Goal: Task Accomplishment & Management: Manage account settings

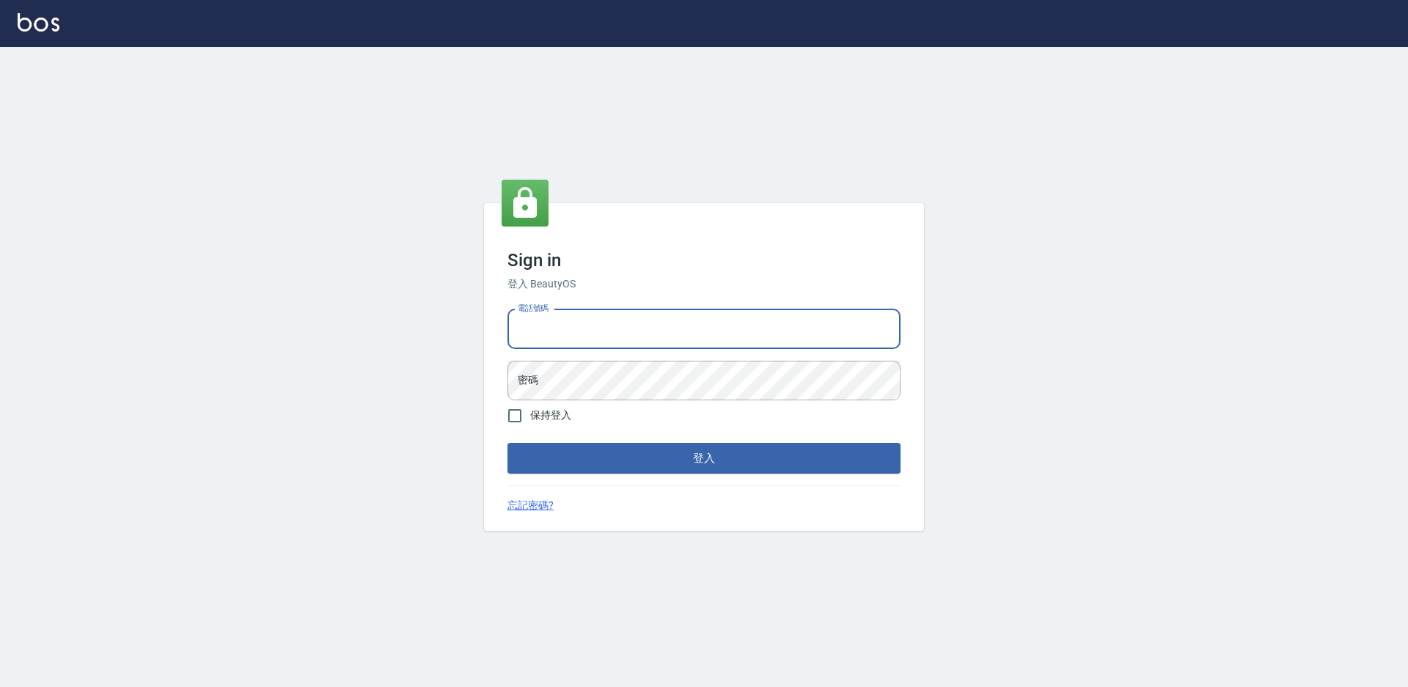
click at [563, 337] on input "電話號碼" at bounding box center [703, 329] width 393 height 40
type input "0988338477"
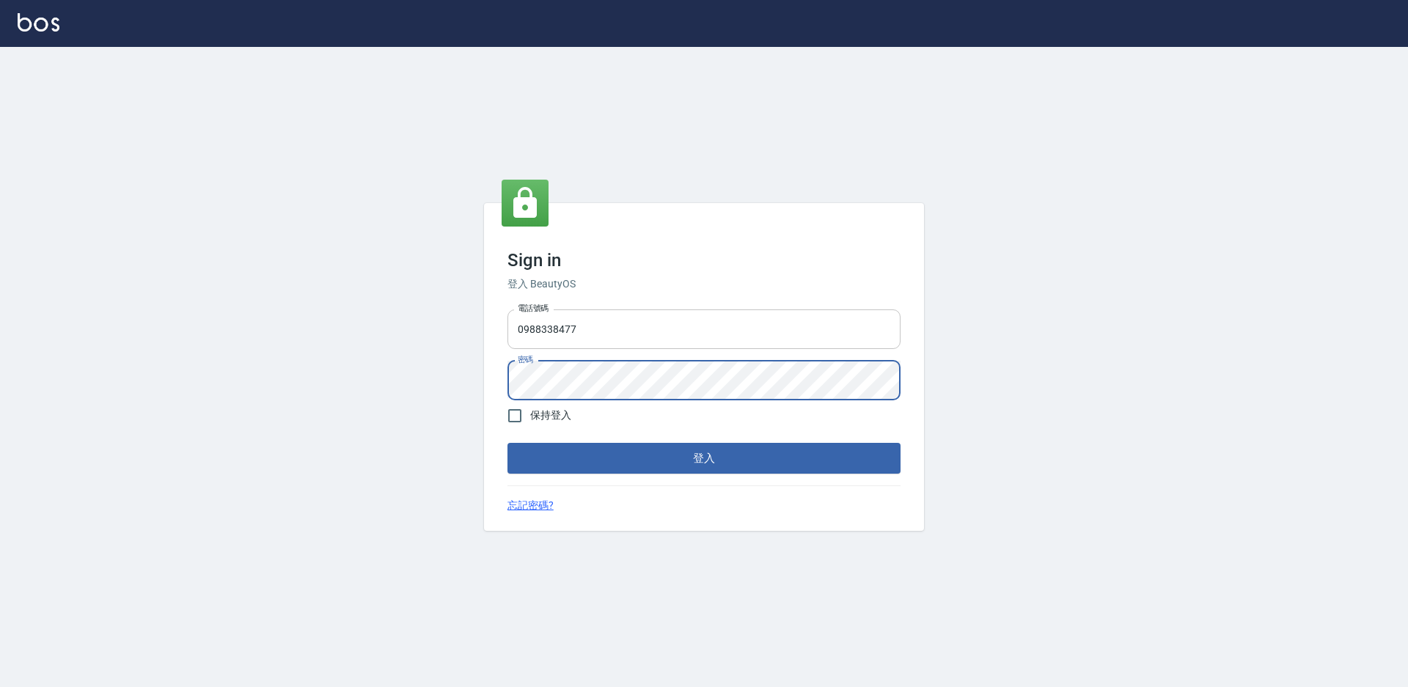
click at [507, 443] on button "登入" at bounding box center [703, 458] width 393 height 31
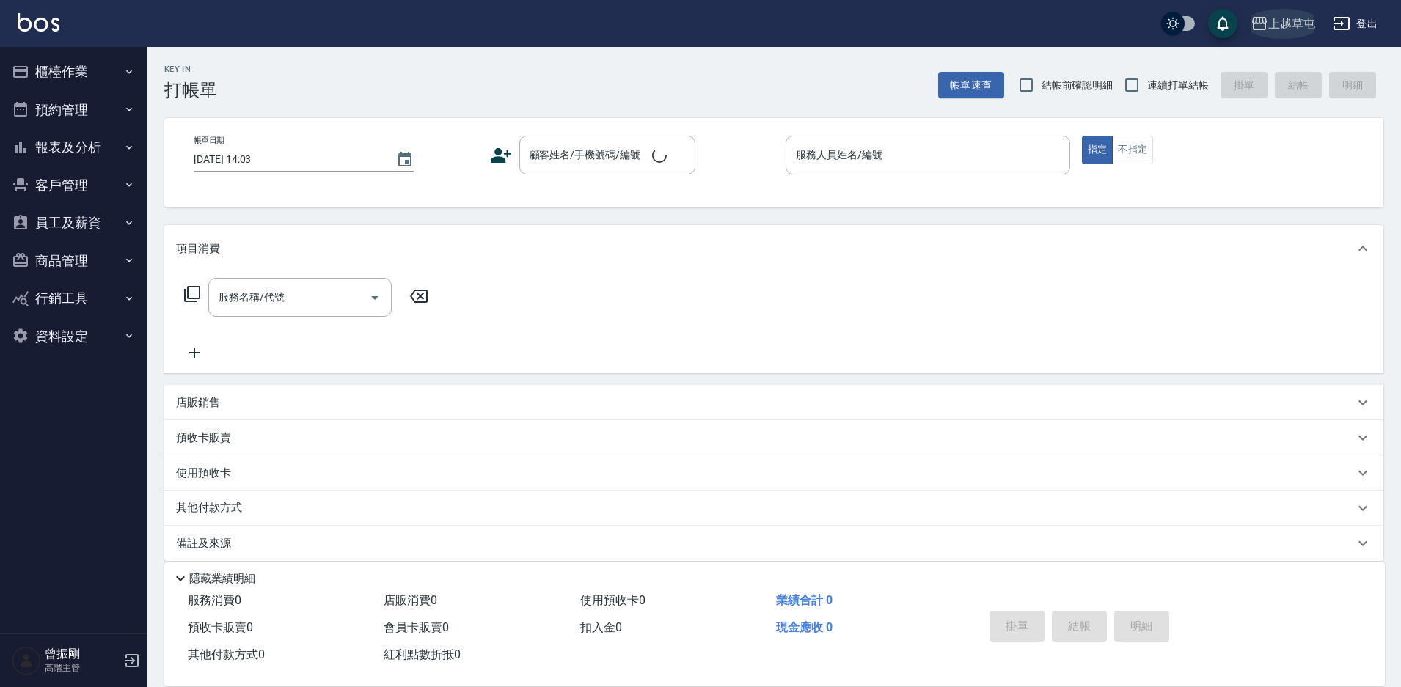
click at [1295, 20] on div "上越草屯" at bounding box center [1291, 24] width 47 height 18
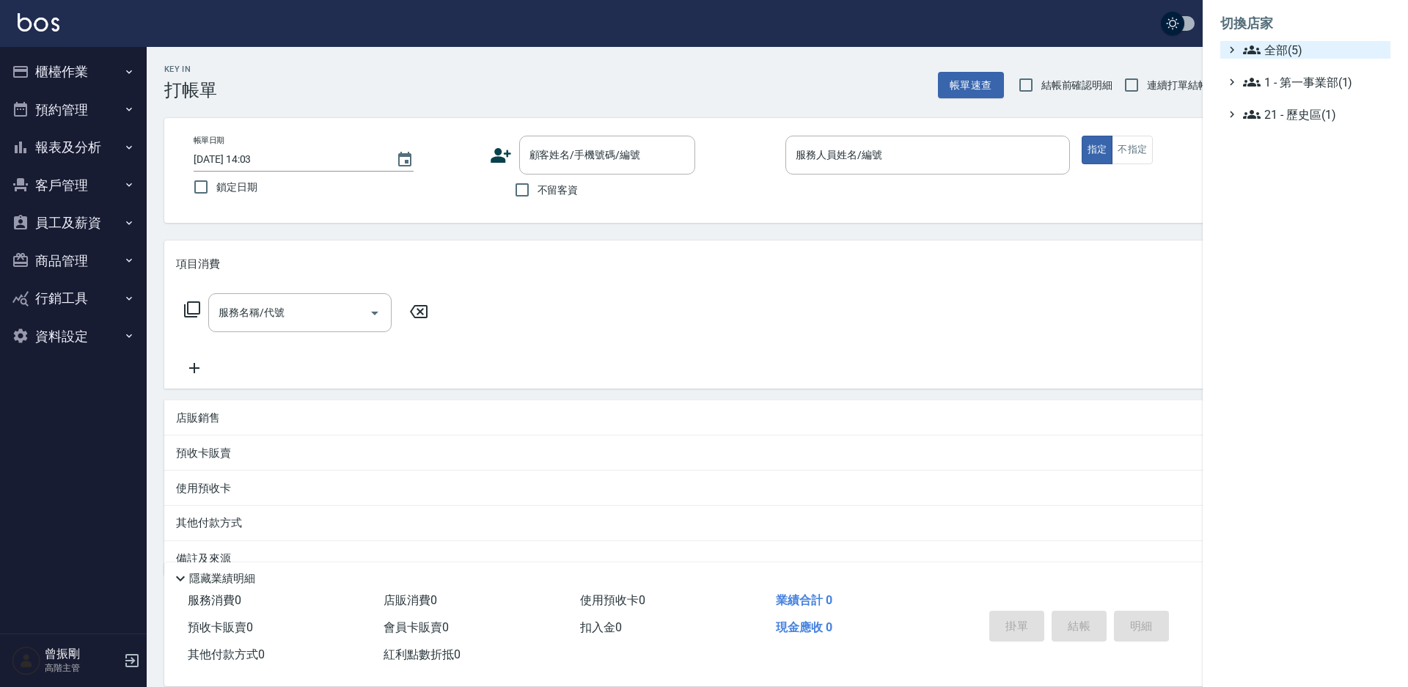
click at [1267, 56] on span "全部(5)" at bounding box center [1314, 50] width 142 height 18
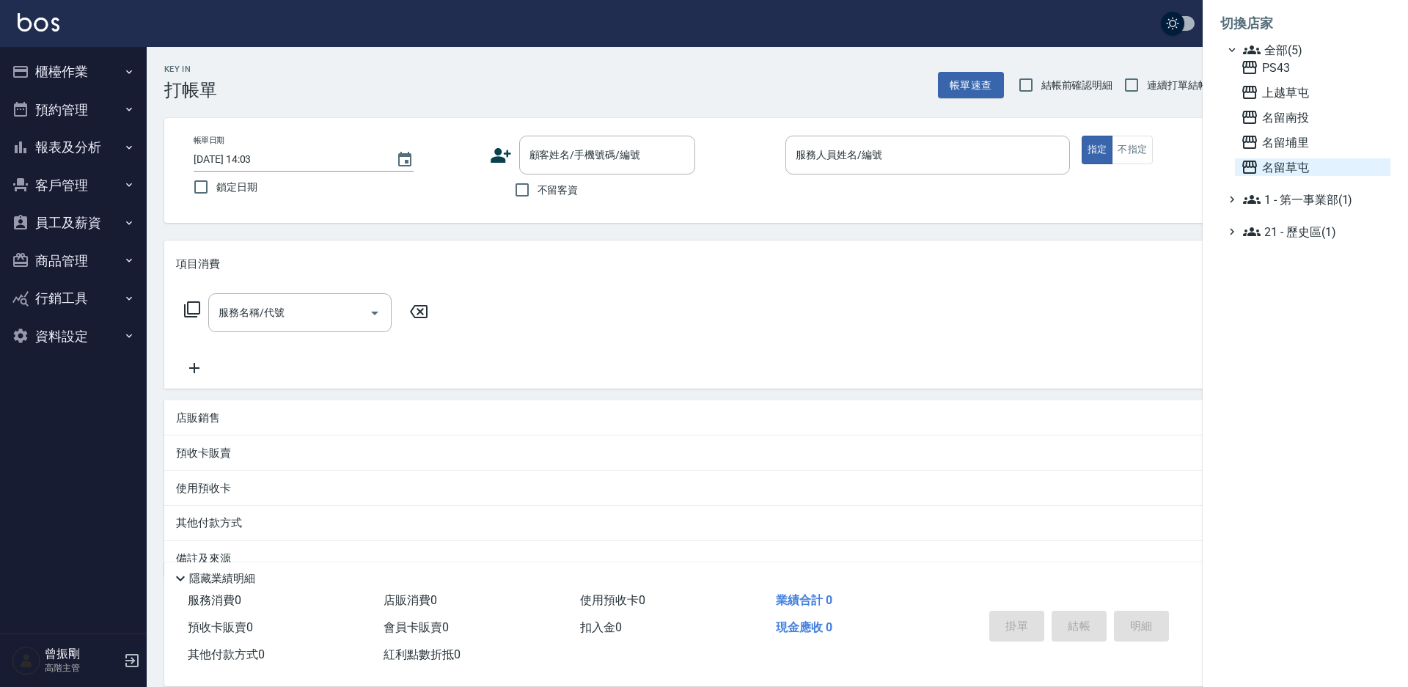
click at [1290, 166] on span "名留草屯" at bounding box center [1313, 167] width 144 height 18
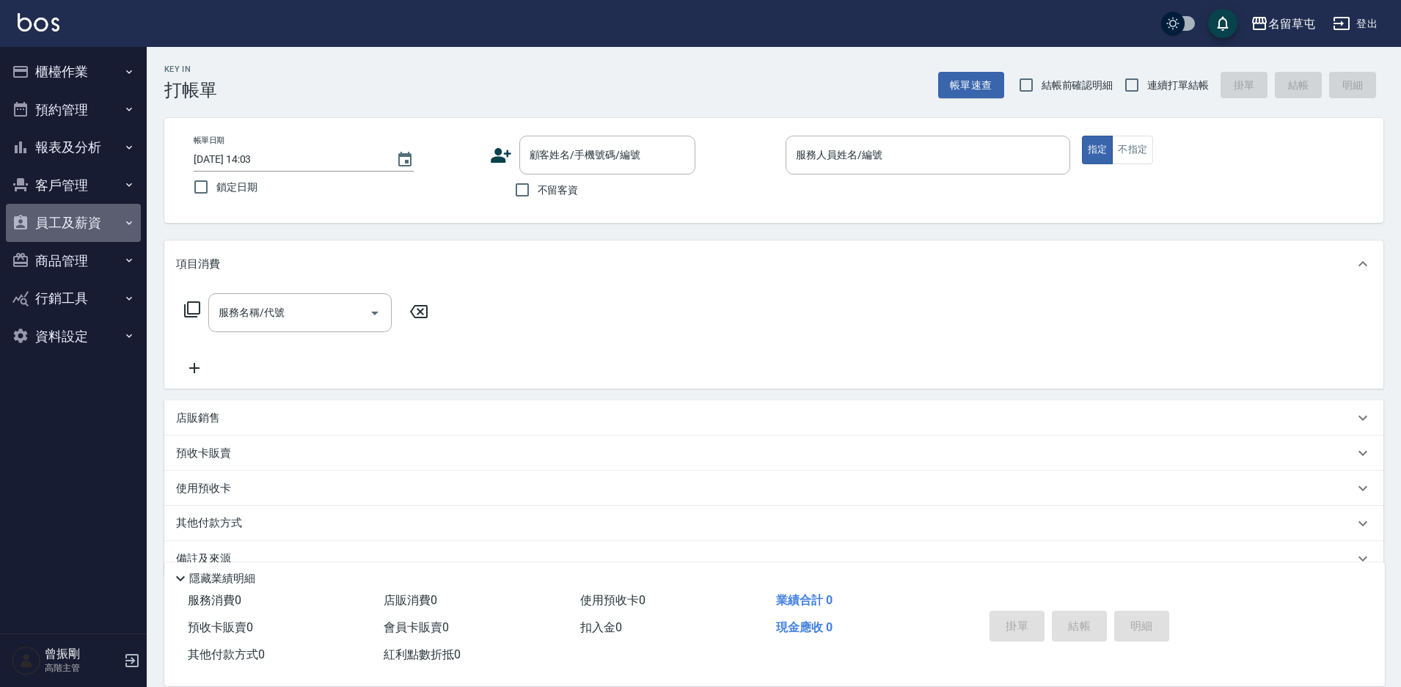
click at [77, 226] on button "員工及薪資" at bounding box center [73, 223] width 135 height 38
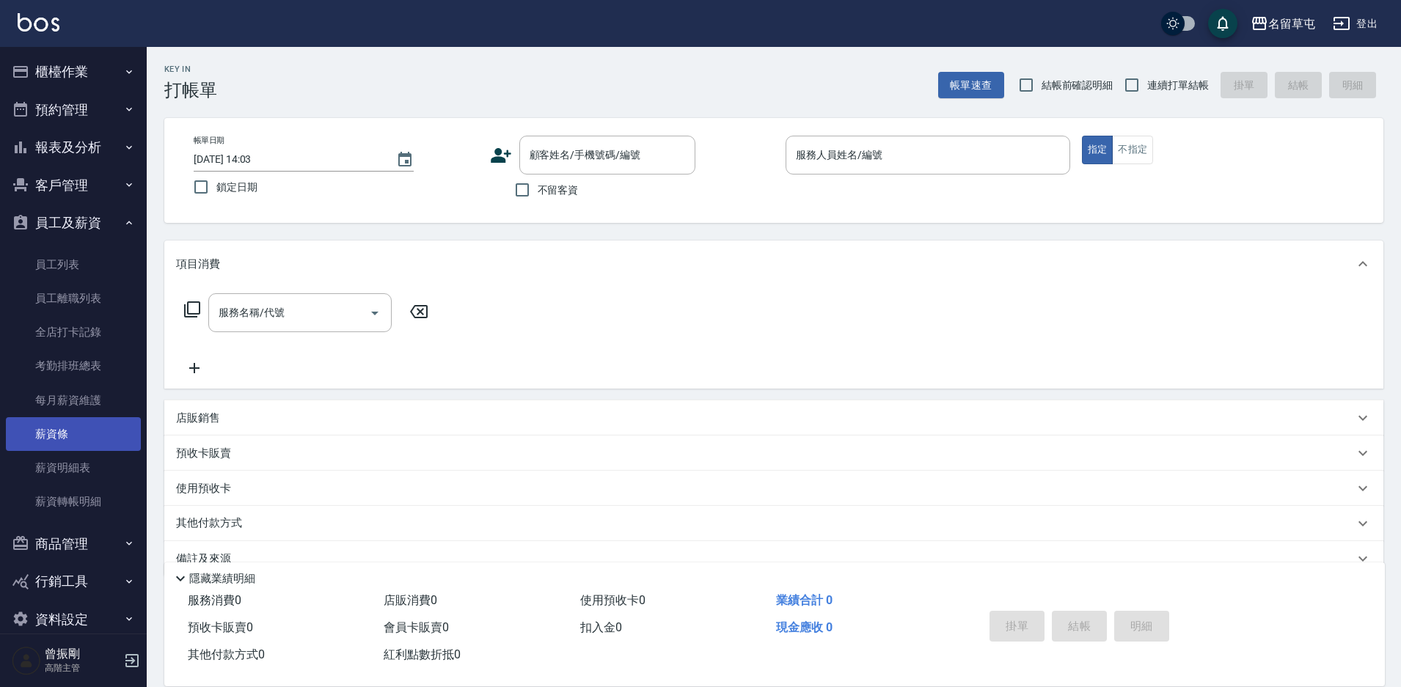
scroll to position [22, 0]
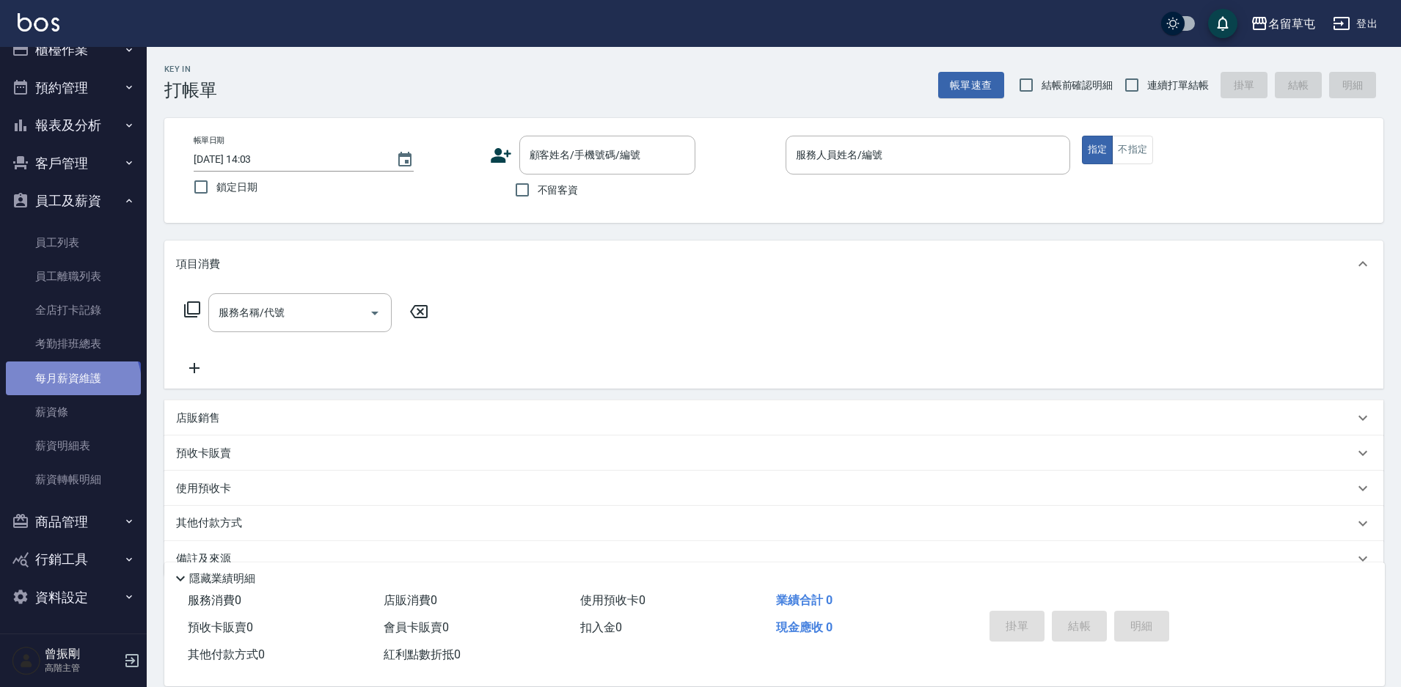
click at [71, 384] on link "每月薪資維護" at bounding box center [73, 379] width 135 height 34
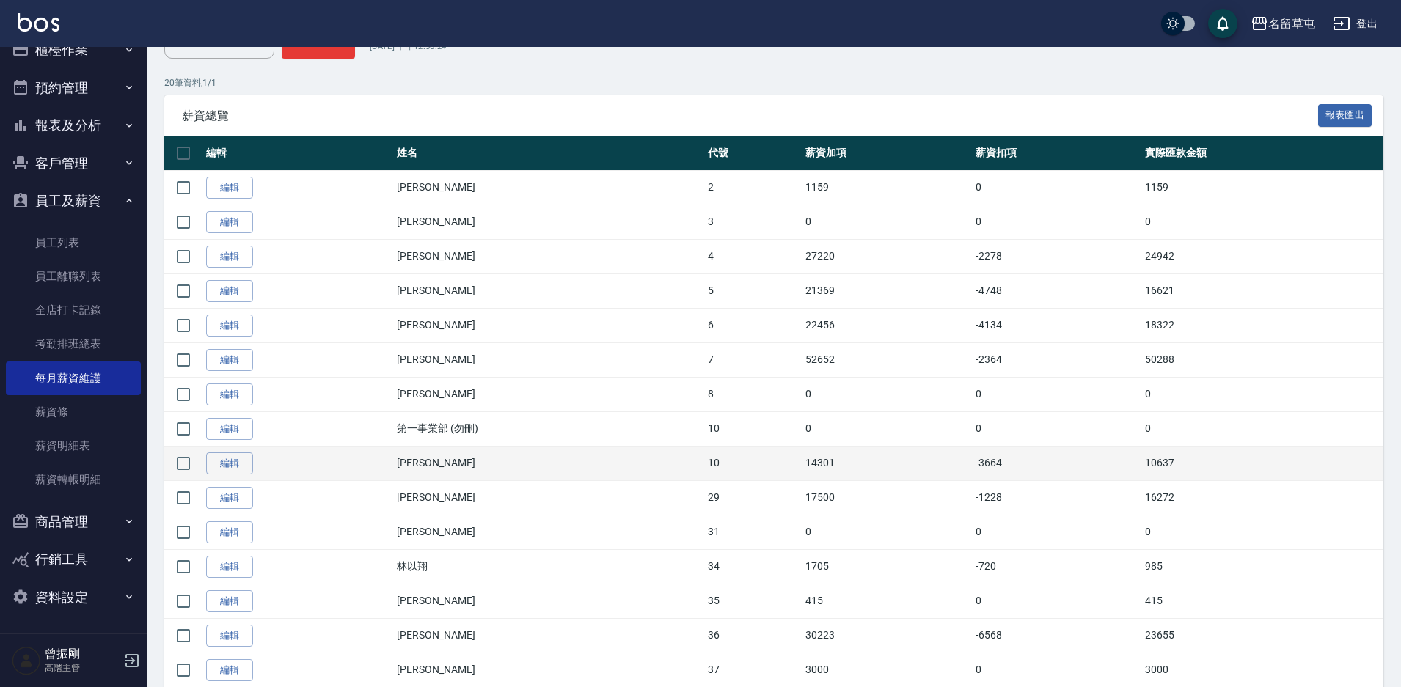
scroll to position [292, 0]
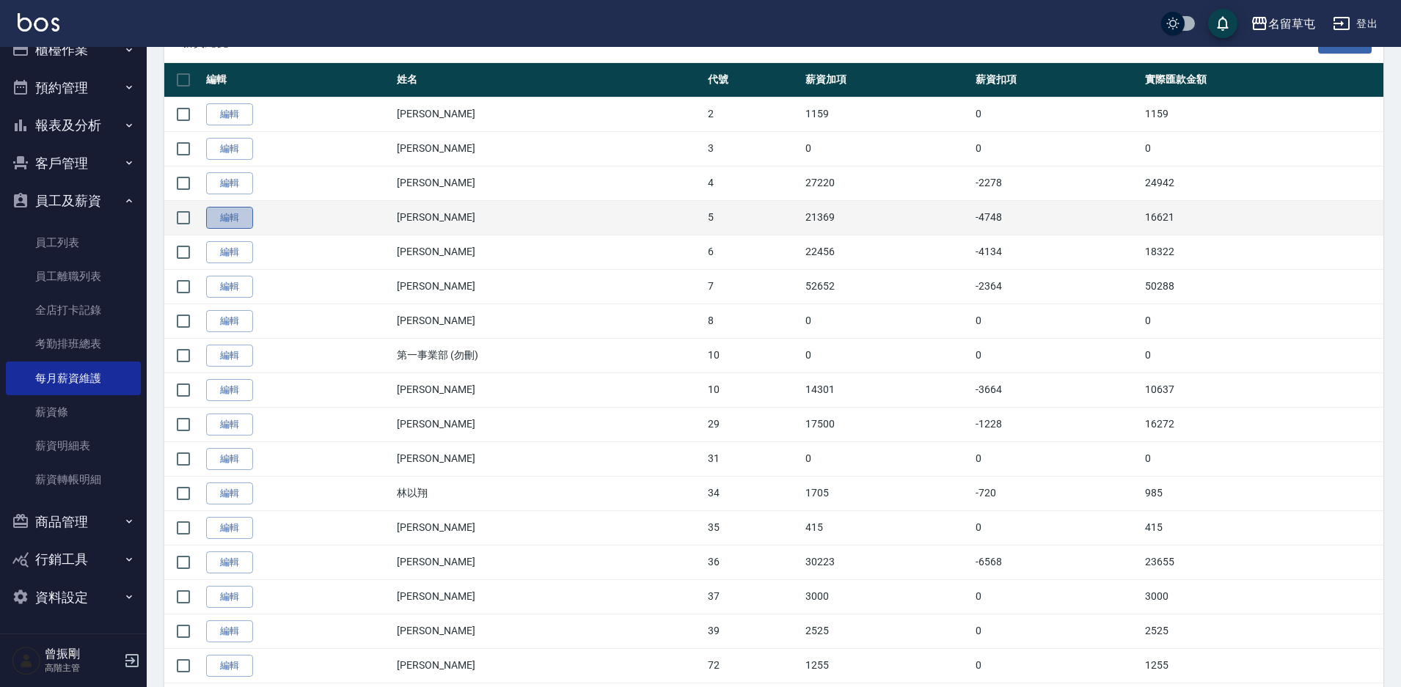
click at [236, 213] on link "編輯" at bounding box center [229, 218] width 47 height 23
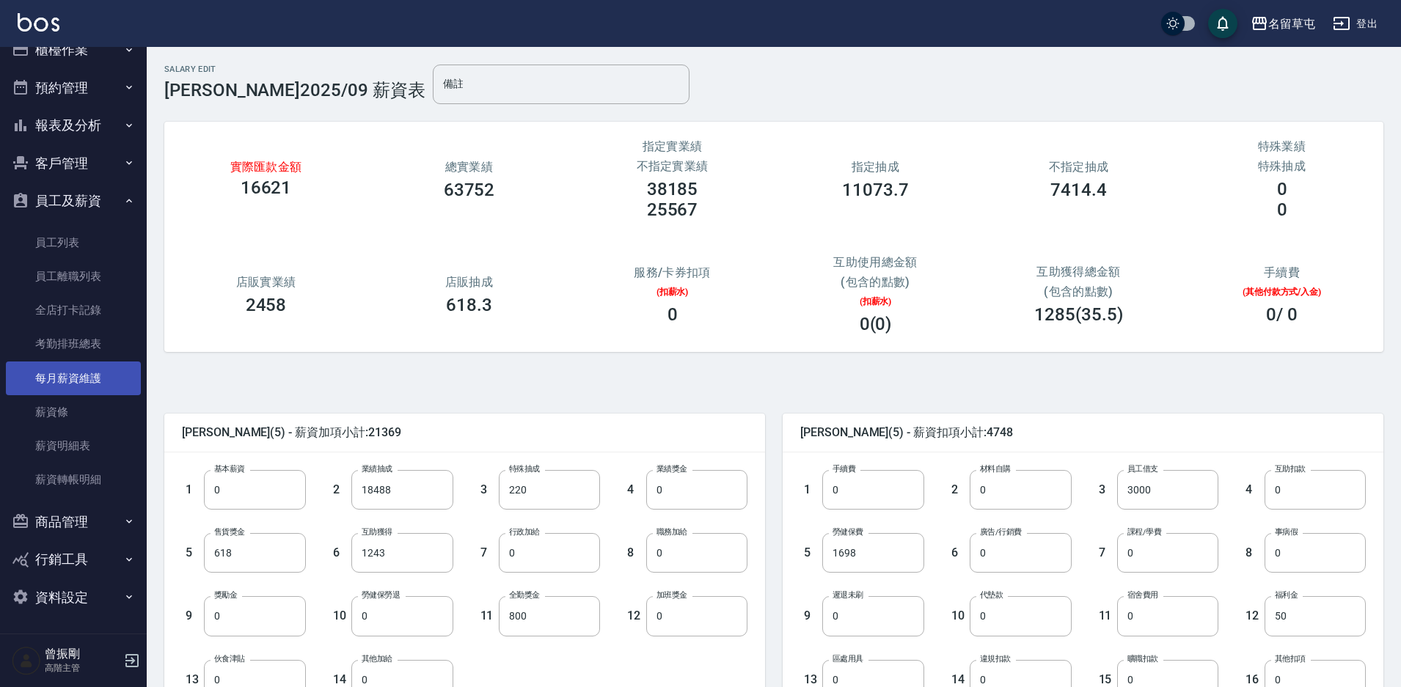
click at [81, 377] on link "每月薪資維護" at bounding box center [73, 379] width 135 height 34
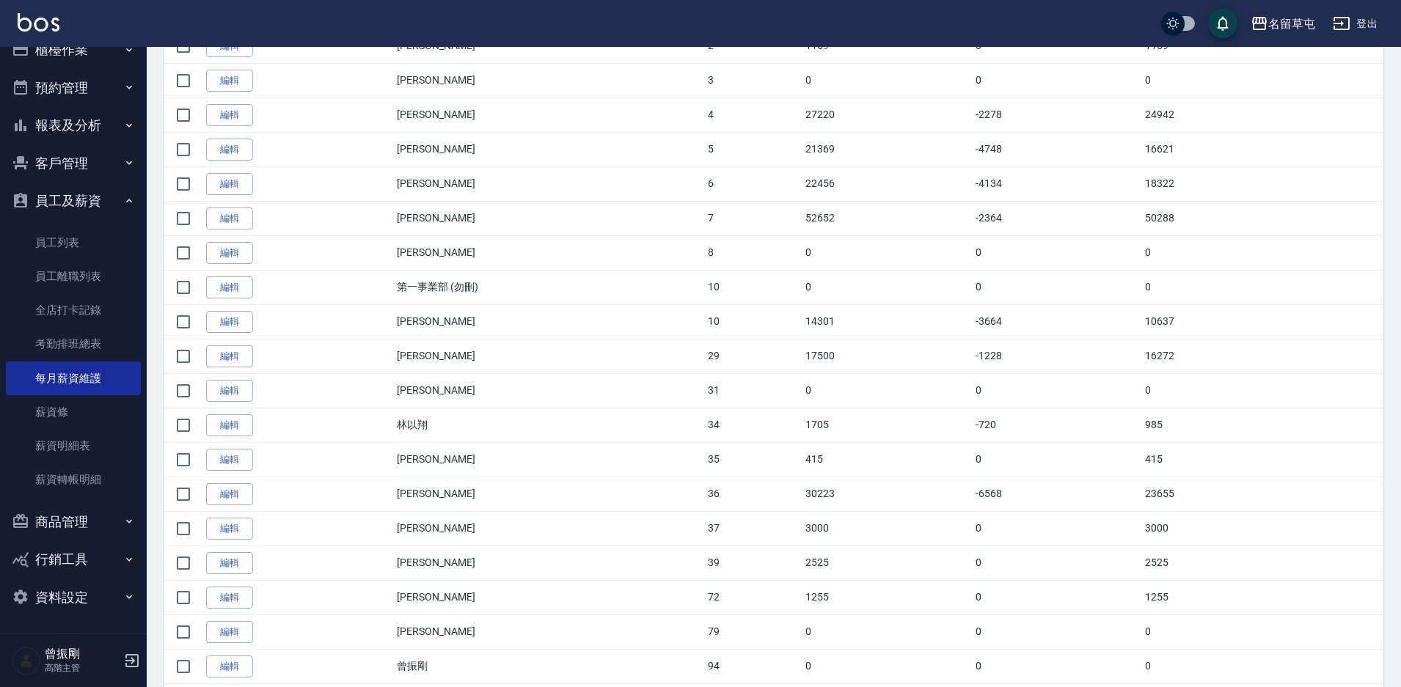
scroll to position [439, 0]
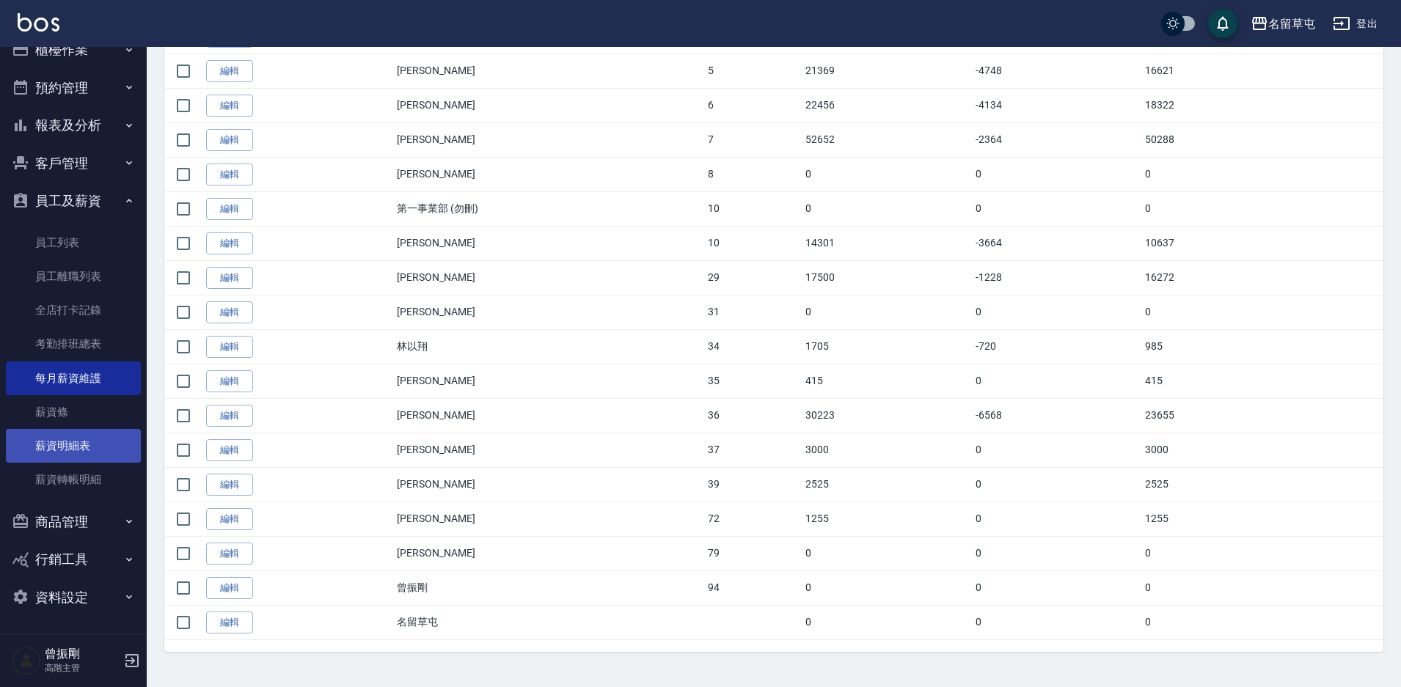
click at [83, 450] on link "薪資明細表" at bounding box center [73, 446] width 135 height 34
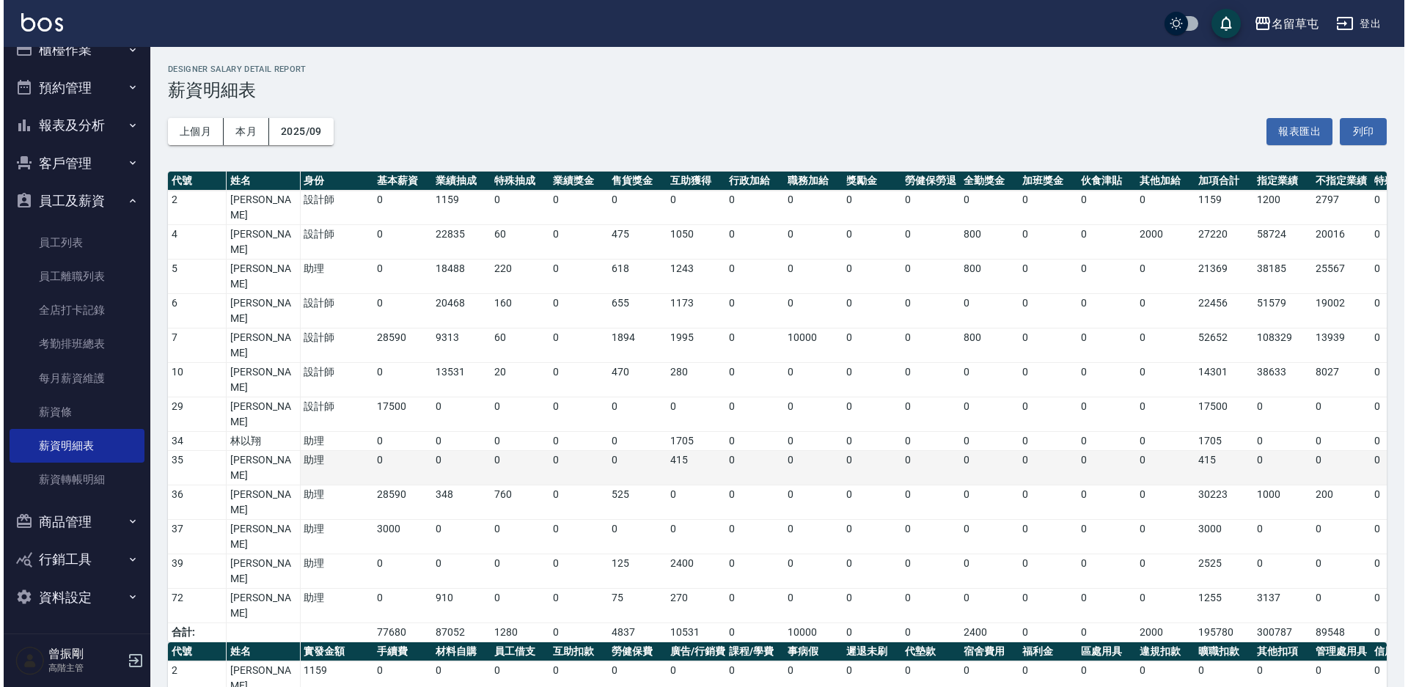
scroll to position [99, 0]
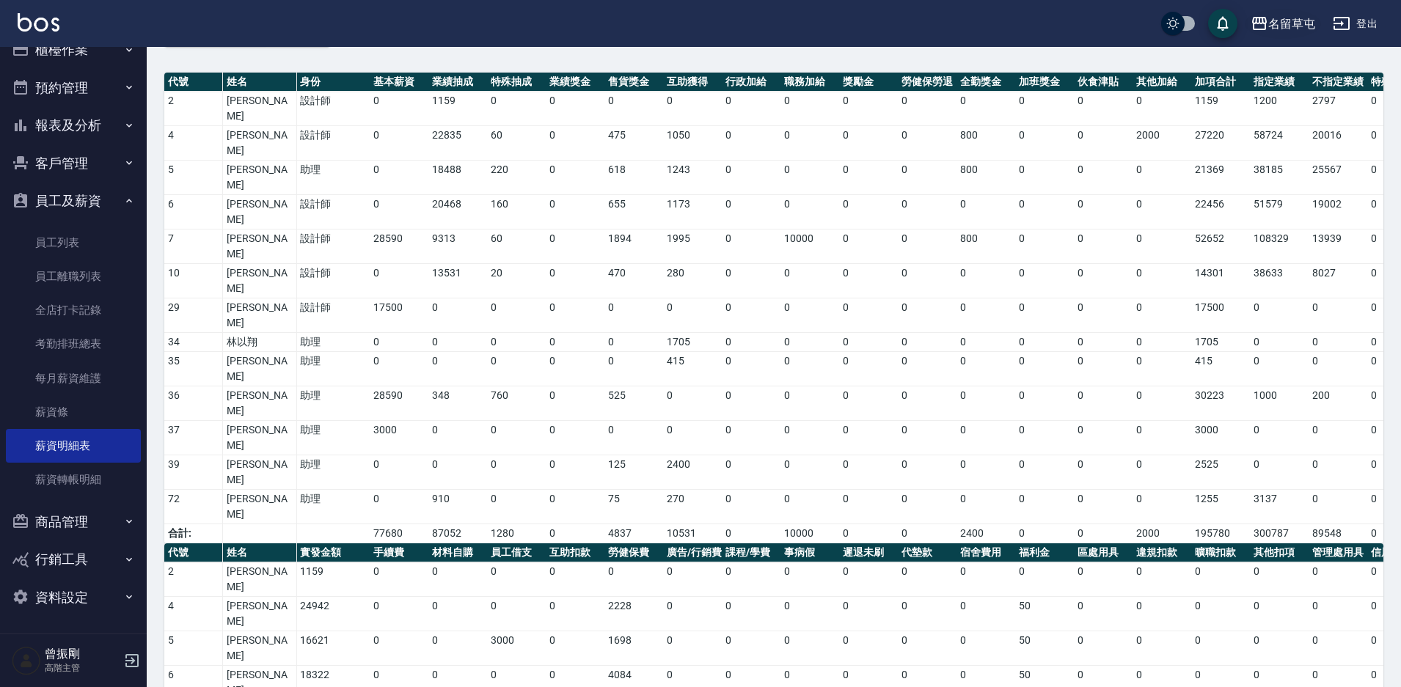
click at [1302, 22] on div "名留草屯" at bounding box center [1291, 24] width 47 height 18
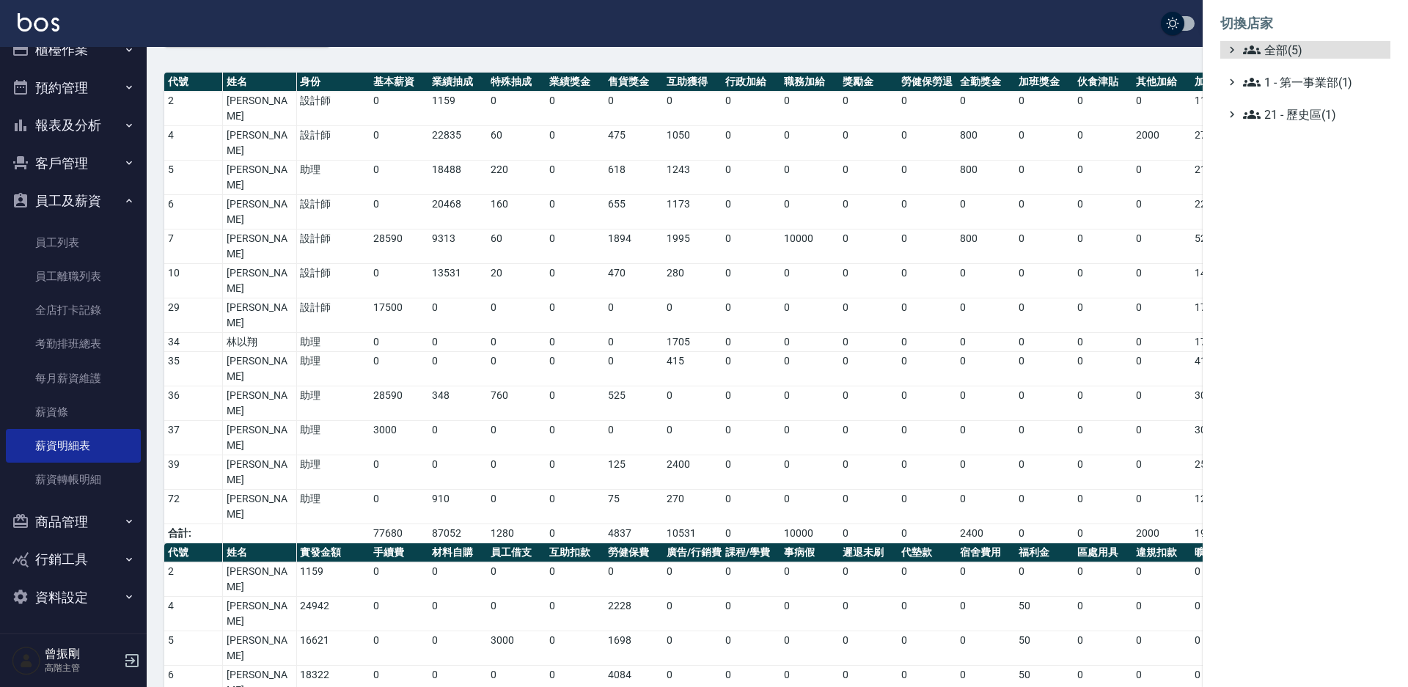
click at [1277, 59] on ul "全部(5) 1 - 第一事業部(1) 21 - 歷史區(1)" at bounding box center [1305, 82] width 170 height 82
click at [1279, 53] on span "全部(5)" at bounding box center [1314, 50] width 142 height 18
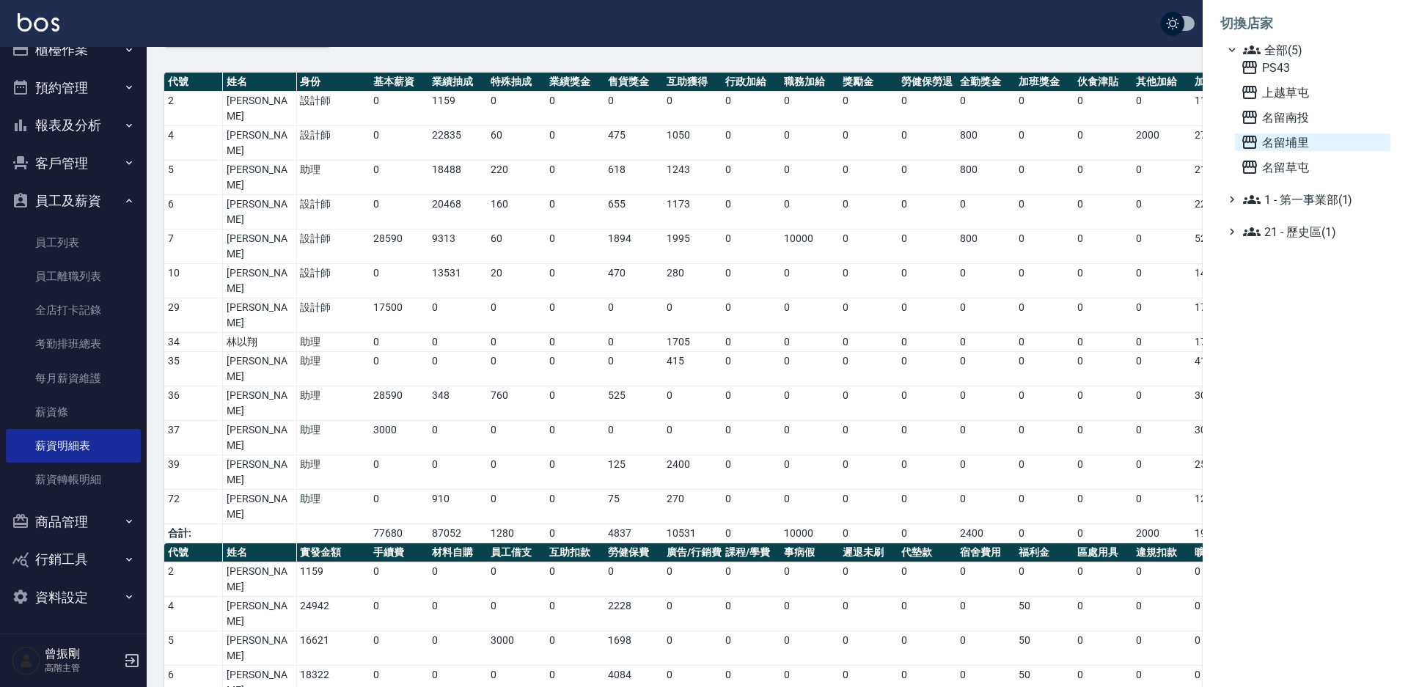
click at [1278, 142] on span "名留埔里" at bounding box center [1313, 142] width 144 height 18
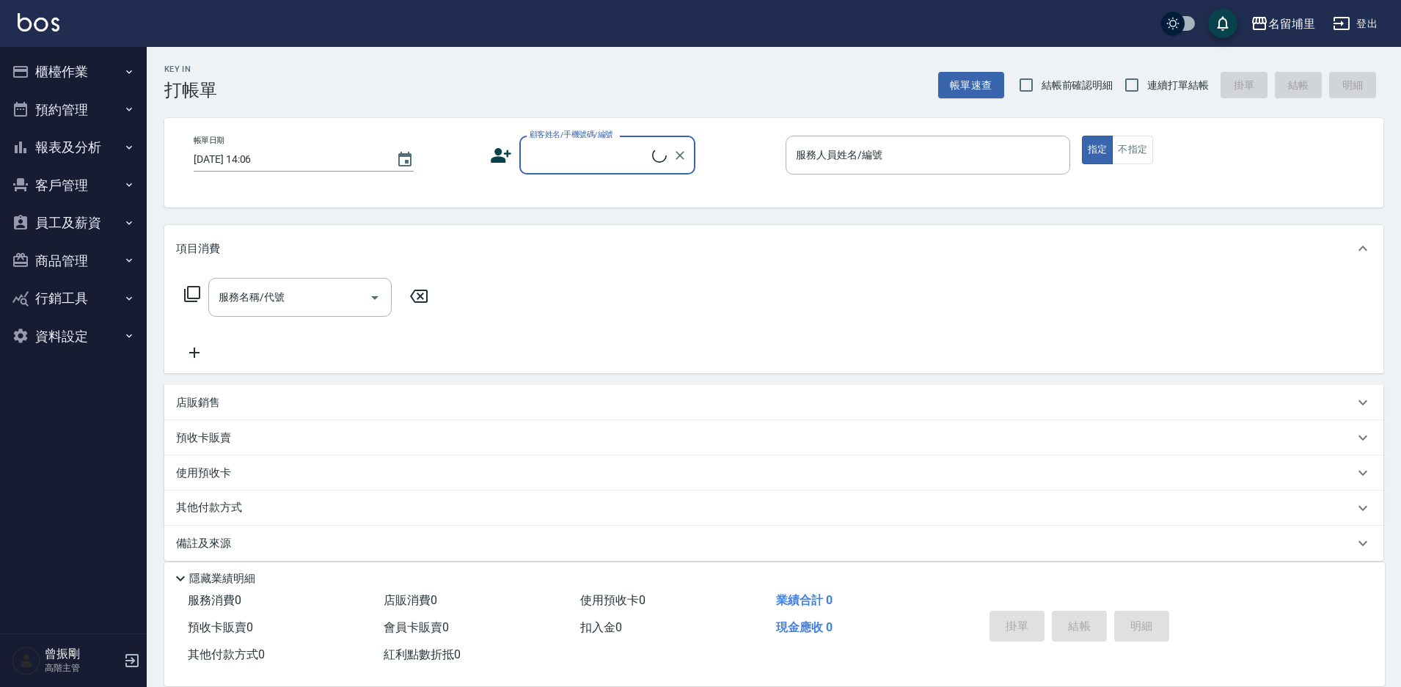
drag, startPoint x: 0, startPoint y: 0, endPoint x: 70, endPoint y: 226, distance: 236.6
click at [70, 226] on button "員工及薪資" at bounding box center [73, 223] width 135 height 38
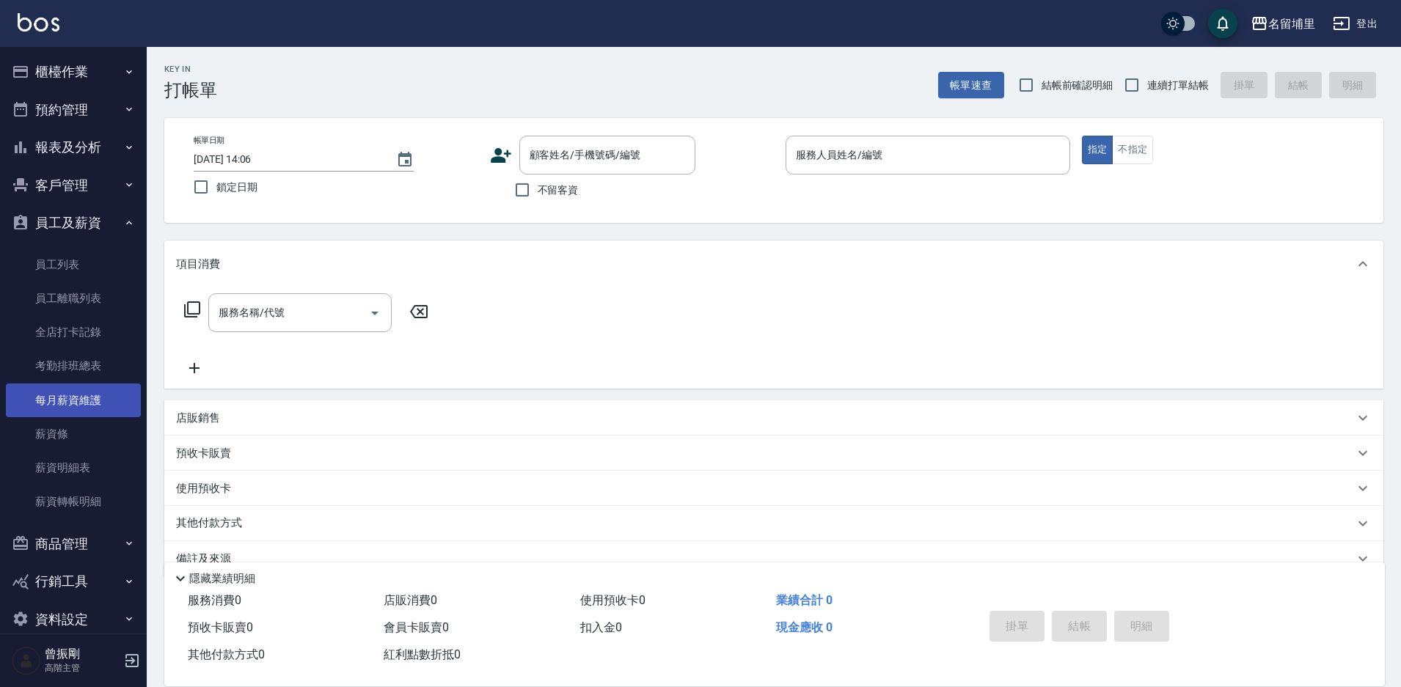
click at [76, 400] on link "每月薪資維護" at bounding box center [73, 401] width 135 height 34
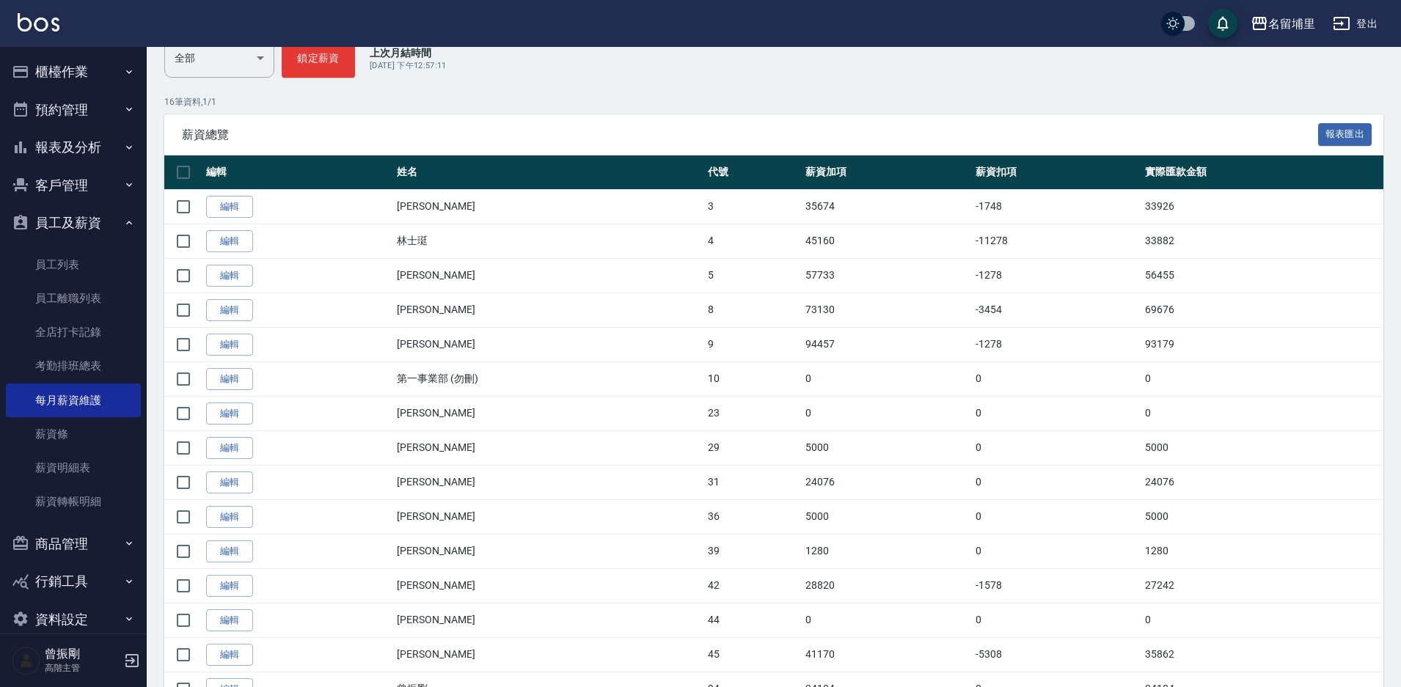
scroll to position [220, 0]
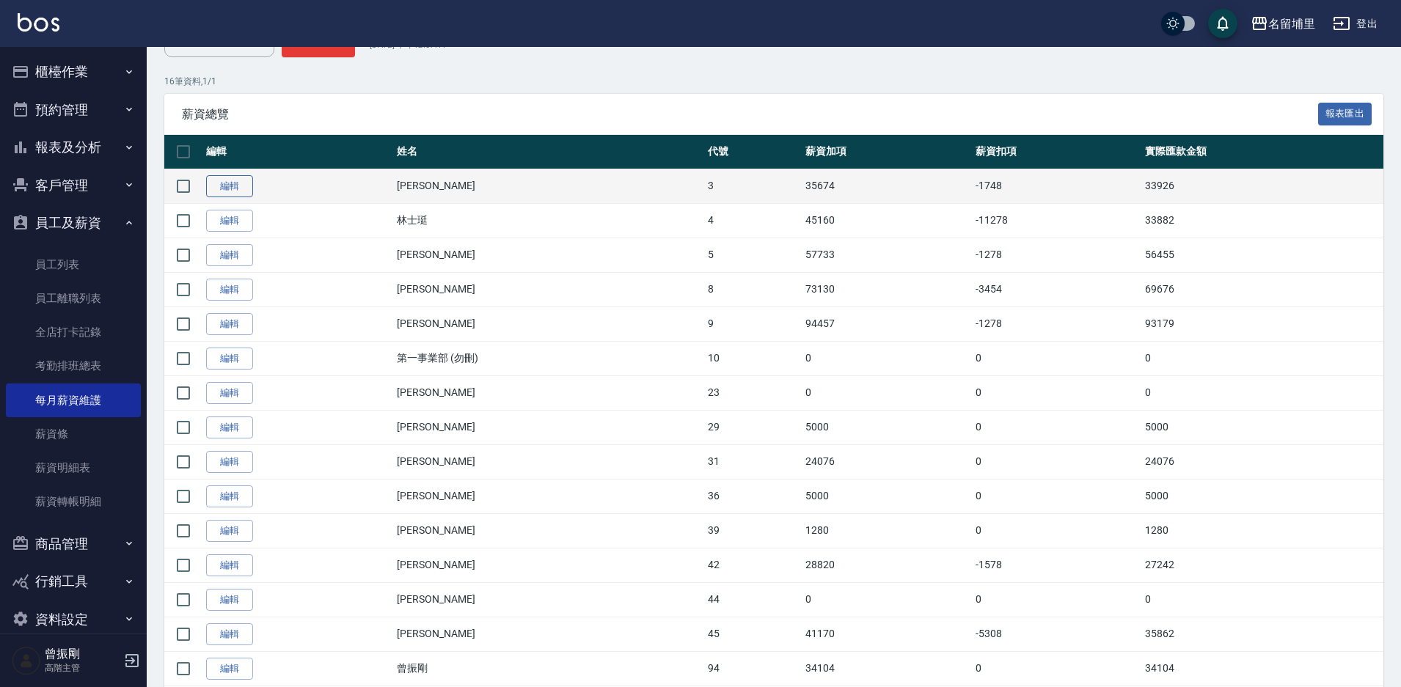
click at [241, 188] on link "編輯" at bounding box center [229, 186] width 47 height 23
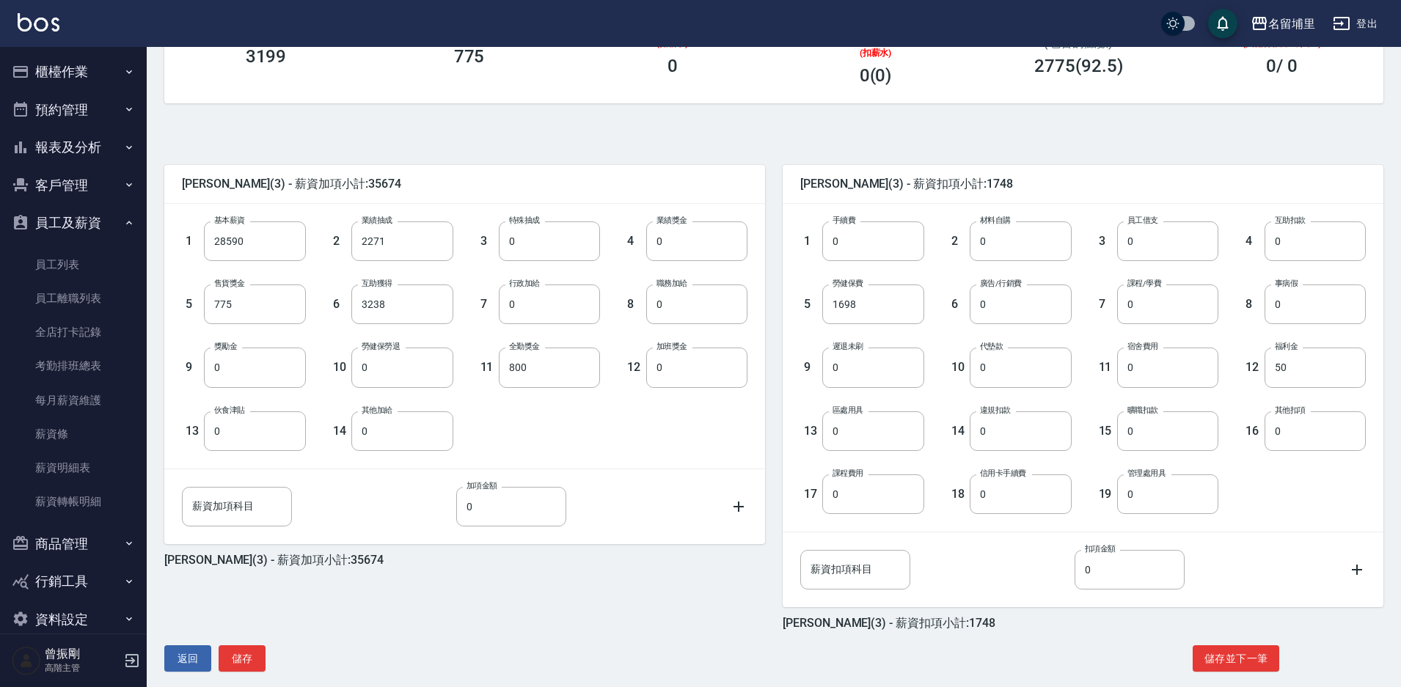
scroll to position [265, 0]
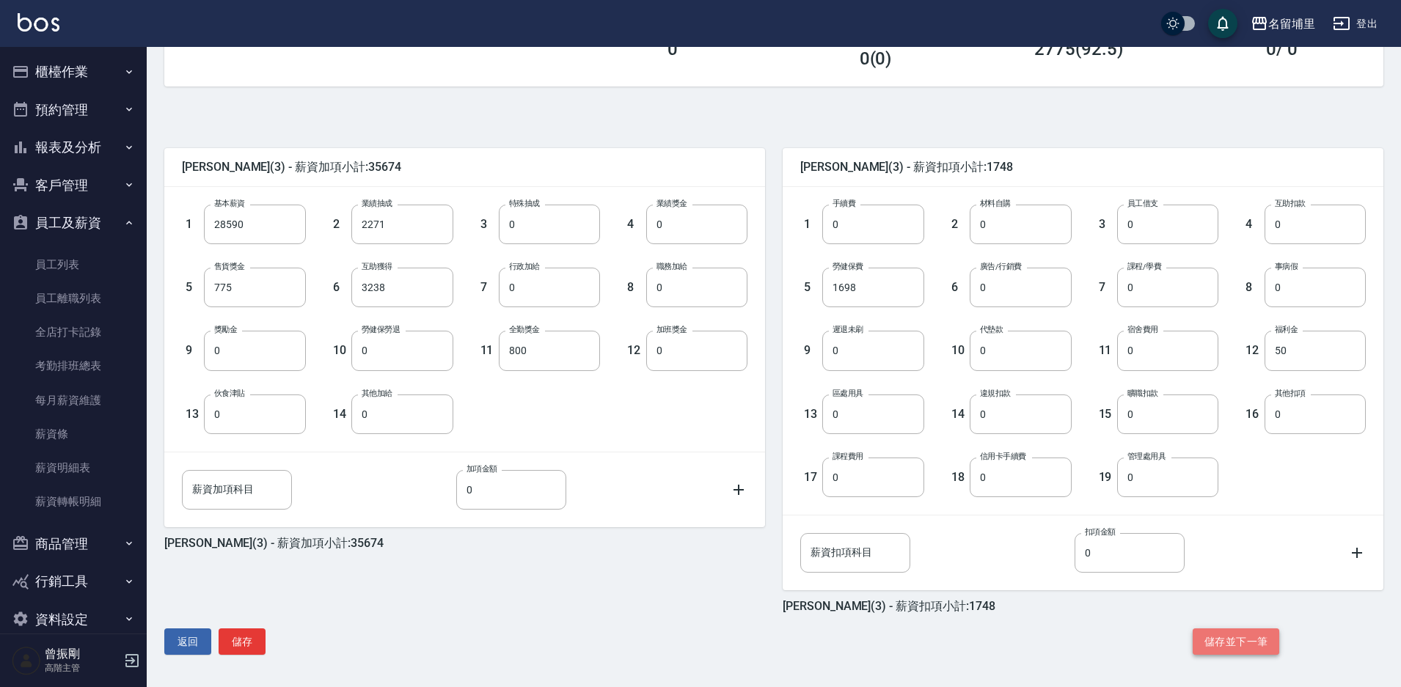
click at [1237, 649] on button "儲存並下一筆" at bounding box center [1235, 642] width 87 height 27
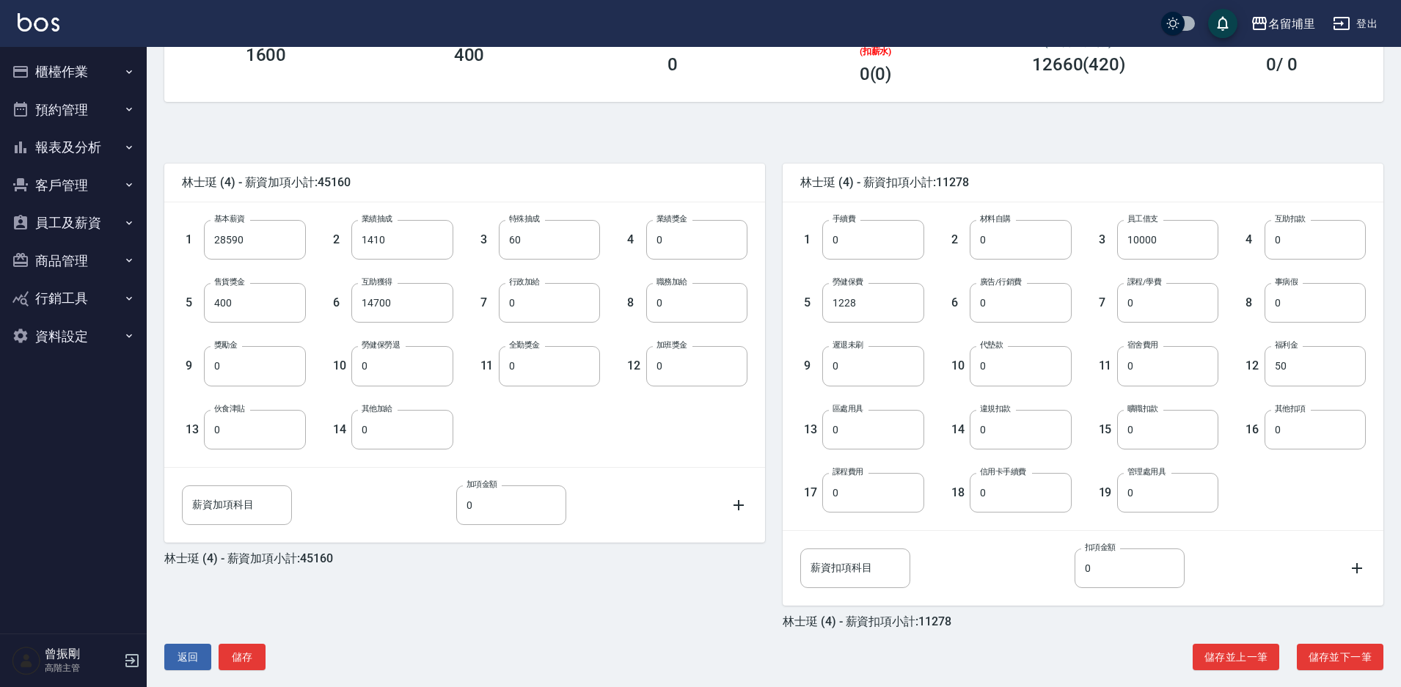
scroll to position [265, 0]
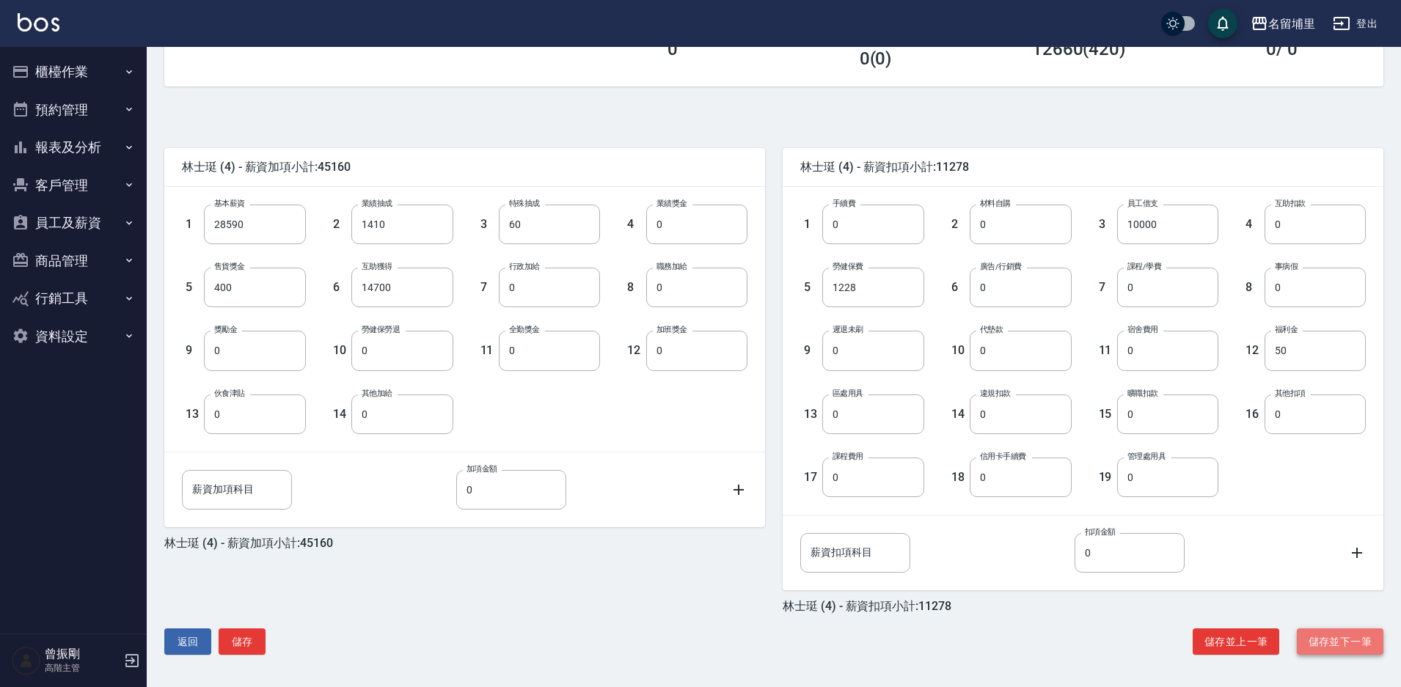
click at [1338, 637] on button "儲存並下一筆" at bounding box center [1340, 642] width 87 height 27
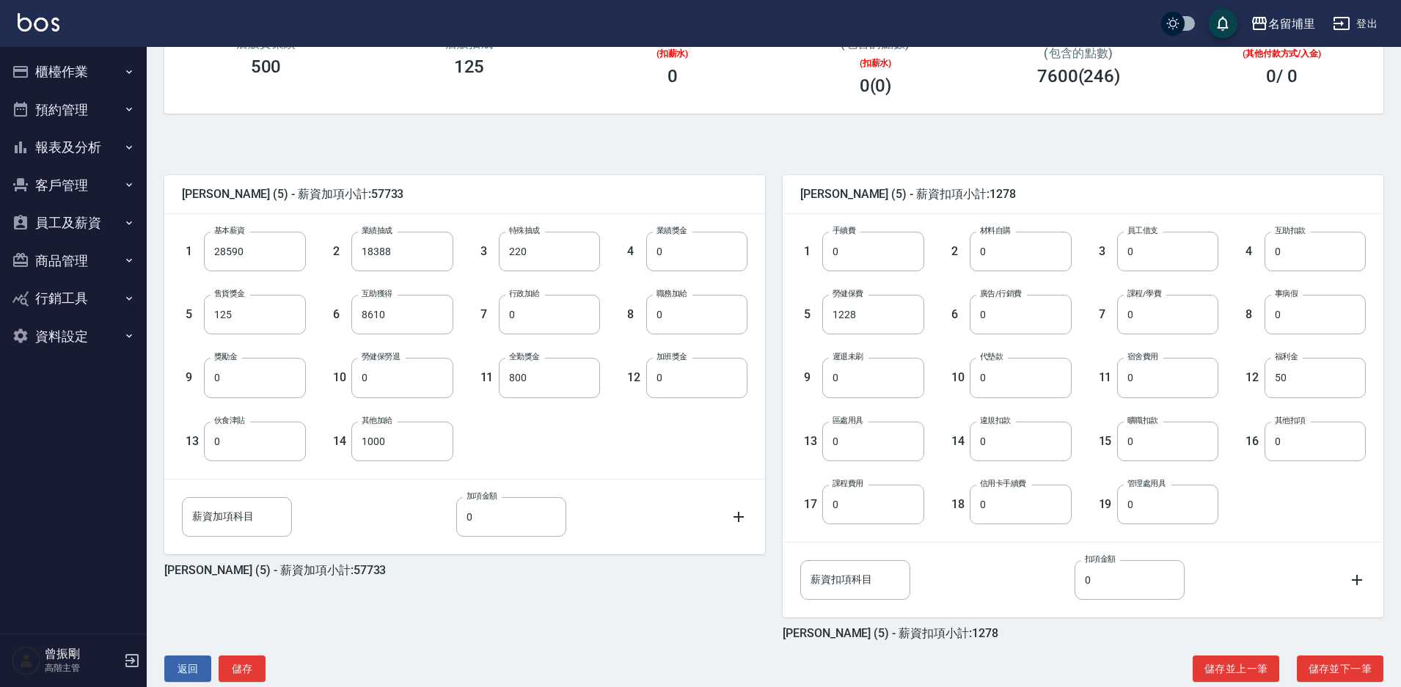
scroll to position [265, 0]
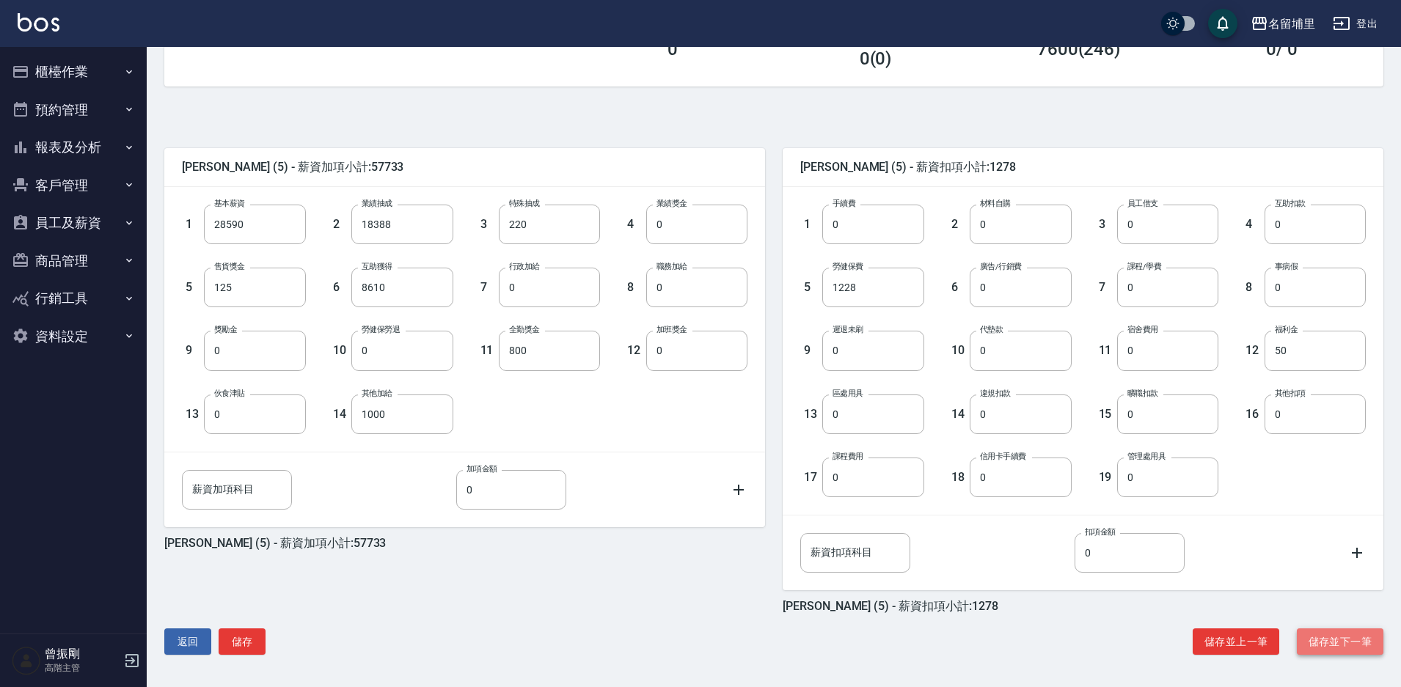
click at [1342, 637] on button "儲存並下一筆" at bounding box center [1340, 642] width 87 height 27
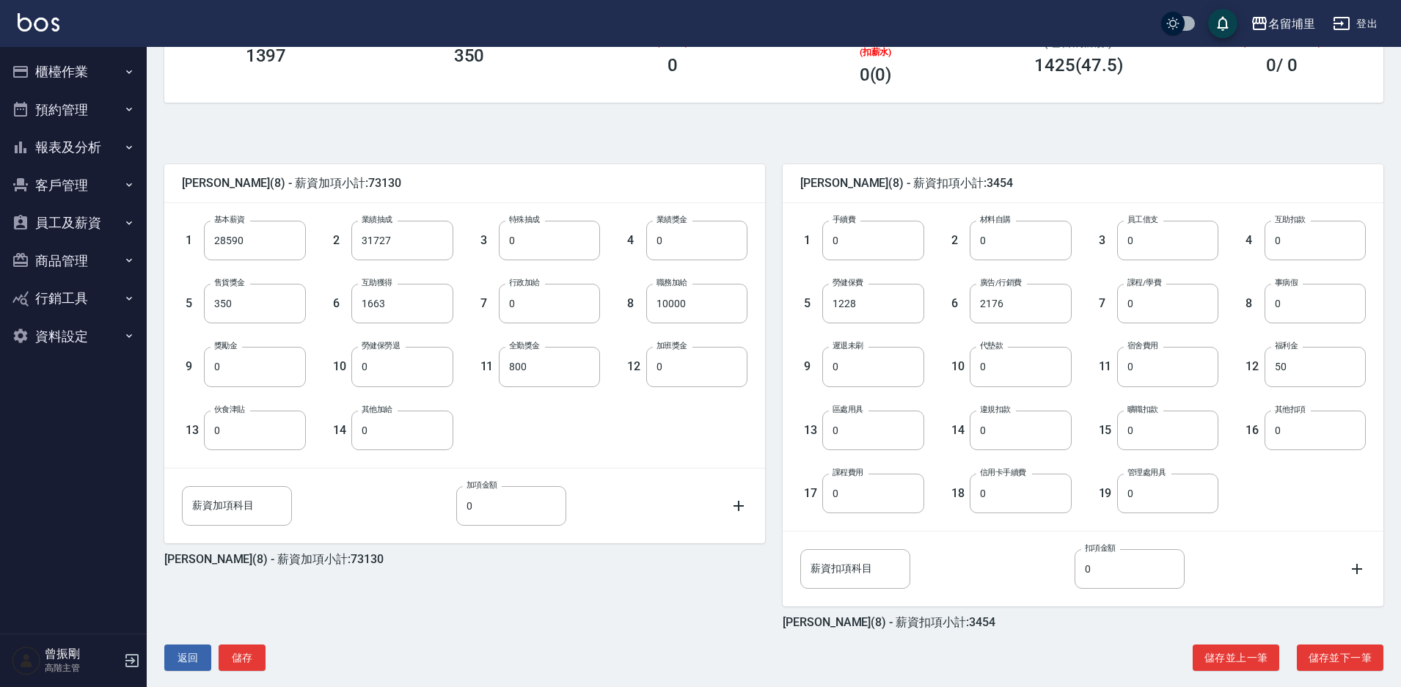
scroll to position [265, 0]
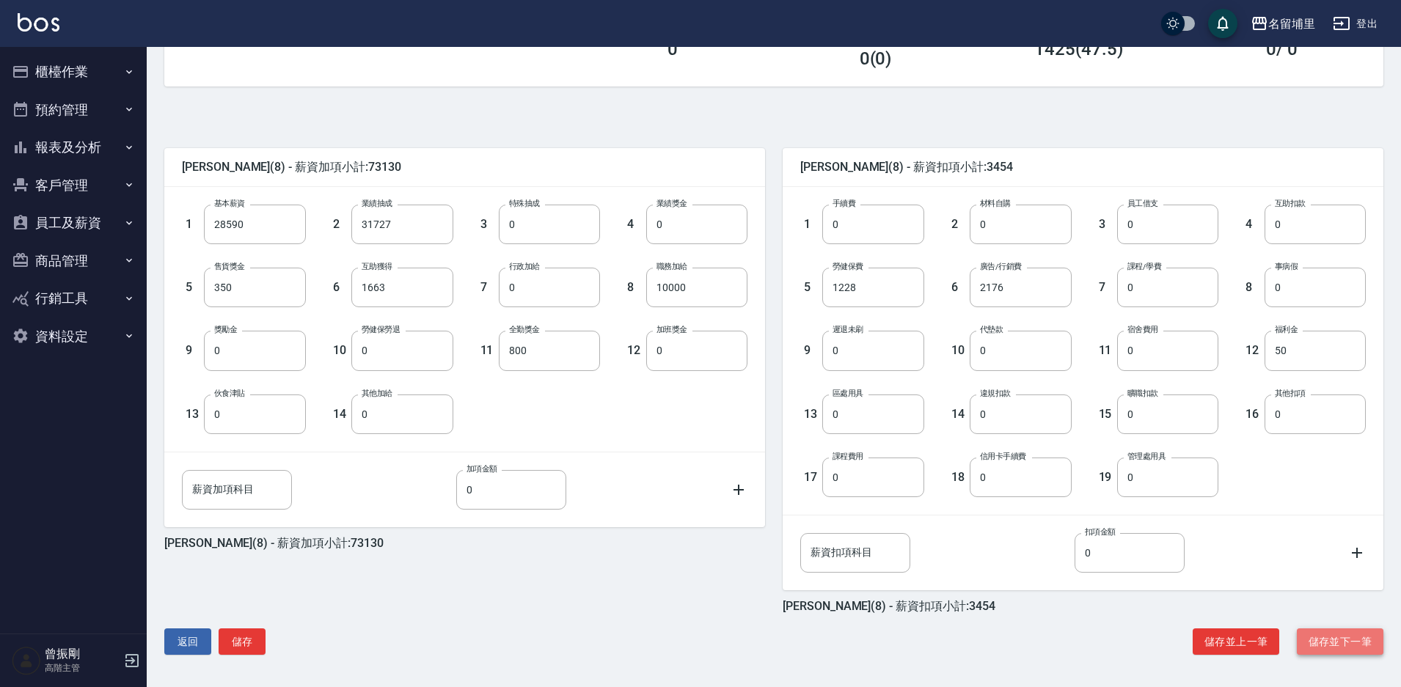
click at [1334, 635] on button "儲存並下一筆" at bounding box center [1340, 642] width 87 height 27
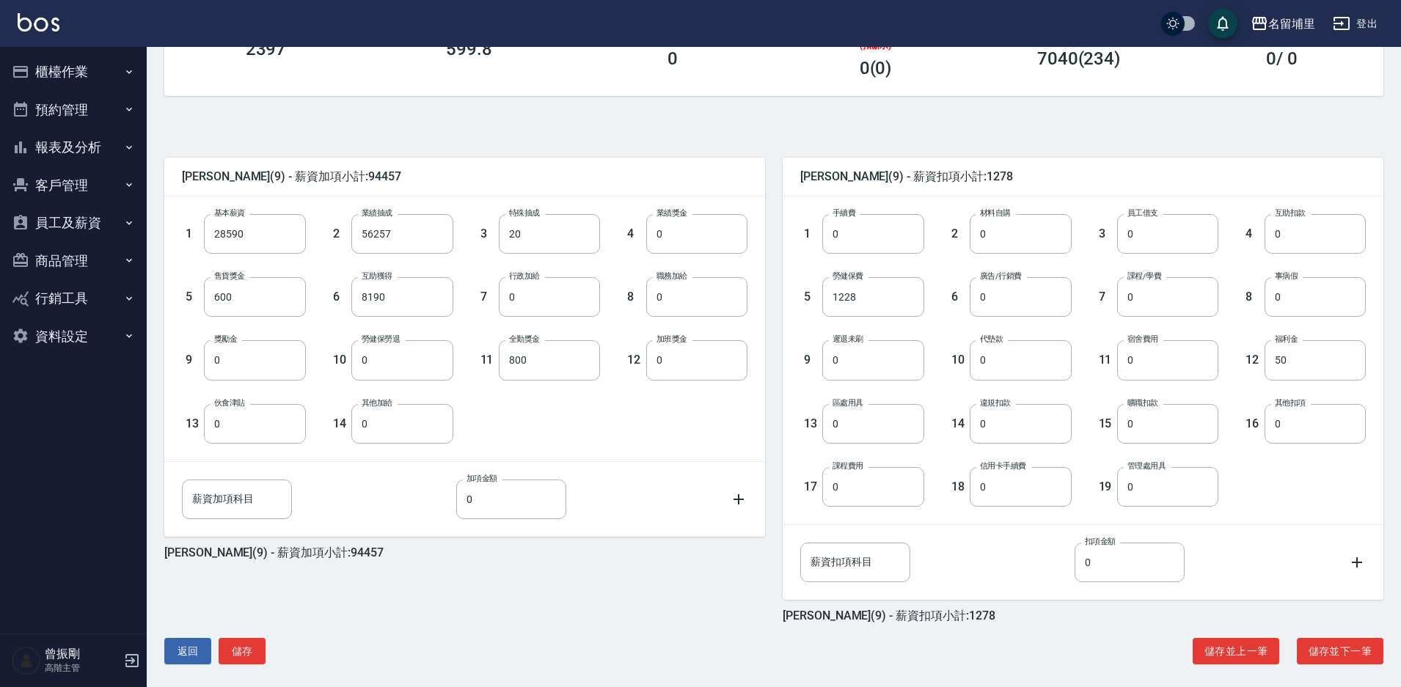
scroll to position [265, 0]
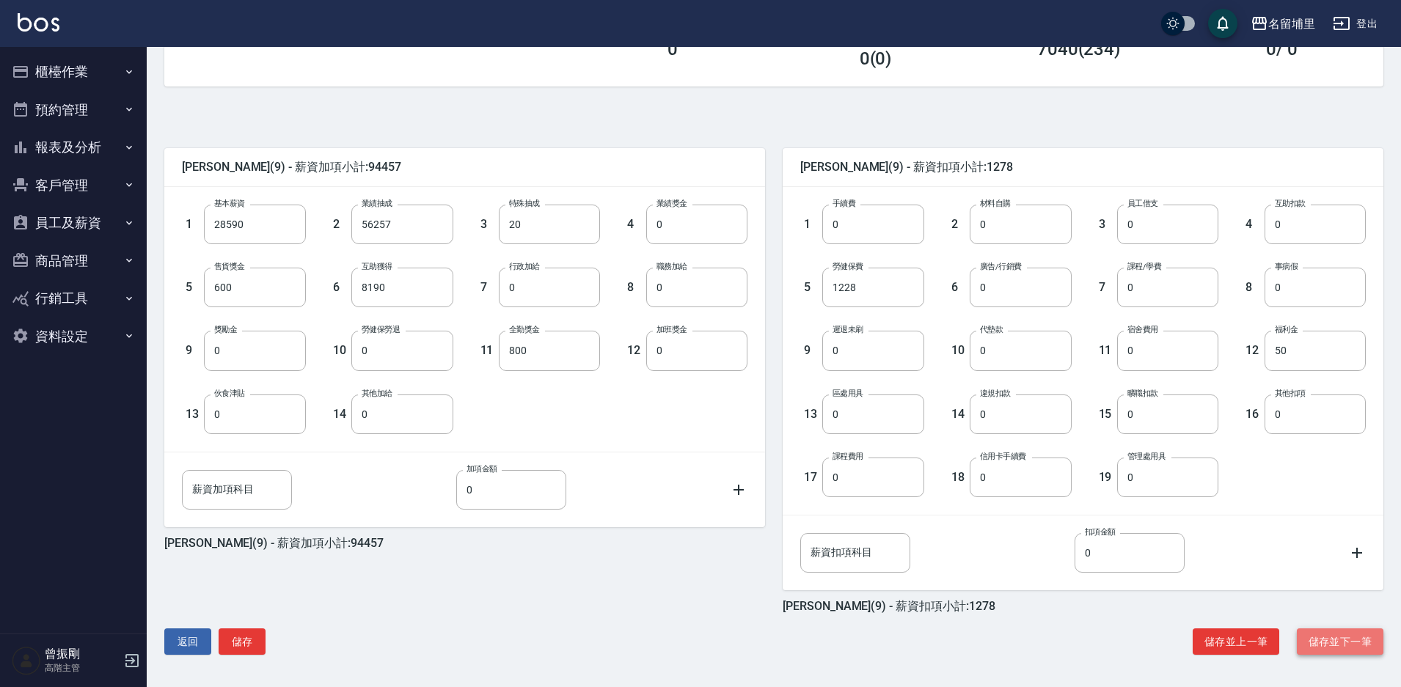
click at [1326, 637] on button "儲存並下一筆" at bounding box center [1340, 642] width 87 height 27
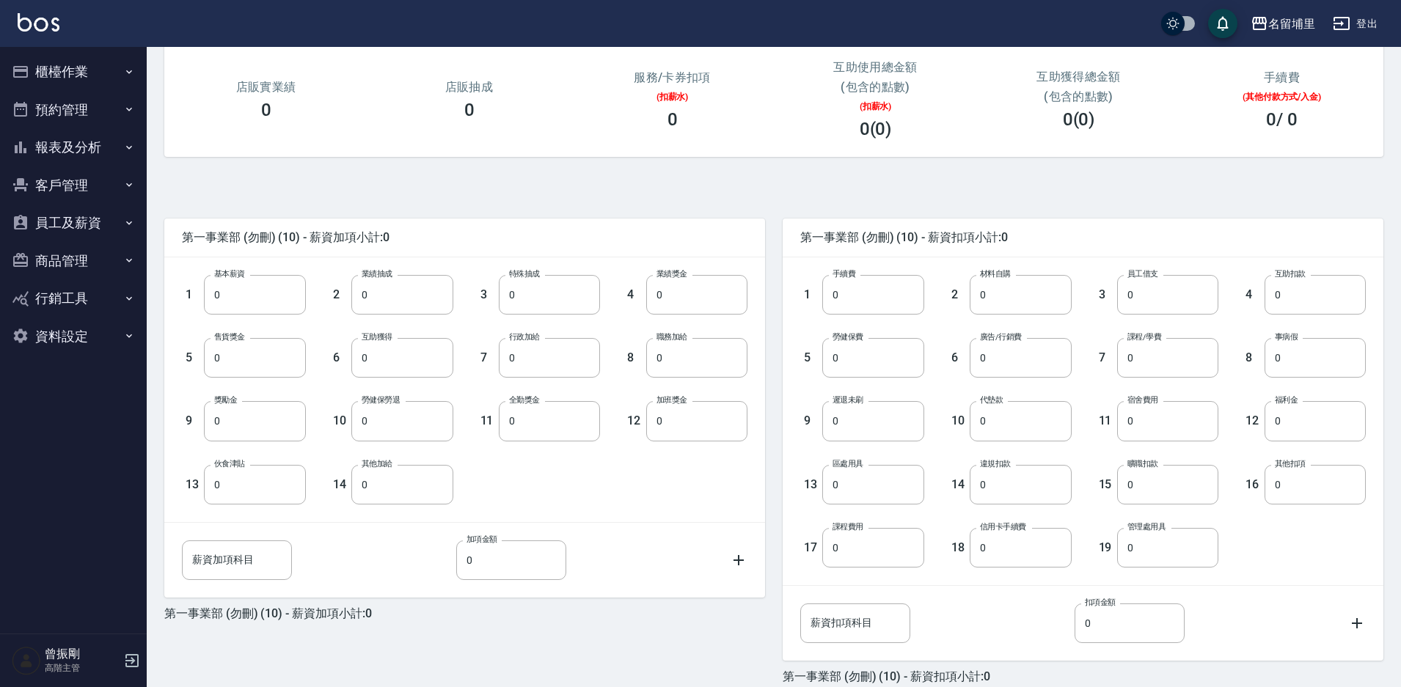
scroll to position [265, 0]
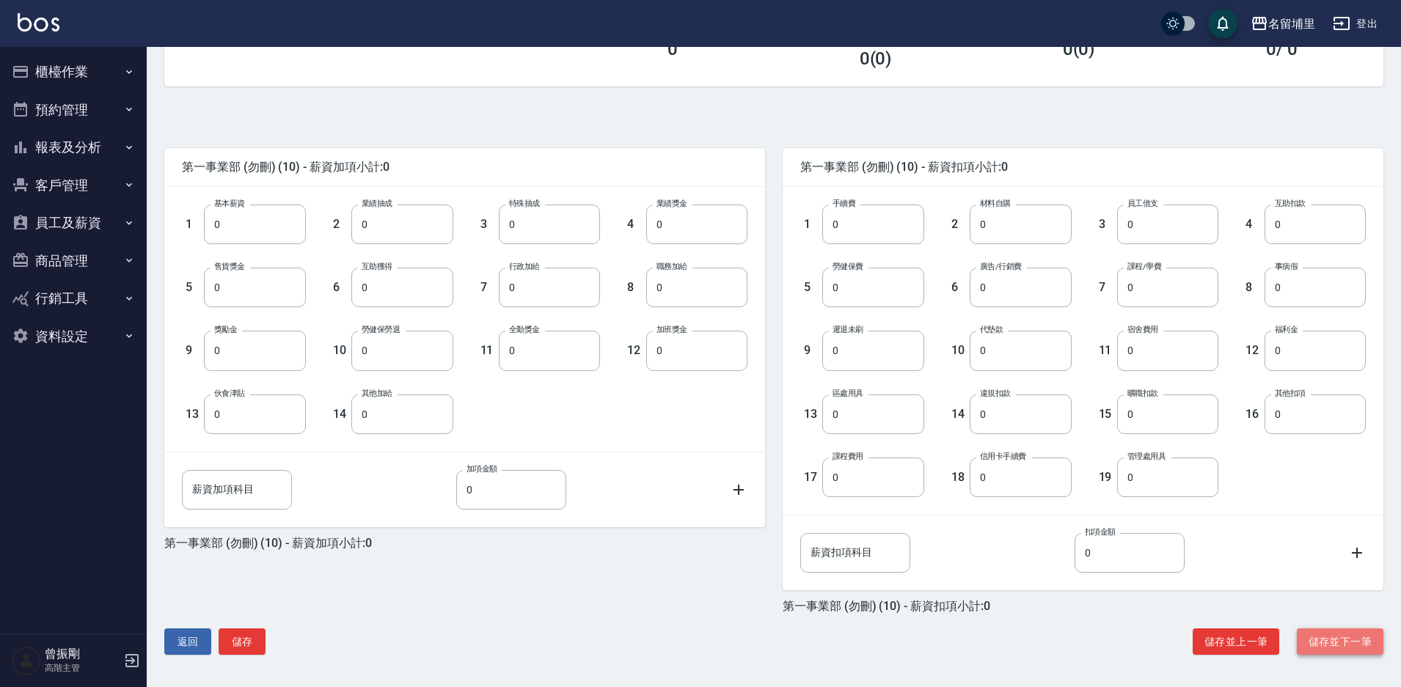
click at [1336, 639] on button "儲存並下一筆" at bounding box center [1340, 642] width 87 height 27
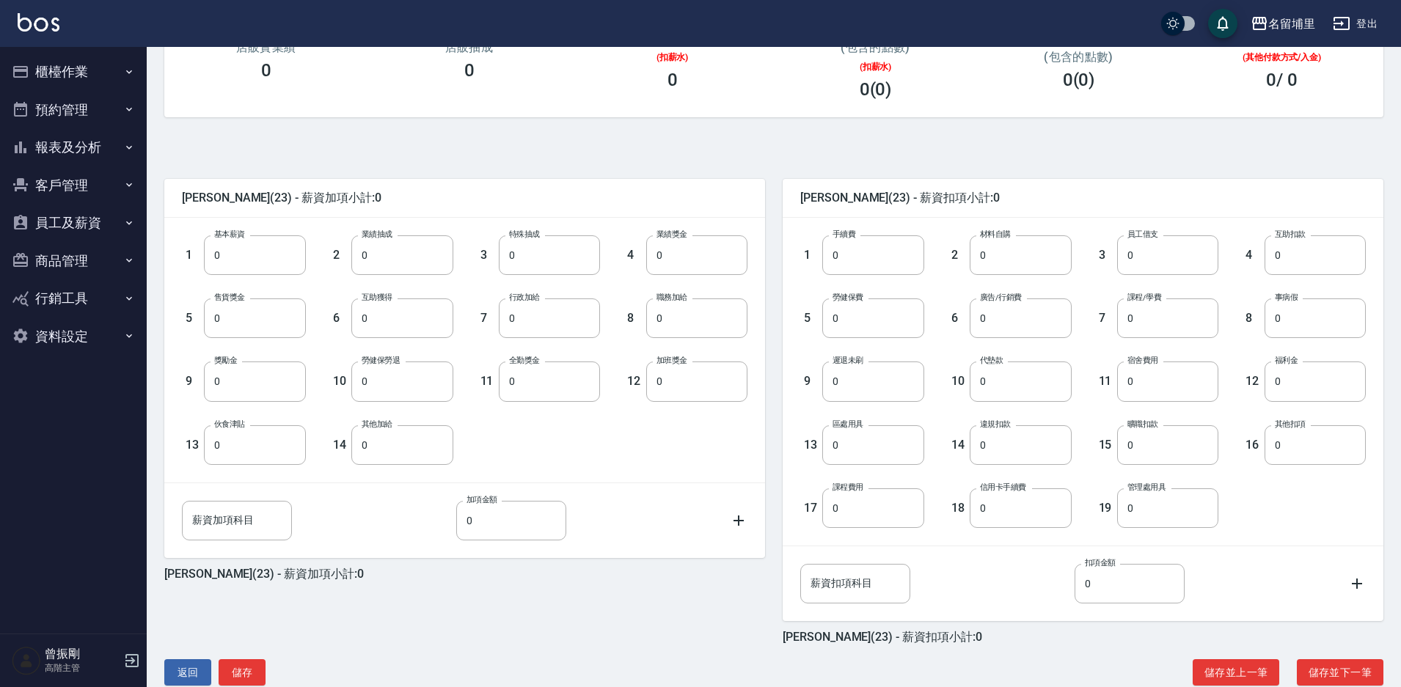
scroll to position [265, 0]
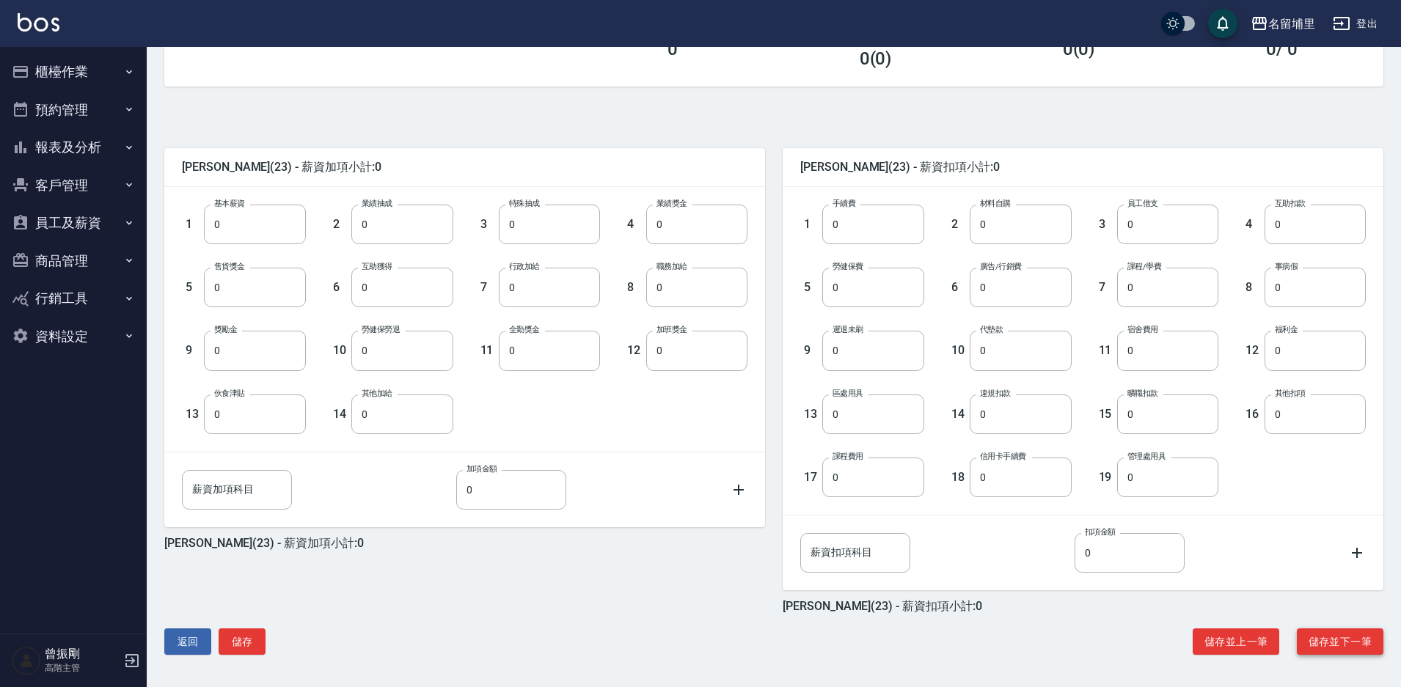
click at [1348, 639] on button "儲存並下一筆" at bounding box center [1340, 642] width 87 height 27
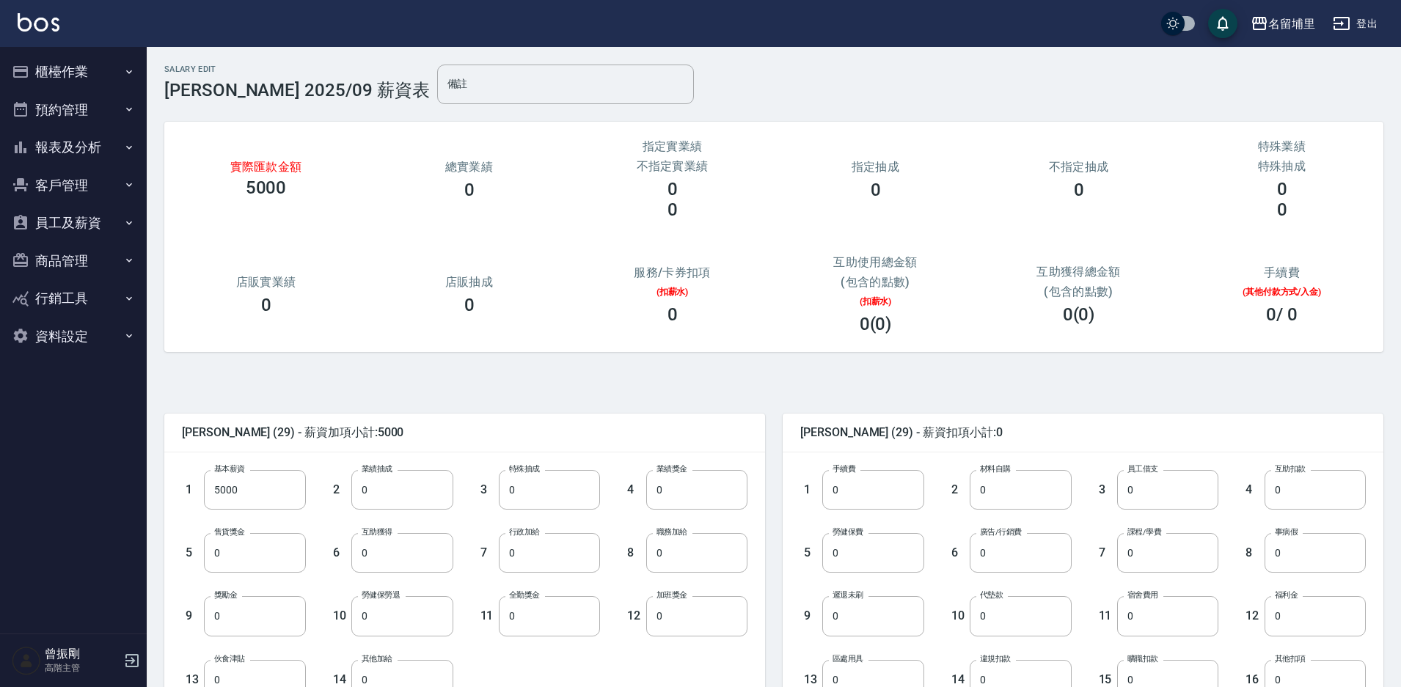
click at [76, 221] on button "員工及薪資" at bounding box center [73, 223] width 135 height 38
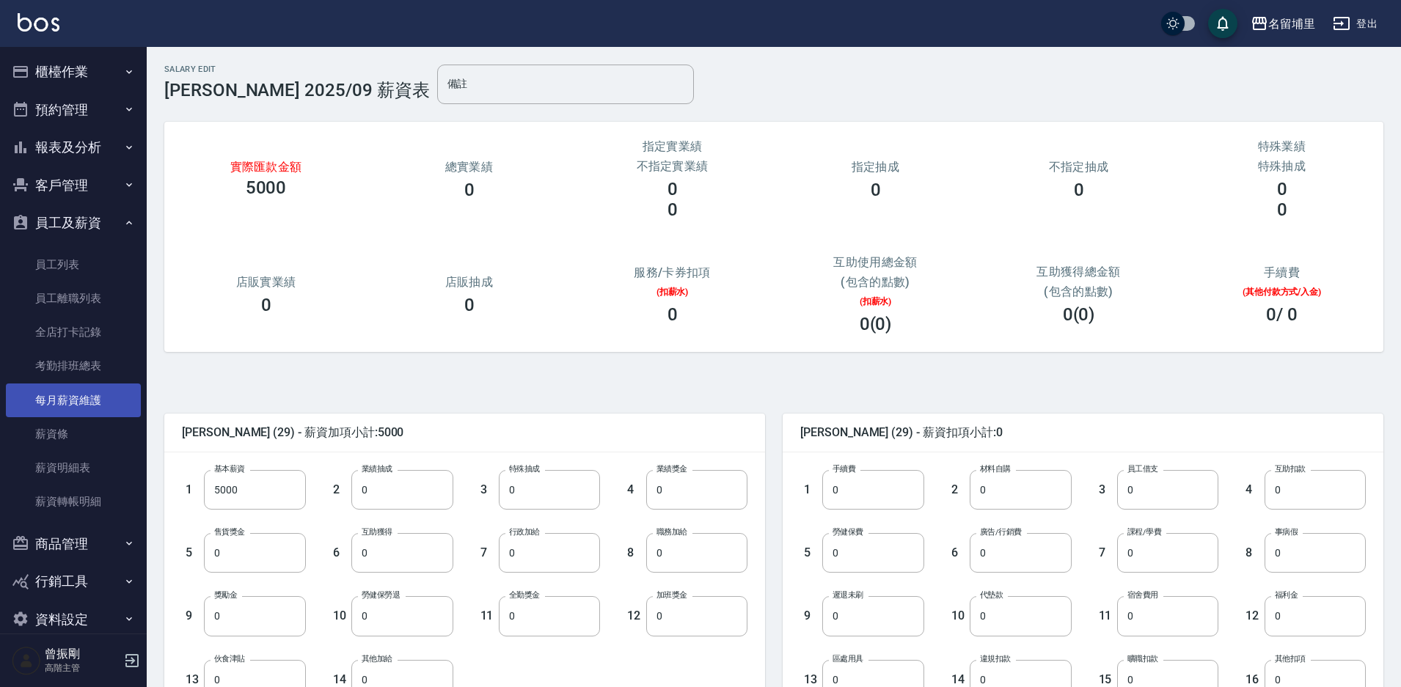
click at [89, 401] on link "每月薪資維護" at bounding box center [73, 401] width 135 height 34
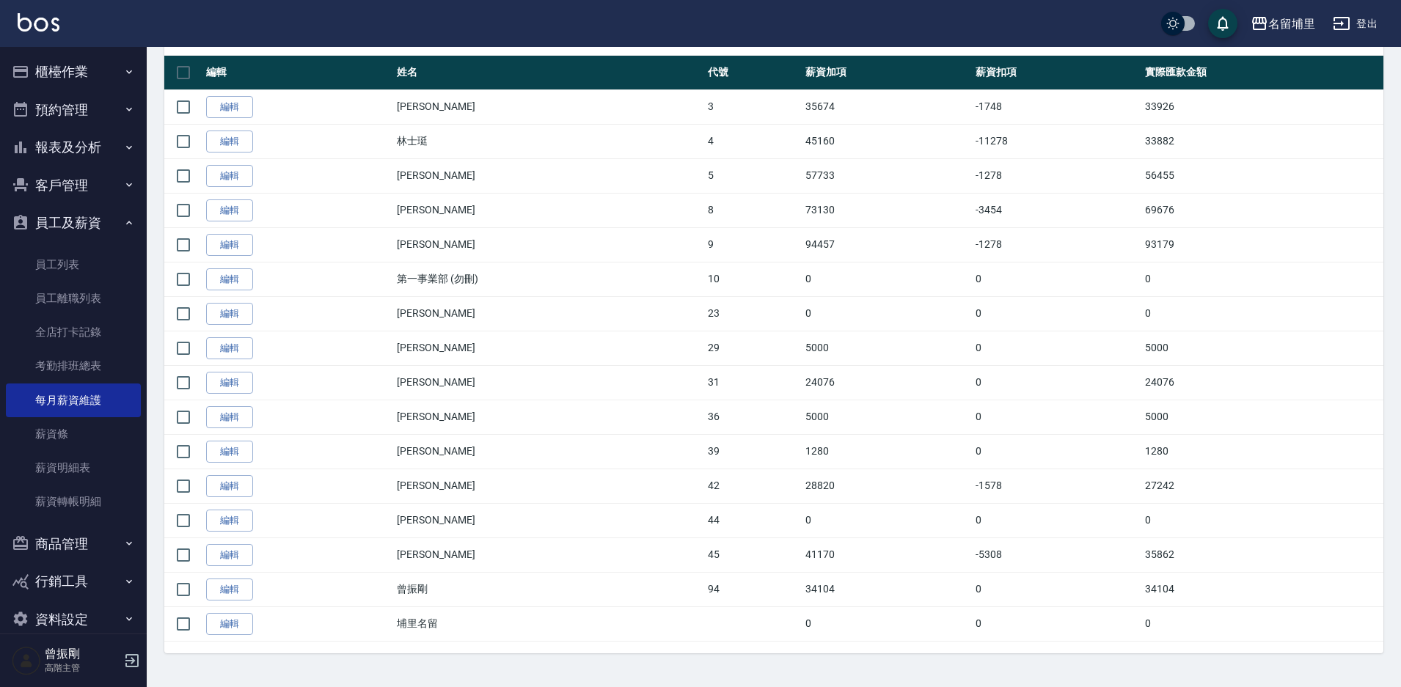
scroll to position [301, 0]
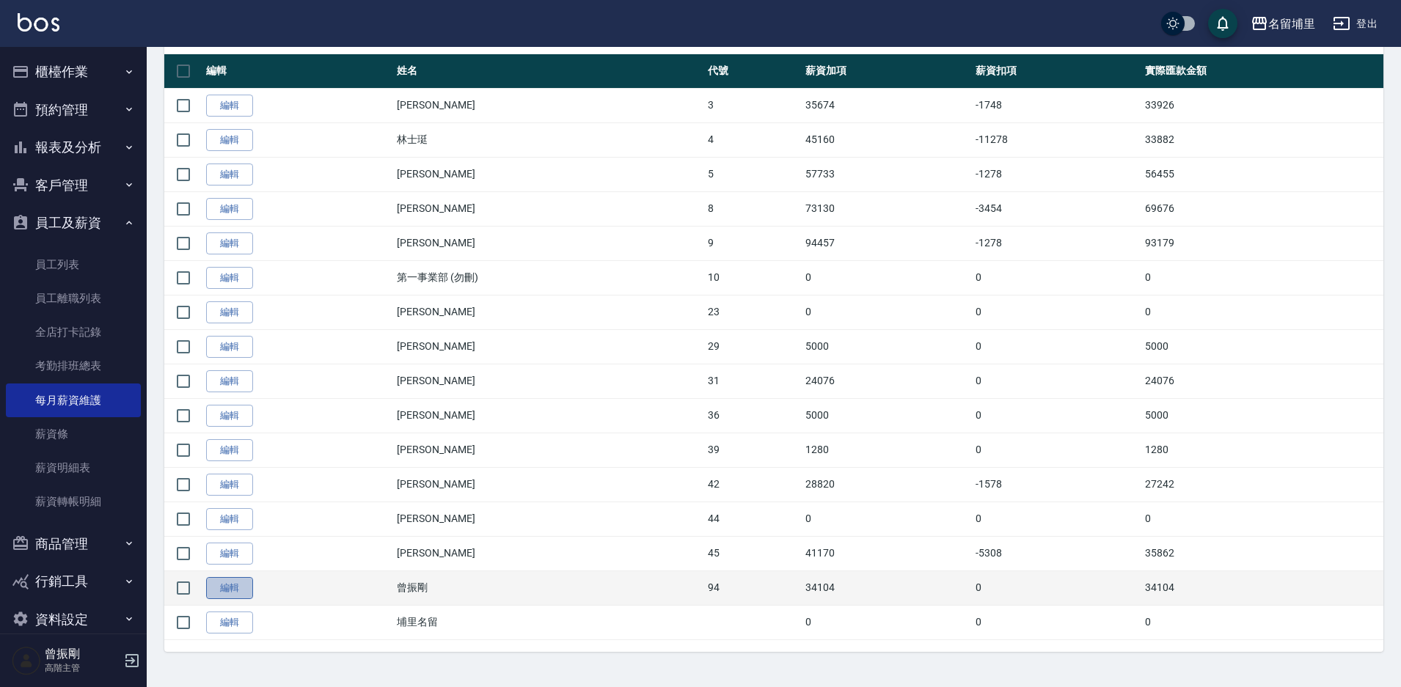
click at [235, 582] on link "編輯" at bounding box center [229, 588] width 47 height 23
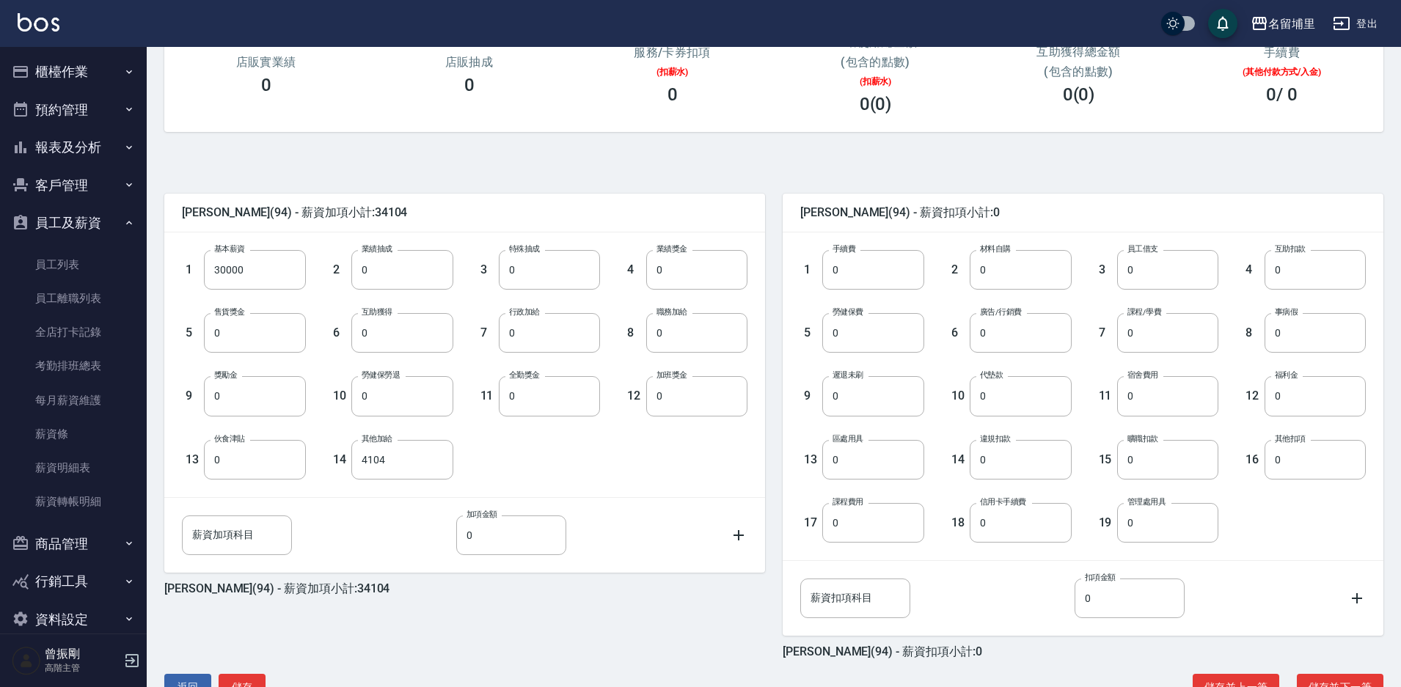
scroll to position [265, 0]
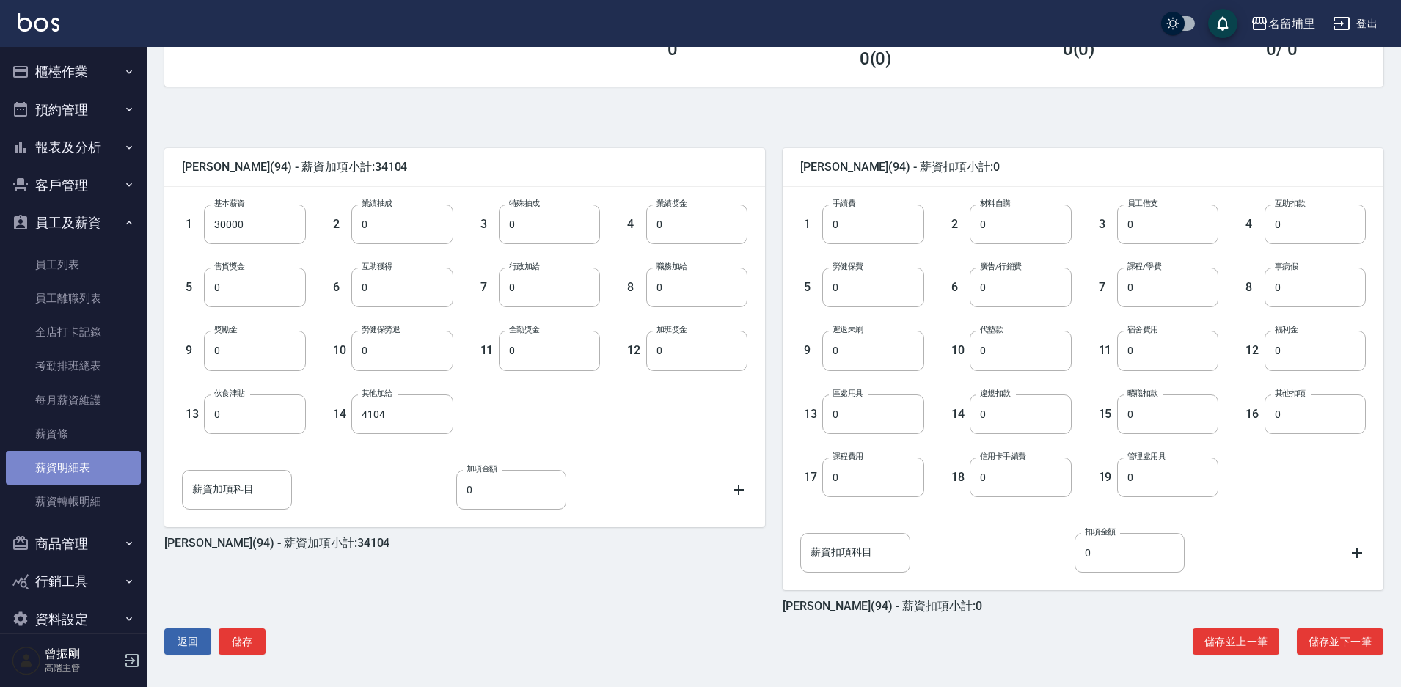
click at [83, 465] on link "薪資明細表" at bounding box center [73, 468] width 135 height 34
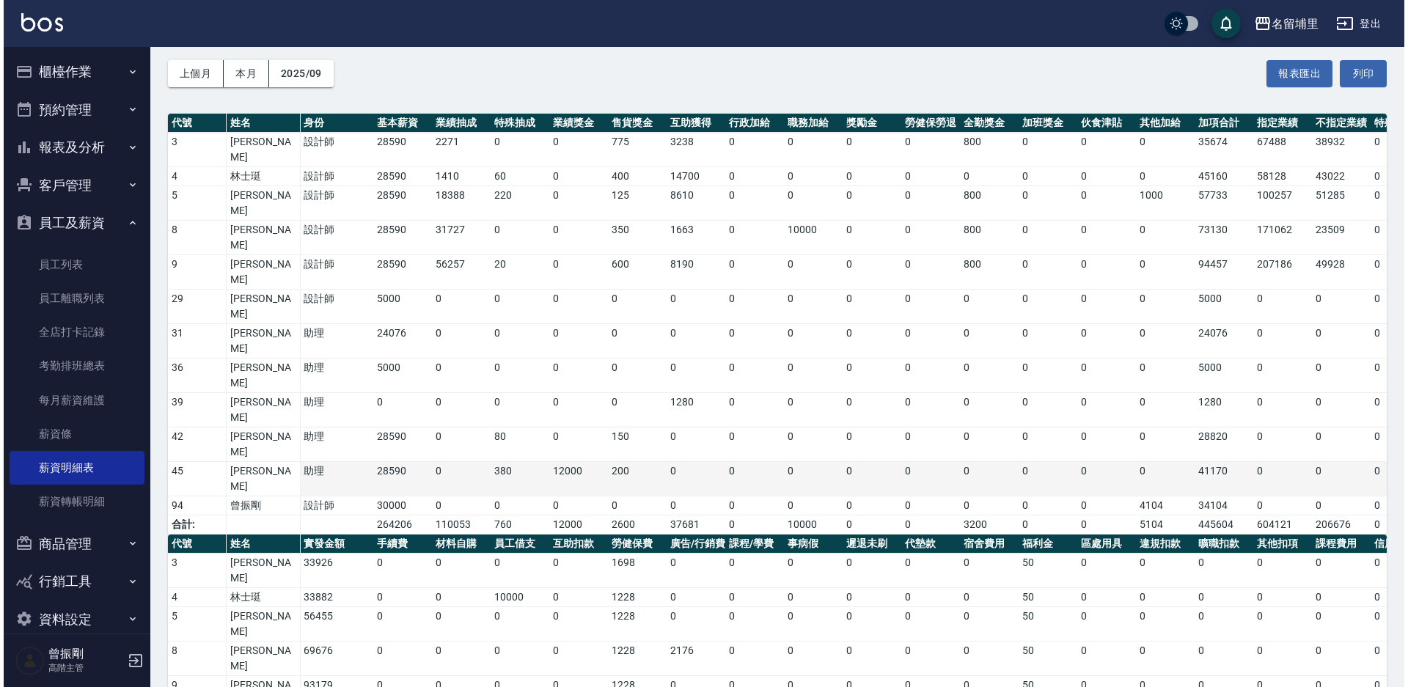
scroll to position [61, 0]
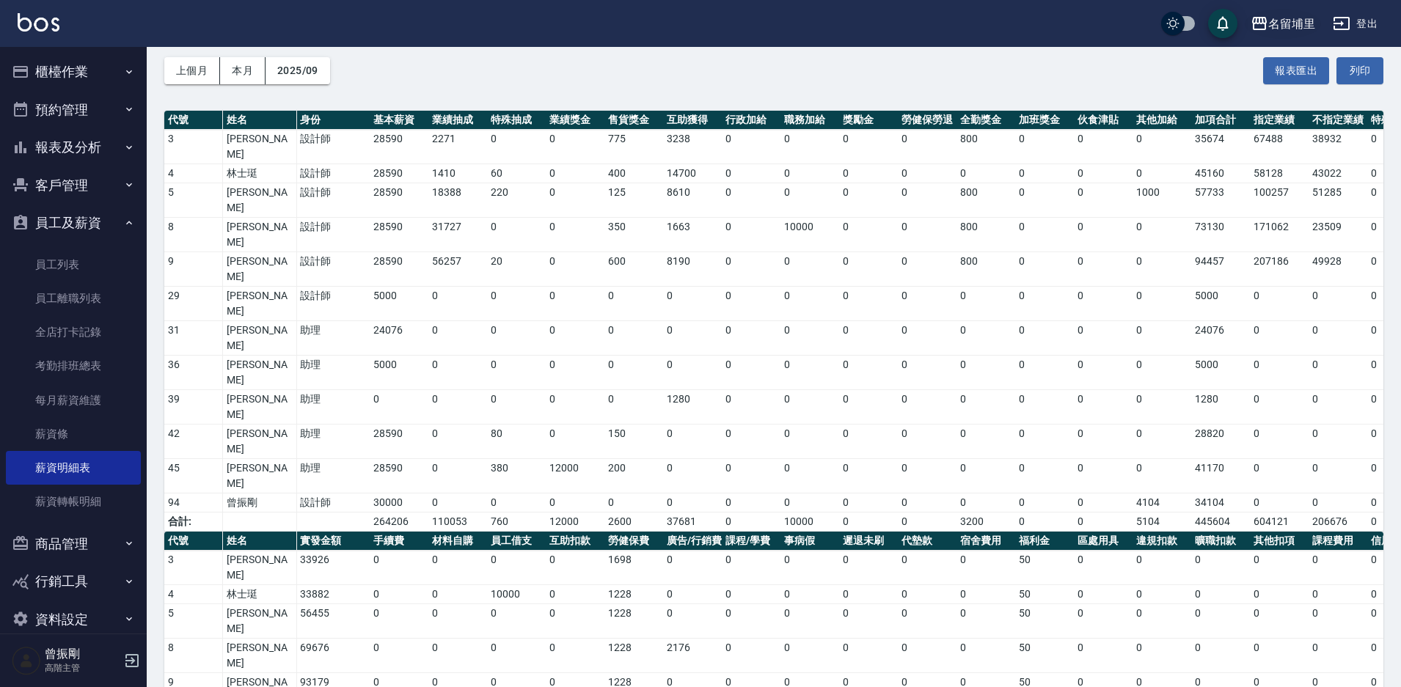
click at [1309, 17] on div "名留埔里" at bounding box center [1291, 24] width 47 height 18
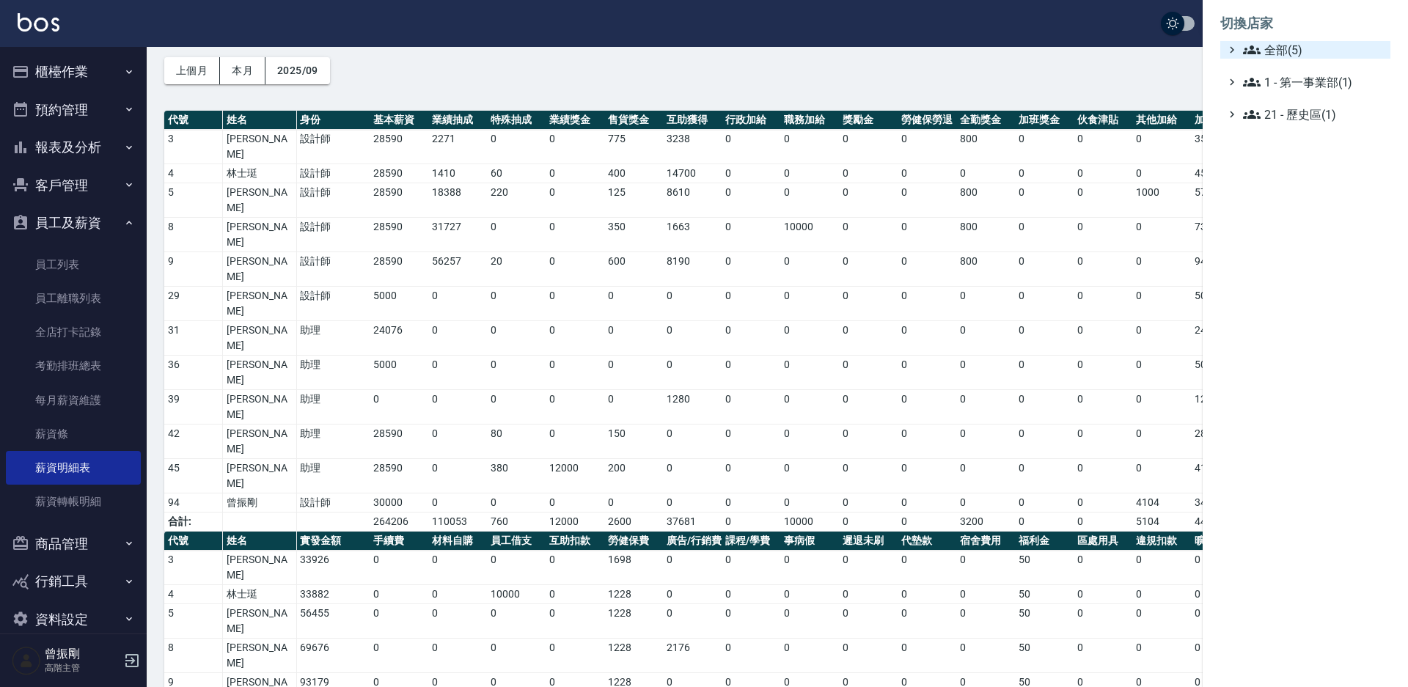
click at [1275, 48] on span "全部(5)" at bounding box center [1314, 50] width 142 height 18
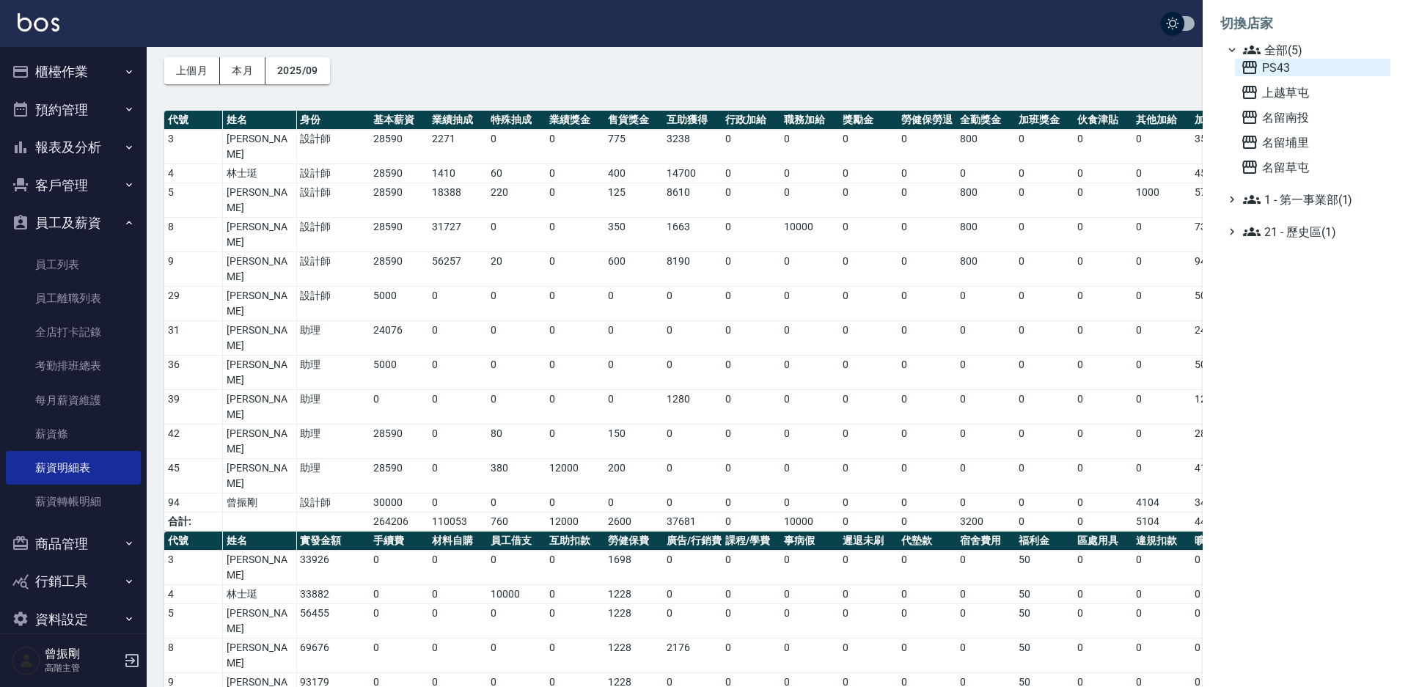
click at [1268, 61] on span "PS43" at bounding box center [1313, 68] width 144 height 18
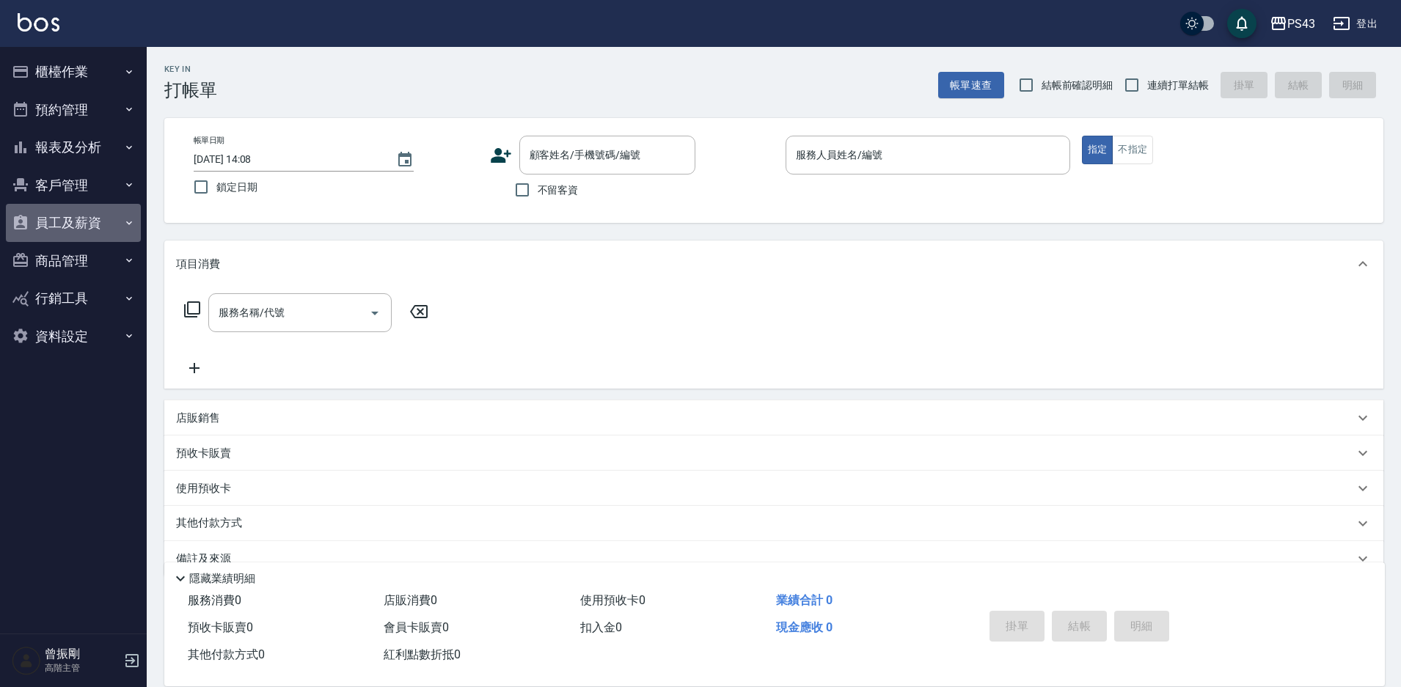
click at [80, 227] on button "員工及薪資" at bounding box center [73, 223] width 135 height 38
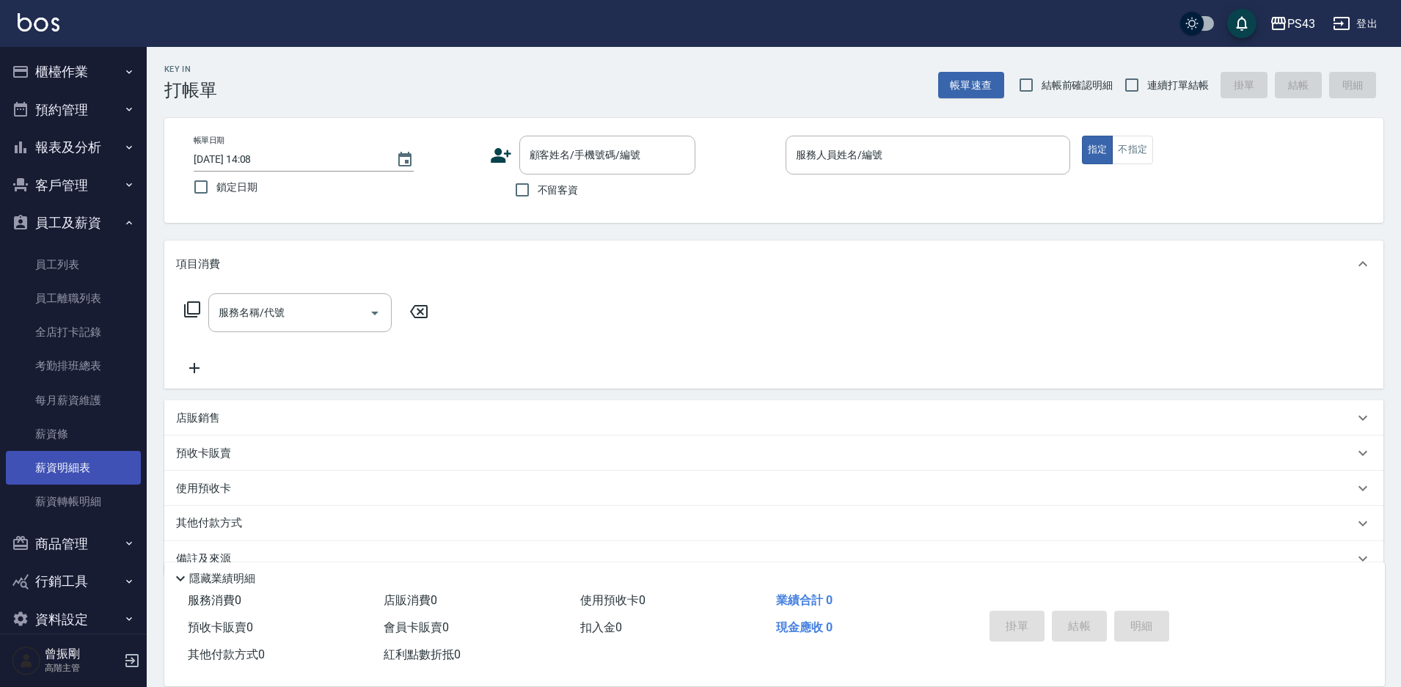
click at [78, 480] on link "薪資明細表" at bounding box center [73, 468] width 135 height 34
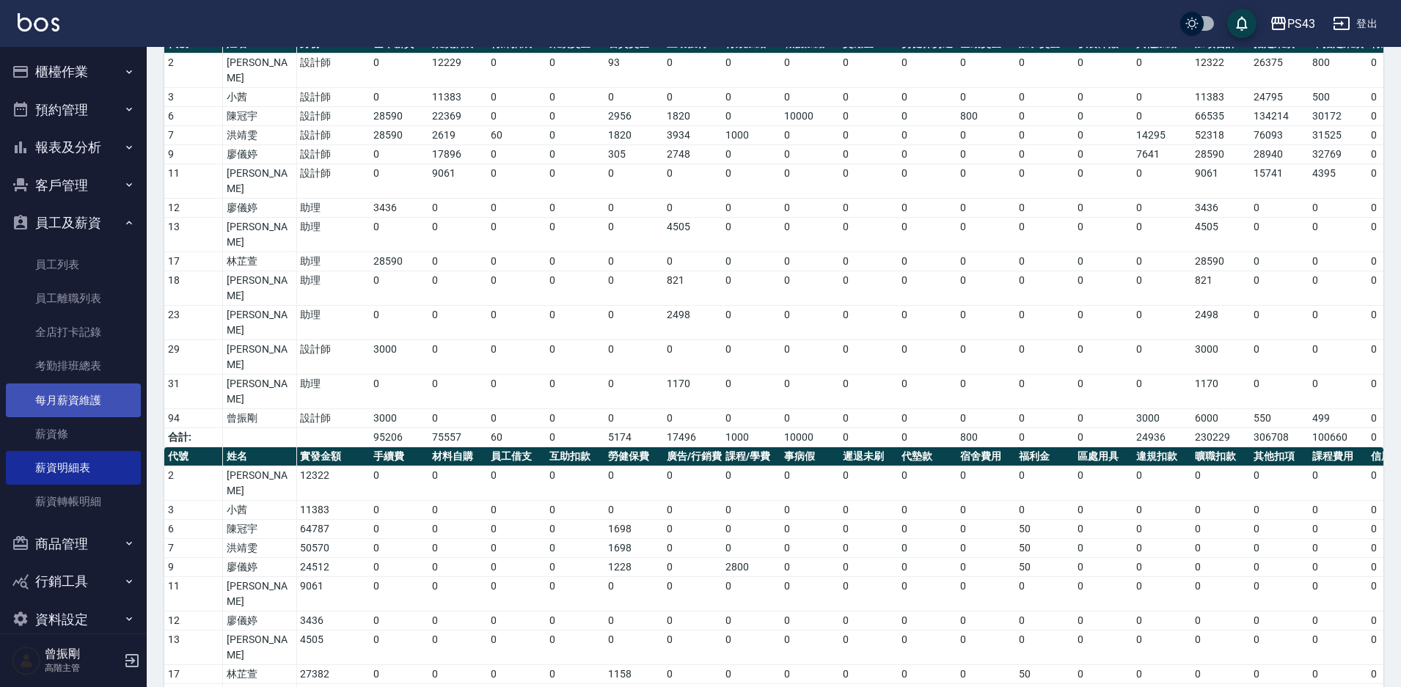
scroll to position [118, 0]
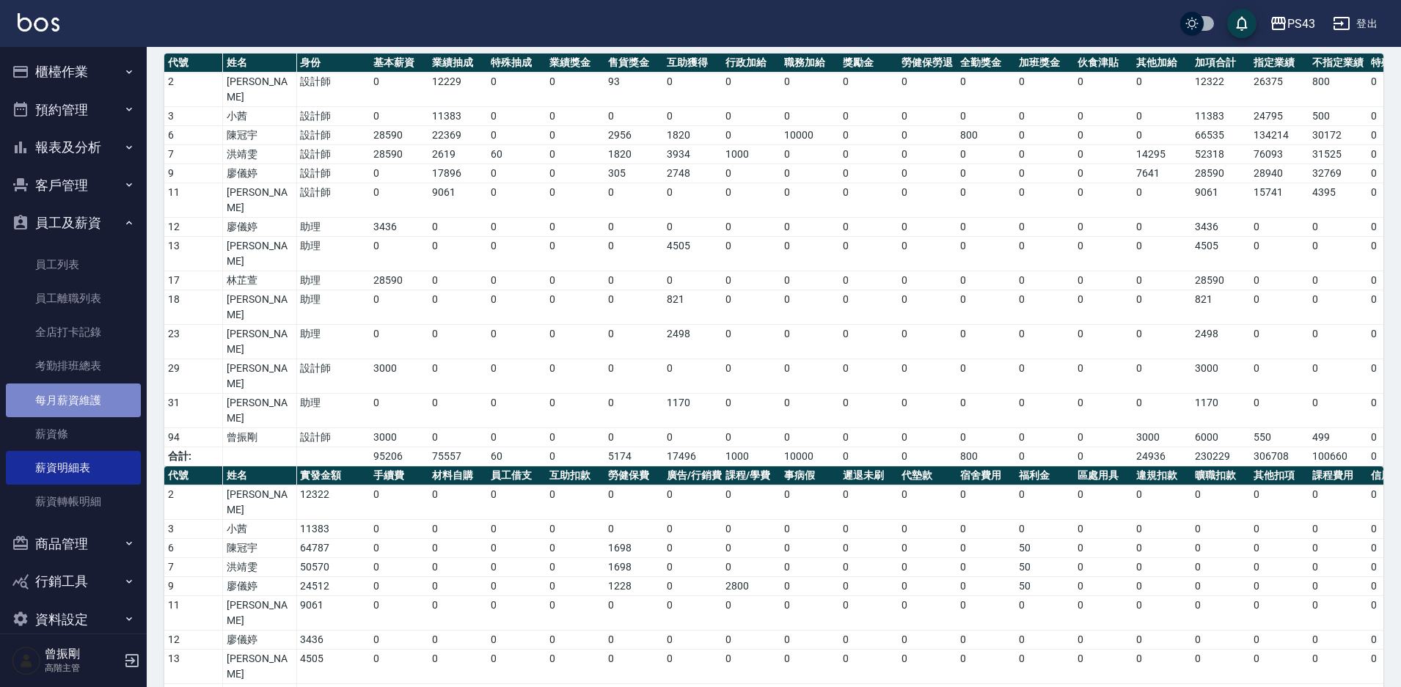
click at [79, 400] on link "每月薪資維護" at bounding box center [73, 401] width 135 height 34
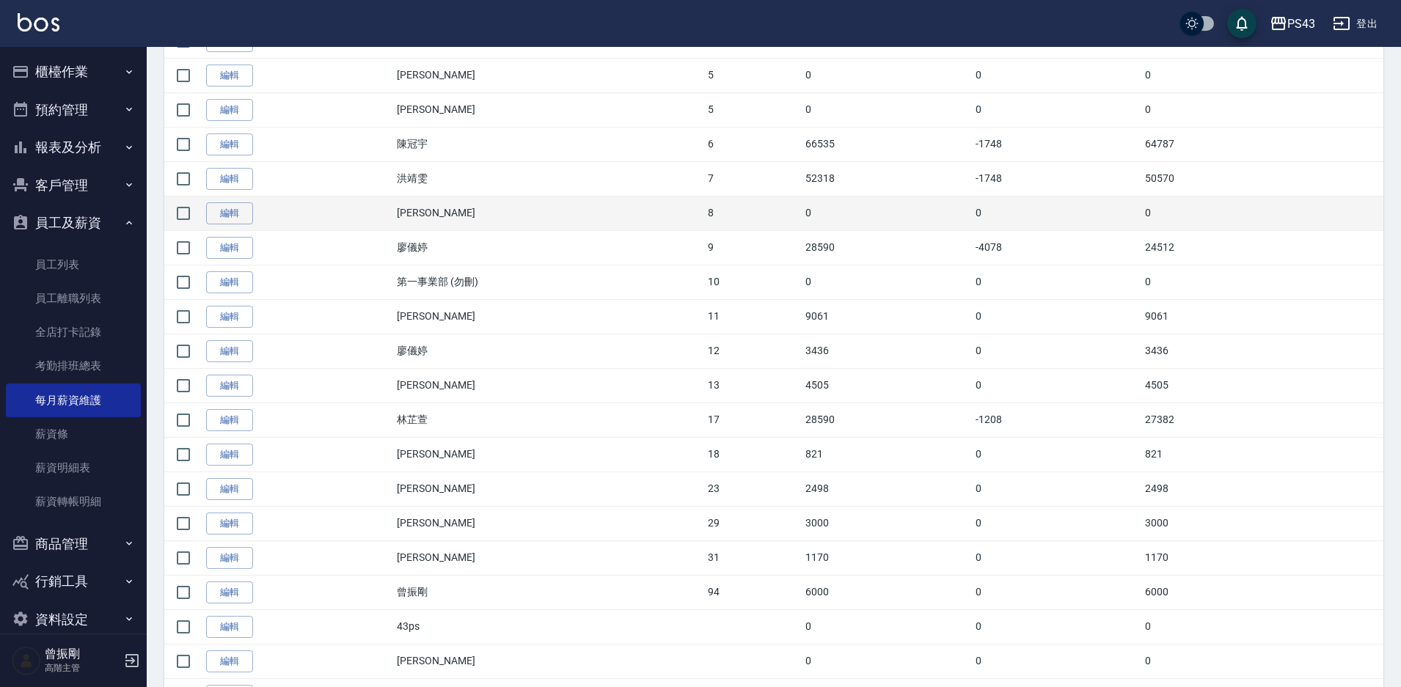
scroll to position [576, 0]
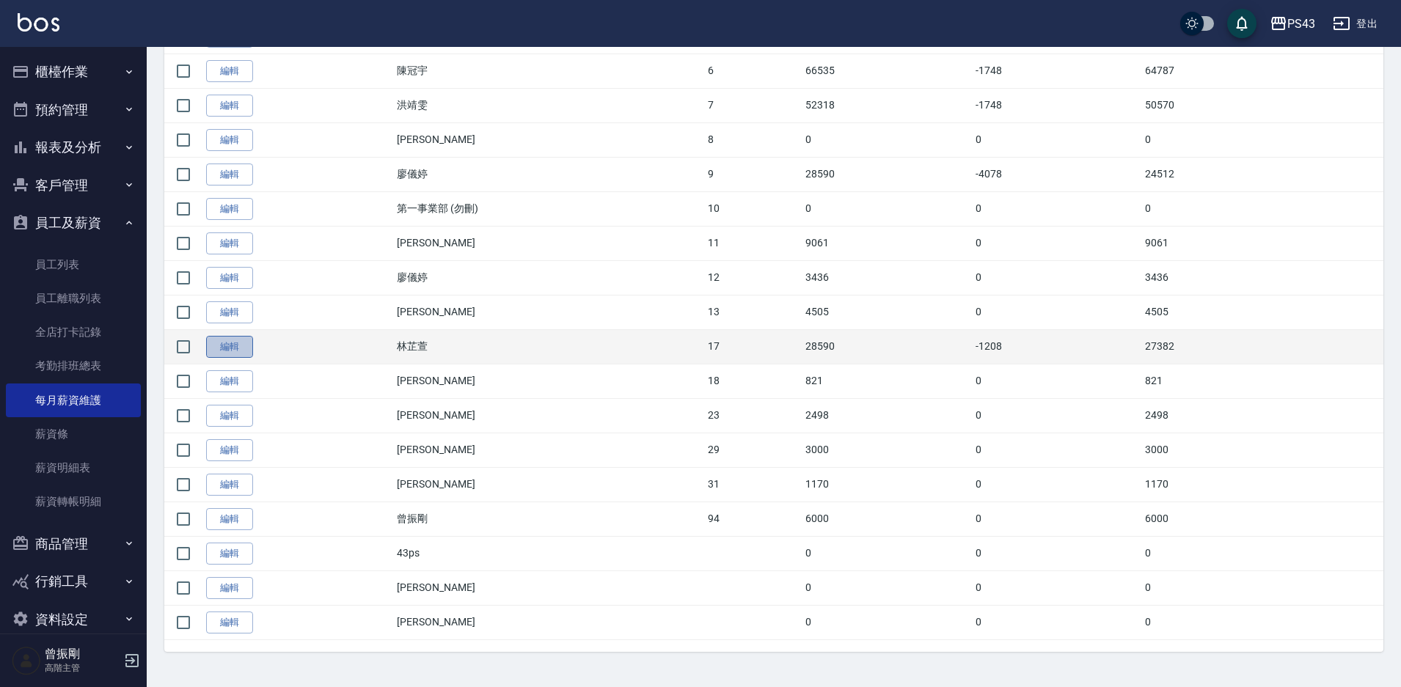
click at [224, 345] on link "編輯" at bounding box center [229, 347] width 47 height 23
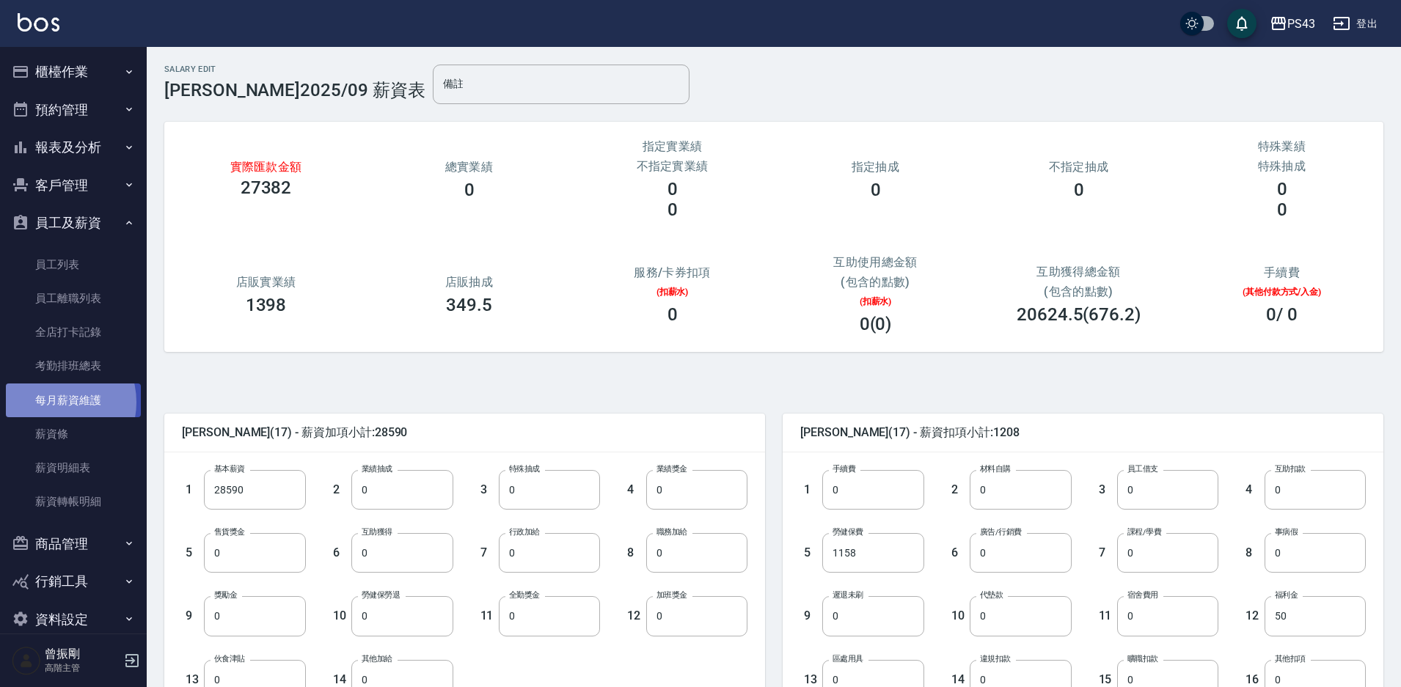
click at [54, 402] on link "每月薪資維護" at bounding box center [73, 401] width 135 height 34
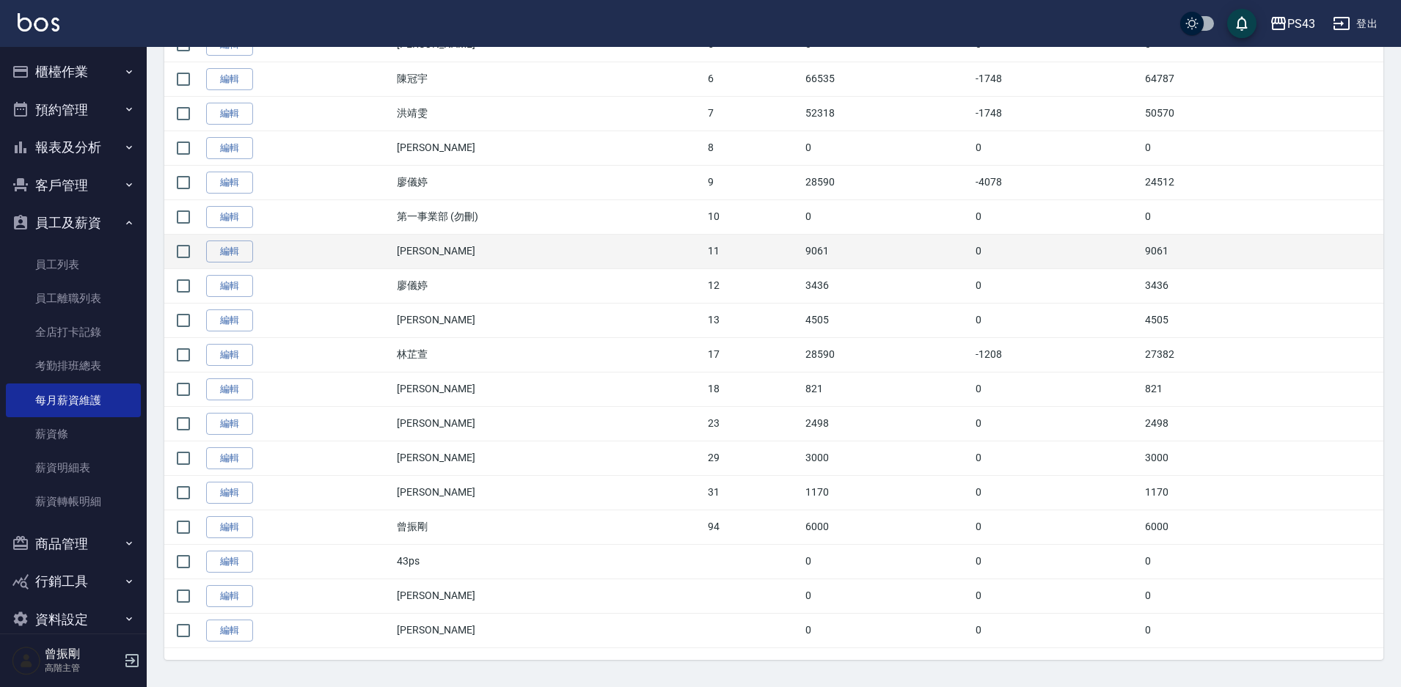
scroll to position [576, 0]
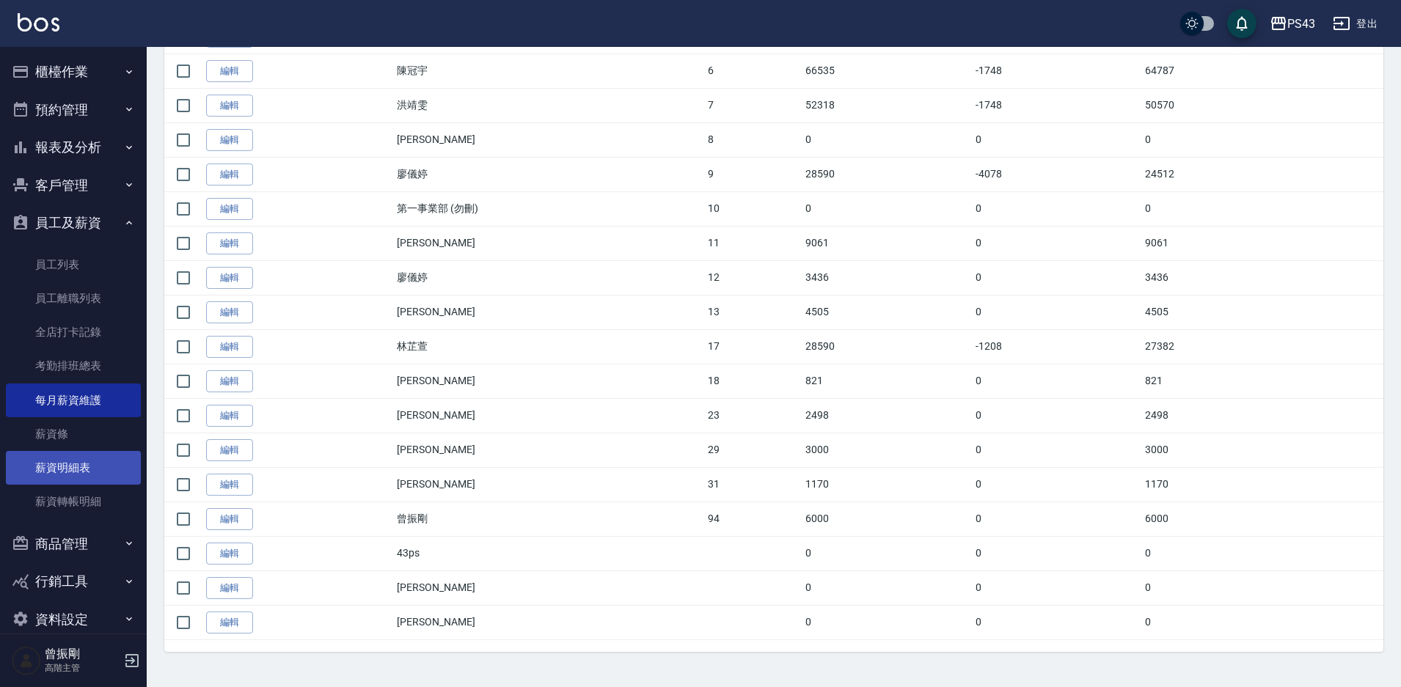
click at [65, 467] on link "薪資明細表" at bounding box center [73, 468] width 135 height 34
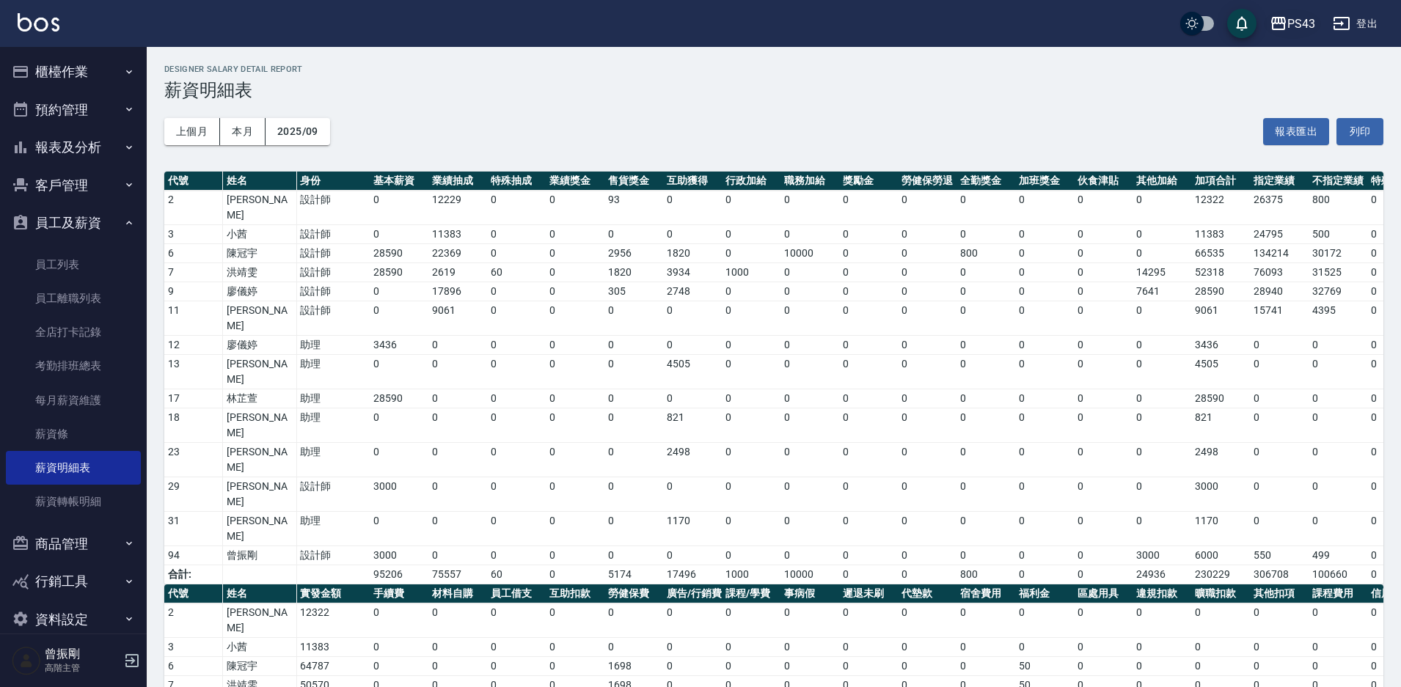
click at [1297, 26] on div "PS43" at bounding box center [1301, 24] width 28 height 18
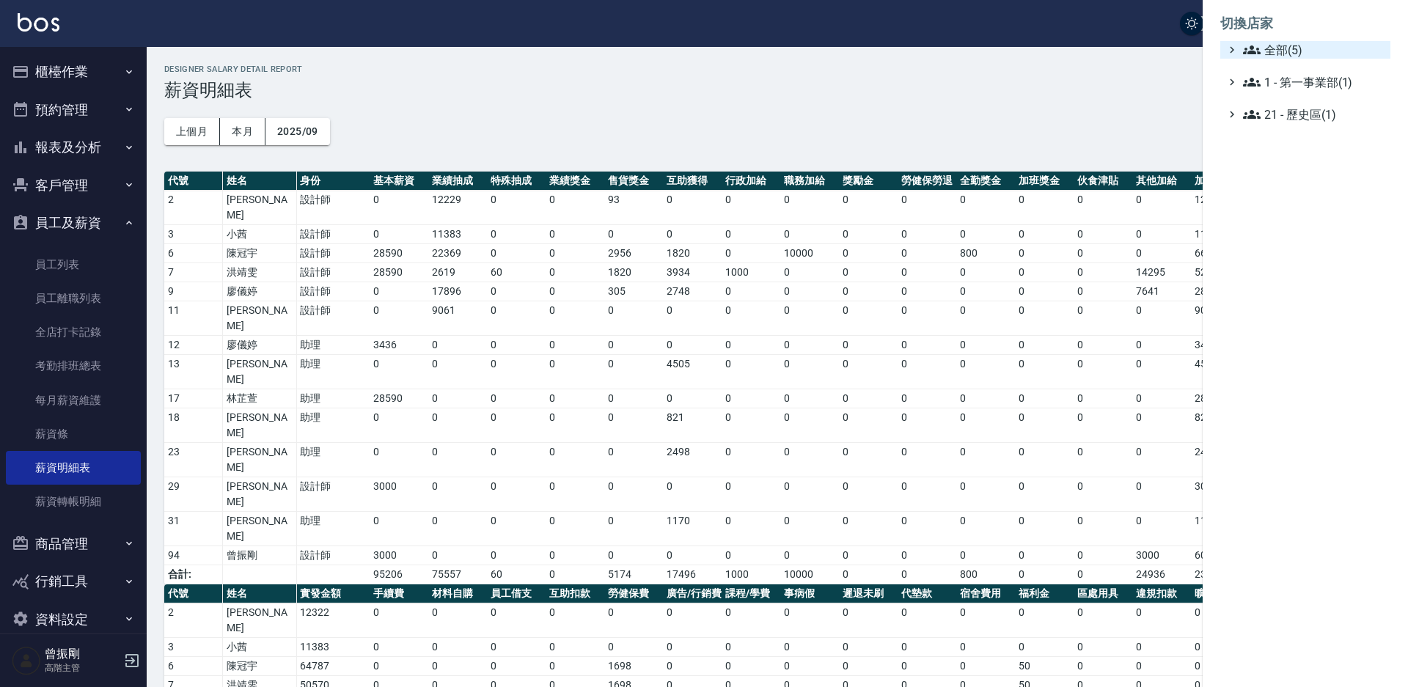
click at [1296, 52] on span "全部(5)" at bounding box center [1314, 50] width 142 height 18
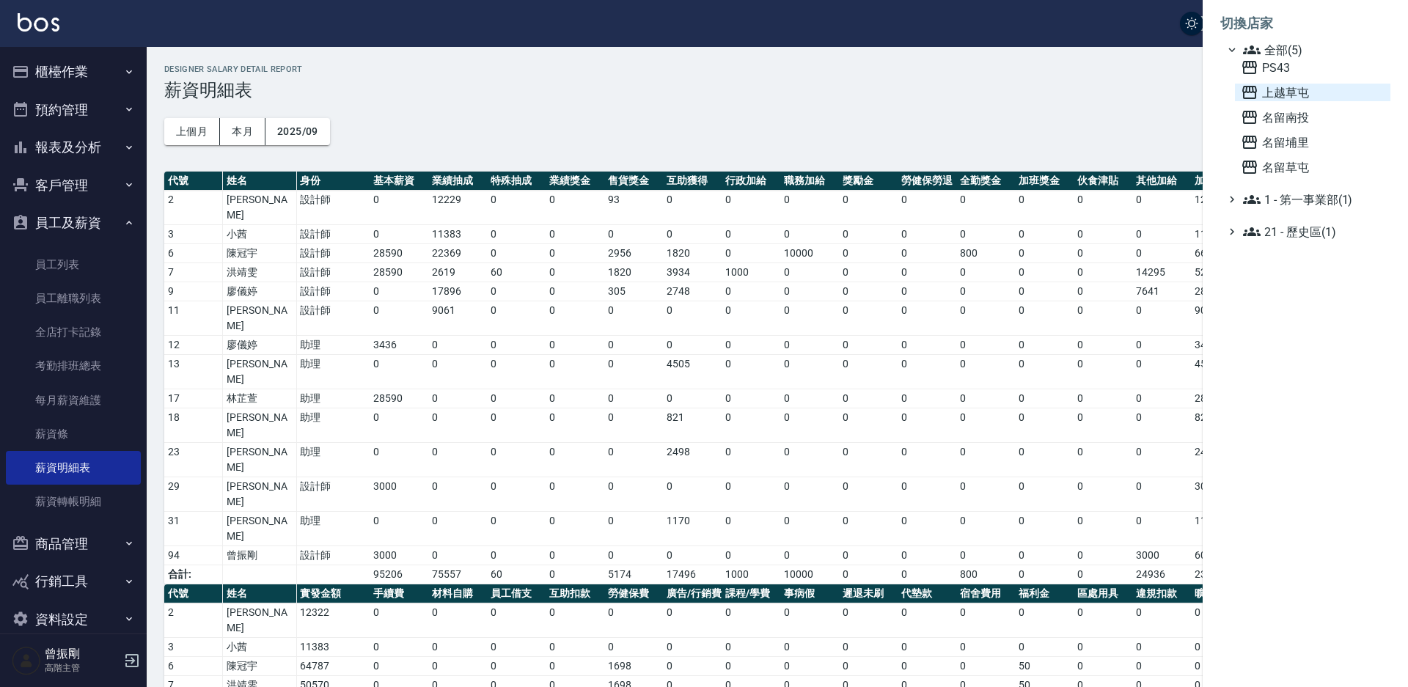
click at [1289, 92] on span "上越草屯" at bounding box center [1313, 93] width 144 height 18
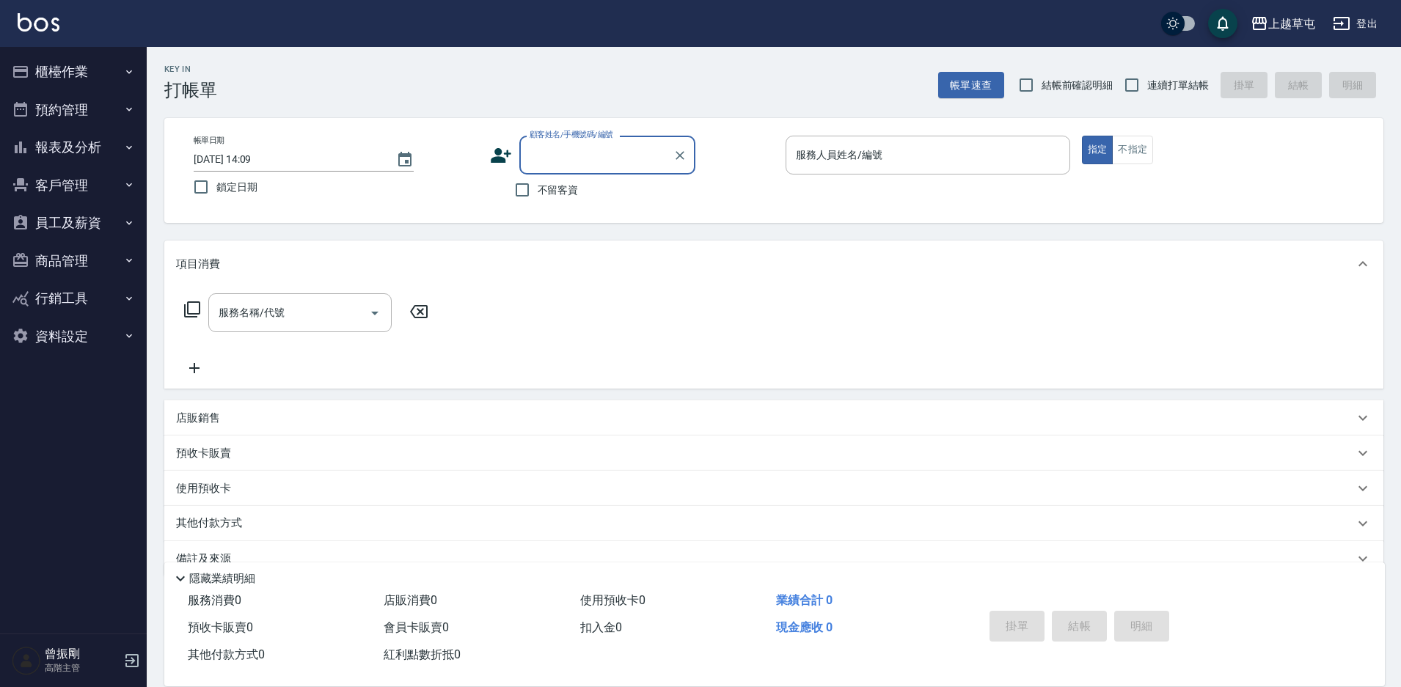
click at [75, 221] on button "員工及薪資" at bounding box center [73, 223] width 135 height 38
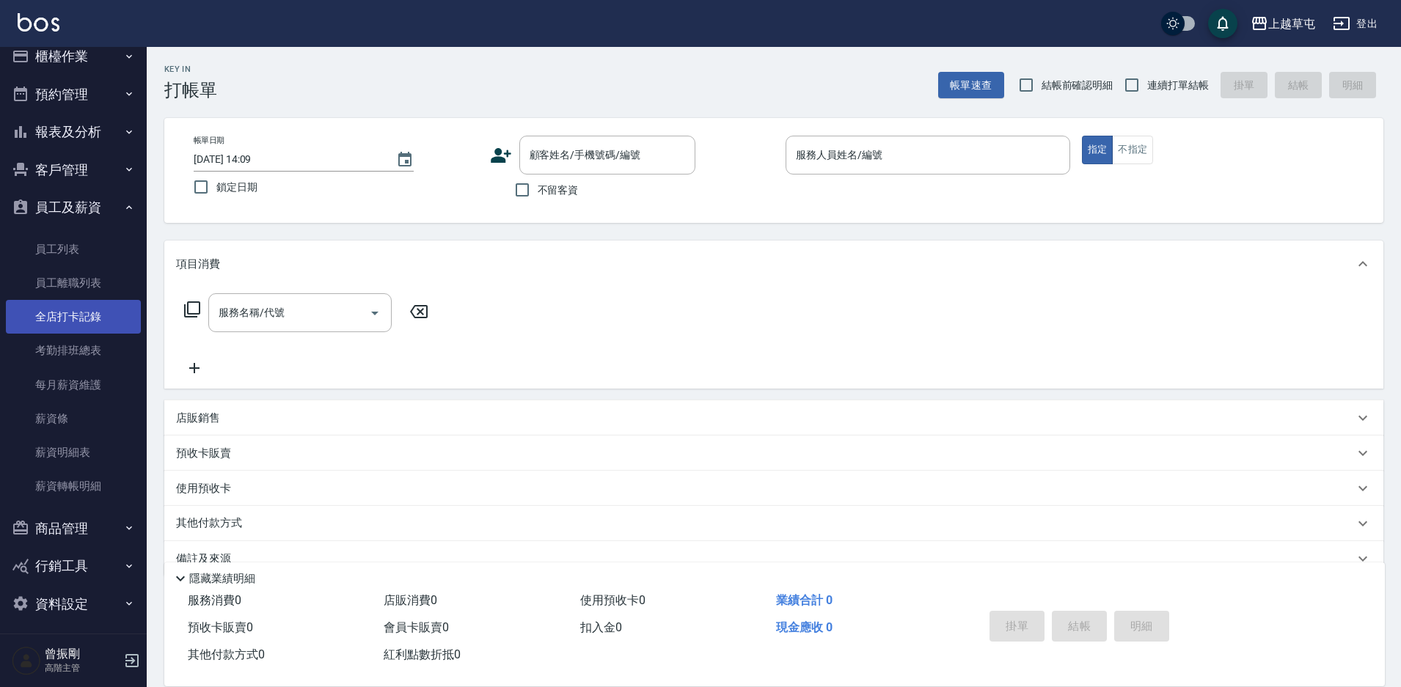
scroll to position [22, 0]
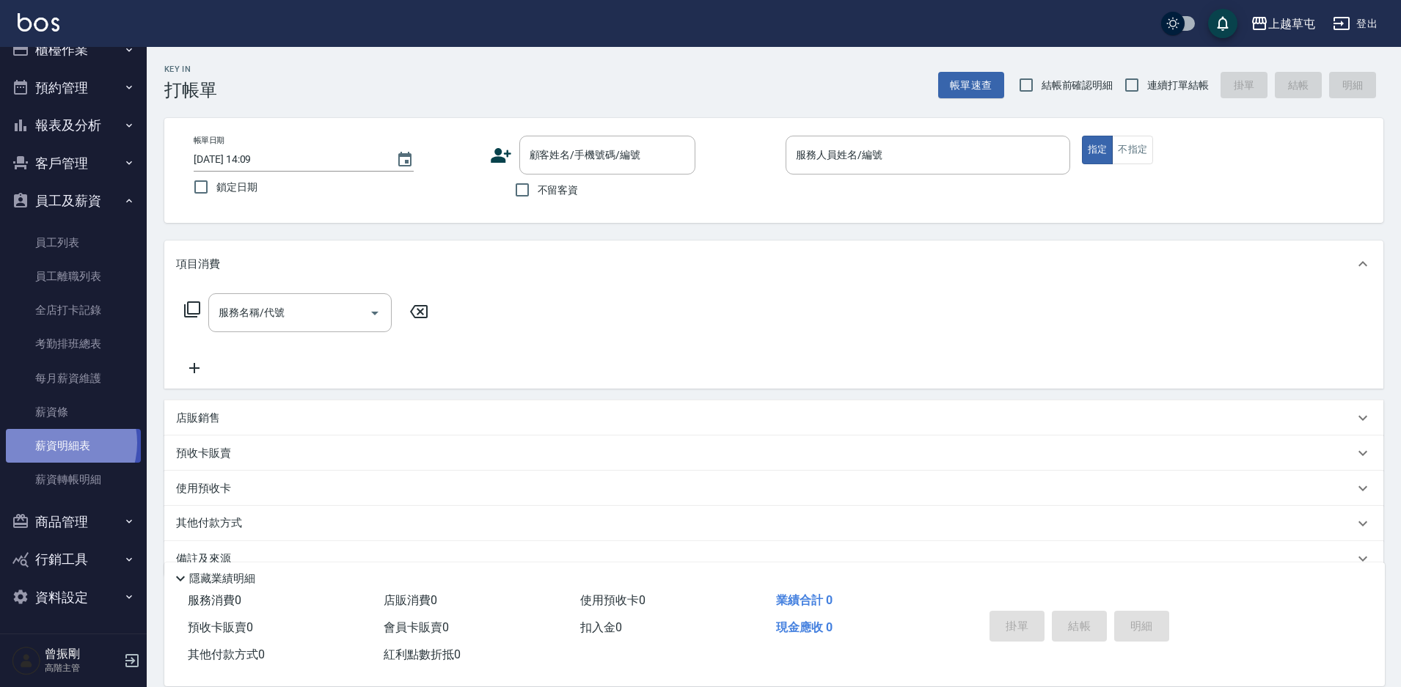
click at [56, 443] on link "薪資明細表" at bounding box center [73, 446] width 135 height 34
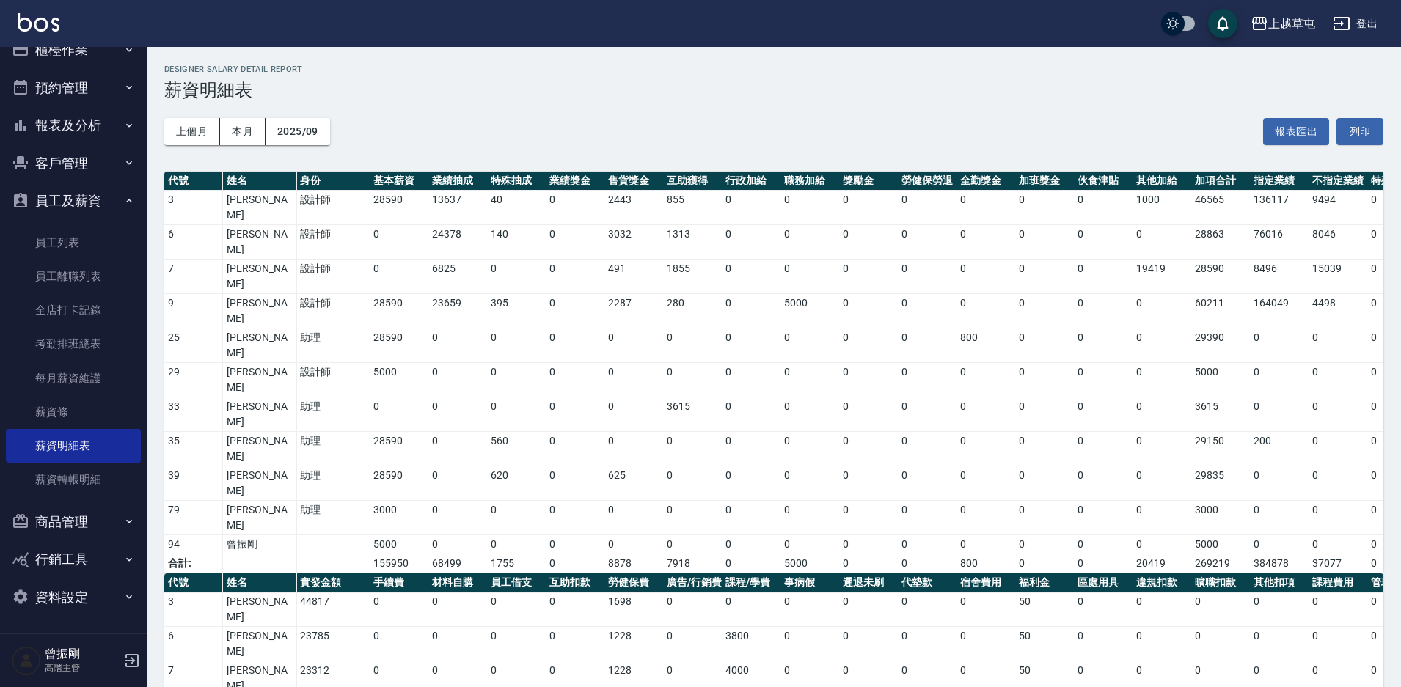
scroll to position [23, 0]
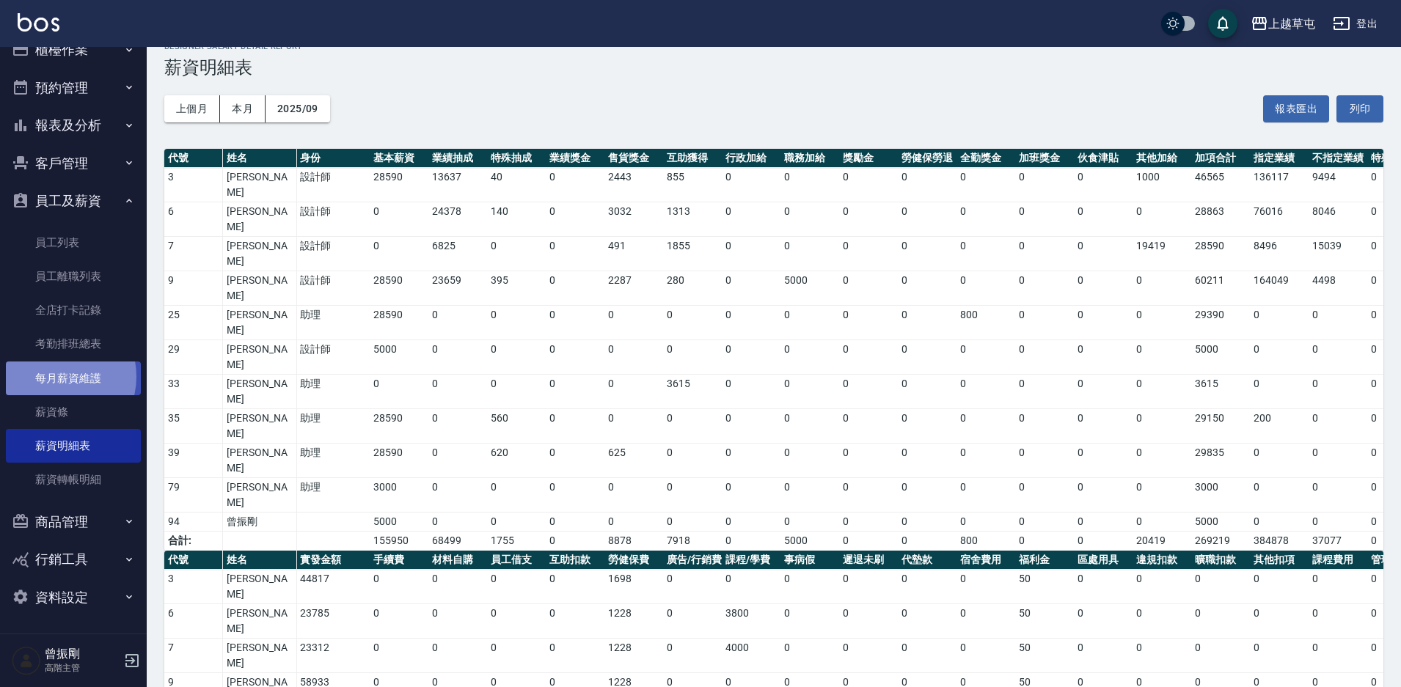
click at [52, 376] on link "每月薪資維護" at bounding box center [73, 379] width 135 height 34
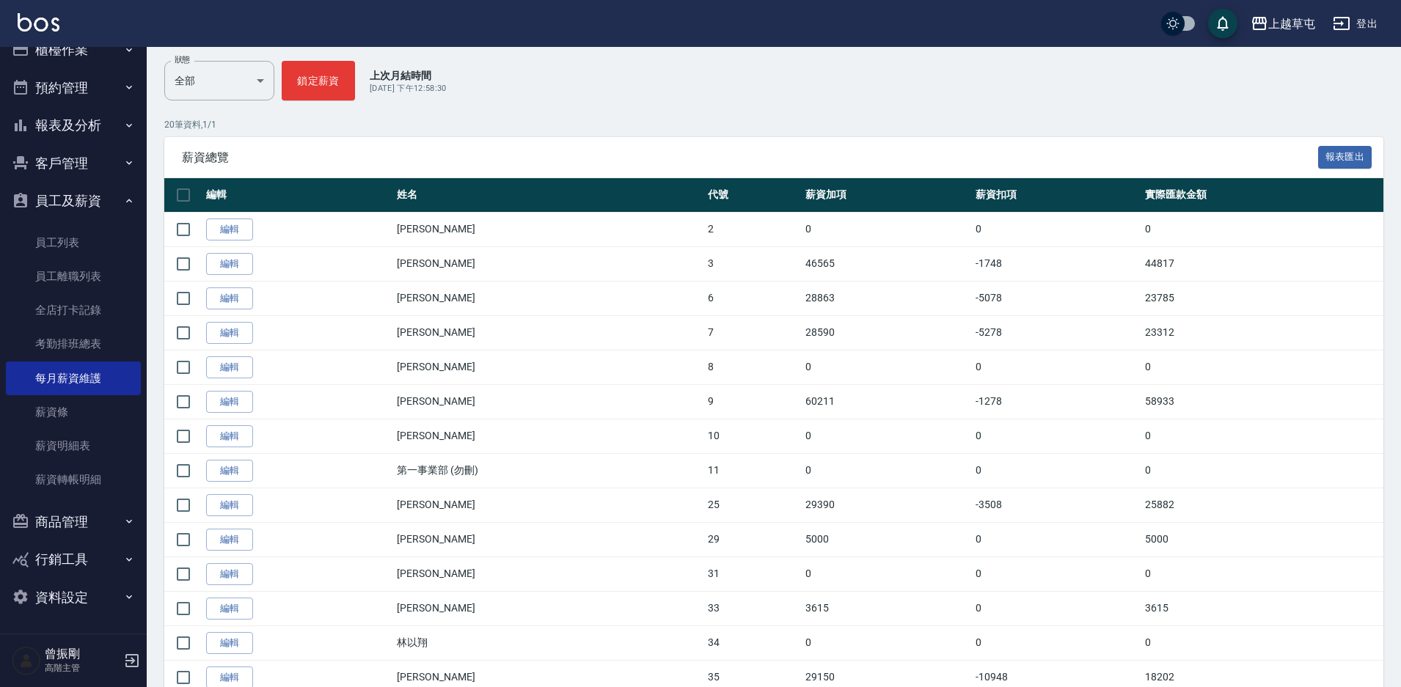
scroll to position [220, 0]
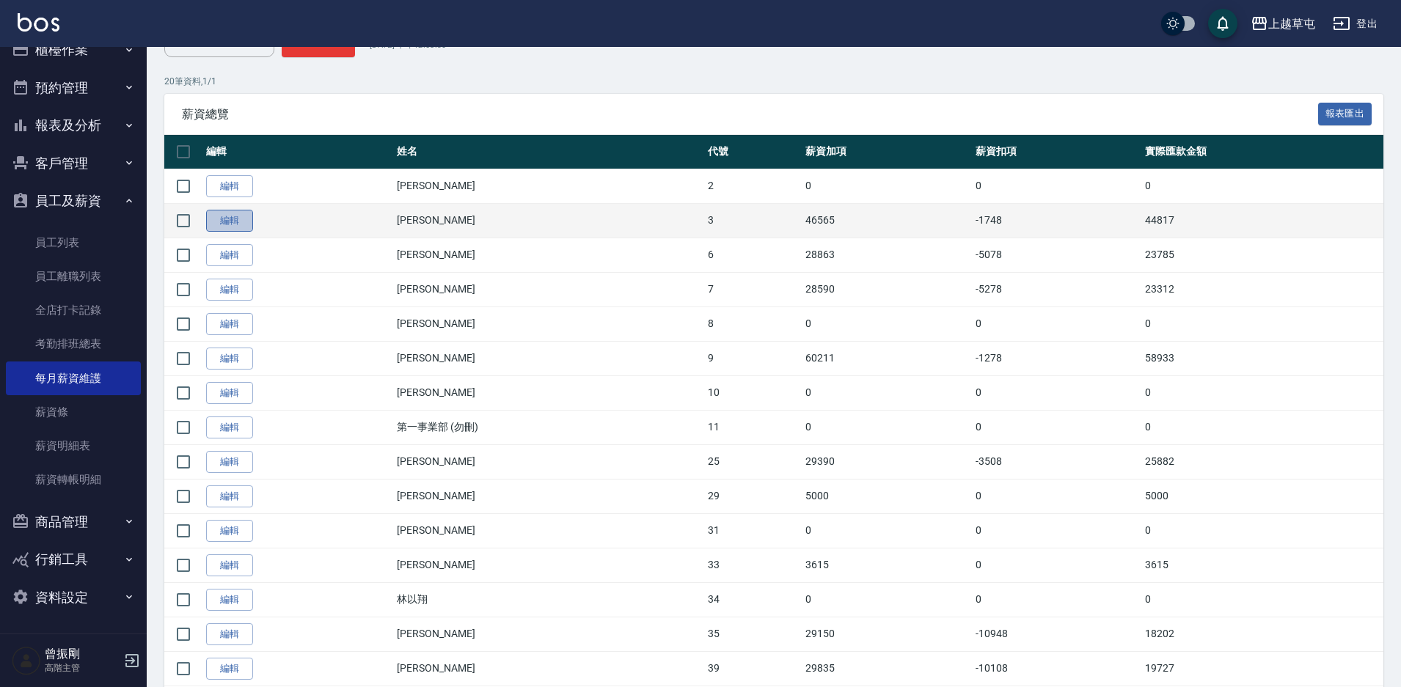
click at [232, 222] on link "編輯" at bounding box center [229, 221] width 47 height 23
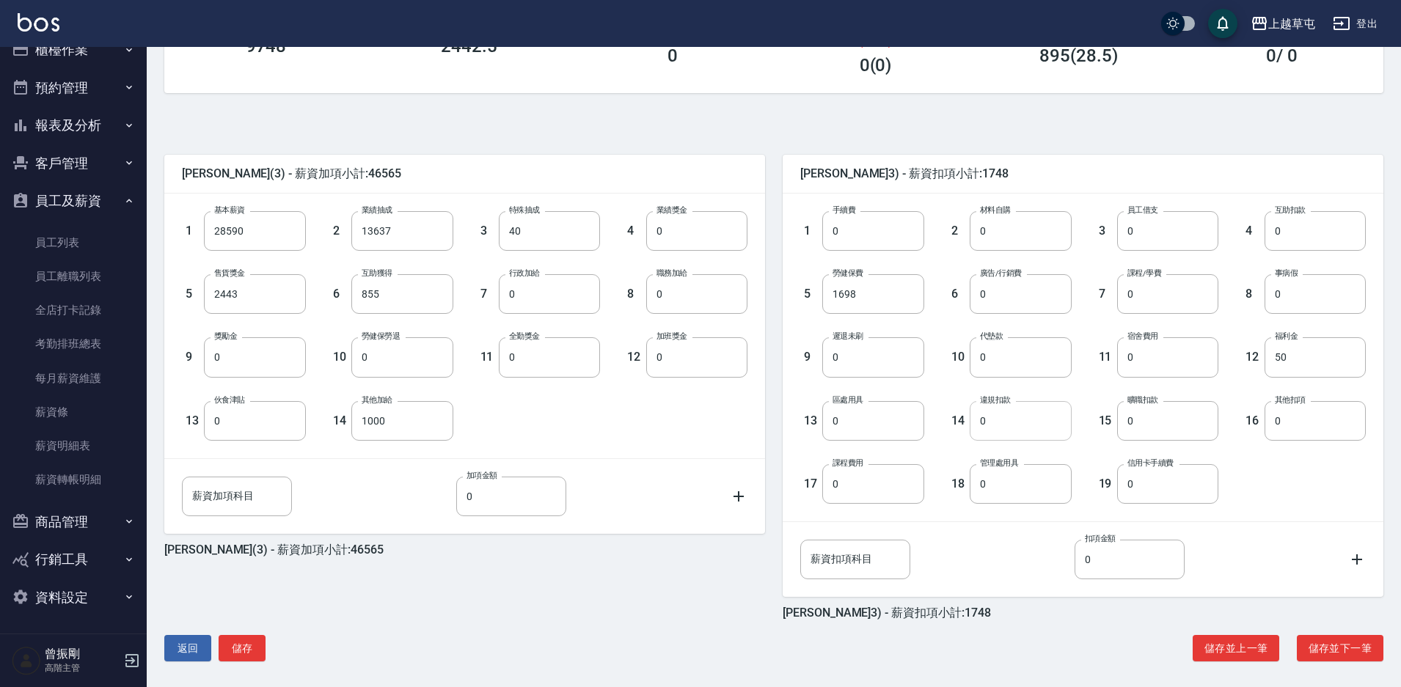
scroll to position [265, 0]
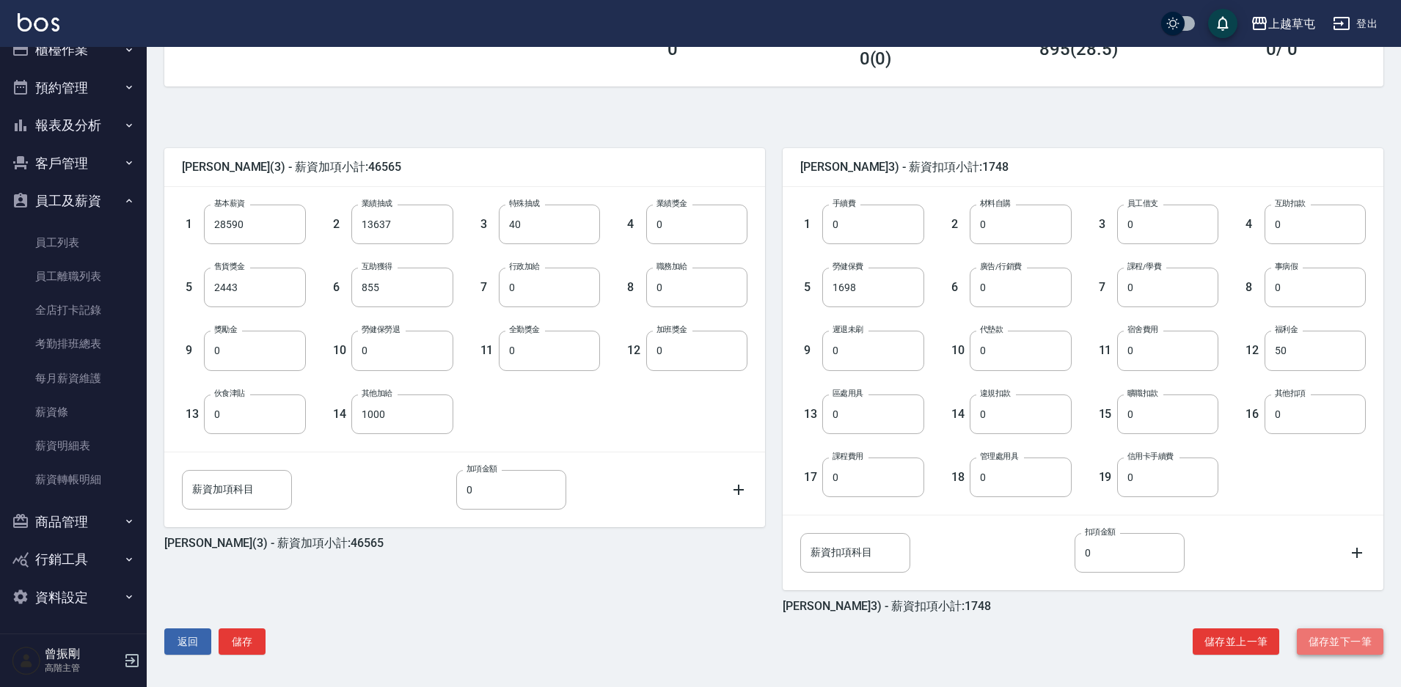
click at [1346, 639] on button "儲存並下一筆" at bounding box center [1340, 642] width 87 height 27
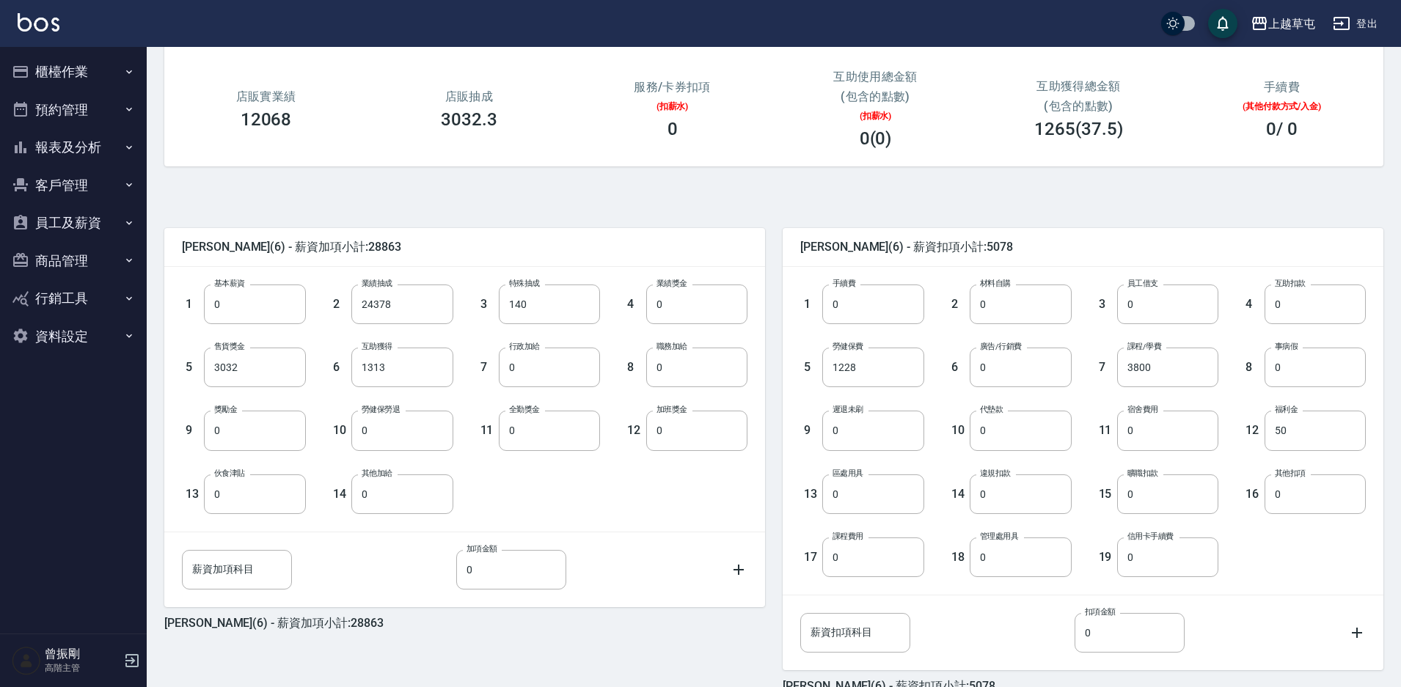
scroll to position [265, 0]
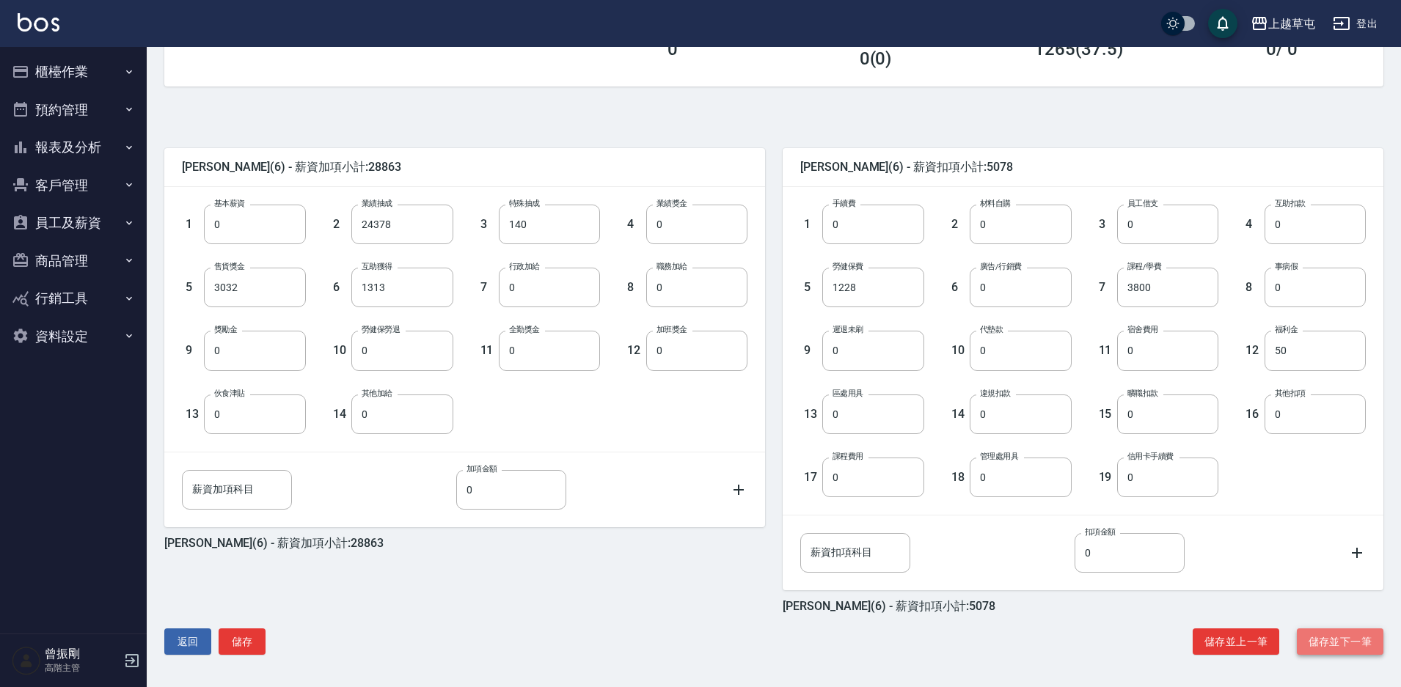
click at [1331, 637] on button "儲存並下一筆" at bounding box center [1340, 642] width 87 height 27
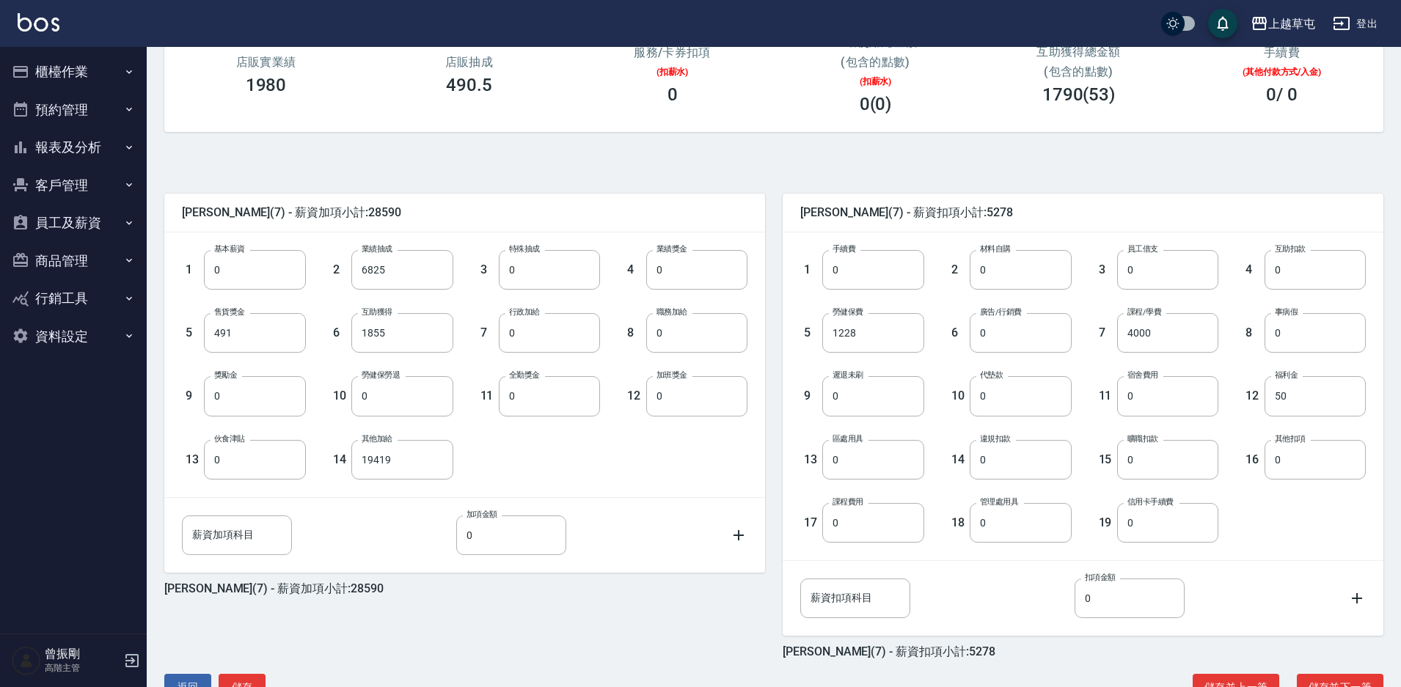
scroll to position [265, 0]
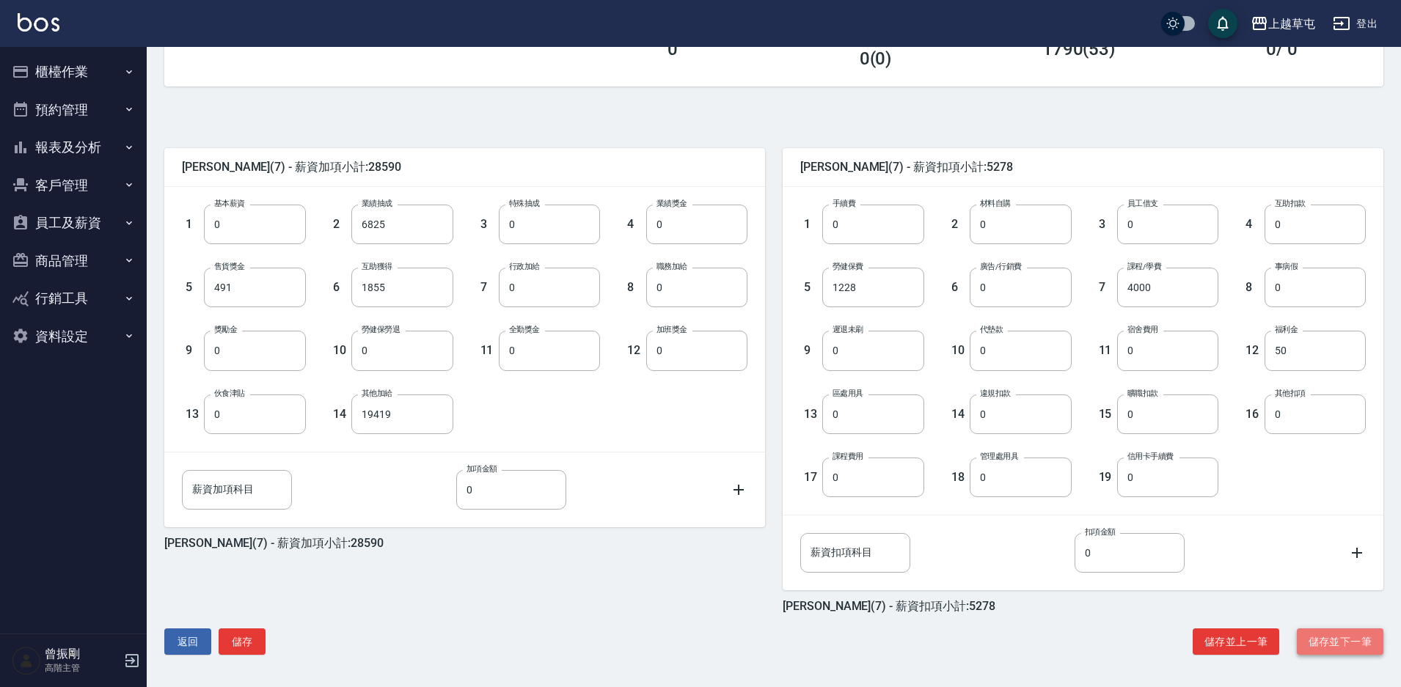
click at [1328, 640] on button "儲存並下一筆" at bounding box center [1340, 642] width 87 height 27
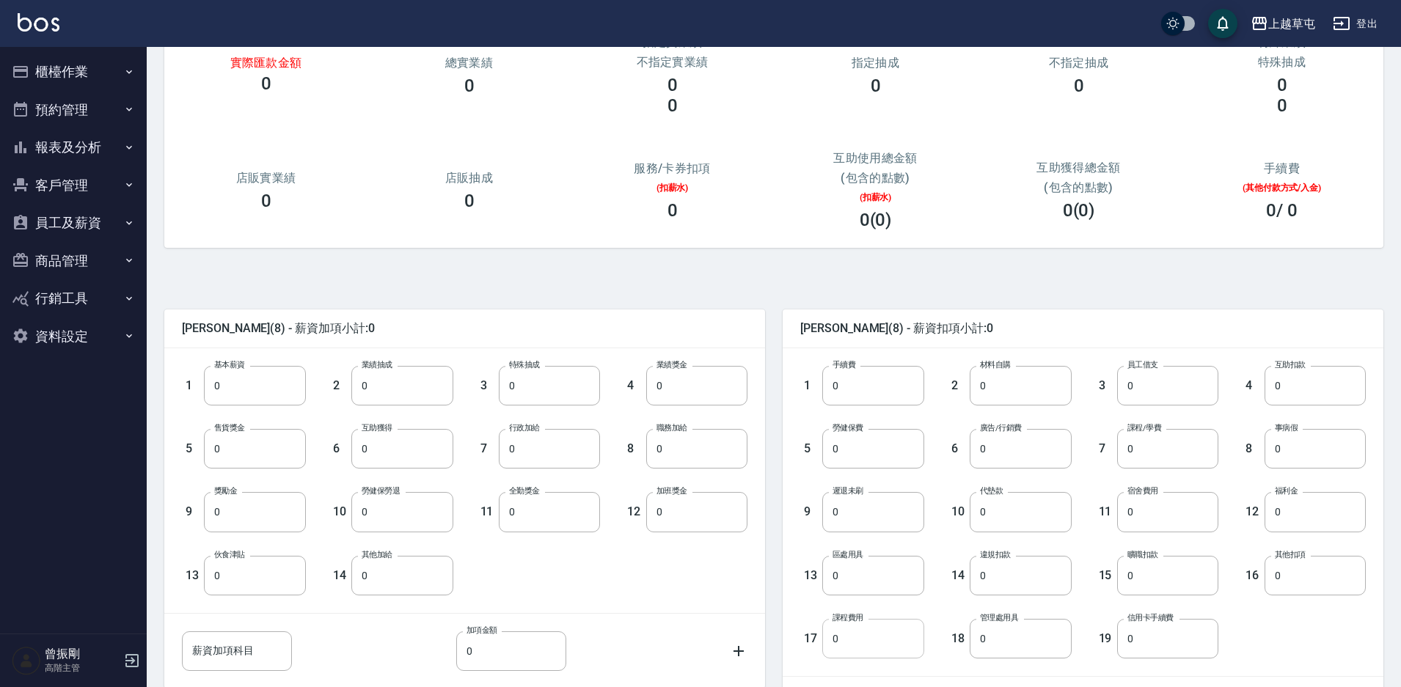
scroll to position [265, 0]
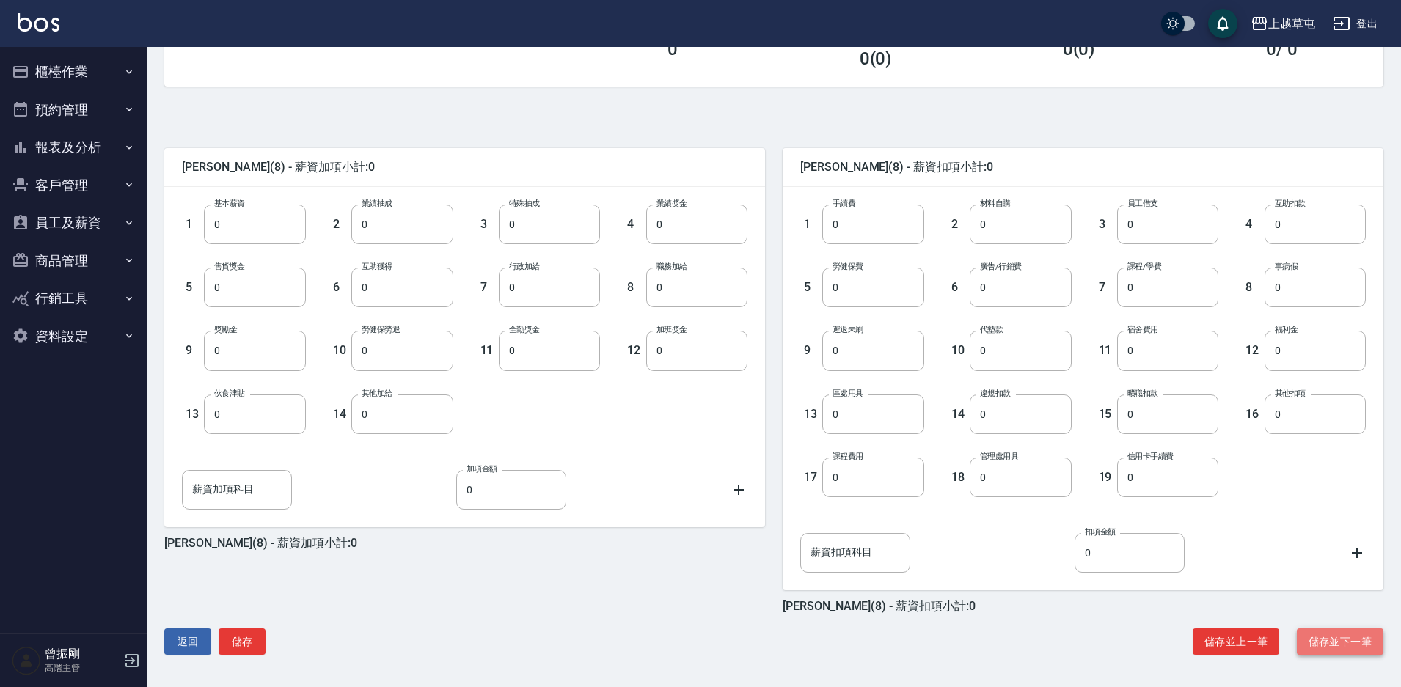
click at [1349, 644] on button "儲存並下一筆" at bounding box center [1340, 642] width 87 height 27
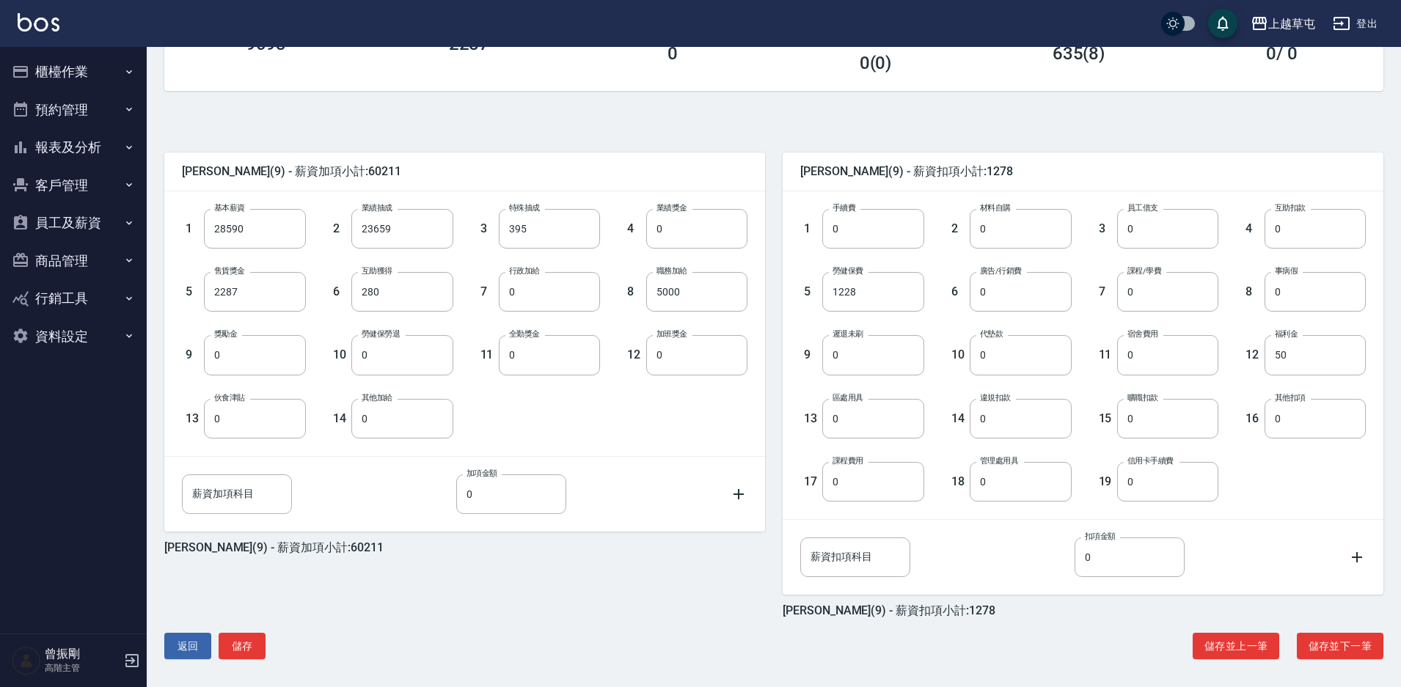
scroll to position [265, 0]
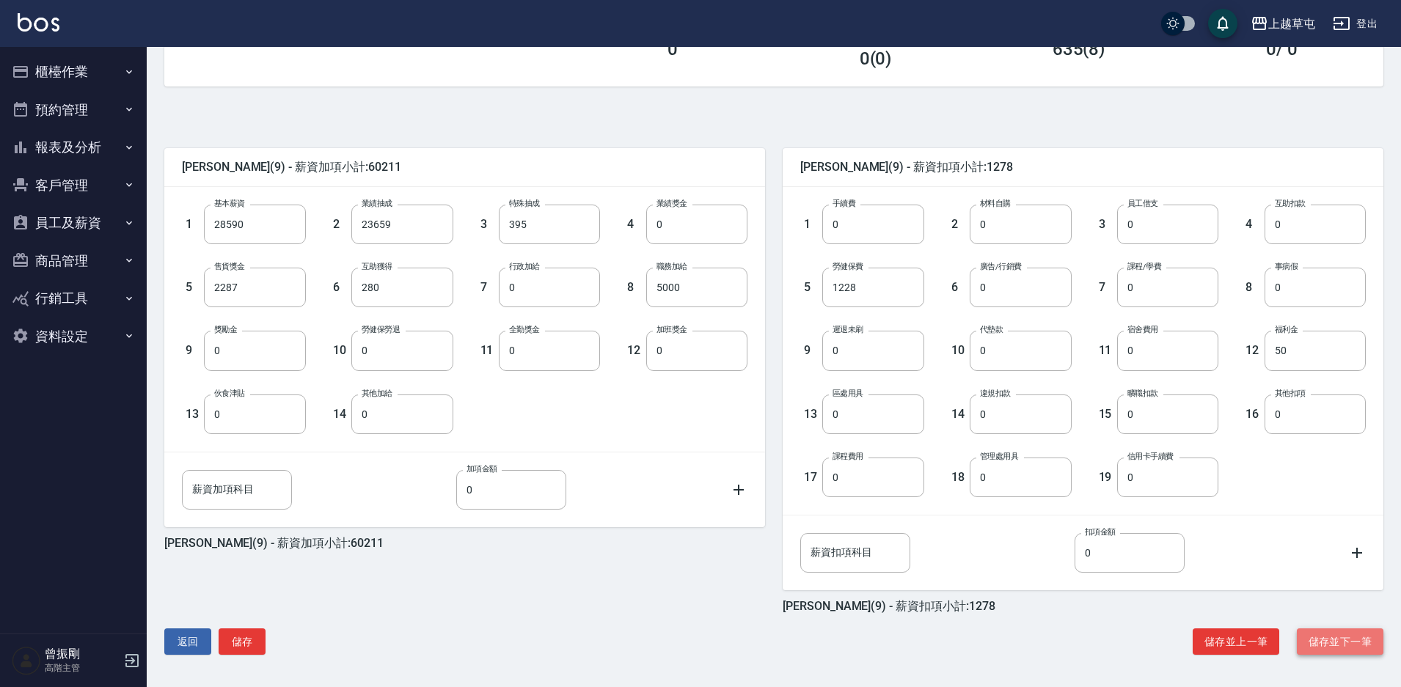
click at [1320, 642] on button "儲存並下一筆" at bounding box center [1340, 642] width 87 height 27
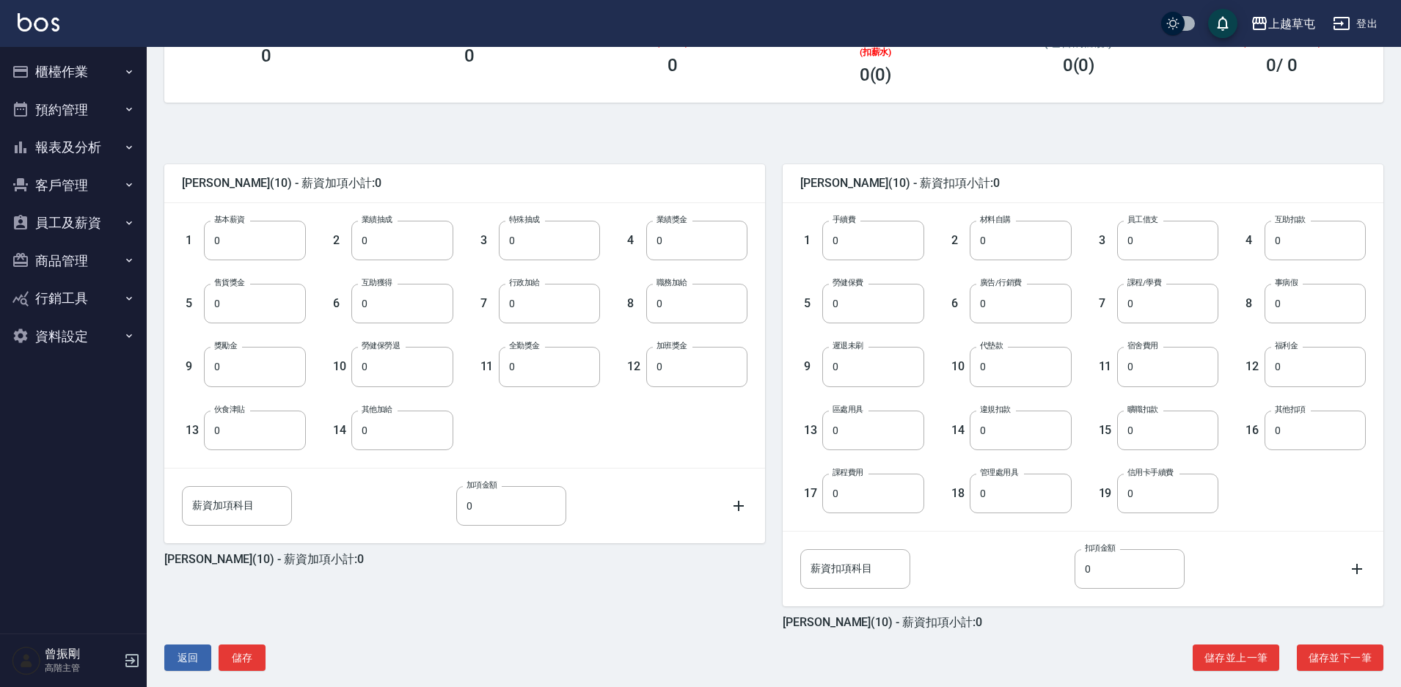
scroll to position [265, 0]
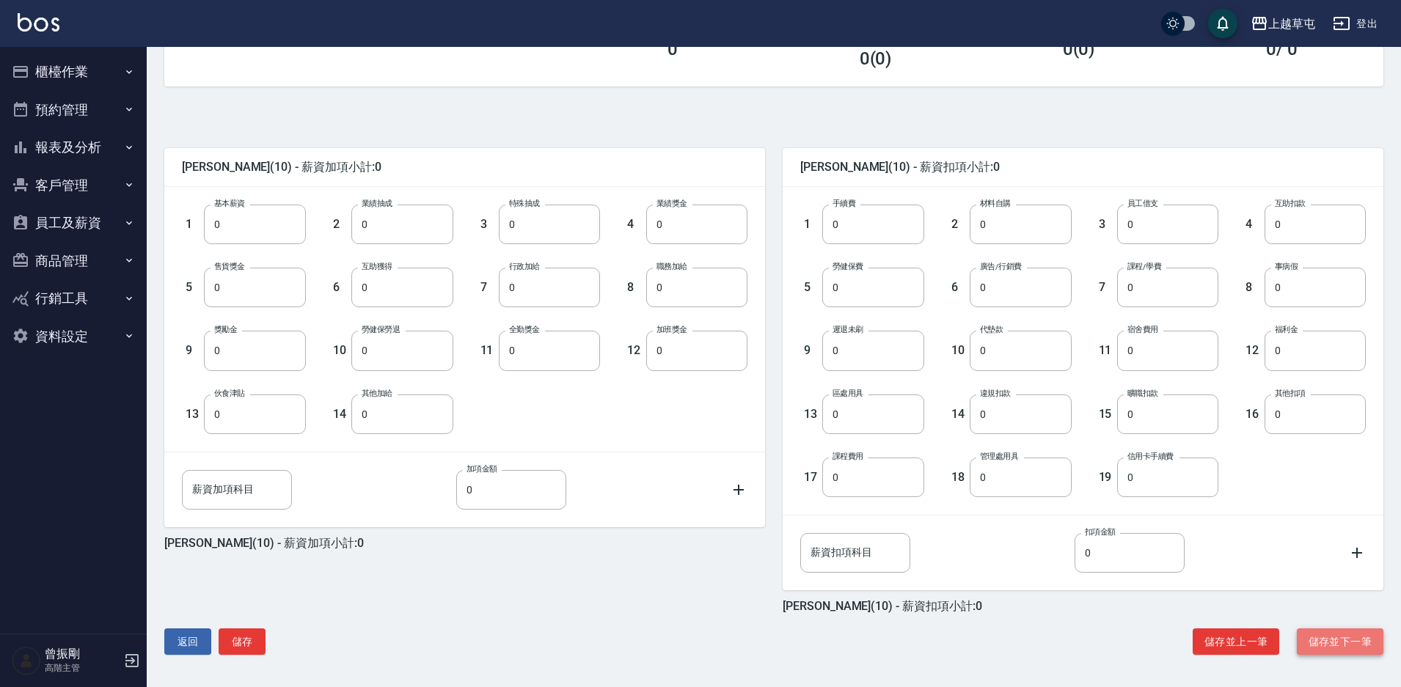
click at [1335, 637] on button "儲存並下一筆" at bounding box center [1340, 642] width 87 height 27
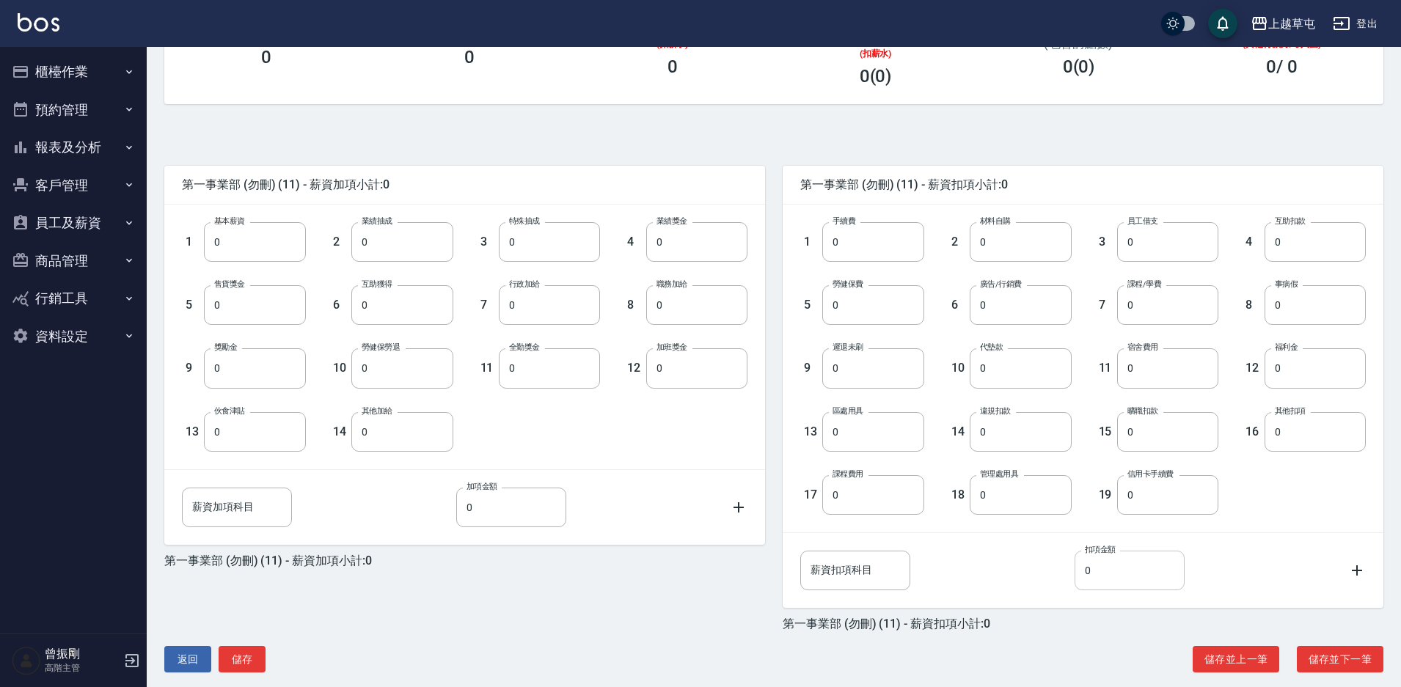
scroll to position [265, 0]
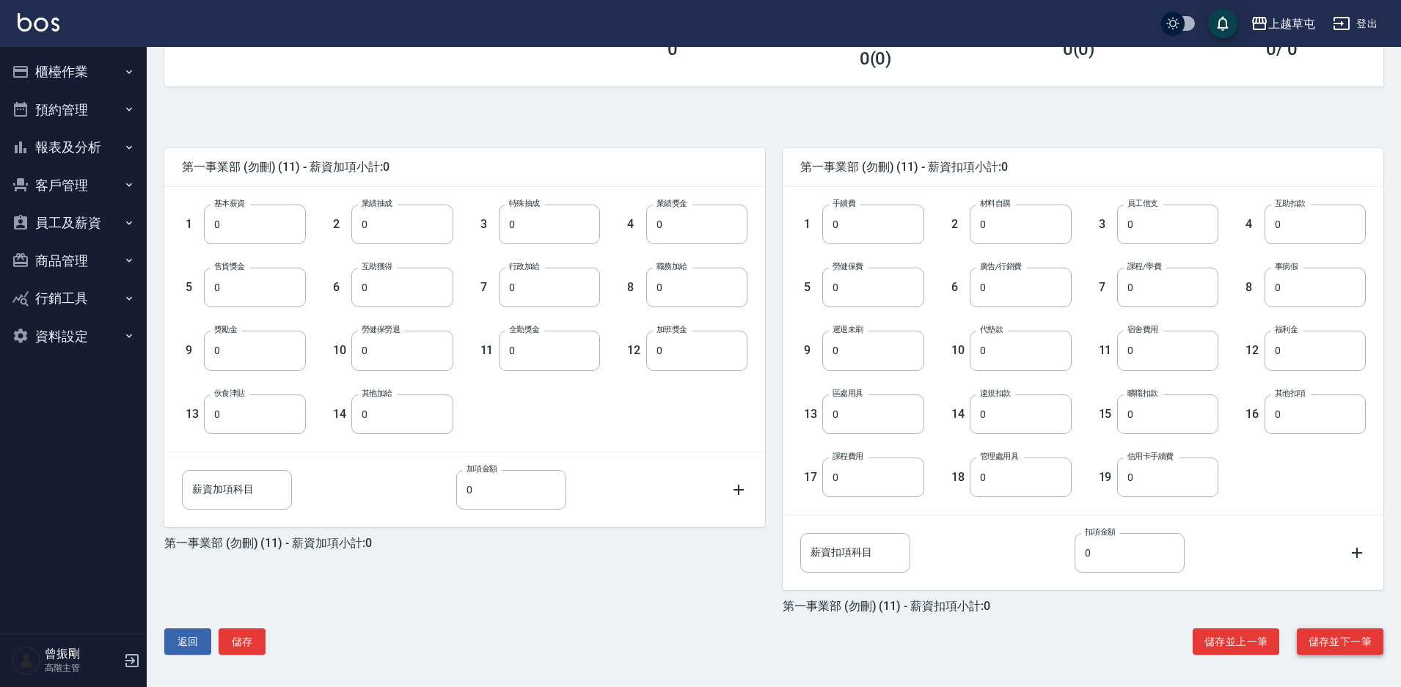
click at [1332, 647] on button "儲存並下一筆" at bounding box center [1340, 642] width 87 height 27
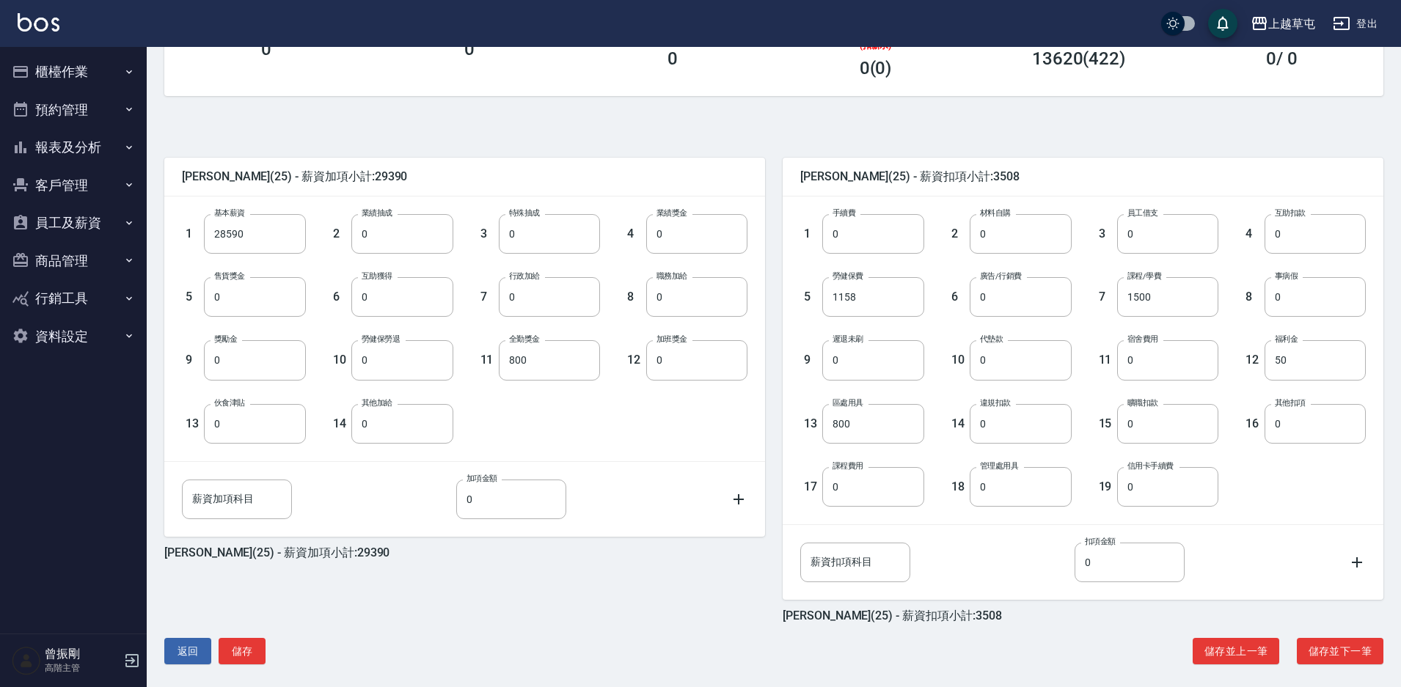
scroll to position [265, 0]
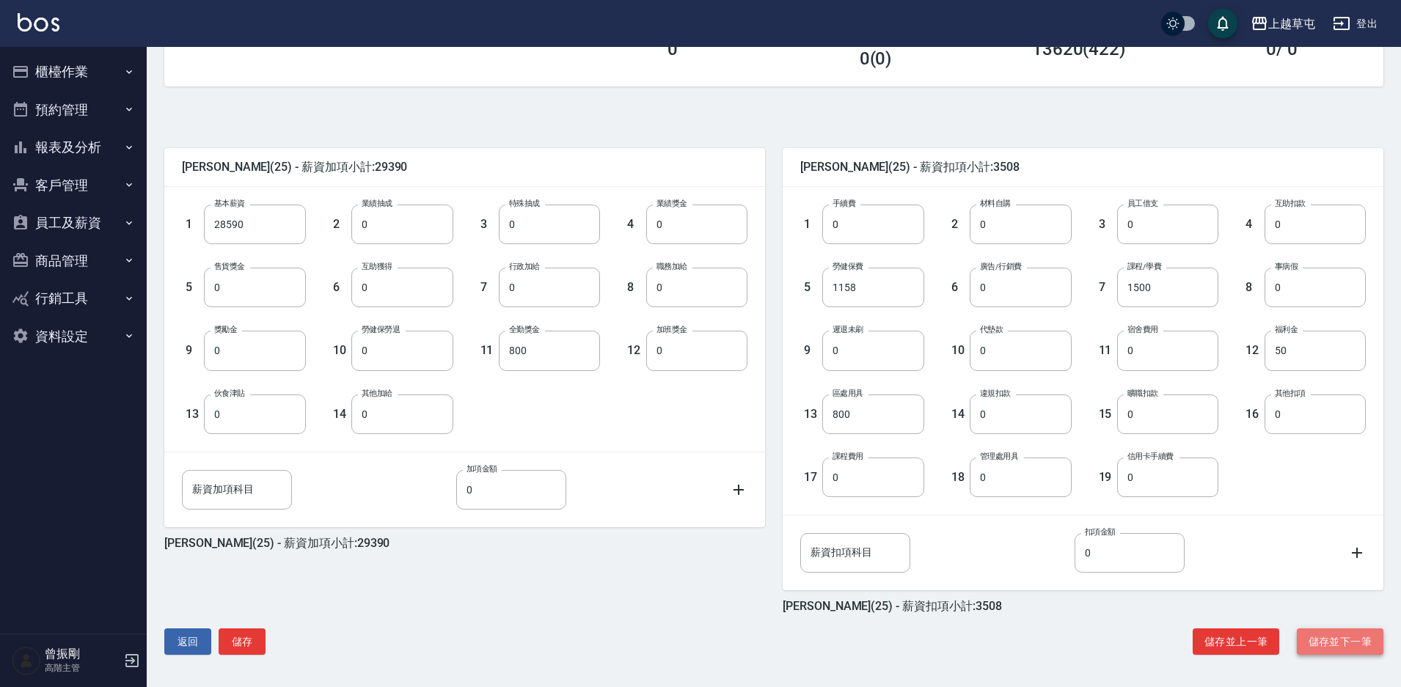
click at [1326, 645] on button "儲存並下一筆" at bounding box center [1340, 642] width 87 height 27
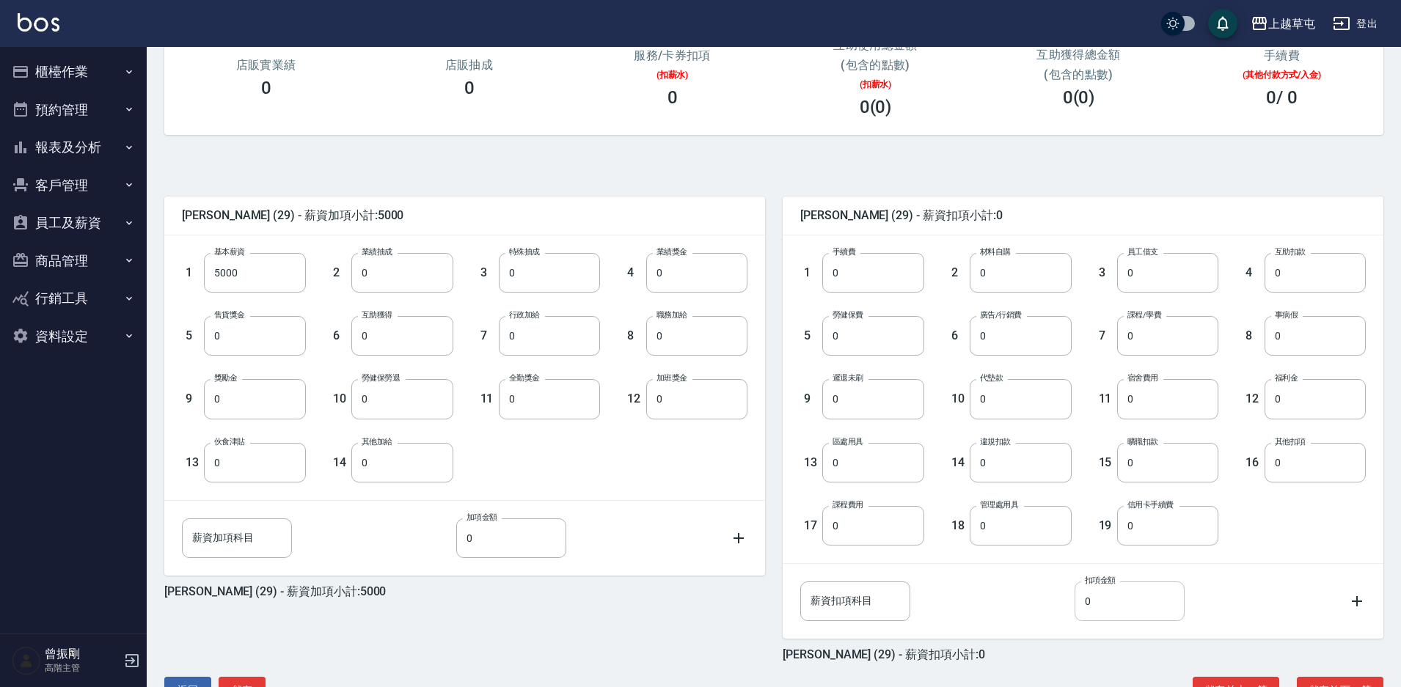
scroll to position [265, 0]
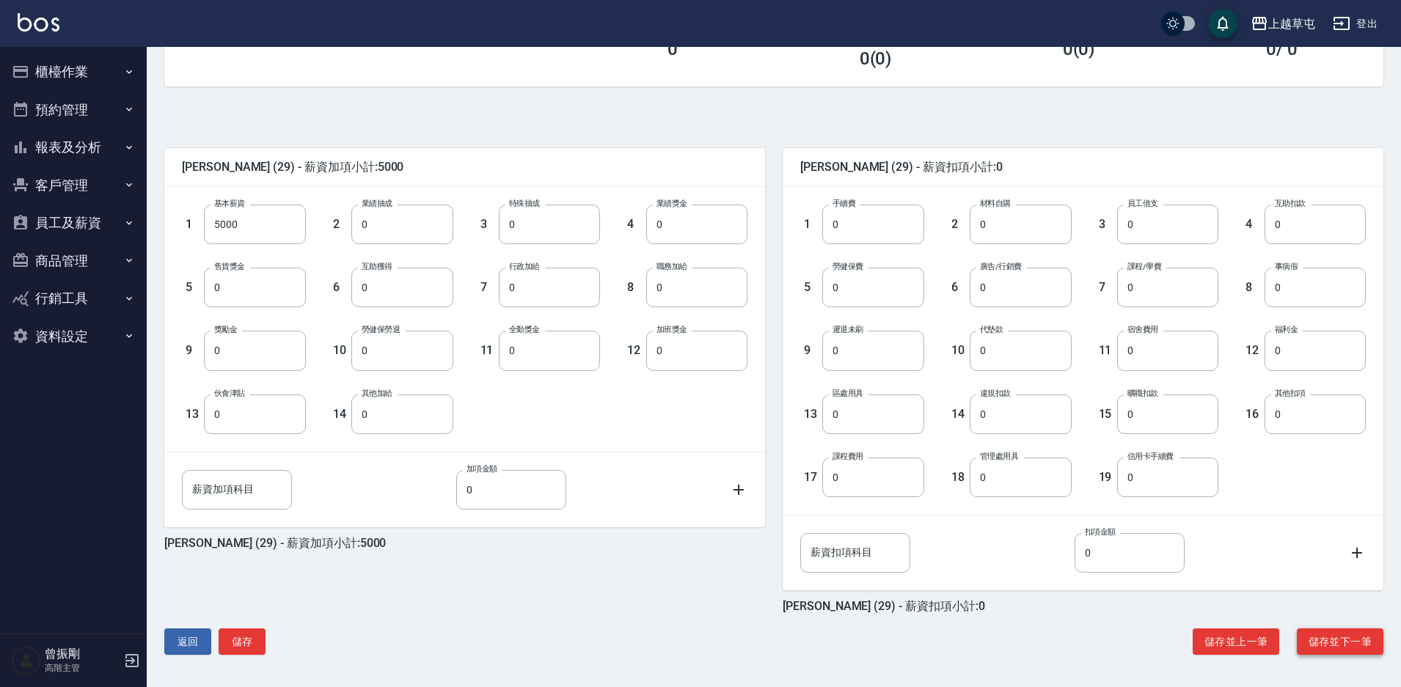
click at [1321, 636] on button "儲存並下一筆" at bounding box center [1340, 642] width 87 height 27
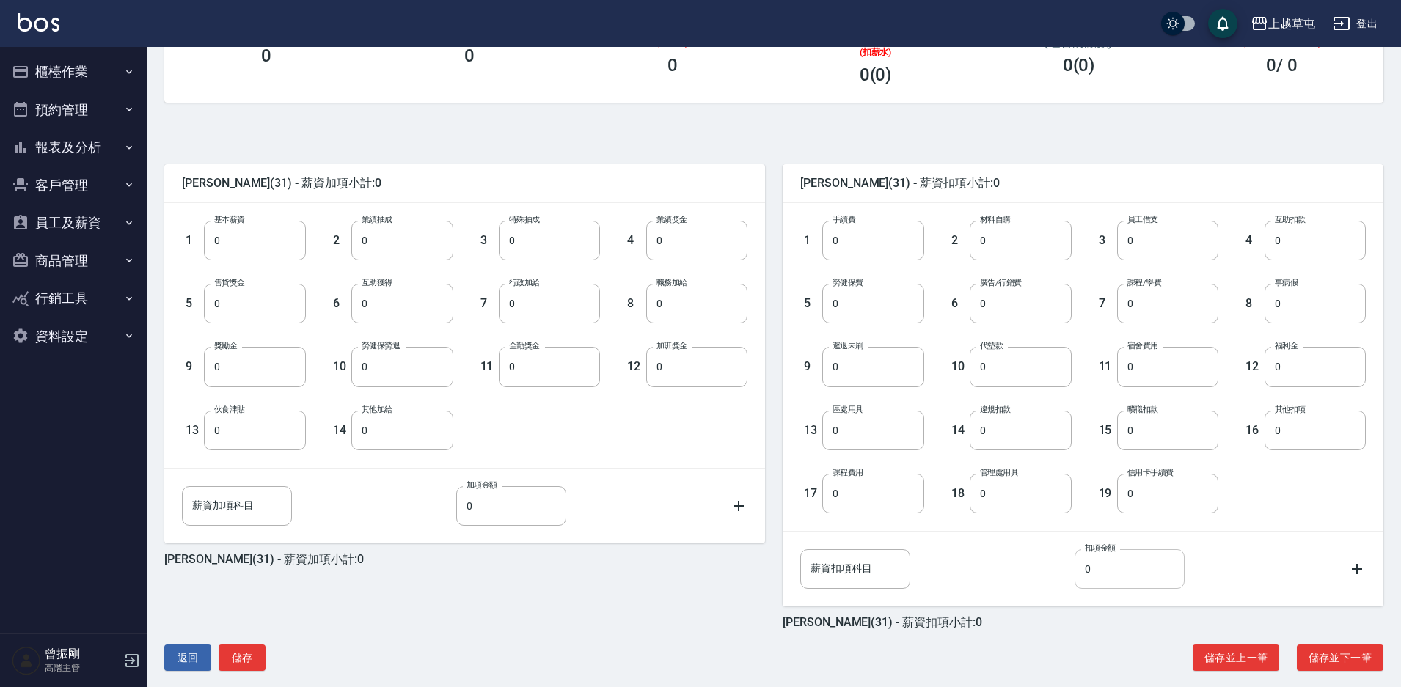
scroll to position [265, 0]
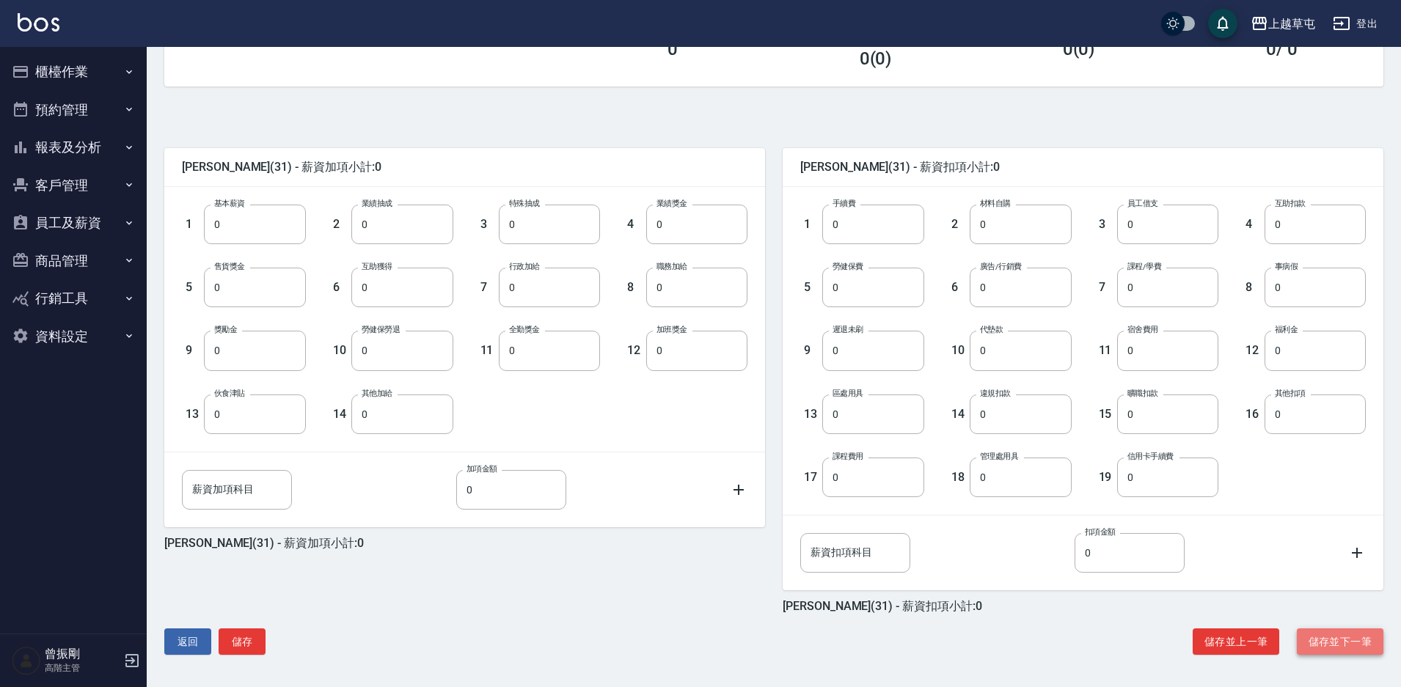
click at [1343, 653] on button "儲存並下一筆" at bounding box center [1340, 642] width 87 height 27
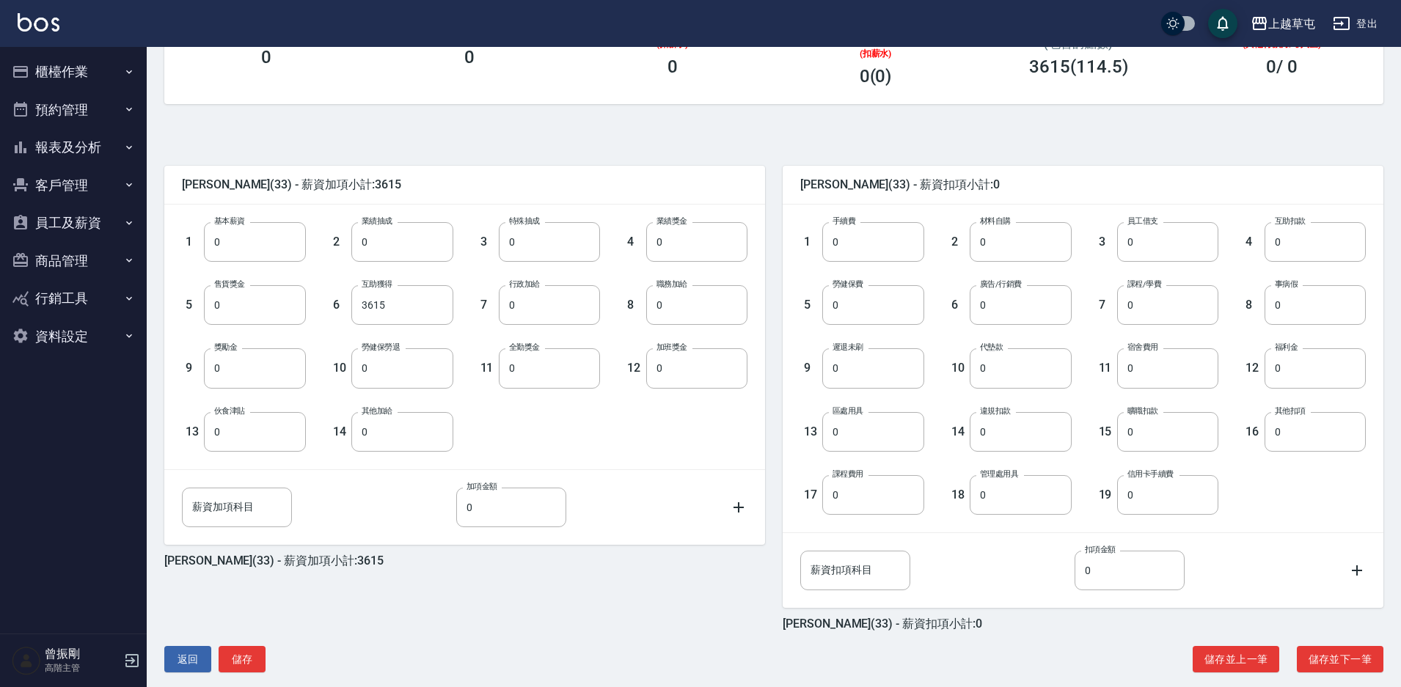
scroll to position [265, 0]
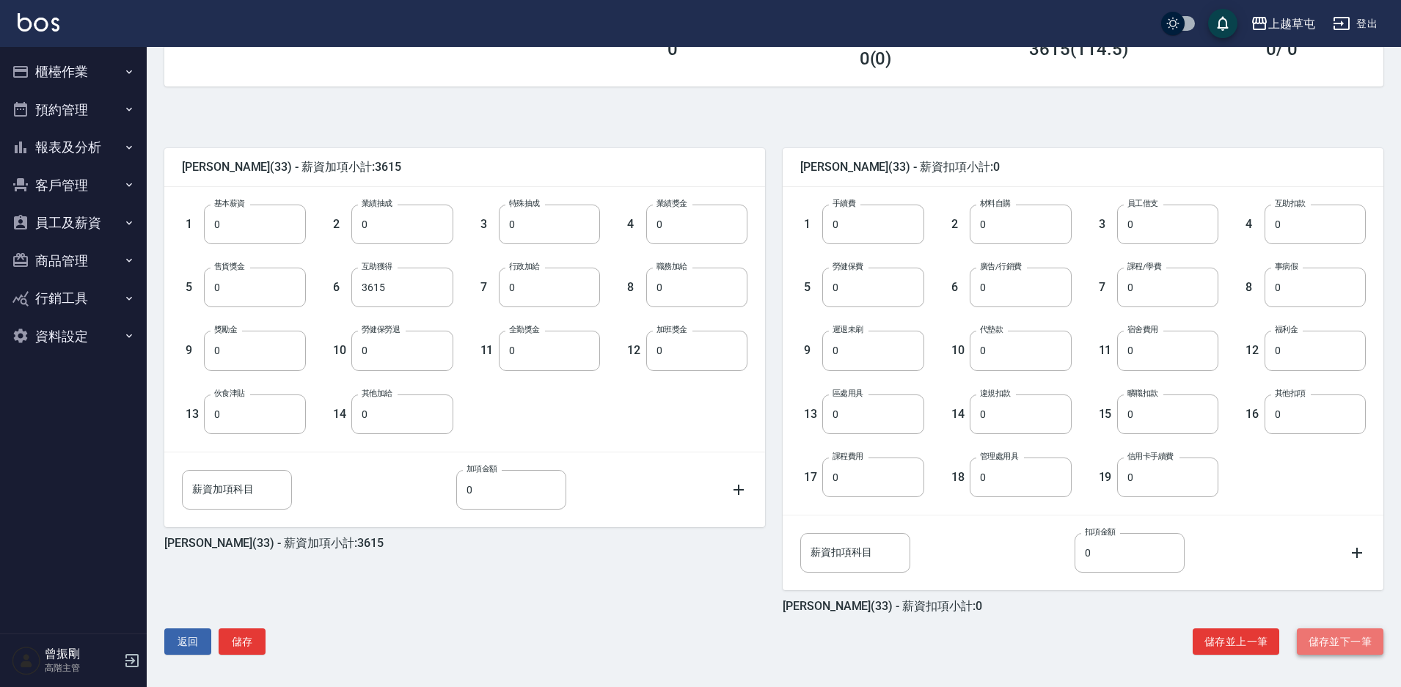
click at [1343, 631] on button "儲存並下一筆" at bounding box center [1340, 642] width 87 height 27
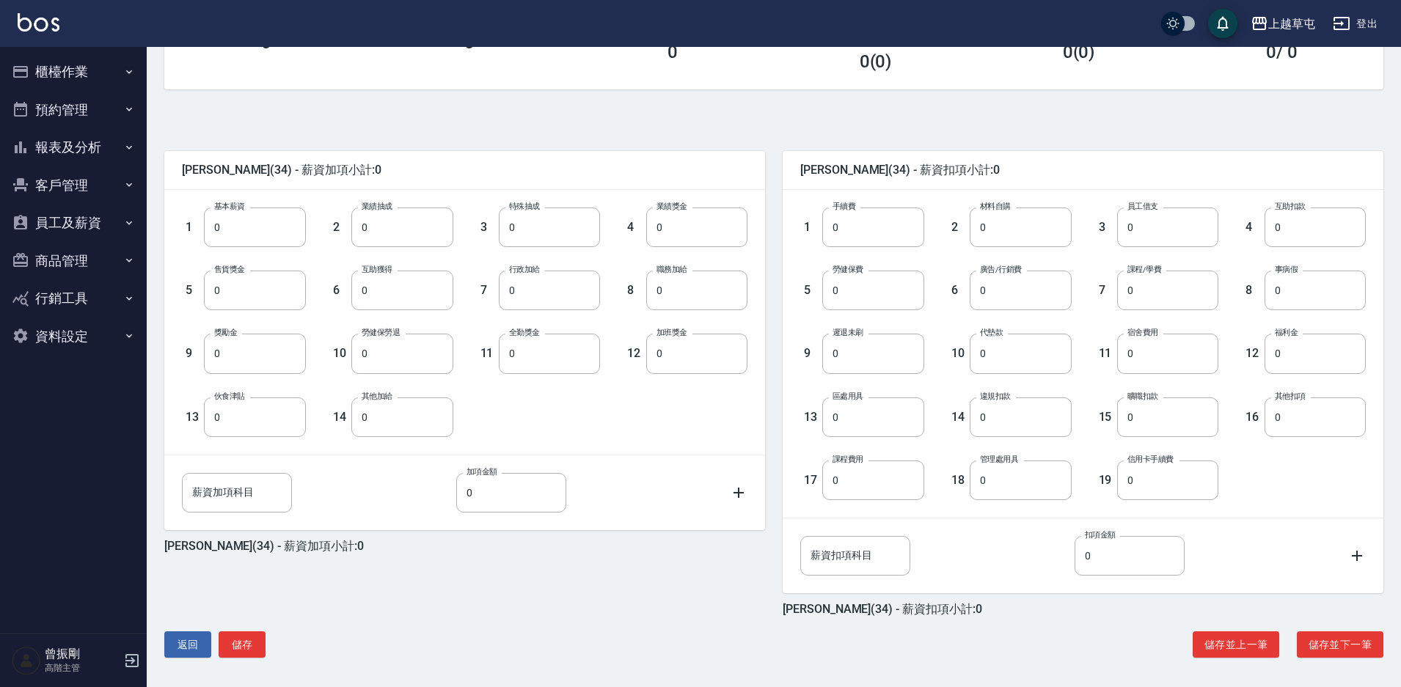
scroll to position [265, 0]
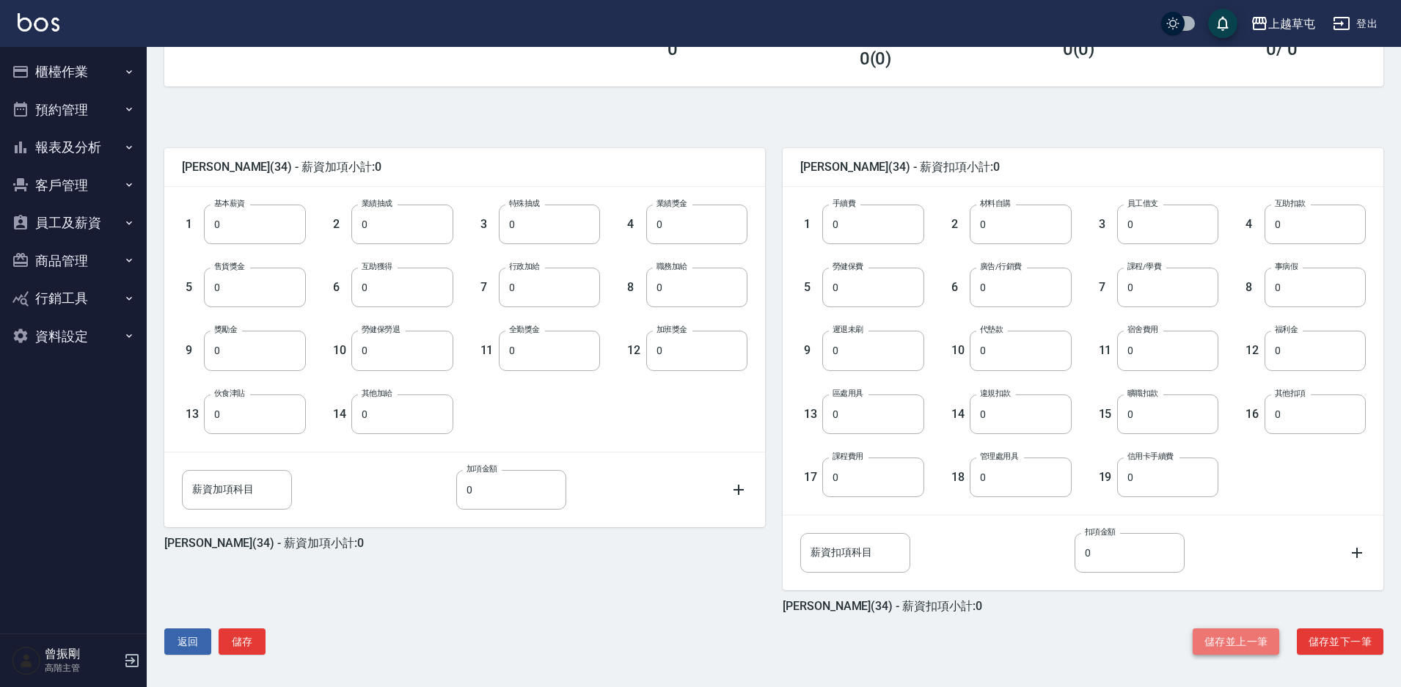
click at [1231, 643] on button "儲存並上一筆" at bounding box center [1235, 642] width 87 height 27
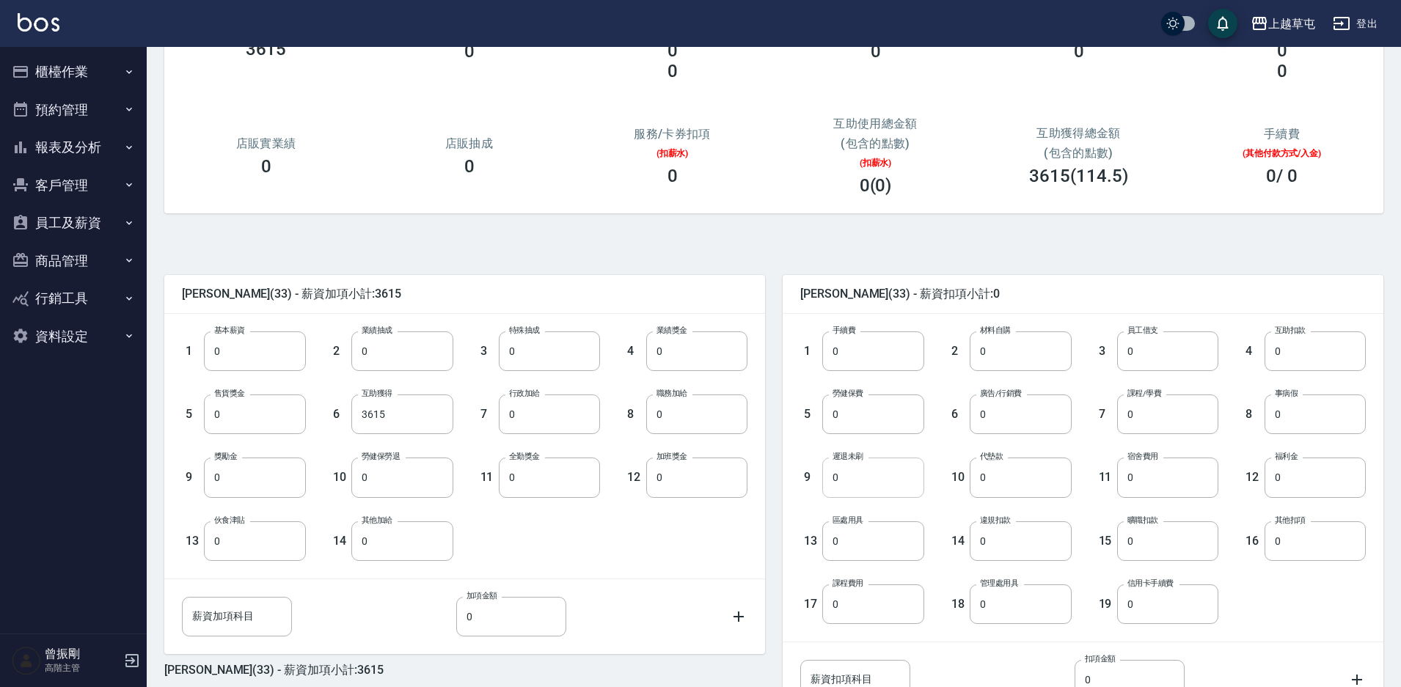
scroll to position [147, 0]
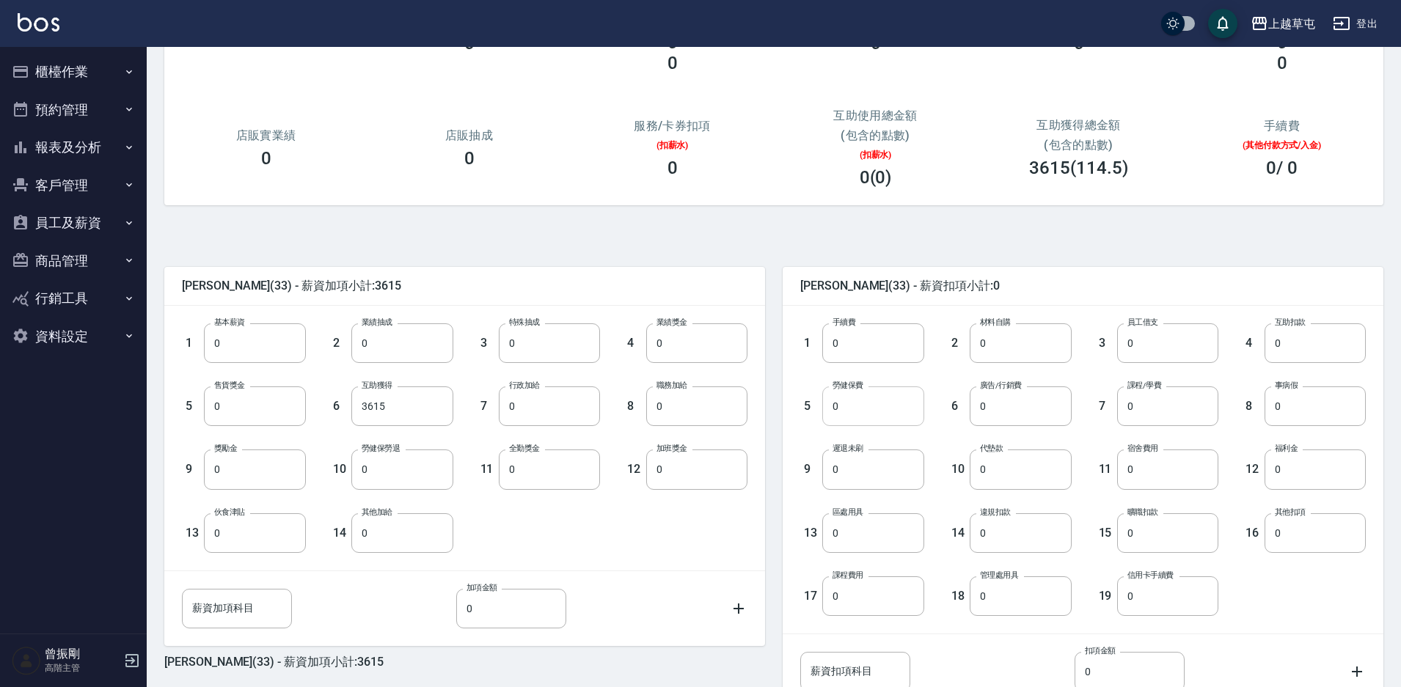
click at [851, 401] on input "0" at bounding box center [872, 406] width 101 height 40
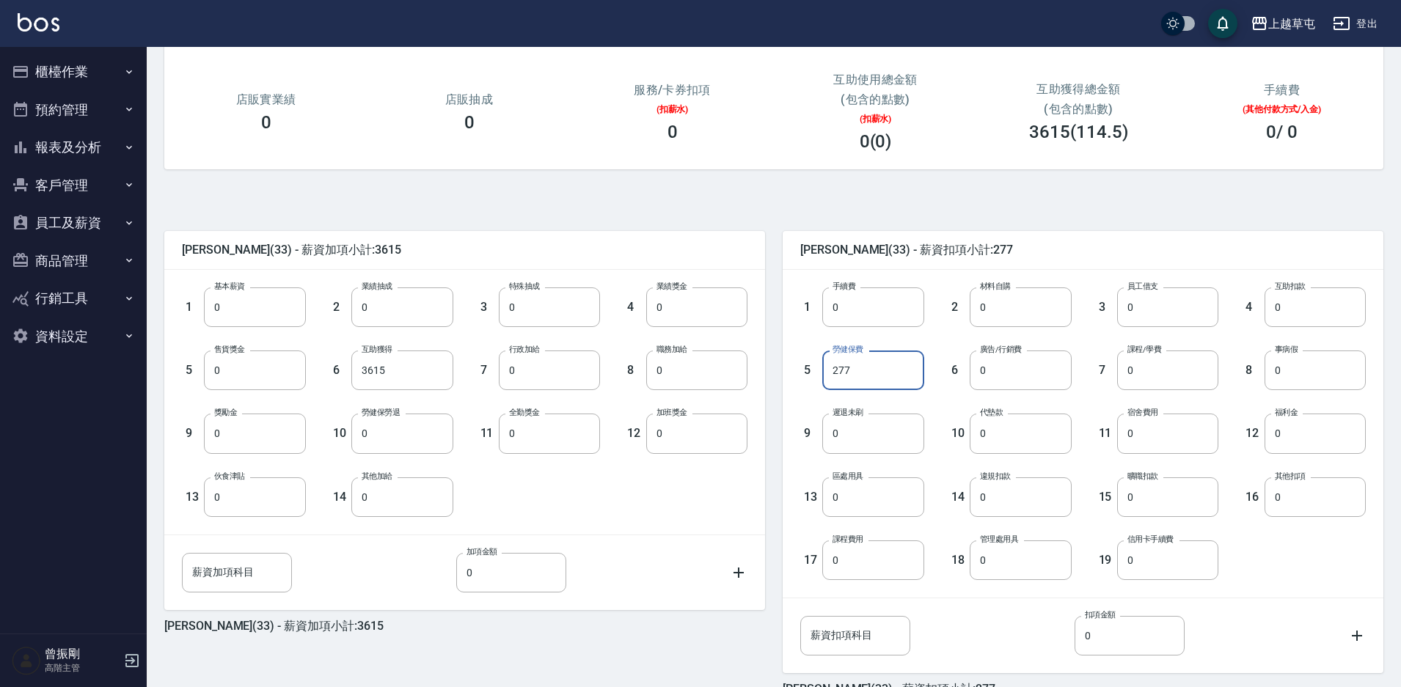
scroll to position [265, 0]
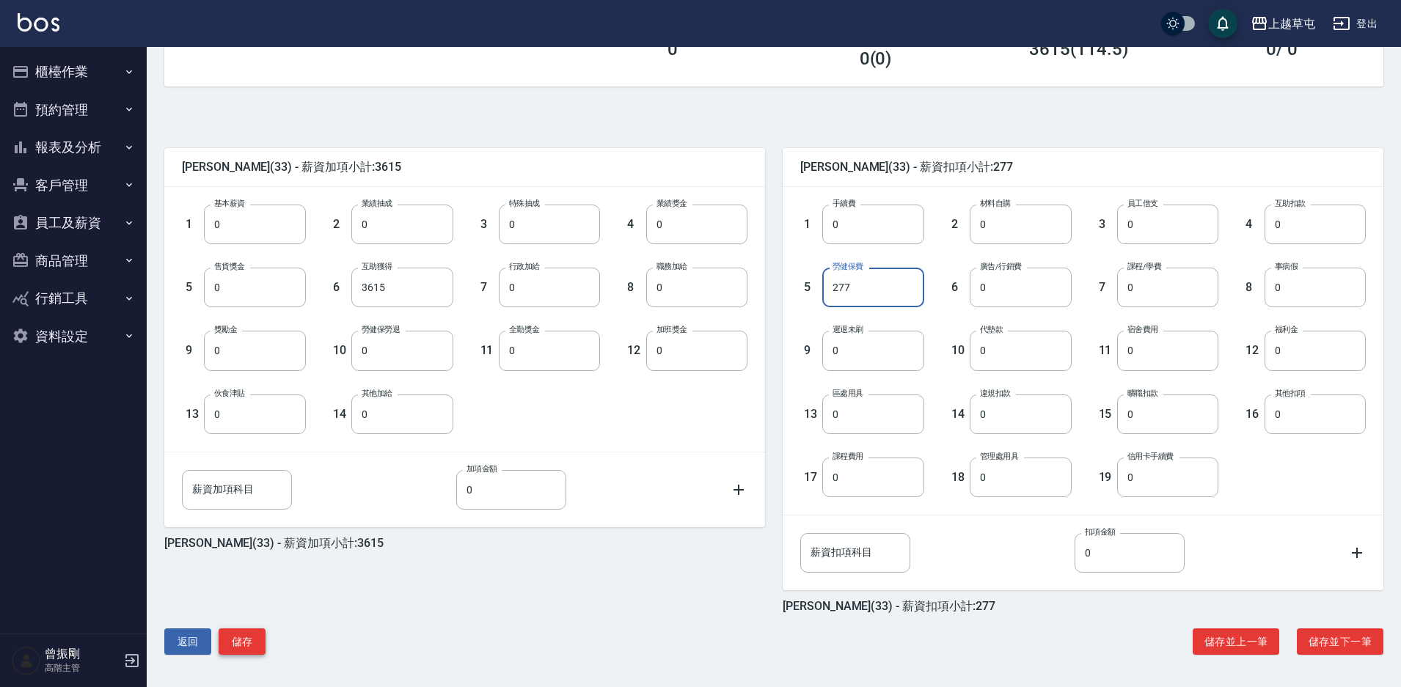
type input "277"
click at [250, 641] on button "儲存" at bounding box center [242, 642] width 47 height 27
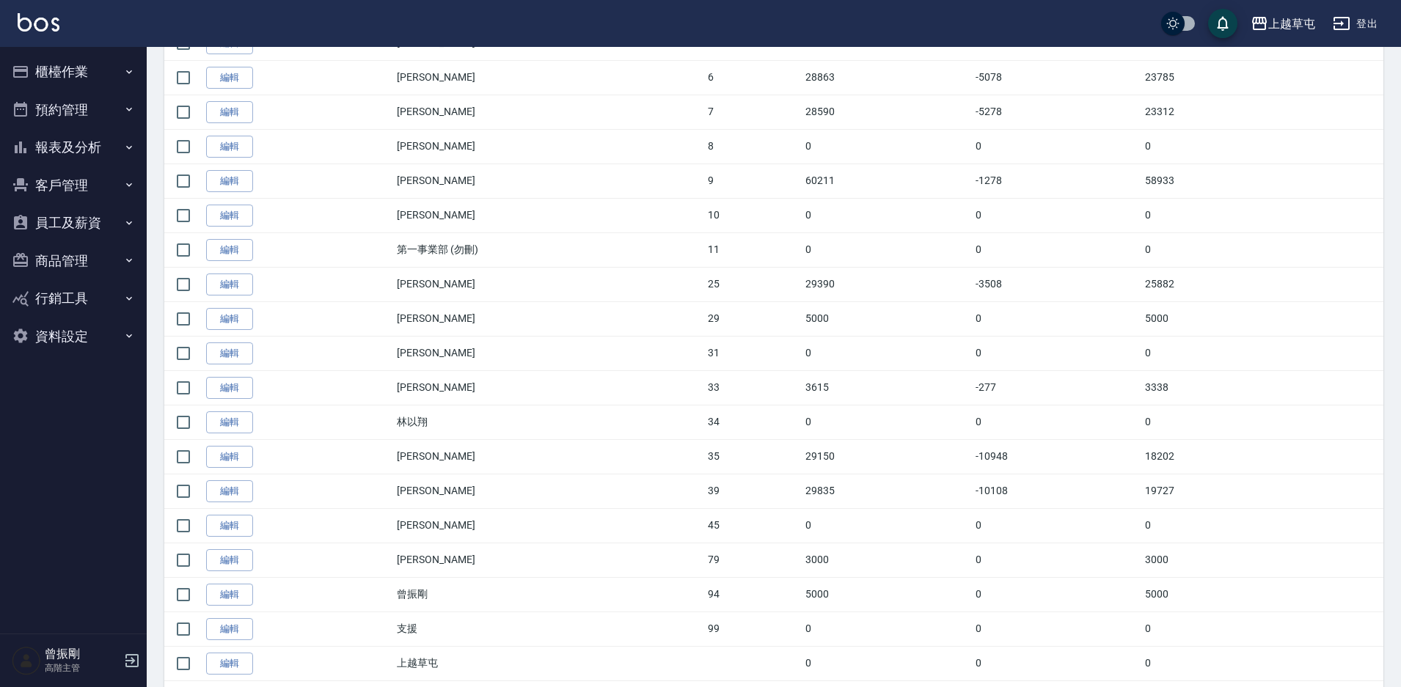
scroll to position [439, 0]
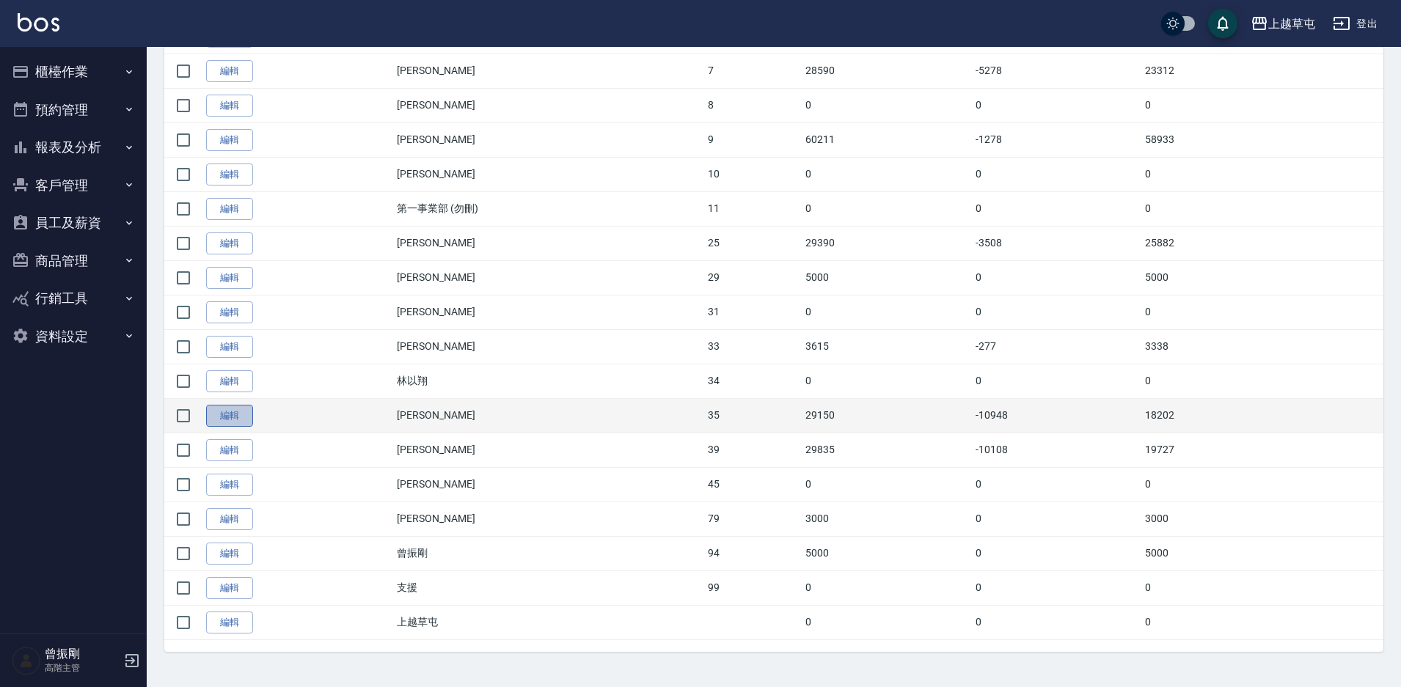
click at [235, 419] on link "編輯" at bounding box center [229, 416] width 47 height 23
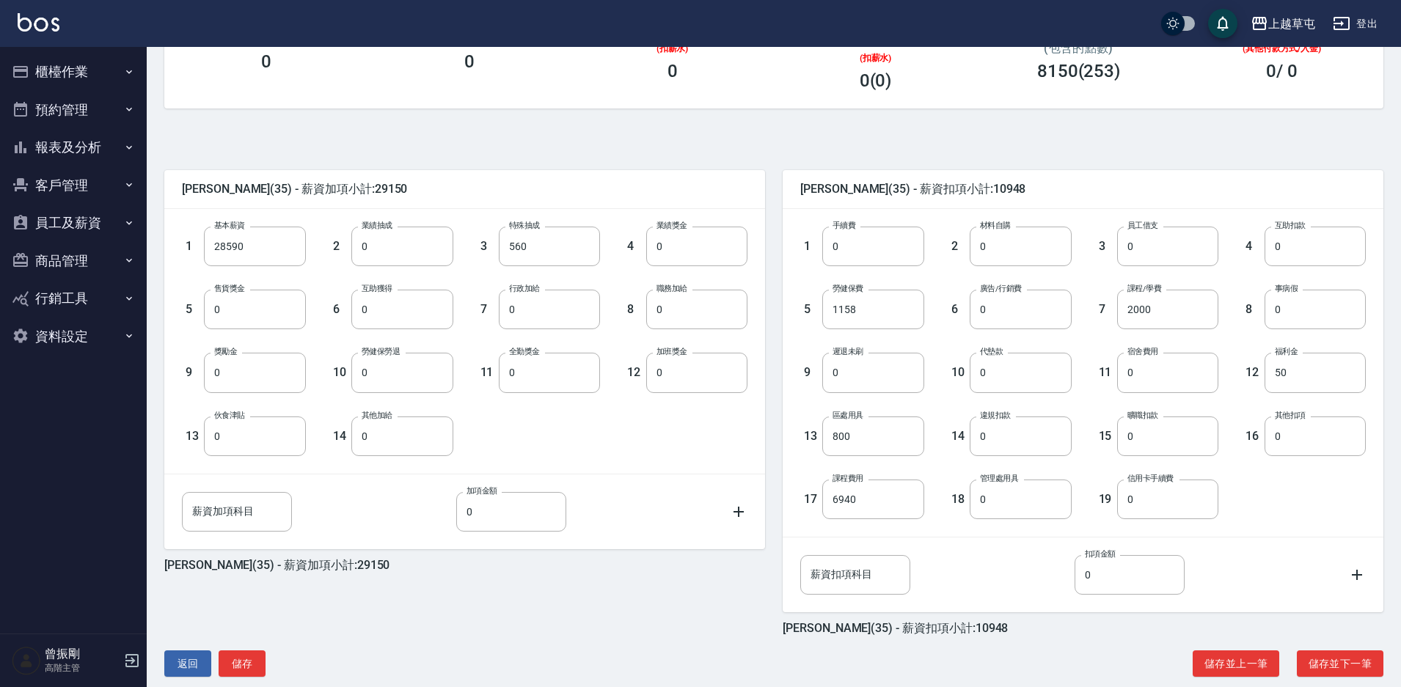
scroll to position [265, 0]
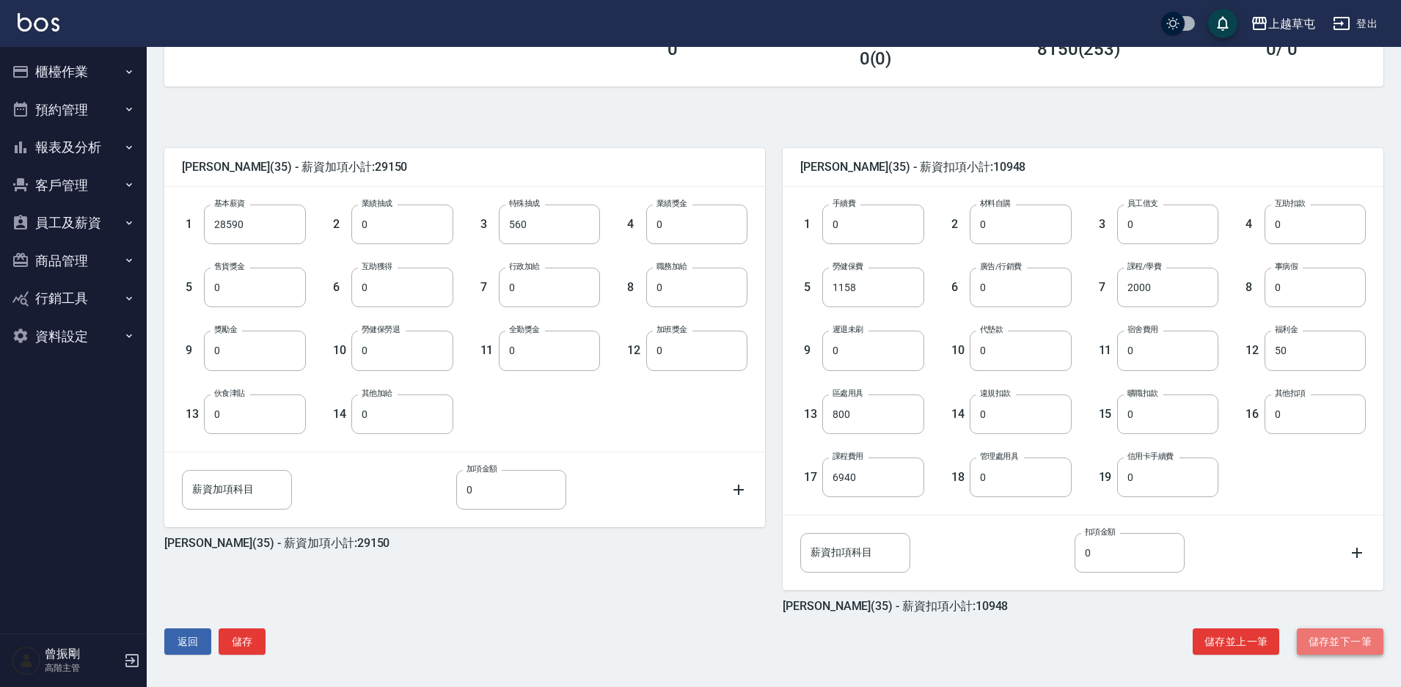
click at [1336, 639] on button "儲存並下一筆" at bounding box center [1340, 642] width 87 height 27
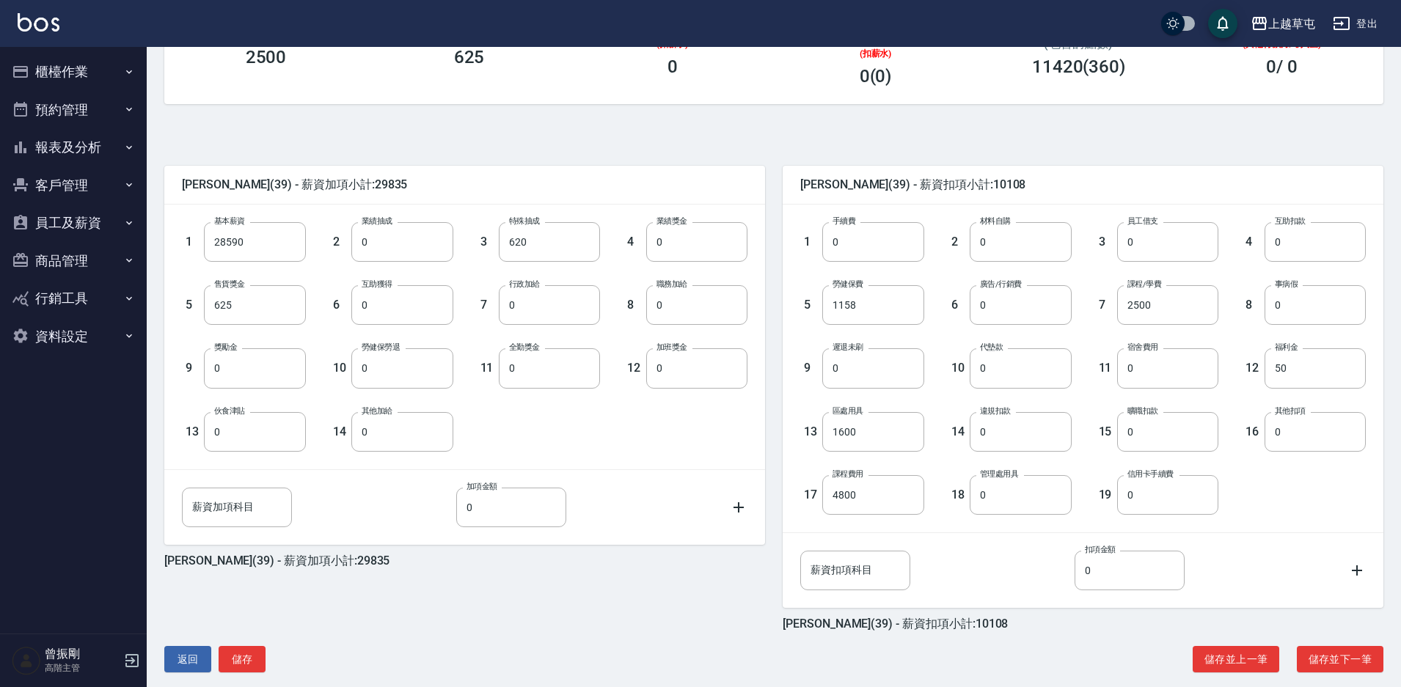
scroll to position [265, 0]
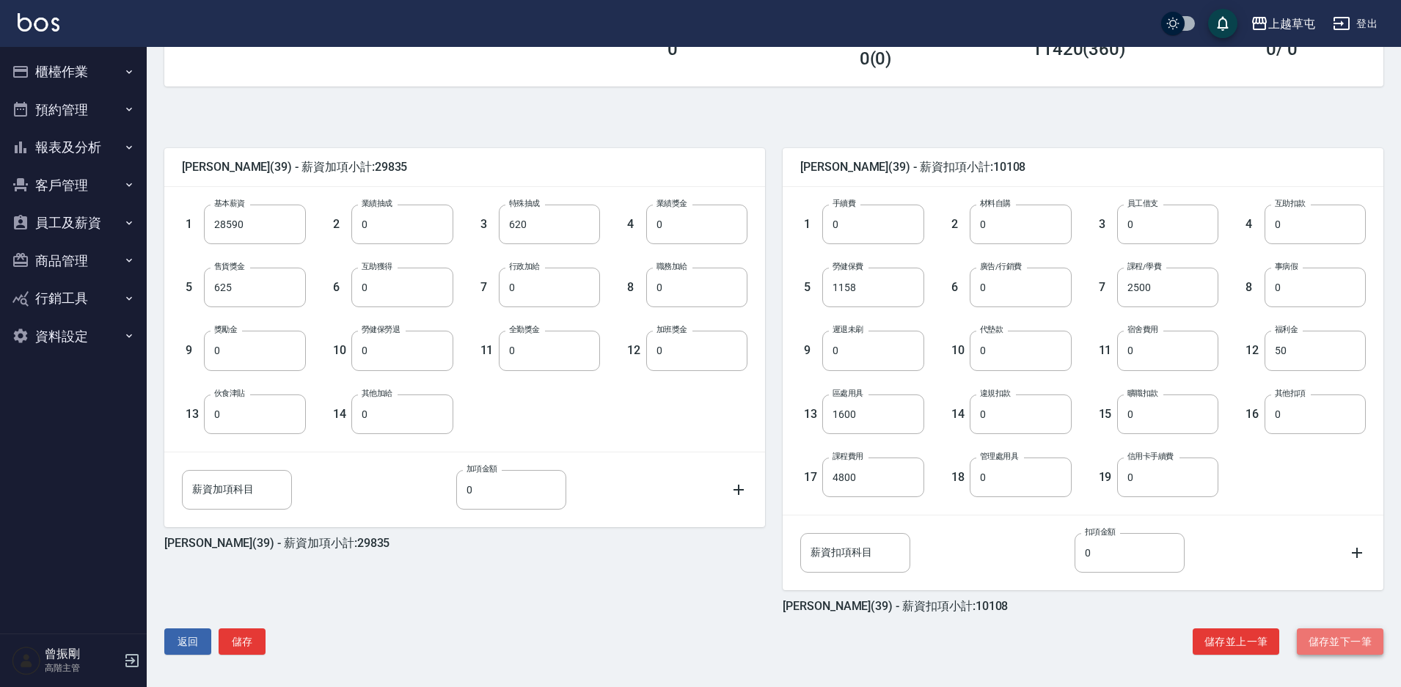
click at [1335, 638] on button "儲存並下一筆" at bounding box center [1340, 642] width 87 height 27
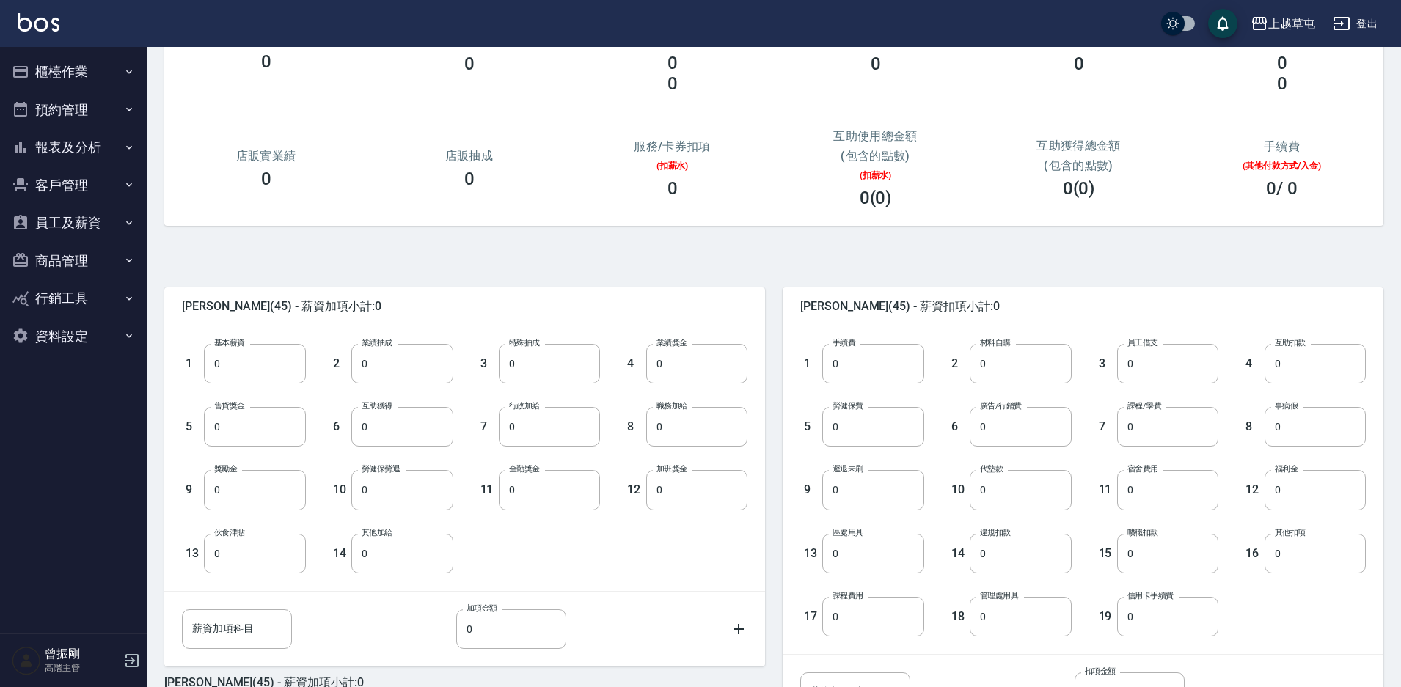
scroll to position [265, 0]
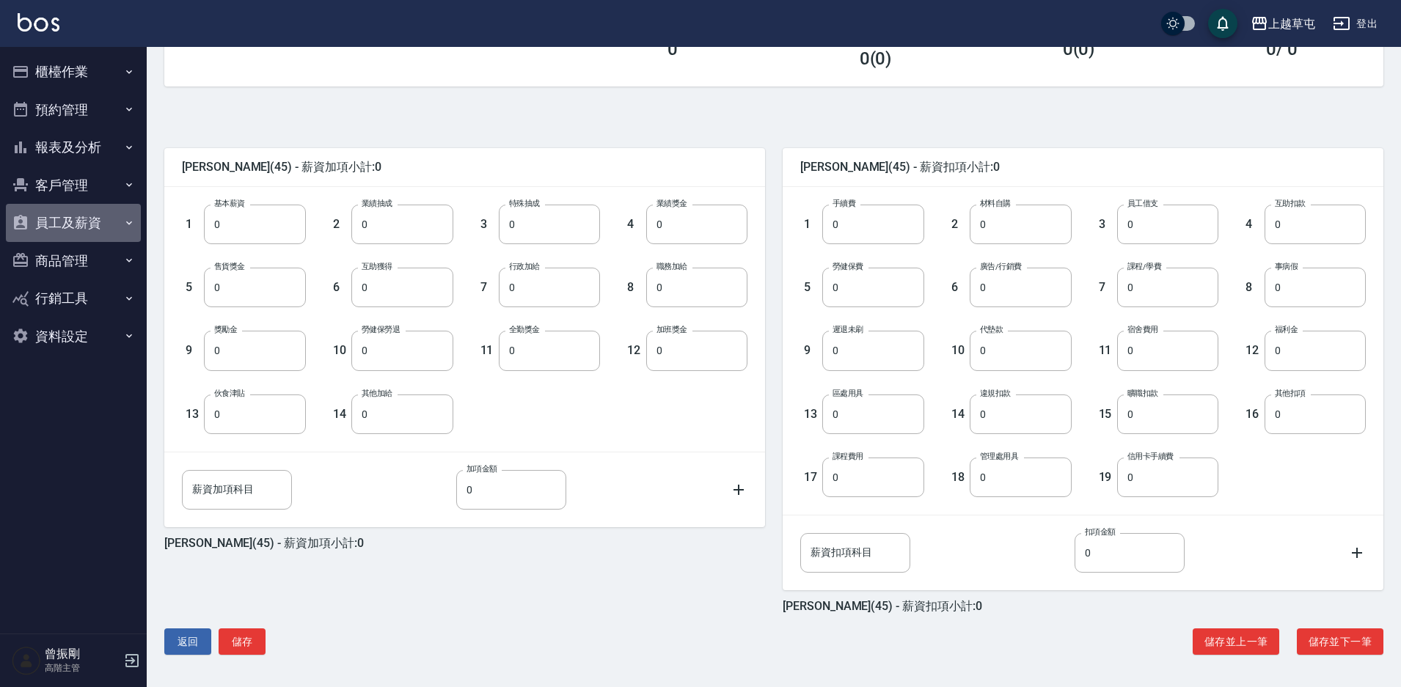
click at [67, 224] on button "員工及薪資" at bounding box center [73, 223] width 135 height 38
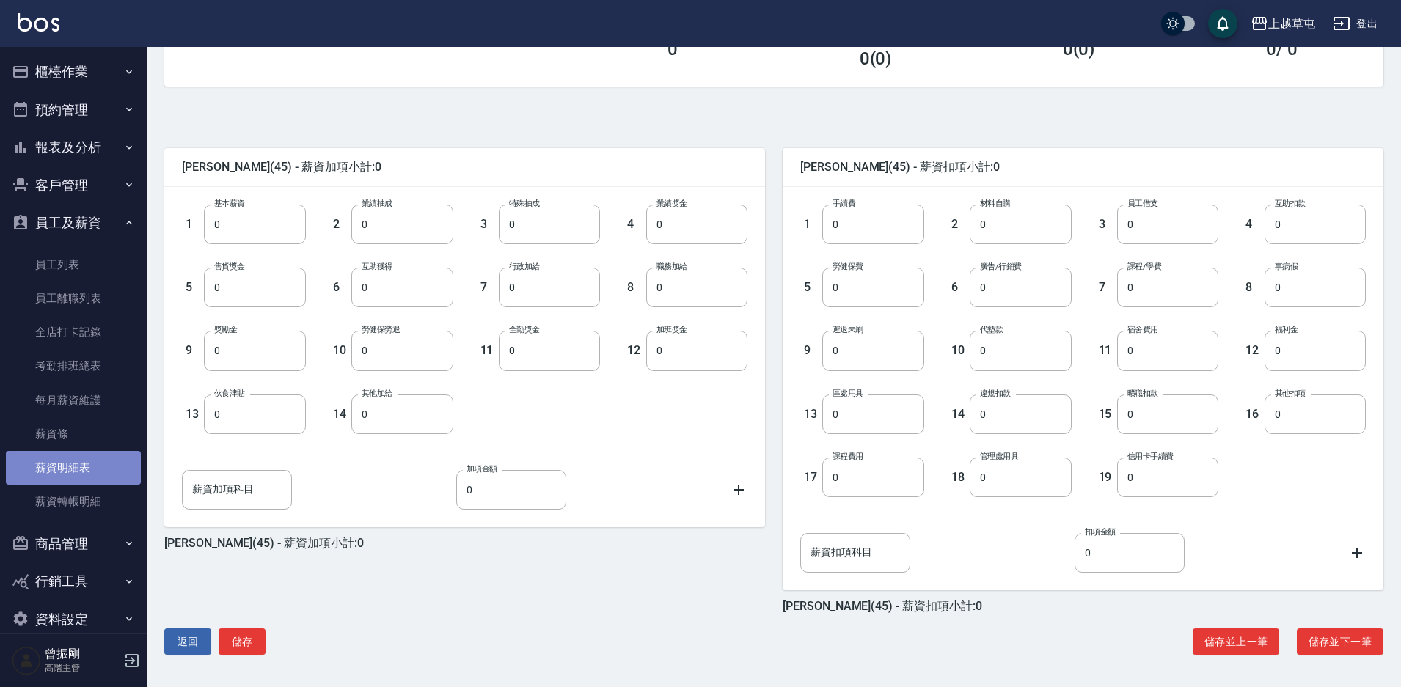
click at [79, 474] on link "薪資明細表" at bounding box center [73, 468] width 135 height 34
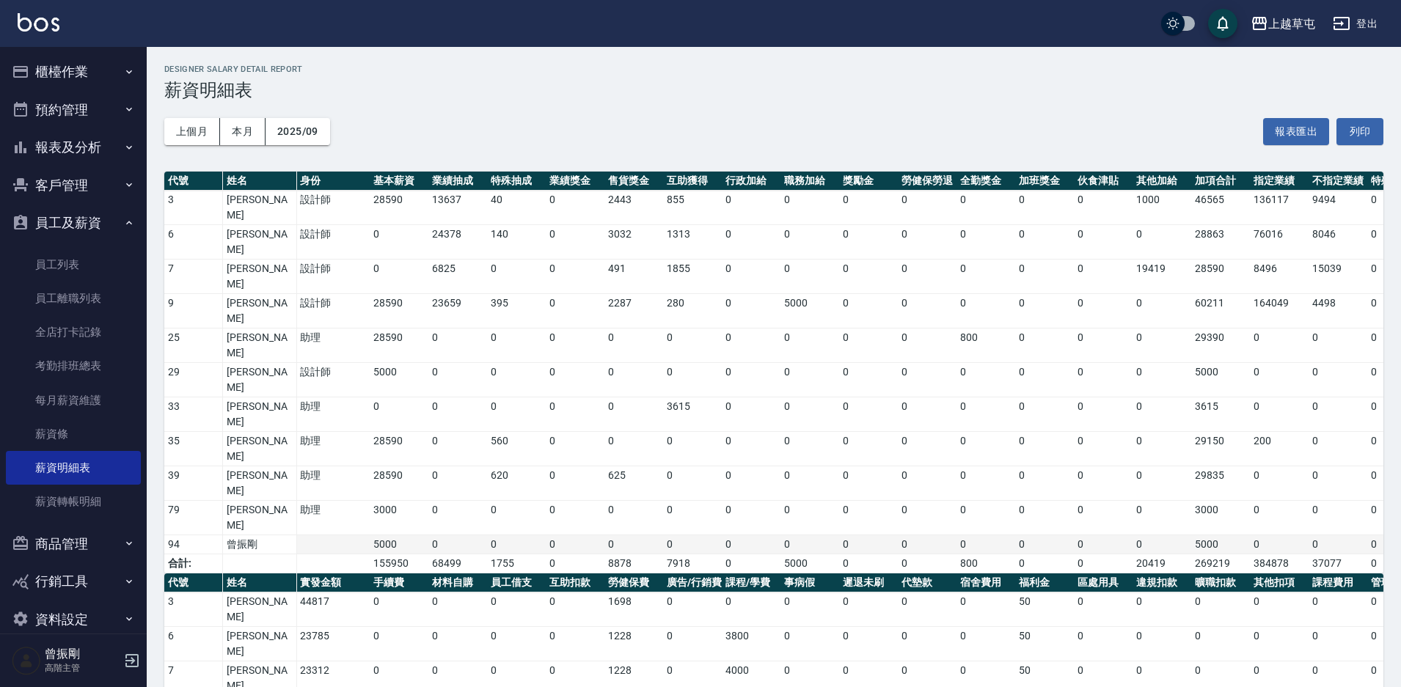
scroll to position [23, 0]
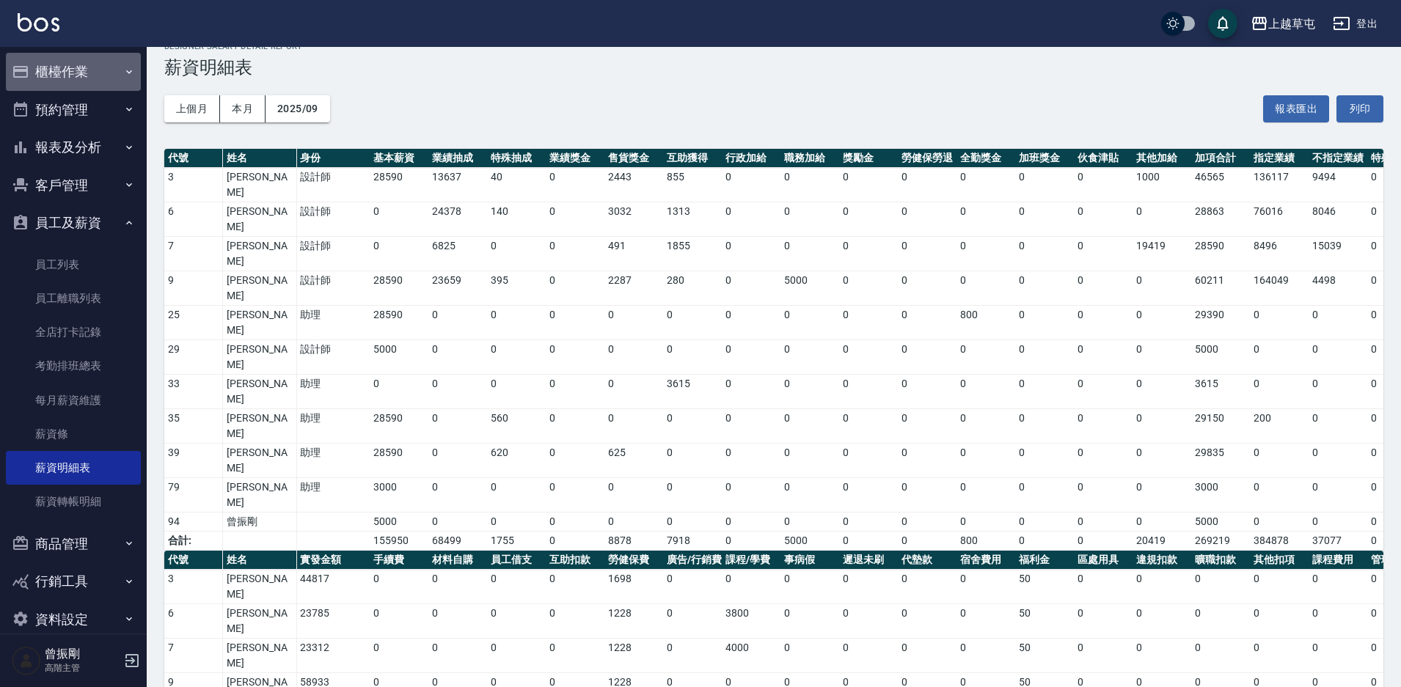
click at [79, 70] on button "櫃檯作業" at bounding box center [73, 72] width 135 height 38
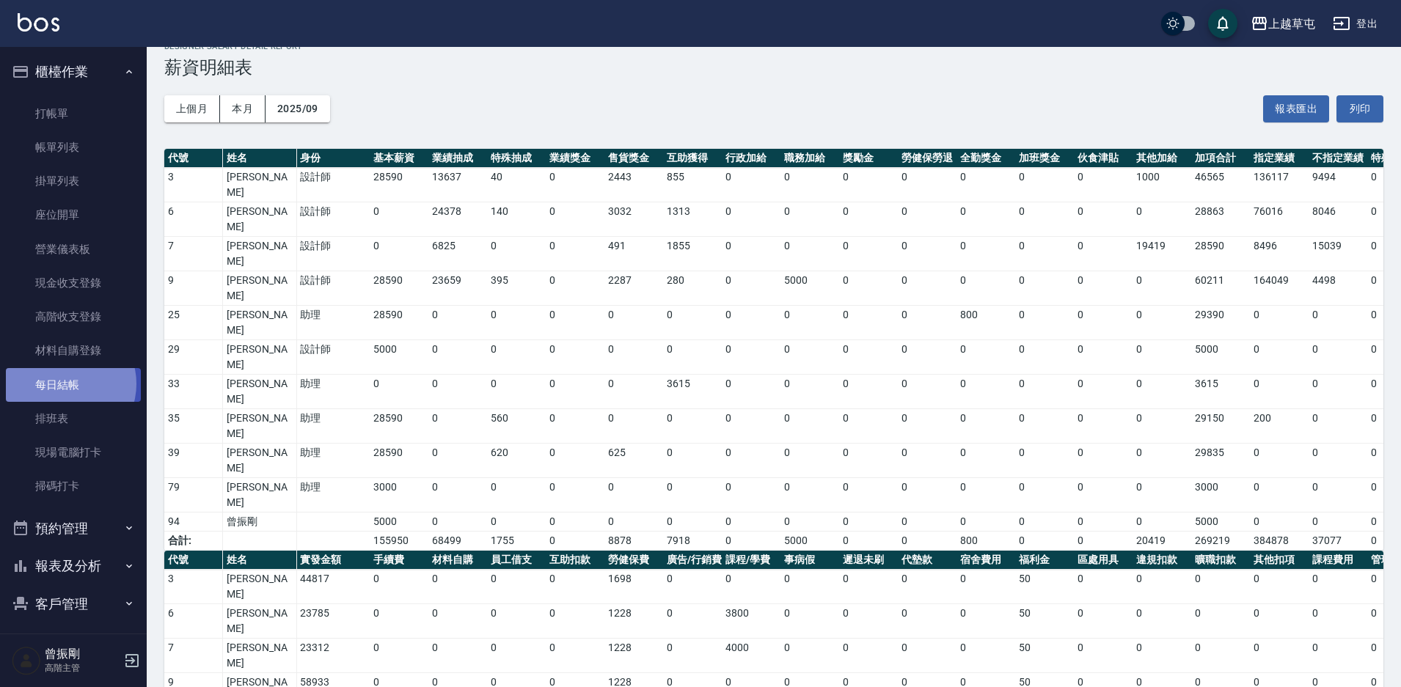
click at [66, 384] on link "每日結帳" at bounding box center [73, 385] width 135 height 34
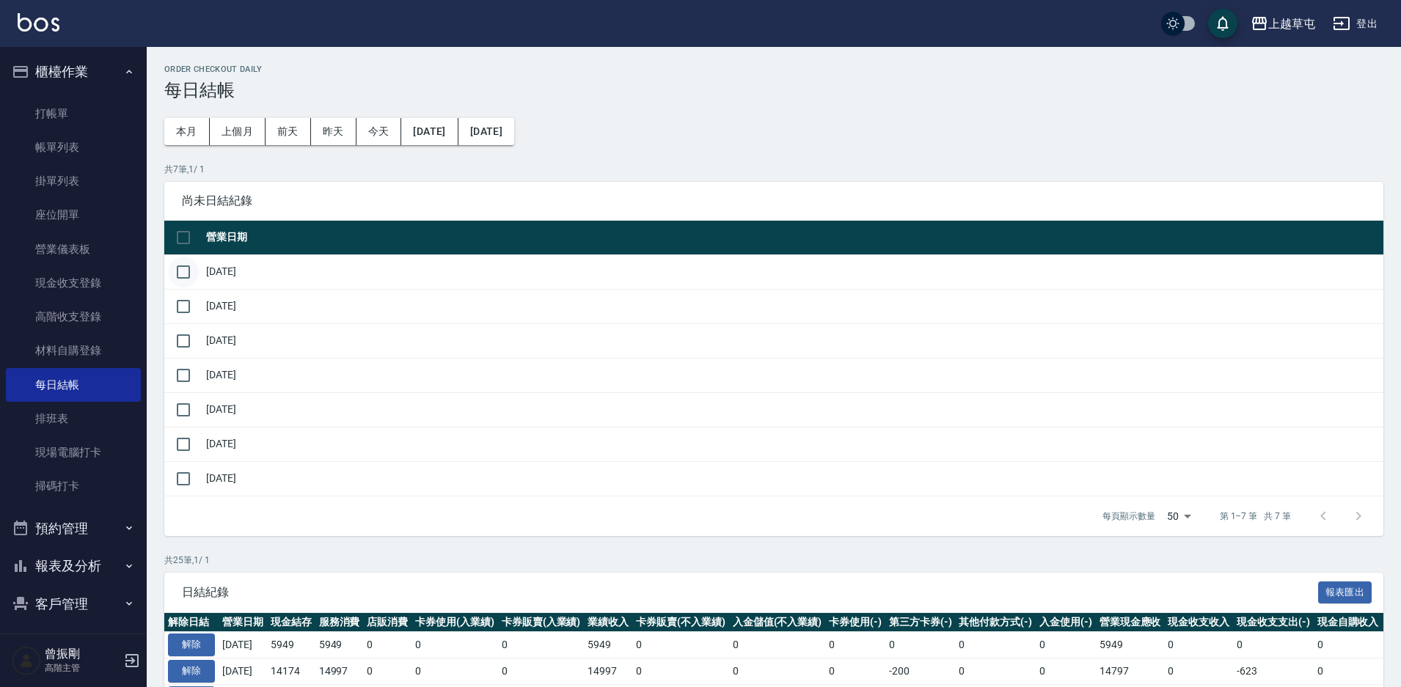
click at [186, 264] on input "checkbox" at bounding box center [183, 272] width 31 height 31
checkbox input "true"
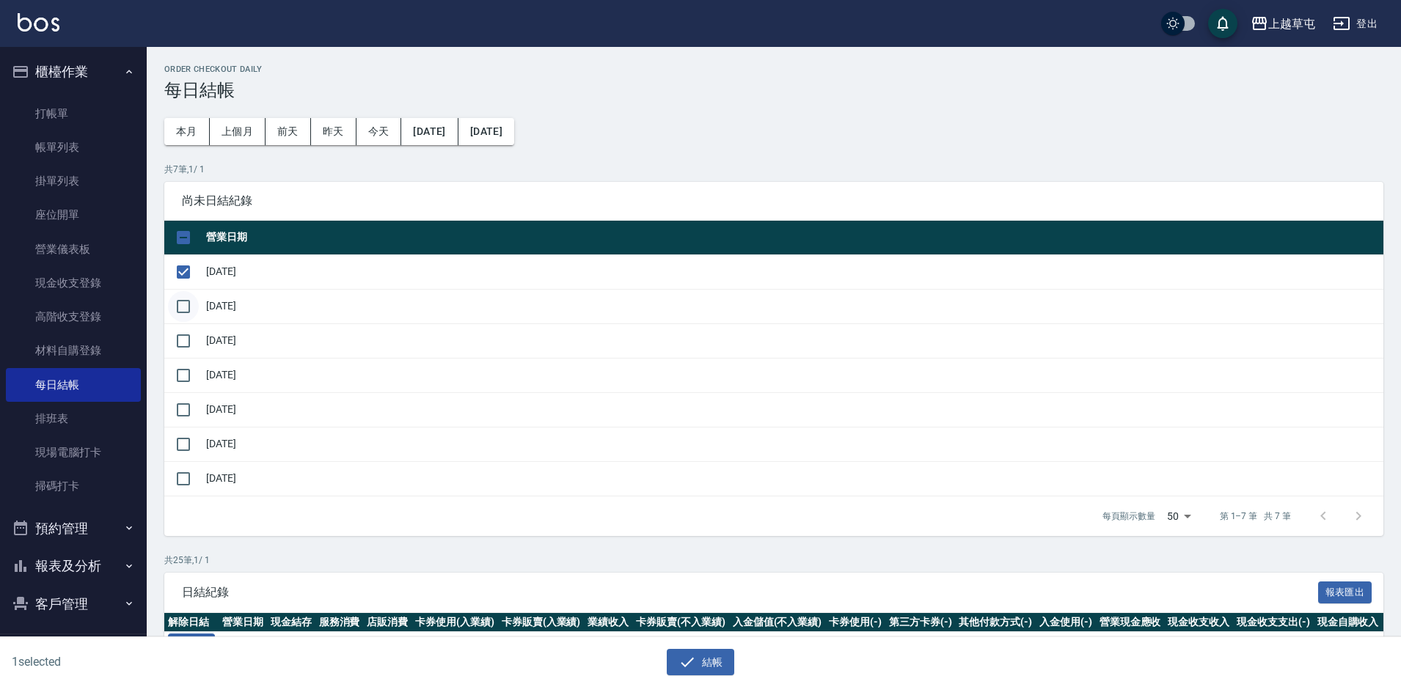
click at [189, 294] on input "checkbox" at bounding box center [183, 306] width 31 height 31
checkbox input "true"
click at [184, 335] on input "checkbox" at bounding box center [183, 341] width 31 height 31
checkbox input "true"
click at [185, 369] on input "checkbox" at bounding box center [183, 375] width 31 height 31
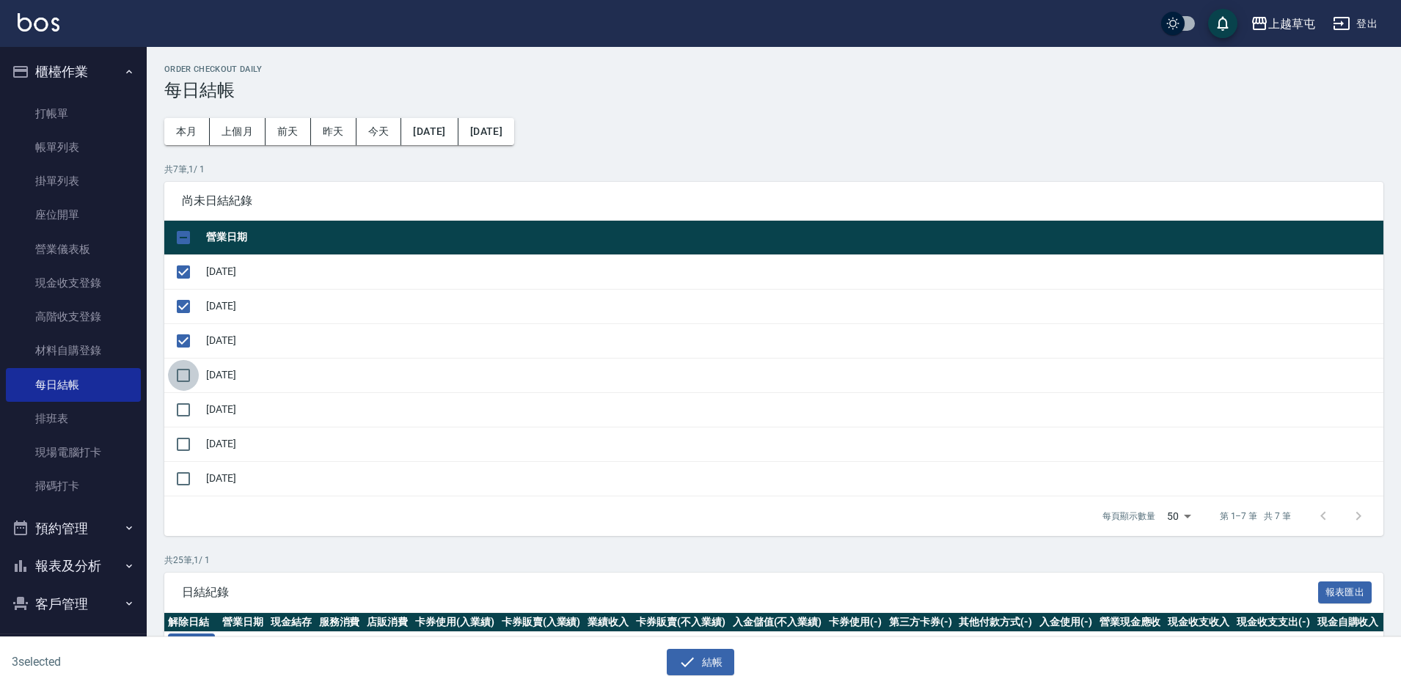
checkbox input "true"
click at [177, 408] on input "checkbox" at bounding box center [183, 410] width 31 height 31
checkbox input "true"
click at [183, 444] on input "checkbox" at bounding box center [183, 444] width 31 height 31
checkbox input "true"
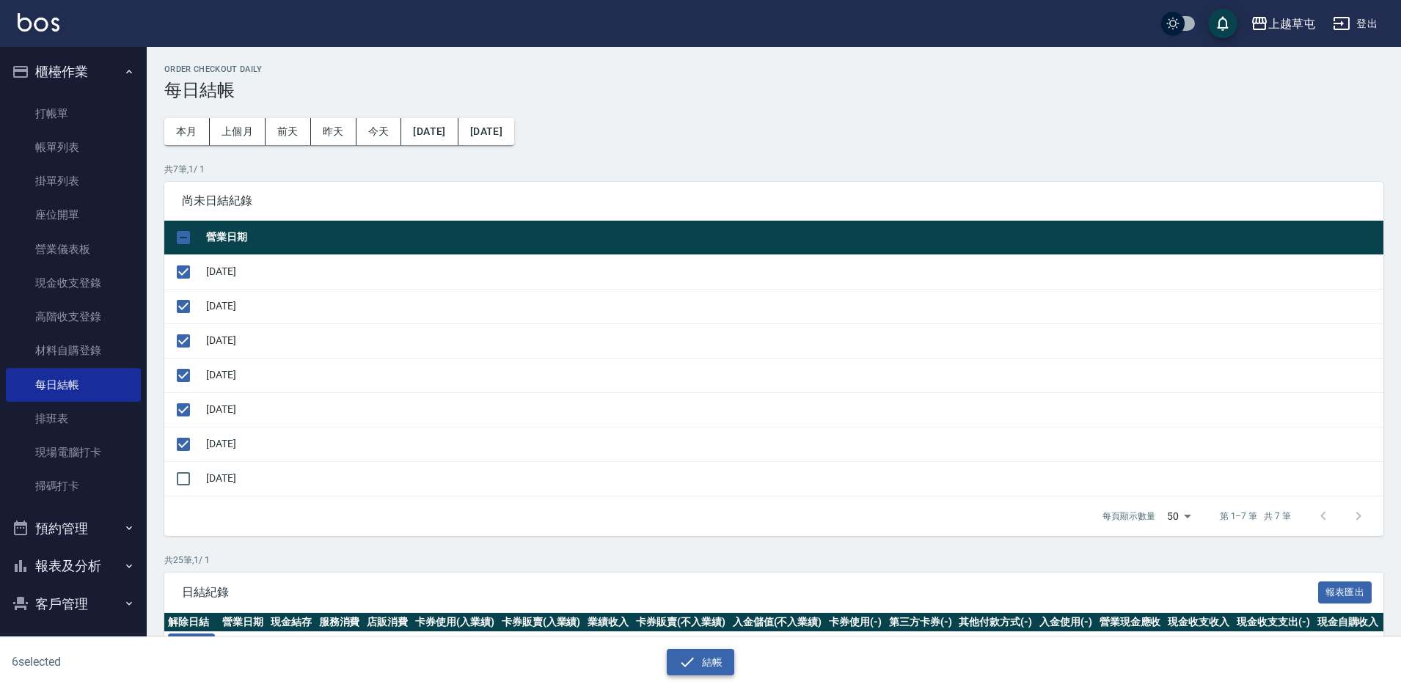
click at [695, 657] on icon "button" at bounding box center [687, 662] width 18 height 18
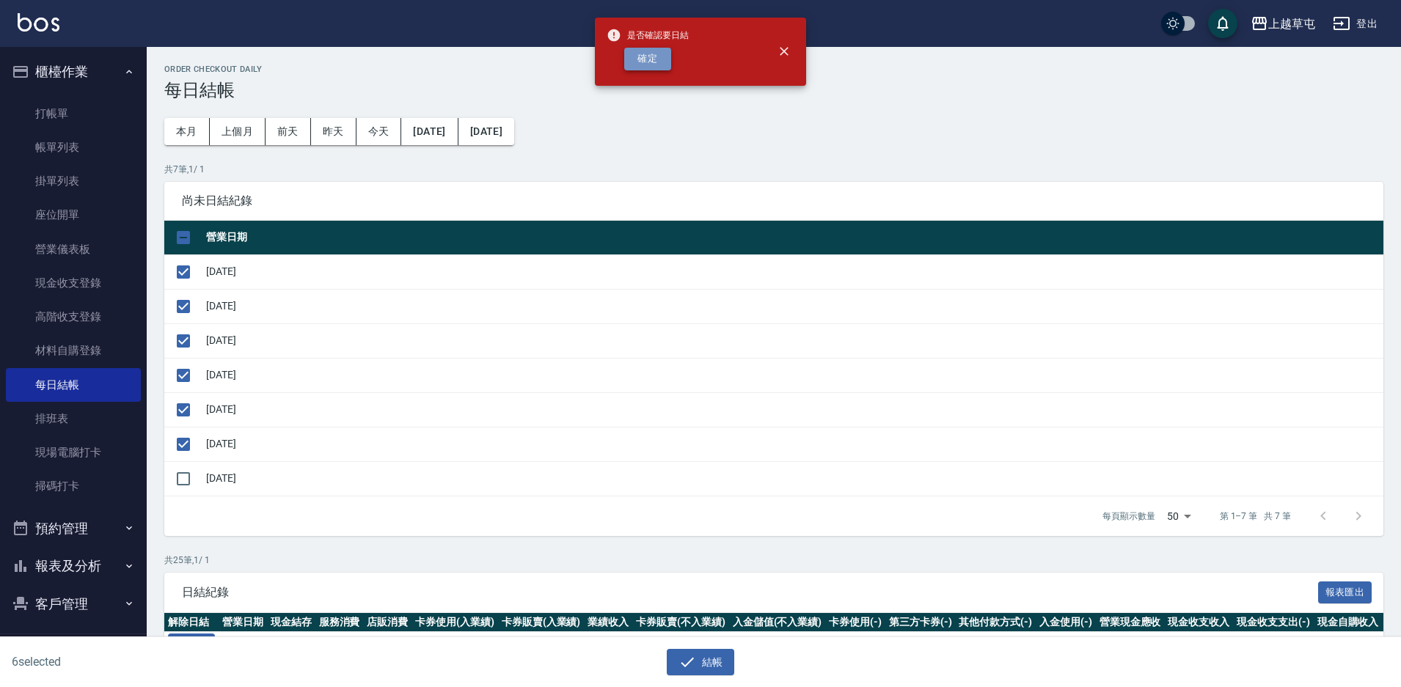
click at [654, 51] on button "確定" at bounding box center [647, 59] width 47 height 23
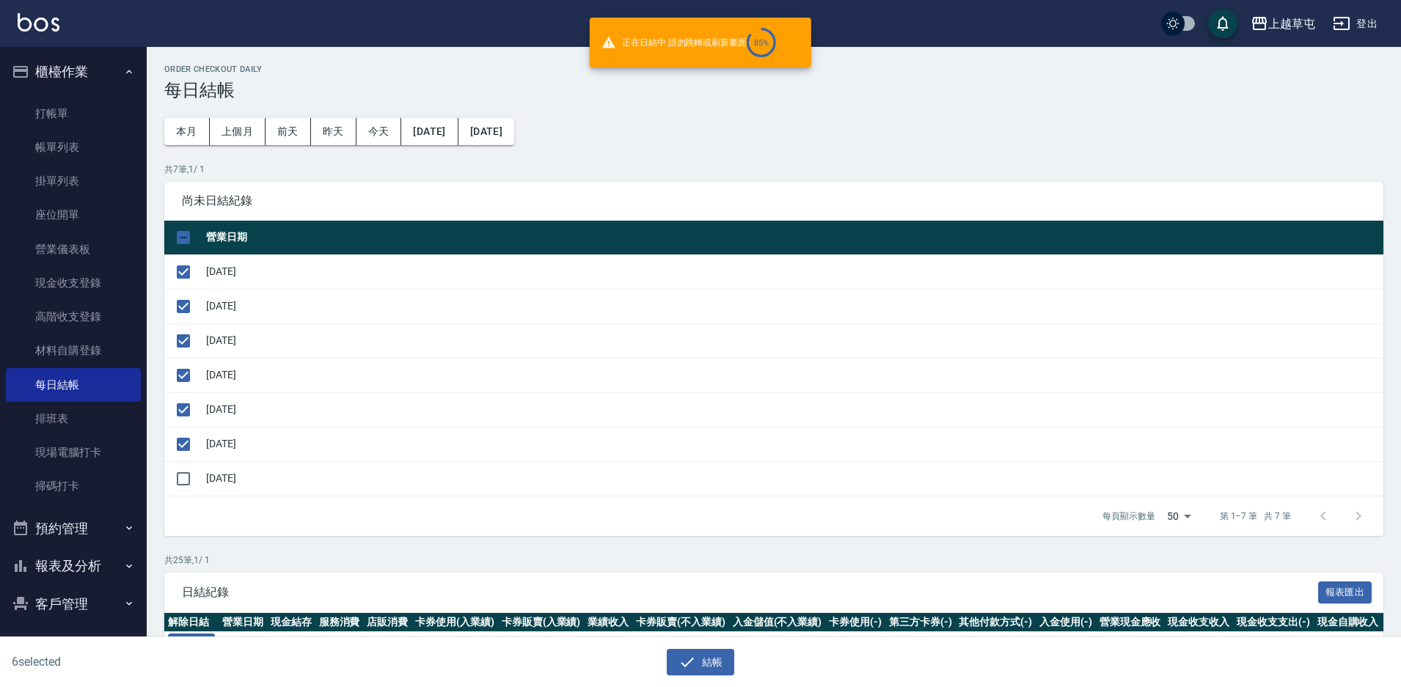
checkbox input "false"
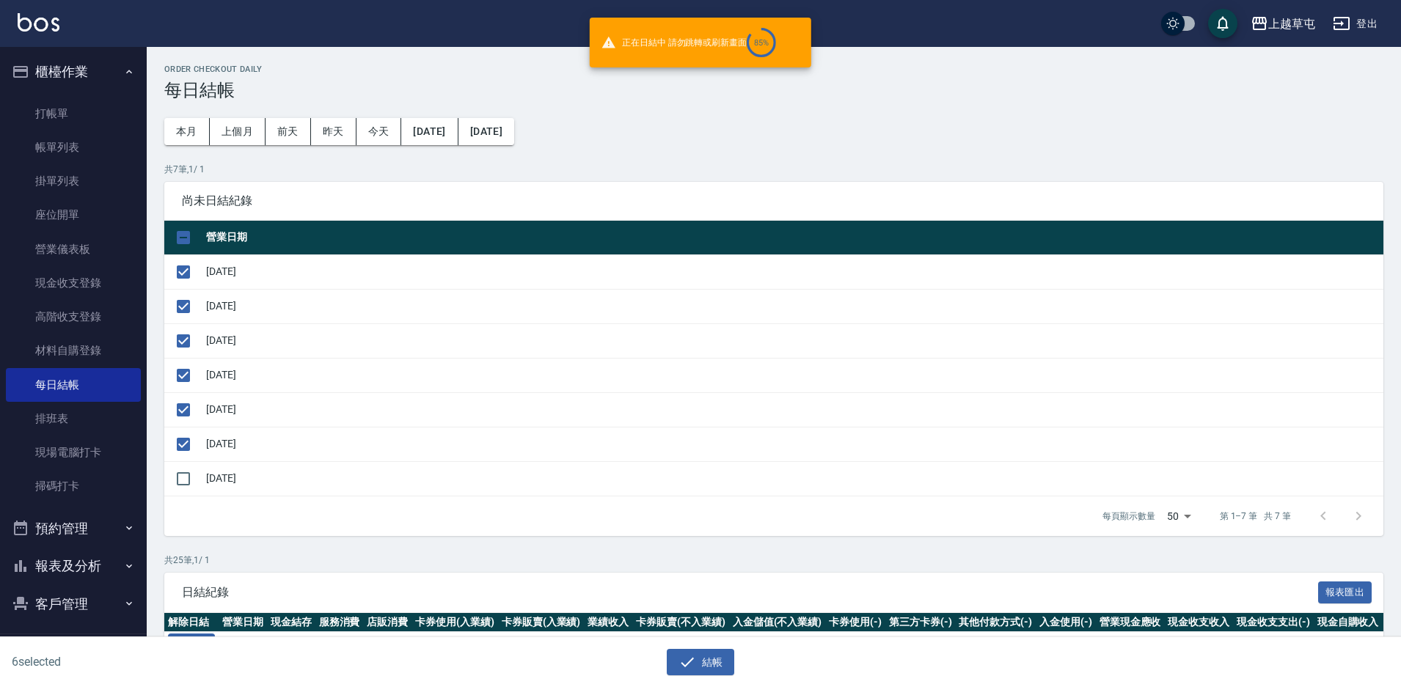
checkbox input "false"
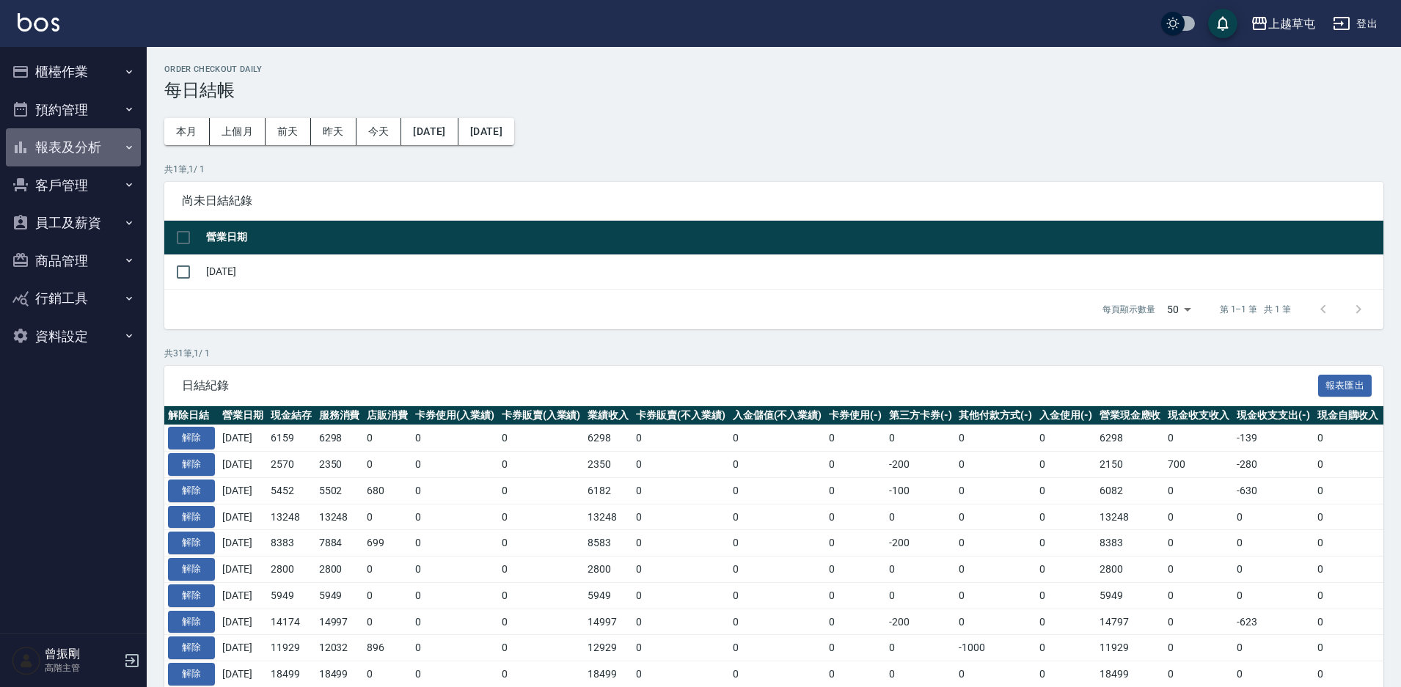
click at [76, 147] on button "報表及分析" at bounding box center [73, 147] width 135 height 38
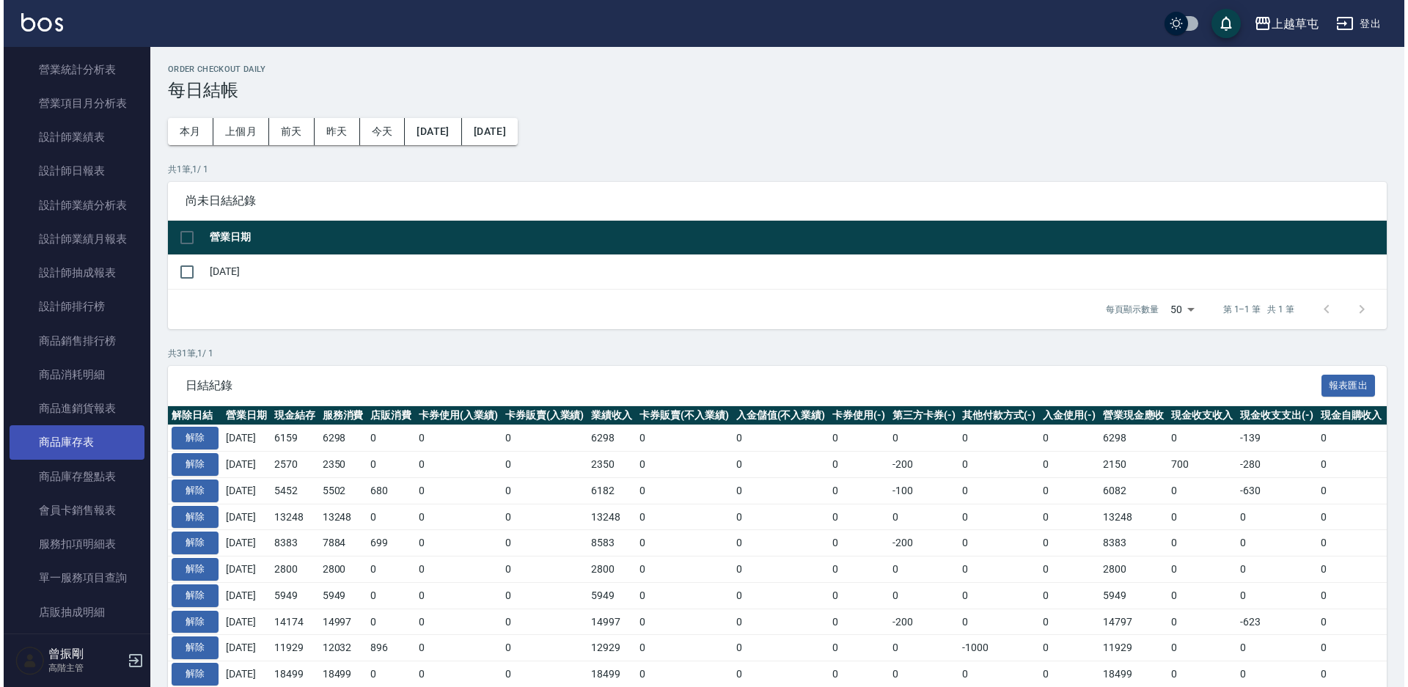
scroll to position [440, 0]
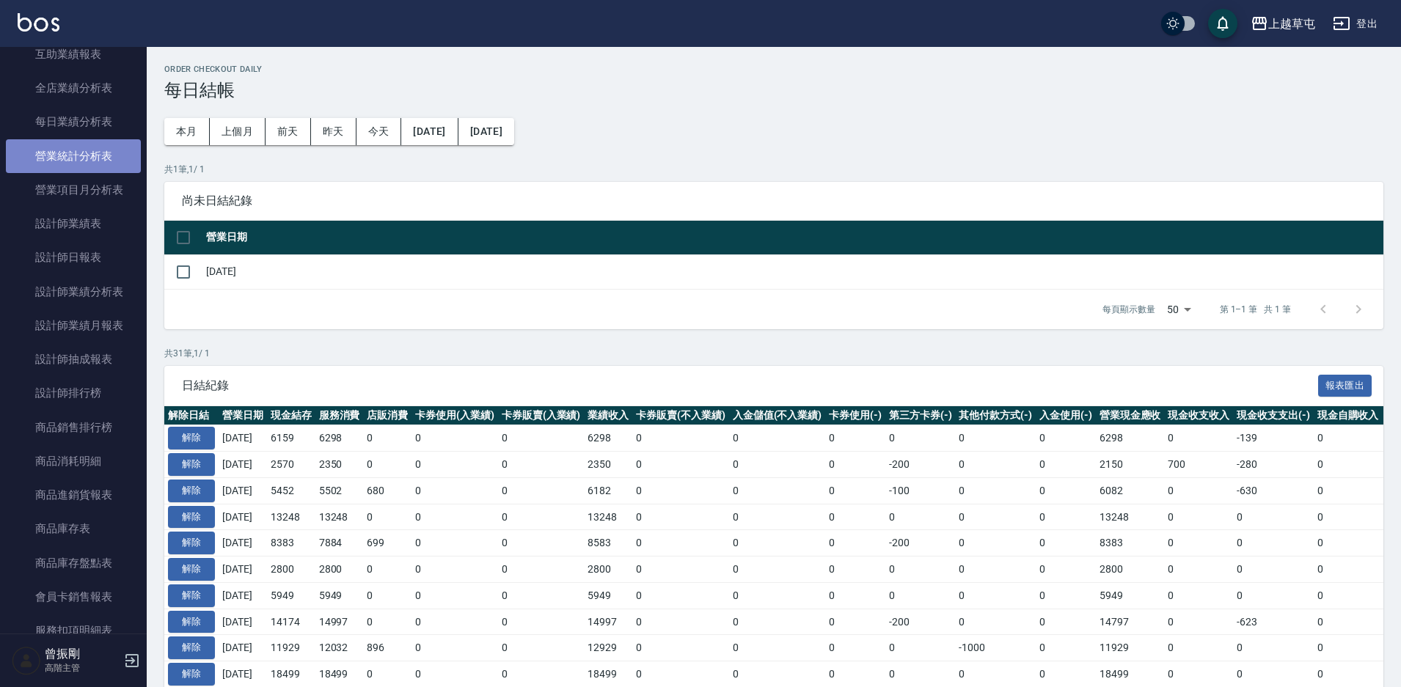
click at [94, 152] on link "營業統計分析表" at bounding box center [73, 156] width 135 height 34
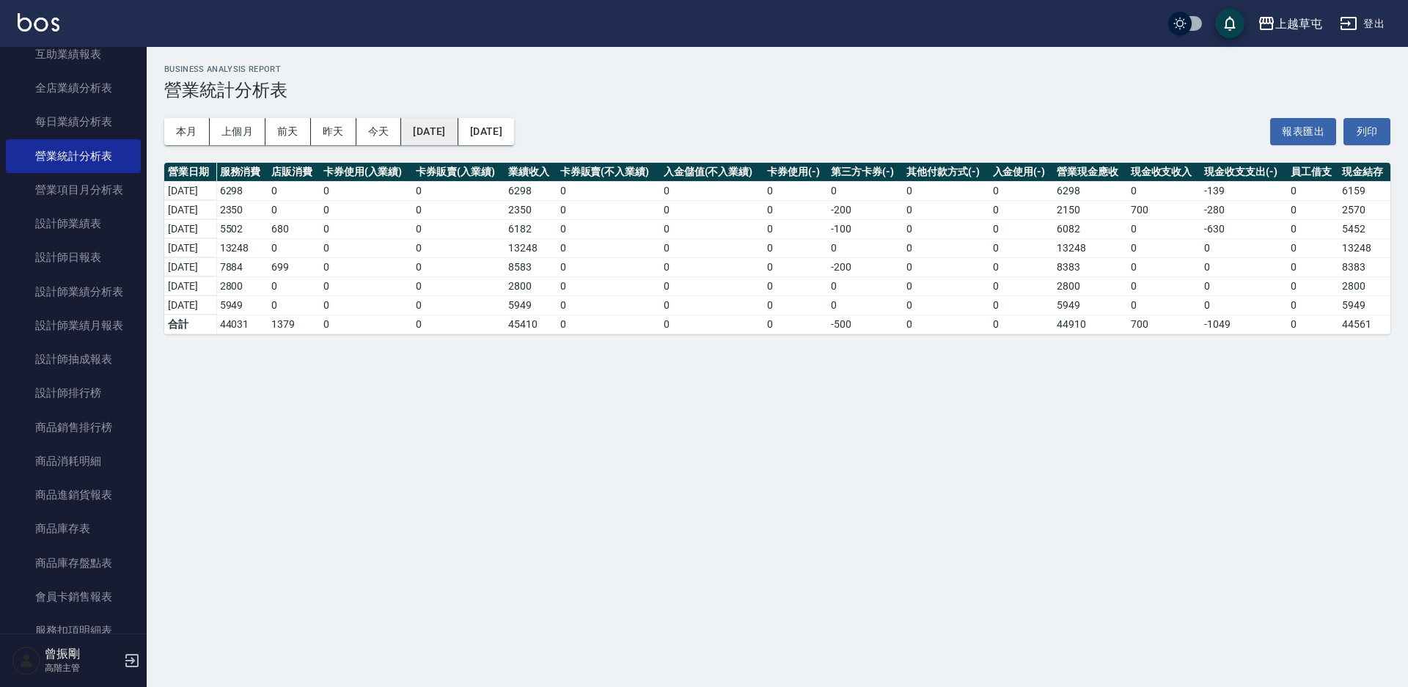
click at [458, 129] on button "[DATE]" at bounding box center [429, 131] width 56 height 27
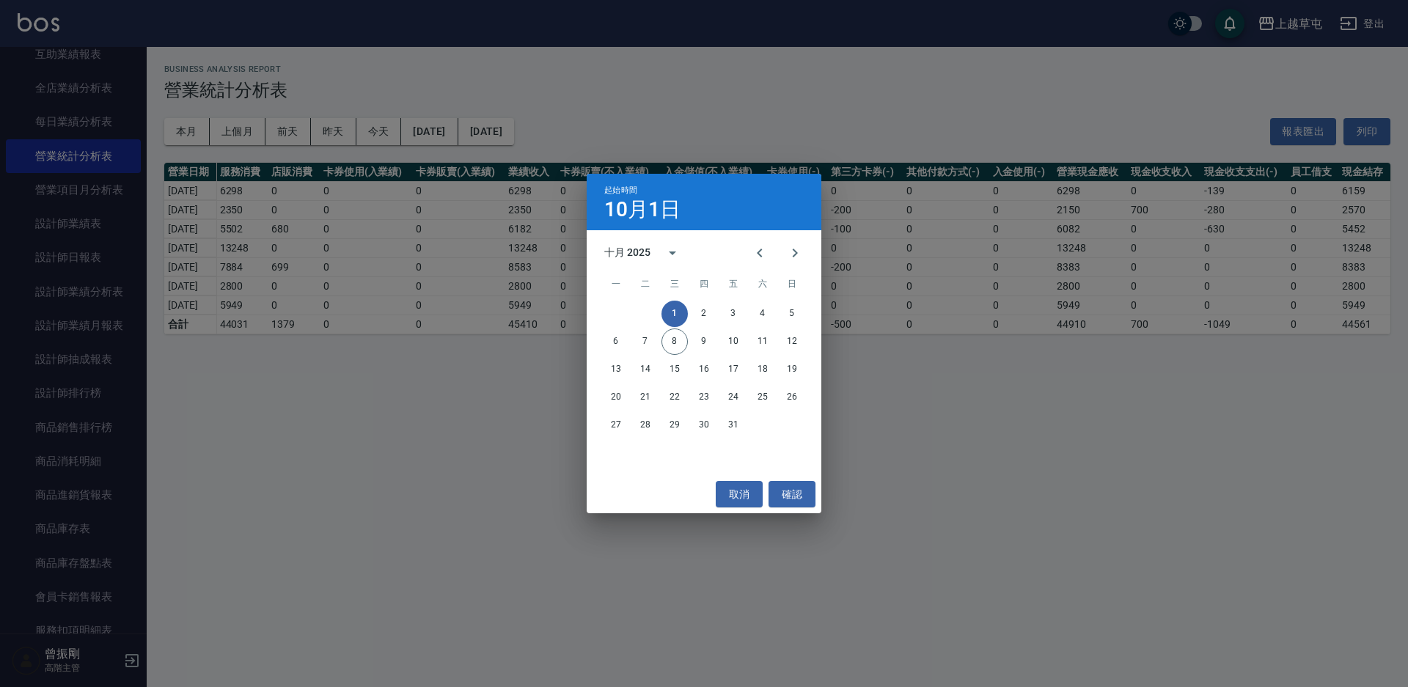
click at [688, 315] on div "1 2 3 4 5" at bounding box center [704, 314] width 235 height 26
click at [700, 314] on button "2" at bounding box center [704, 314] width 26 height 26
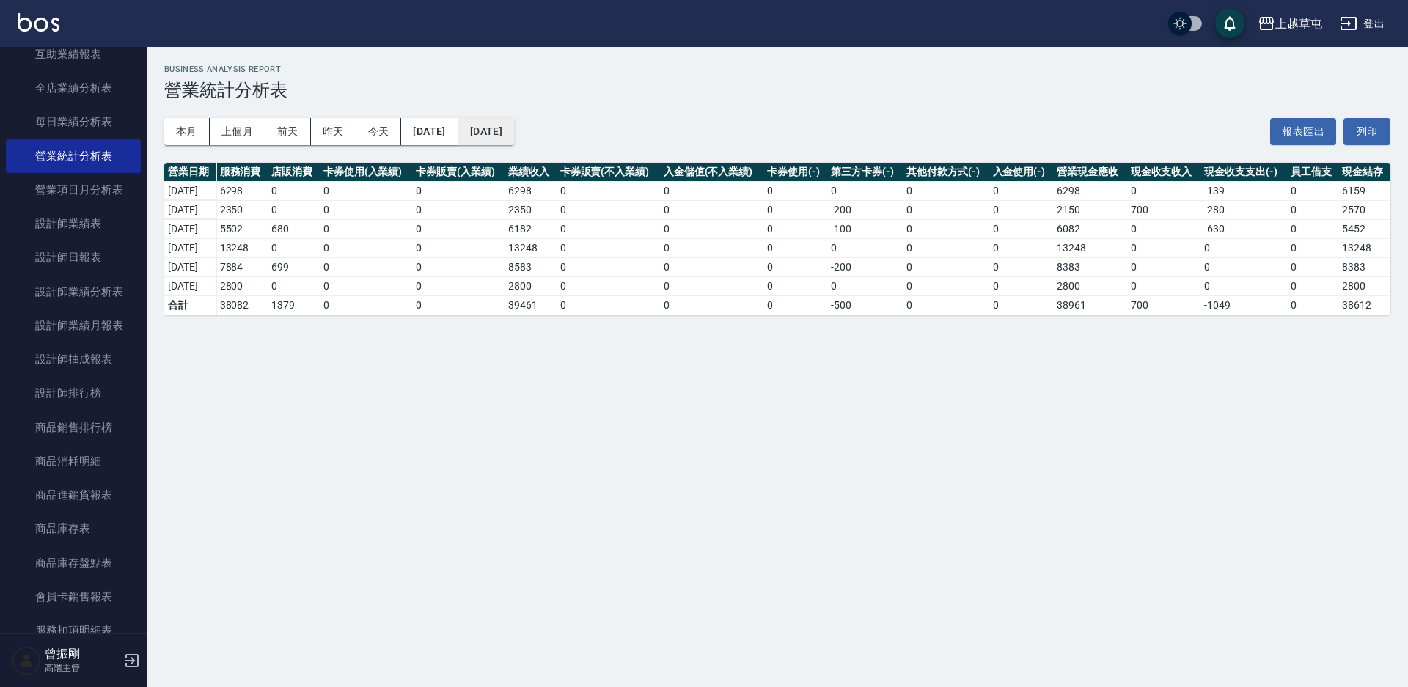
click at [510, 133] on button "[DATE]" at bounding box center [486, 131] width 56 height 27
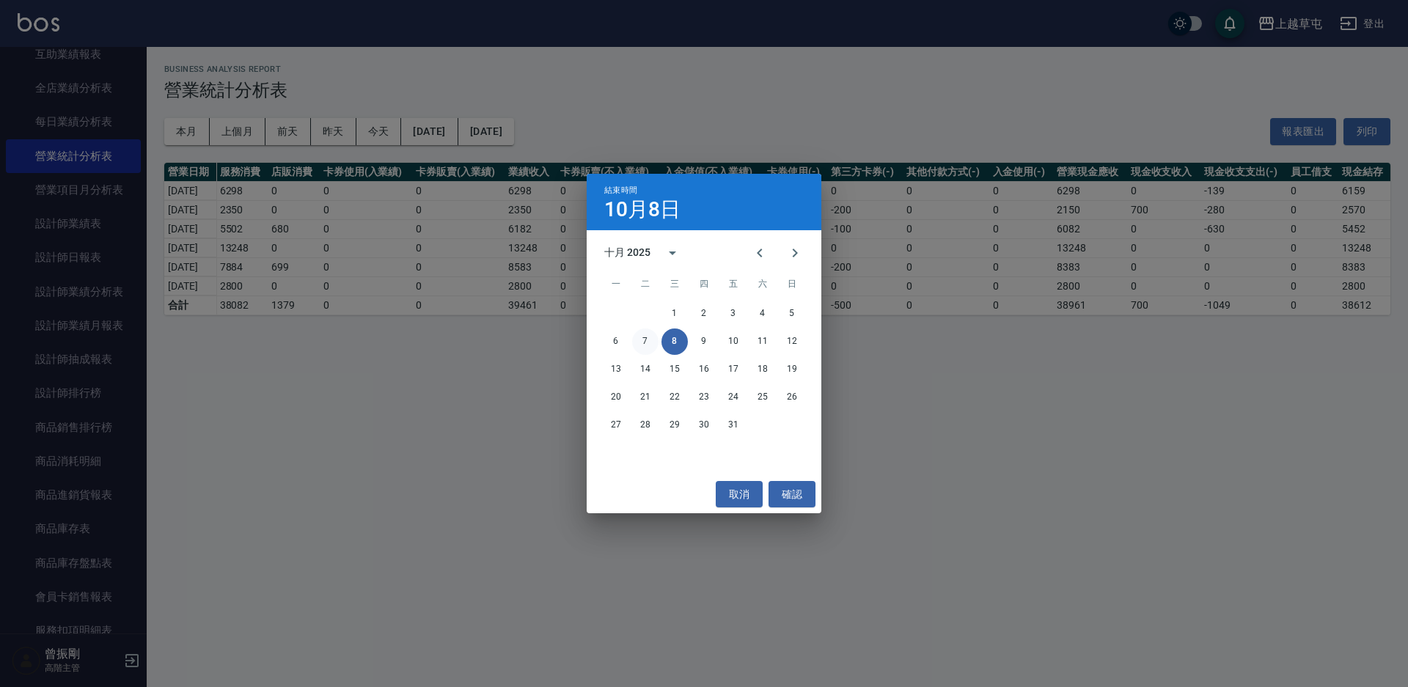
click at [650, 338] on button "7" at bounding box center [645, 342] width 26 height 26
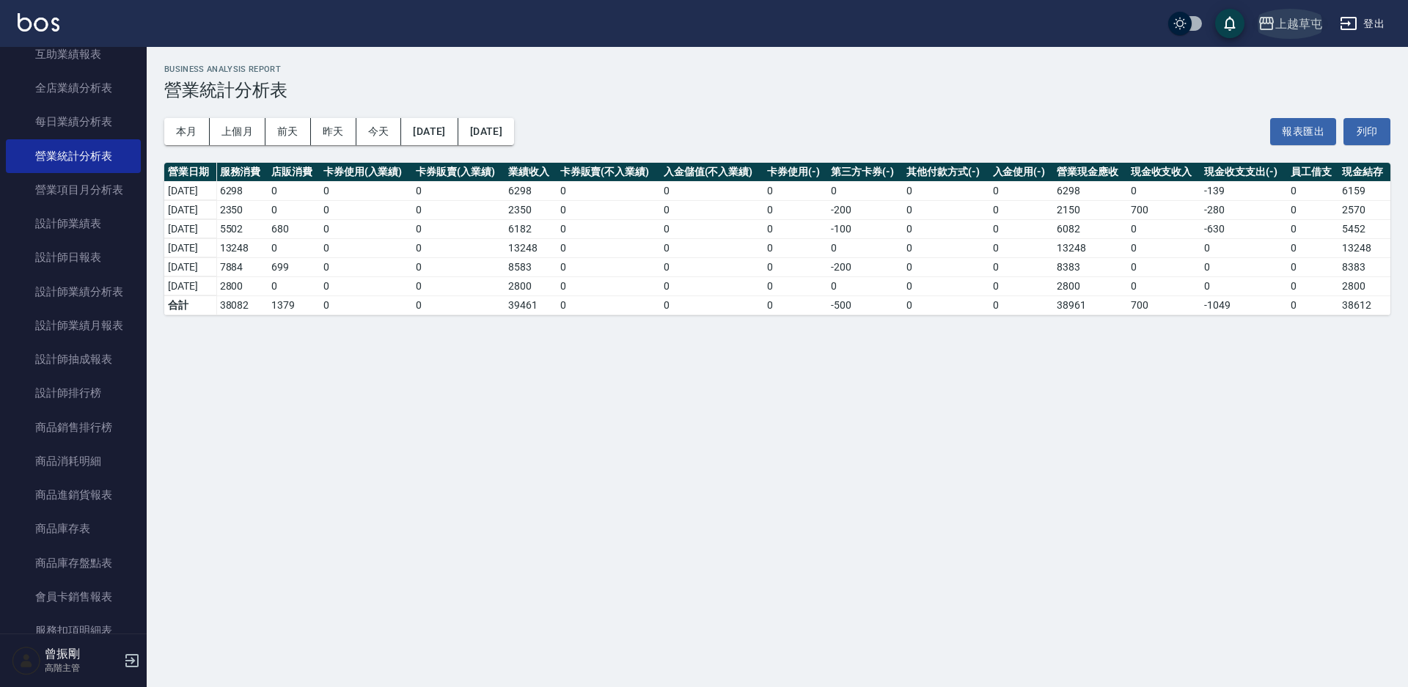
click at [1290, 19] on div "上越草屯" at bounding box center [1298, 24] width 47 height 18
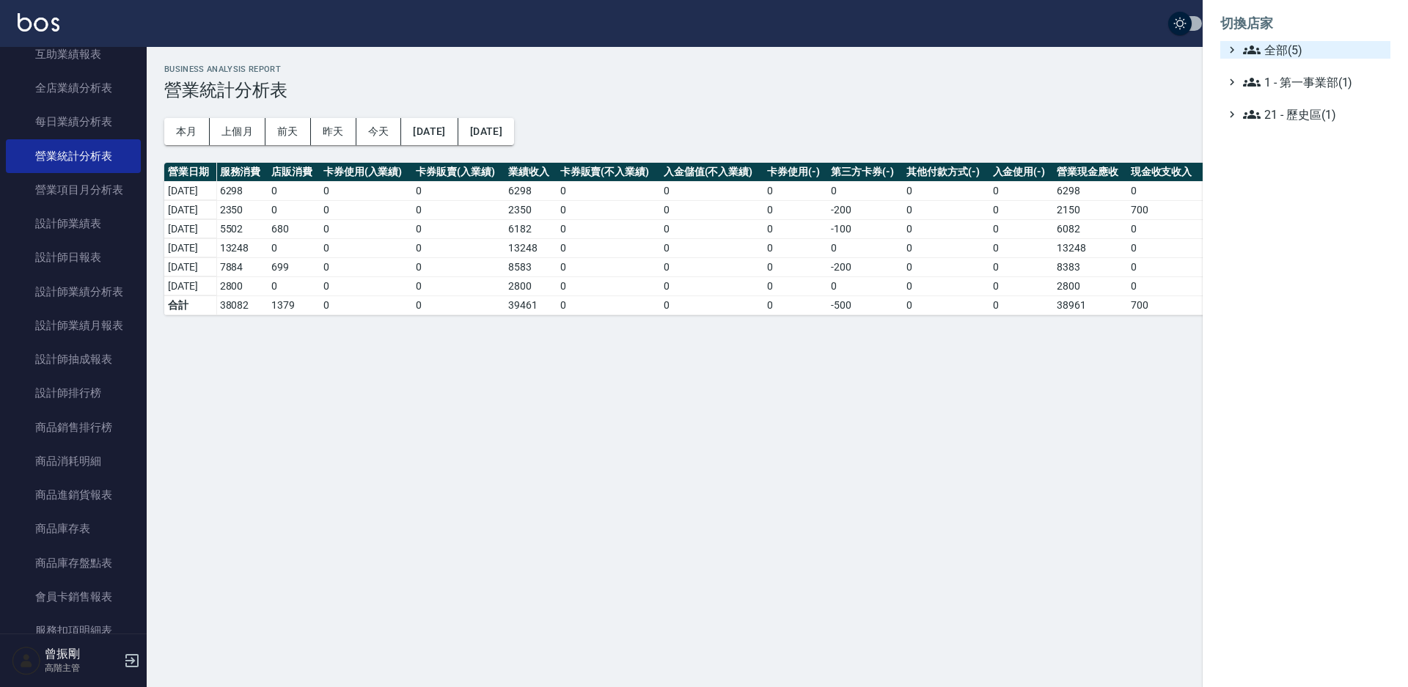
click at [1291, 52] on span "全部(5)" at bounding box center [1314, 50] width 142 height 18
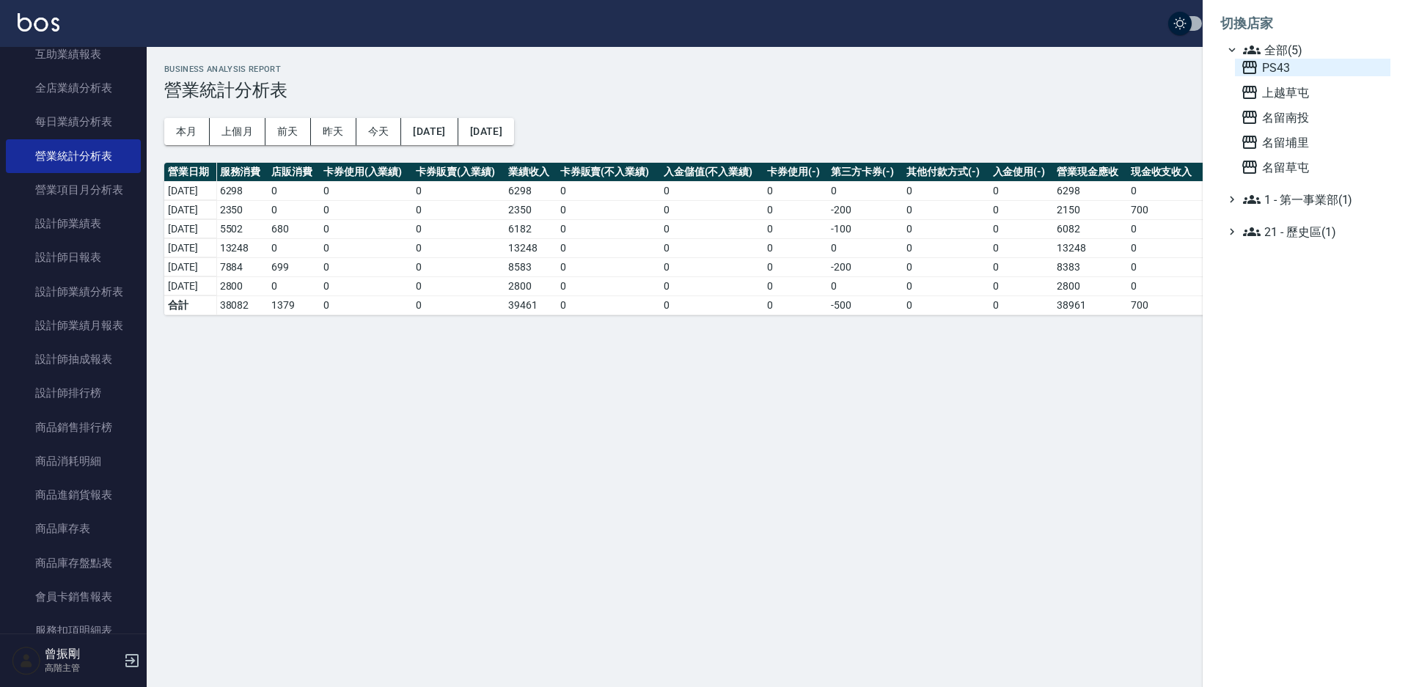
click at [1286, 70] on span "PS43" at bounding box center [1313, 68] width 144 height 18
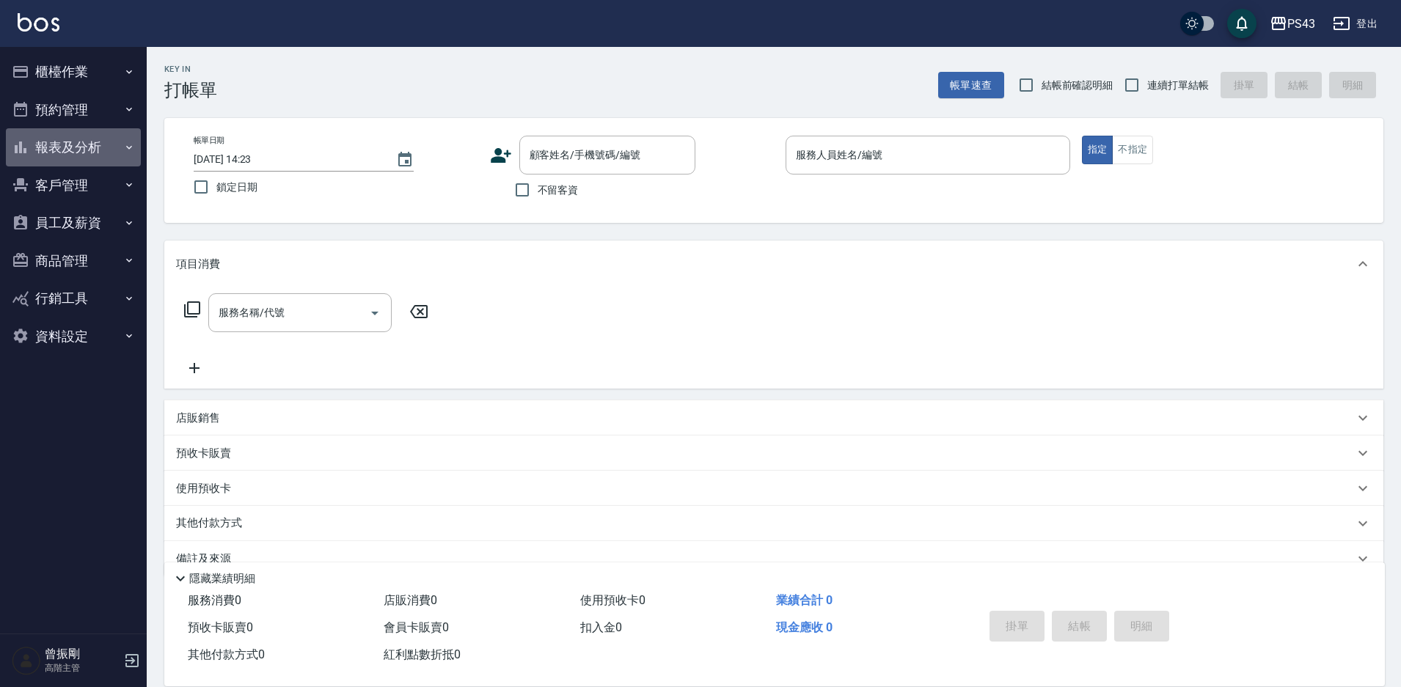
click at [72, 150] on button "報表及分析" at bounding box center [73, 147] width 135 height 38
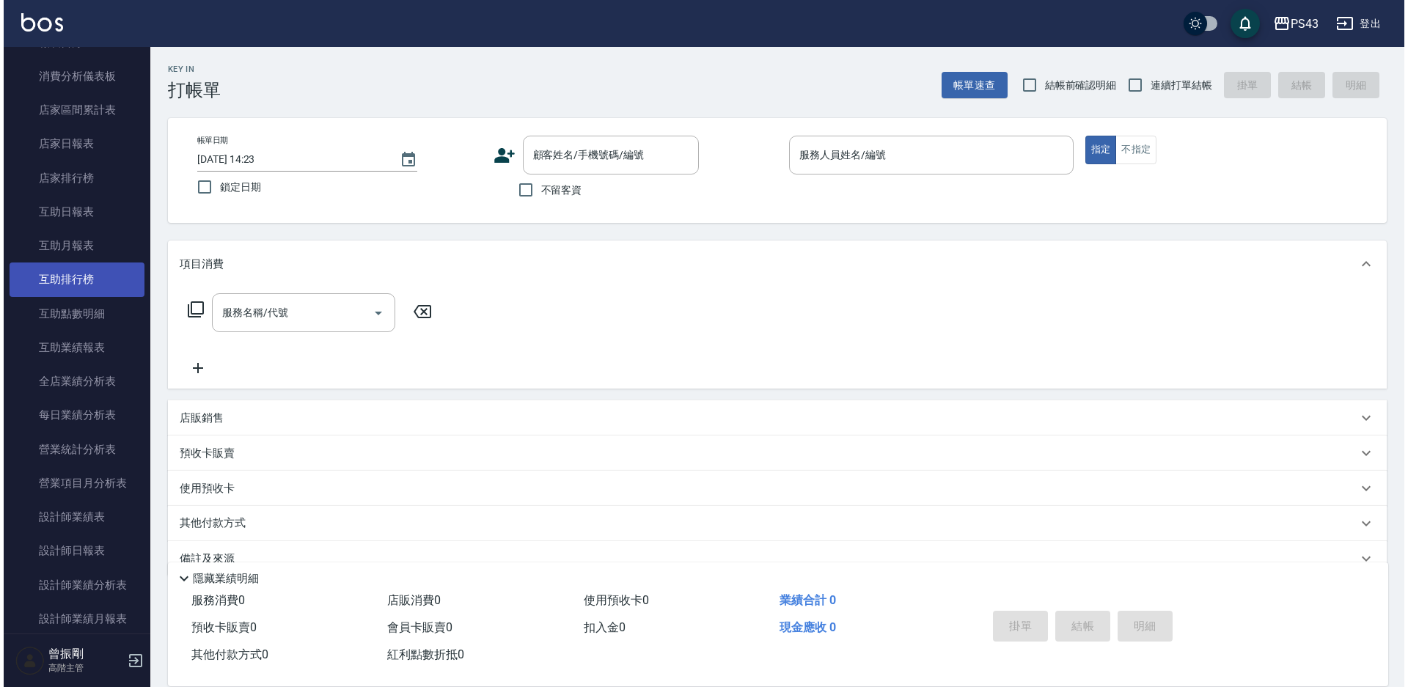
scroll to position [220, 0]
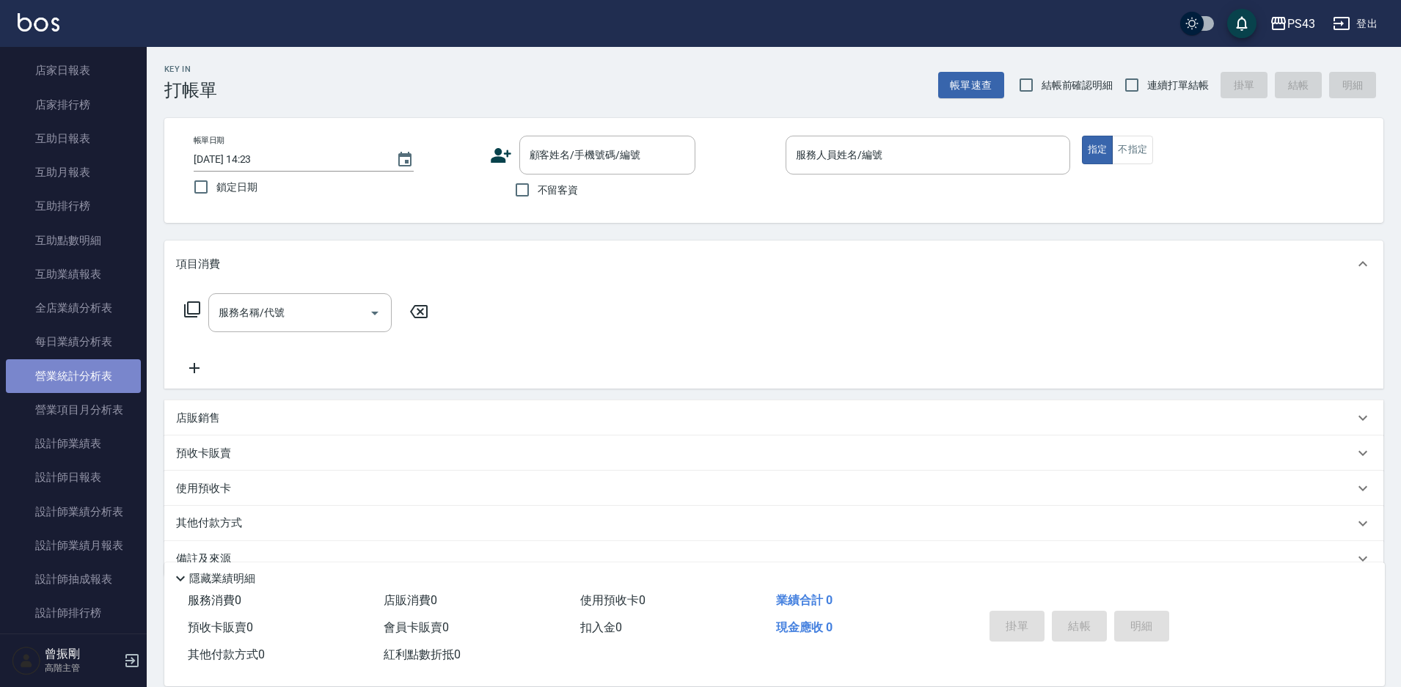
click at [76, 375] on link "營業統計分析表" at bounding box center [73, 376] width 135 height 34
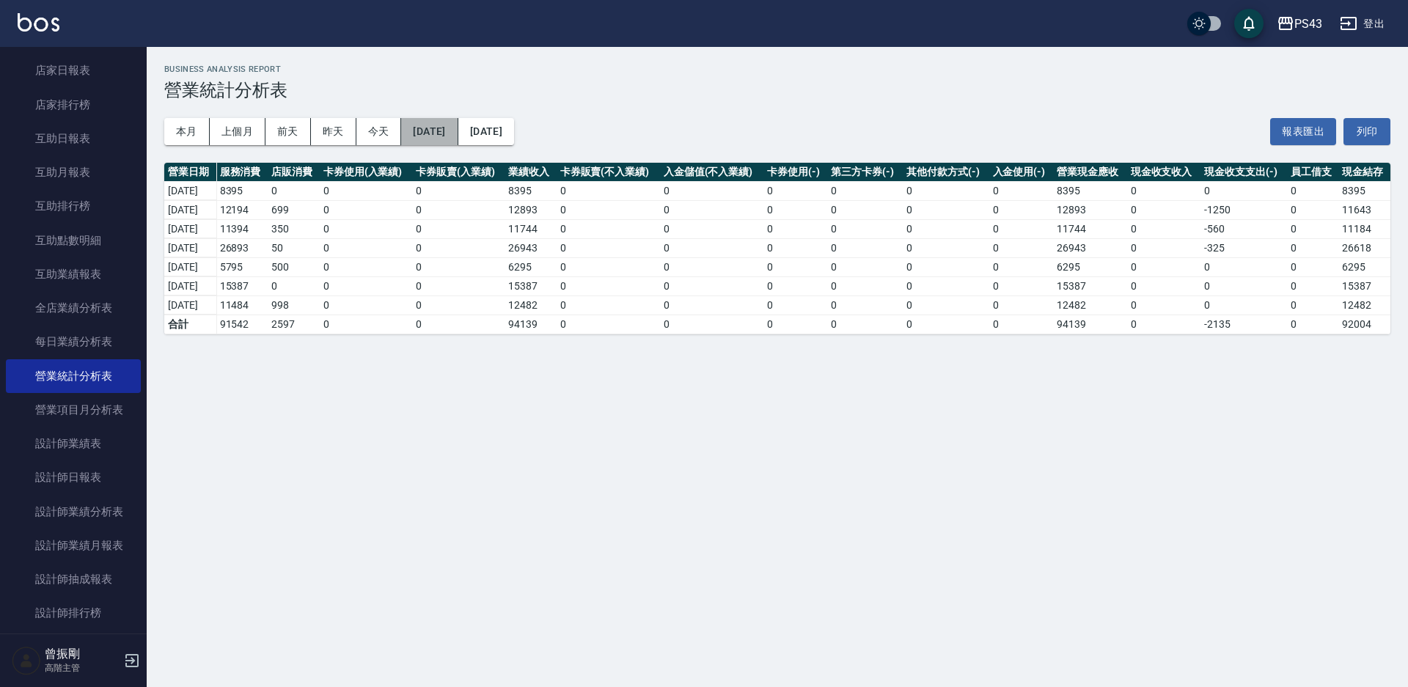
click at [458, 132] on button "[DATE]" at bounding box center [429, 131] width 56 height 27
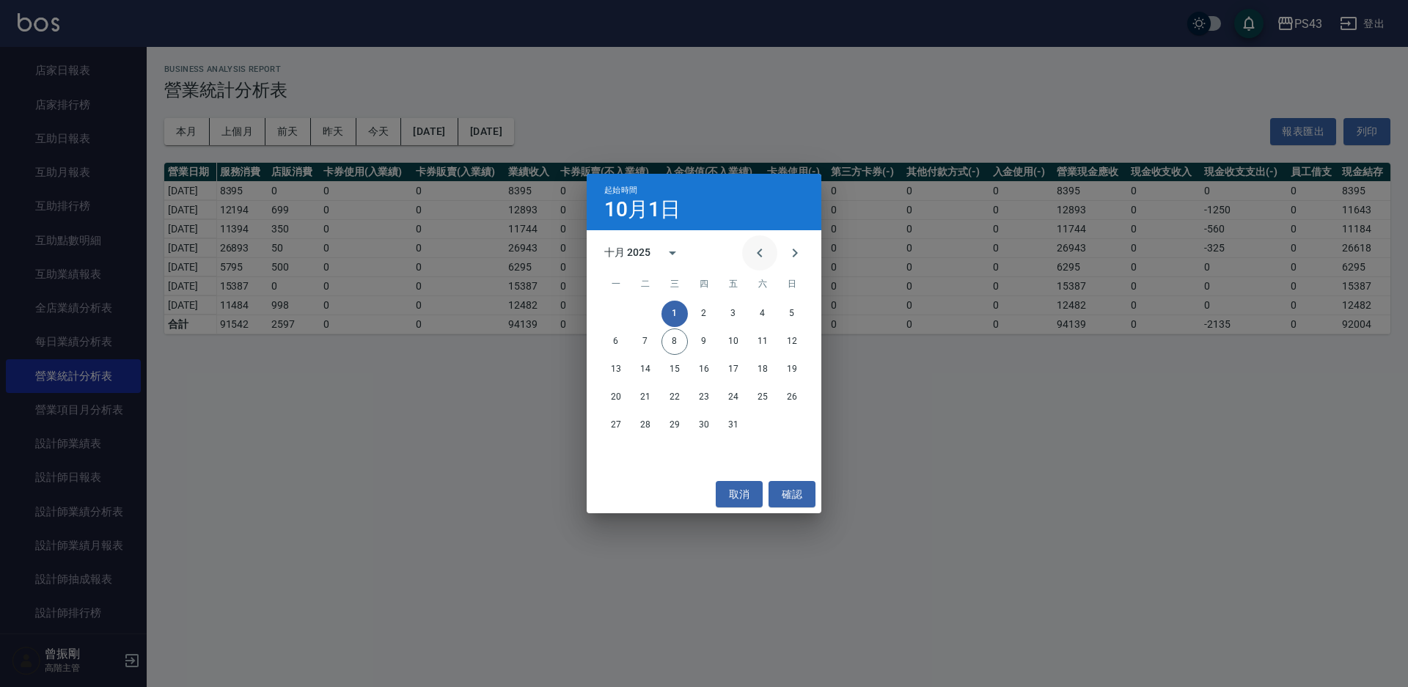
click at [762, 252] on icon "Previous month" at bounding box center [760, 253] width 18 height 18
click at [637, 428] on button "30" at bounding box center [645, 425] width 26 height 26
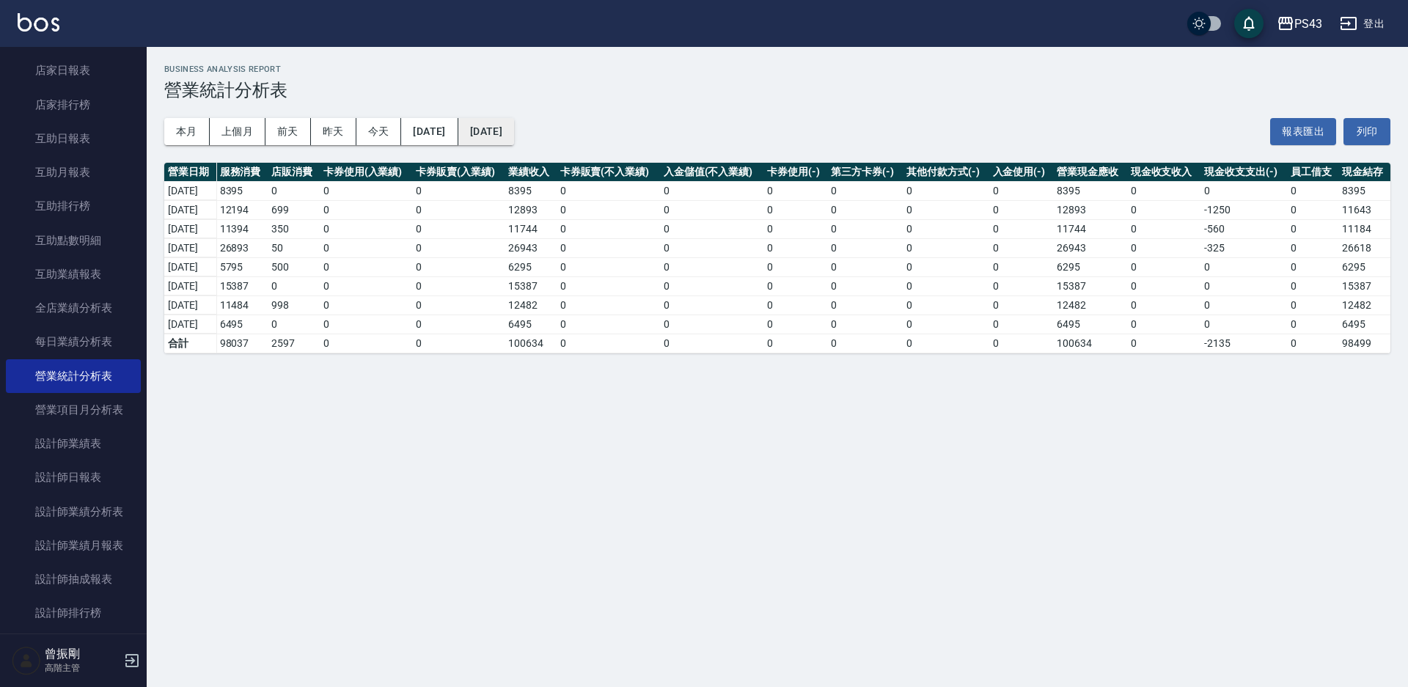
click at [514, 127] on button "[DATE]" at bounding box center [486, 131] width 56 height 27
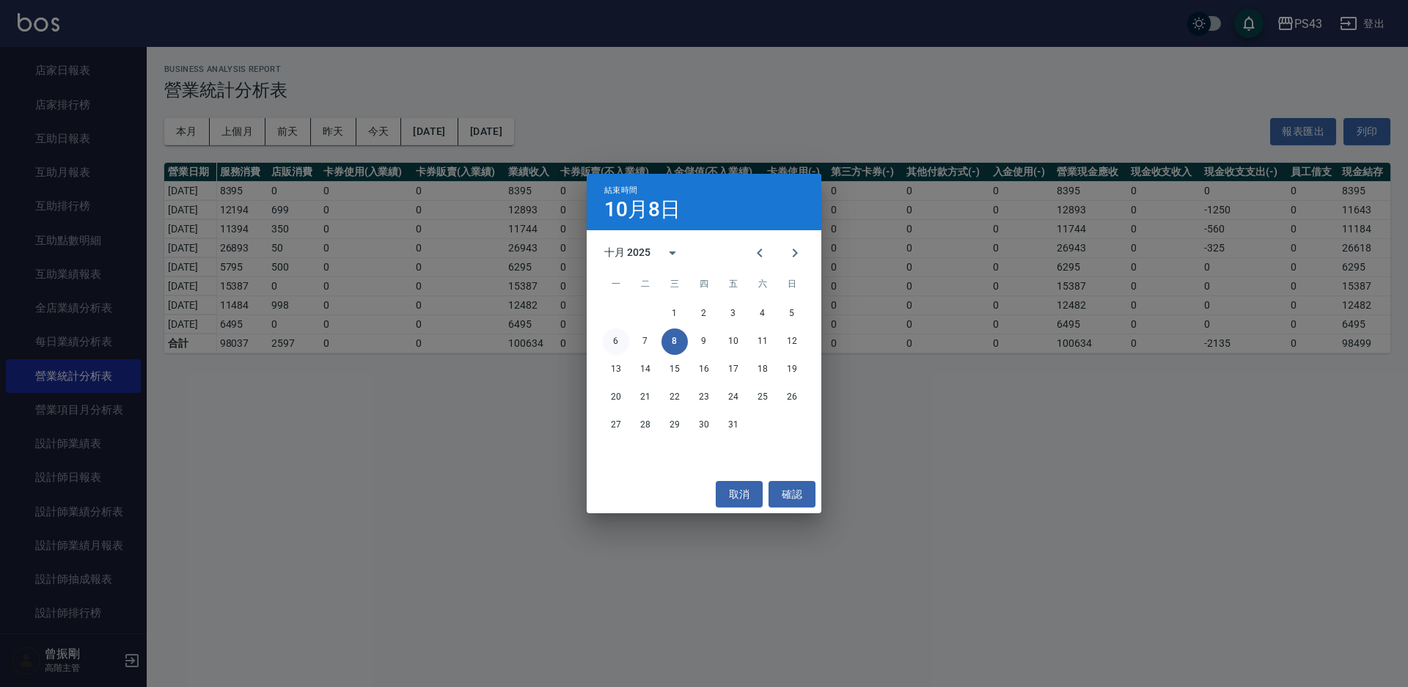
click at [620, 340] on button "6" at bounding box center [616, 342] width 26 height 26
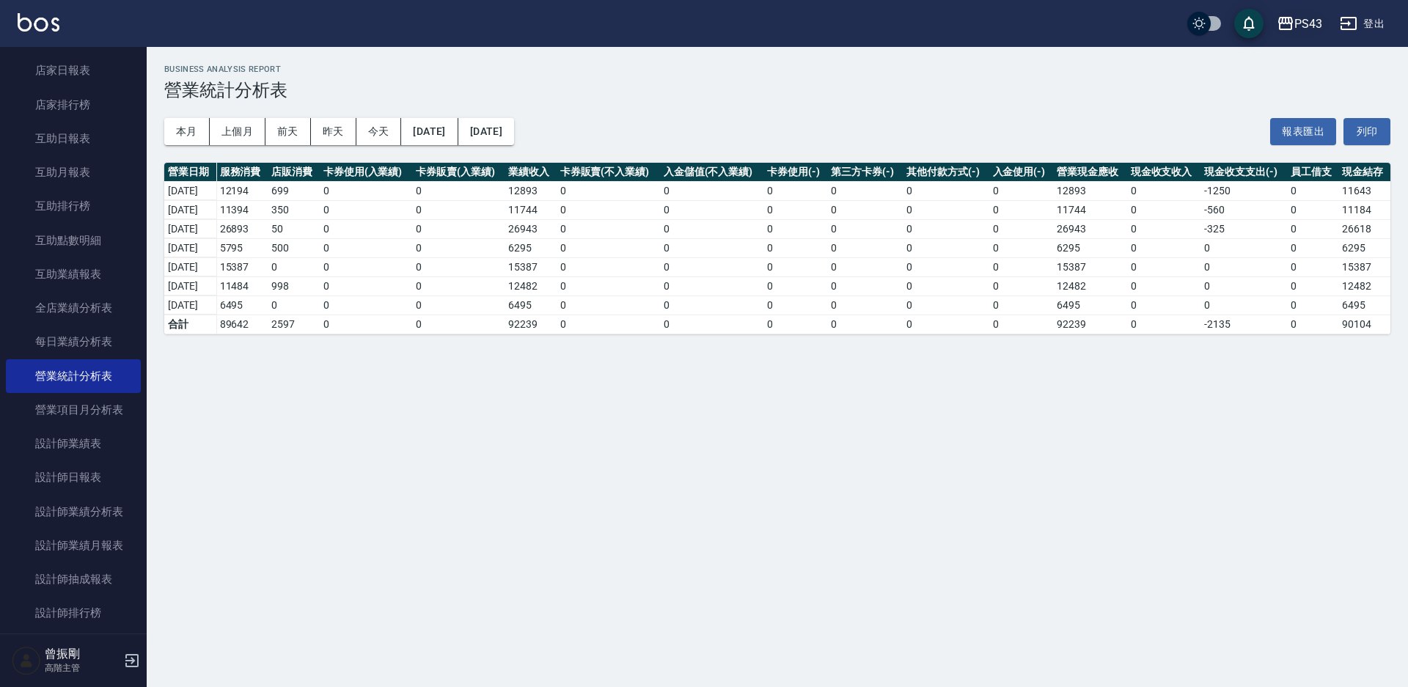
click at [1305, 25] on div "PS43" at bounding box center [1308, 24] width 28 height 18
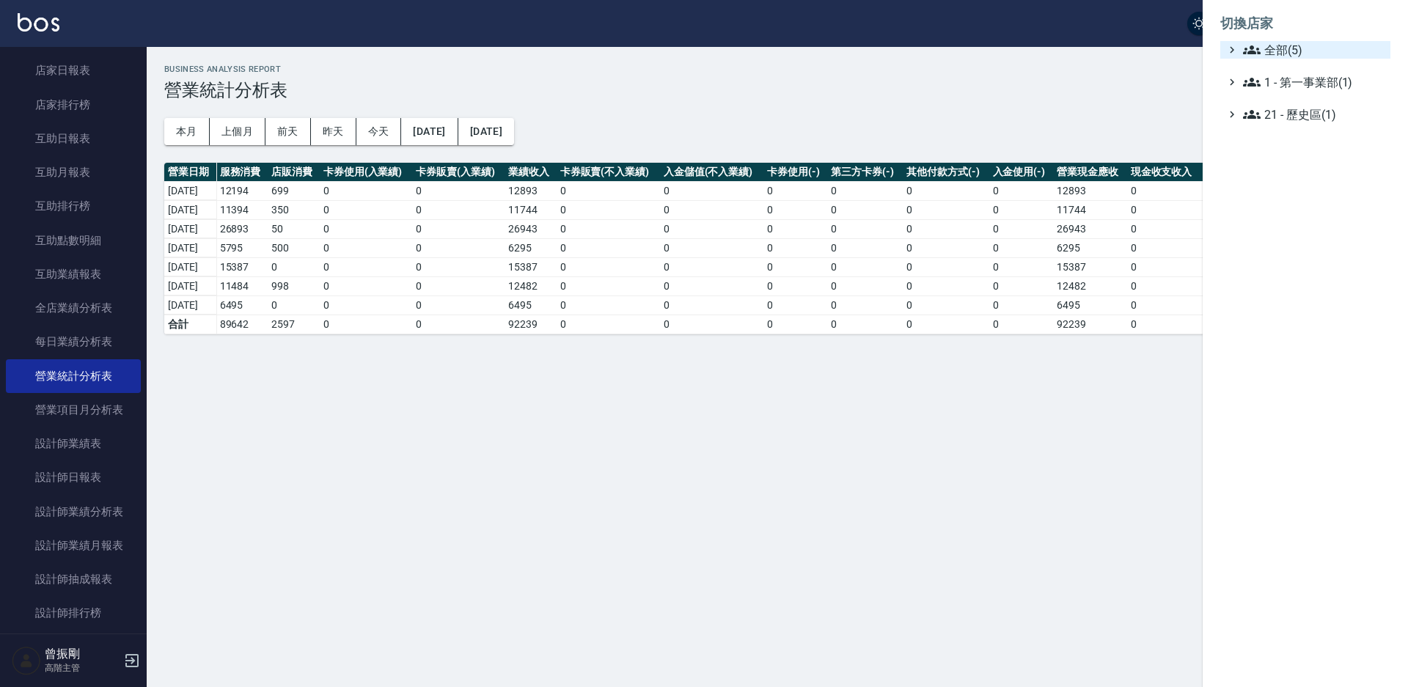
click at [1275, 50] on span "全部(5)" at bounding box center [1314, 50] width 142 height 18
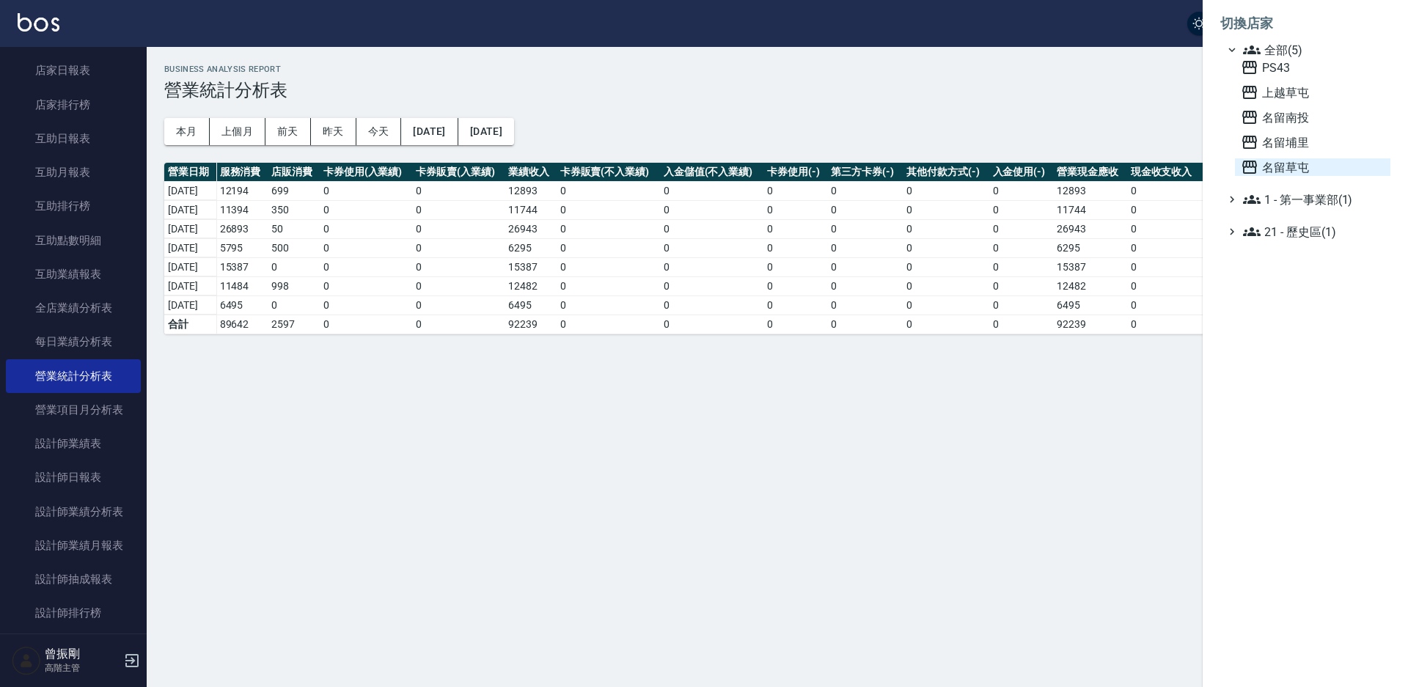
click at [1283, 170] on span "名留草屯" at bounding box center [1313, 167] width 144 height 18
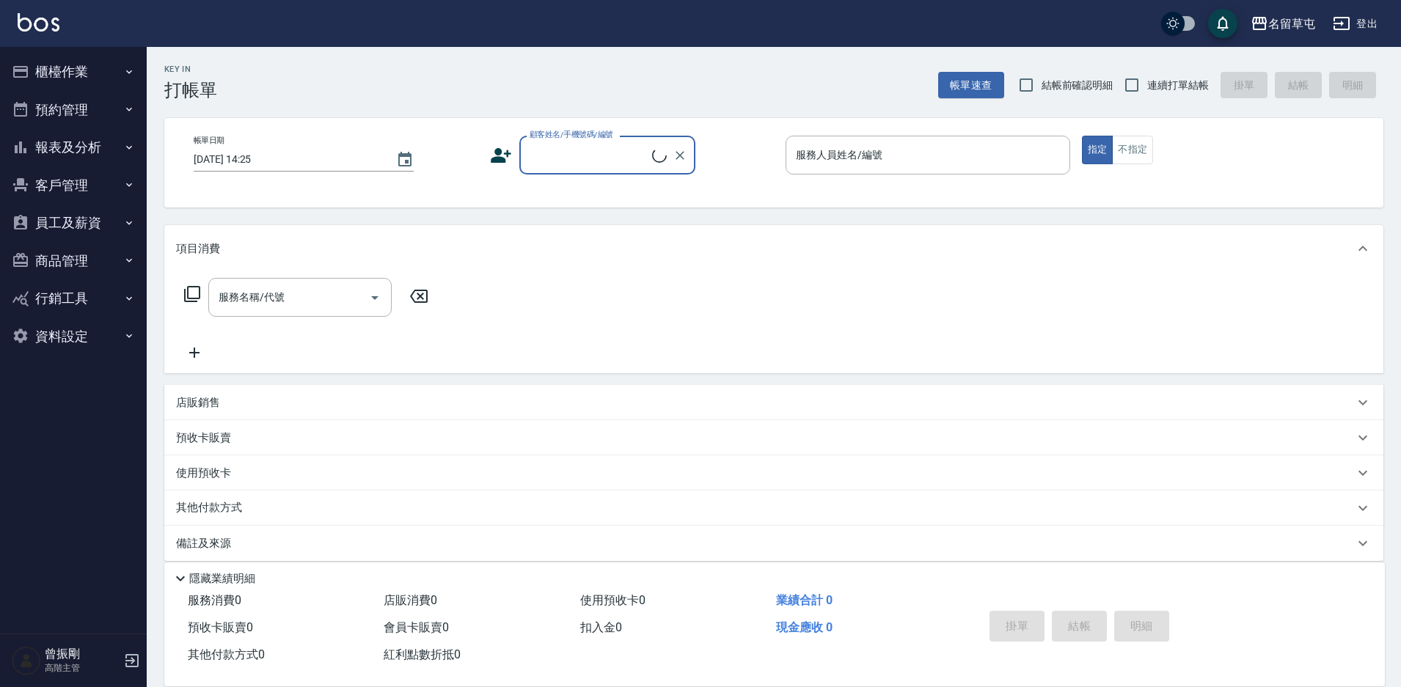
click at [81, 224] on button "員工及薪資" at bounding box center [73, 223] width 135 height 38
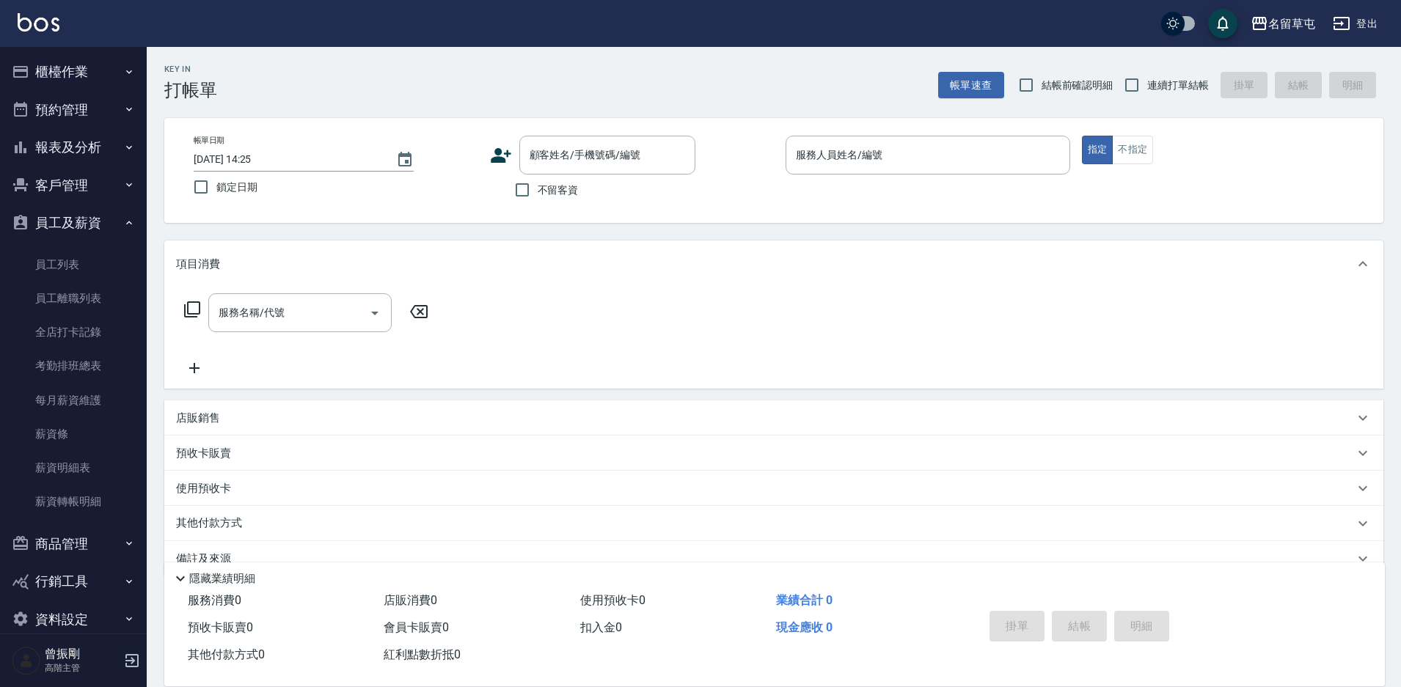
click at [81, 224] on button "員工及薪資" at bounding box center [73, 223] width 135 height 38
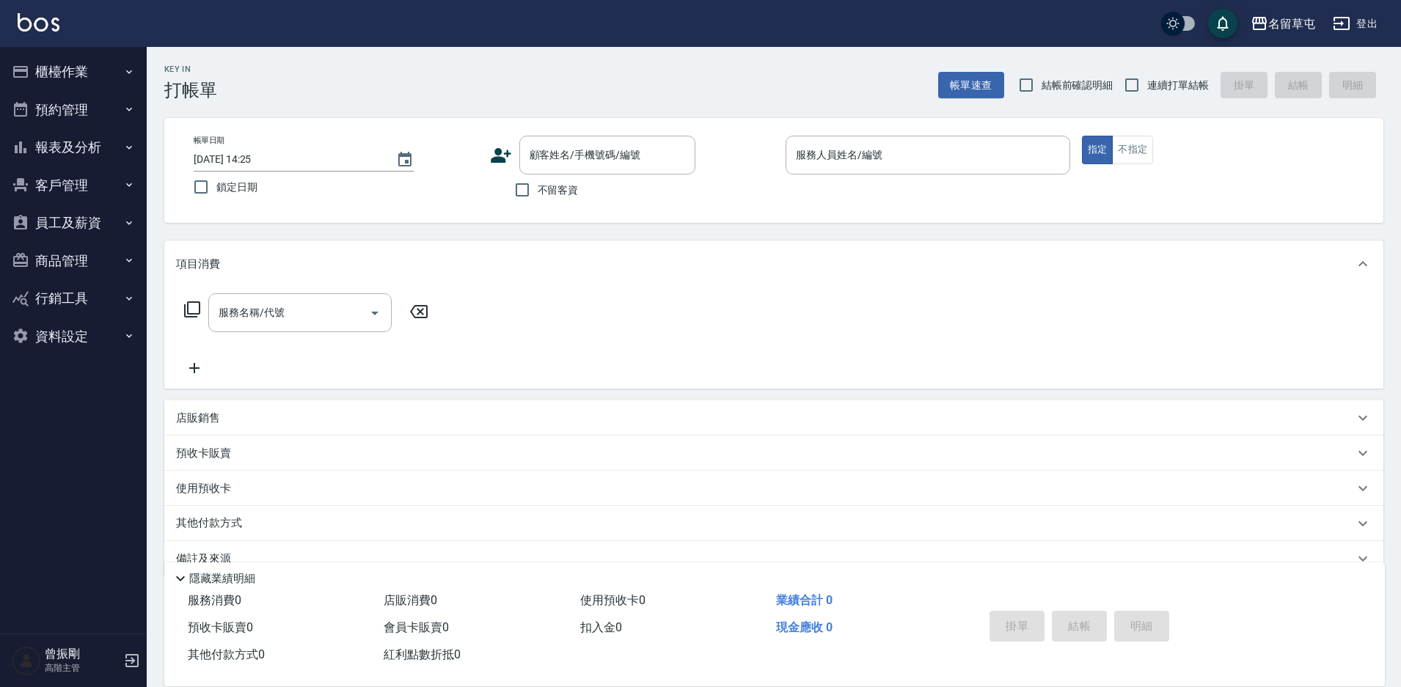
click at [81, 157] on button "報表及分析" at bounding box center [73, 147] width 135 height 38
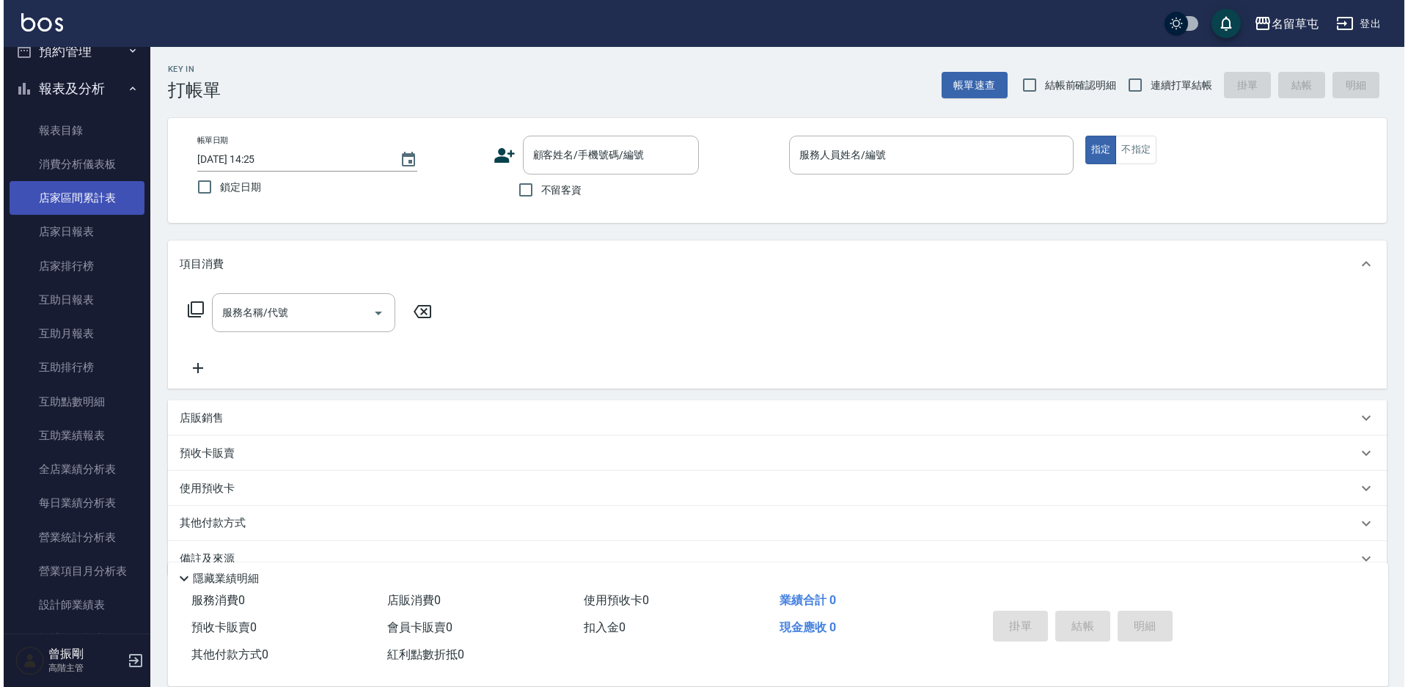
scroll to position [147, 0]
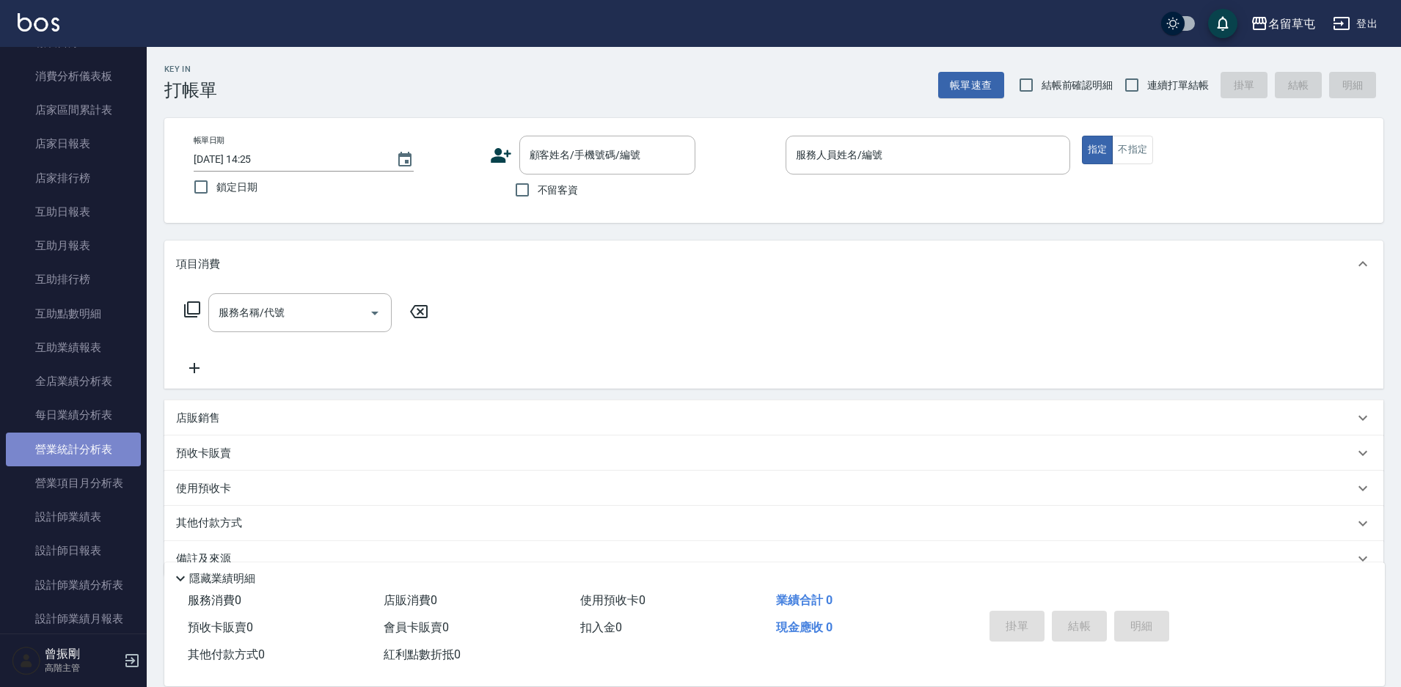
click at [73, 450] on link "營業統計分析表" at bounding box center [73, 450] width 135 height 34
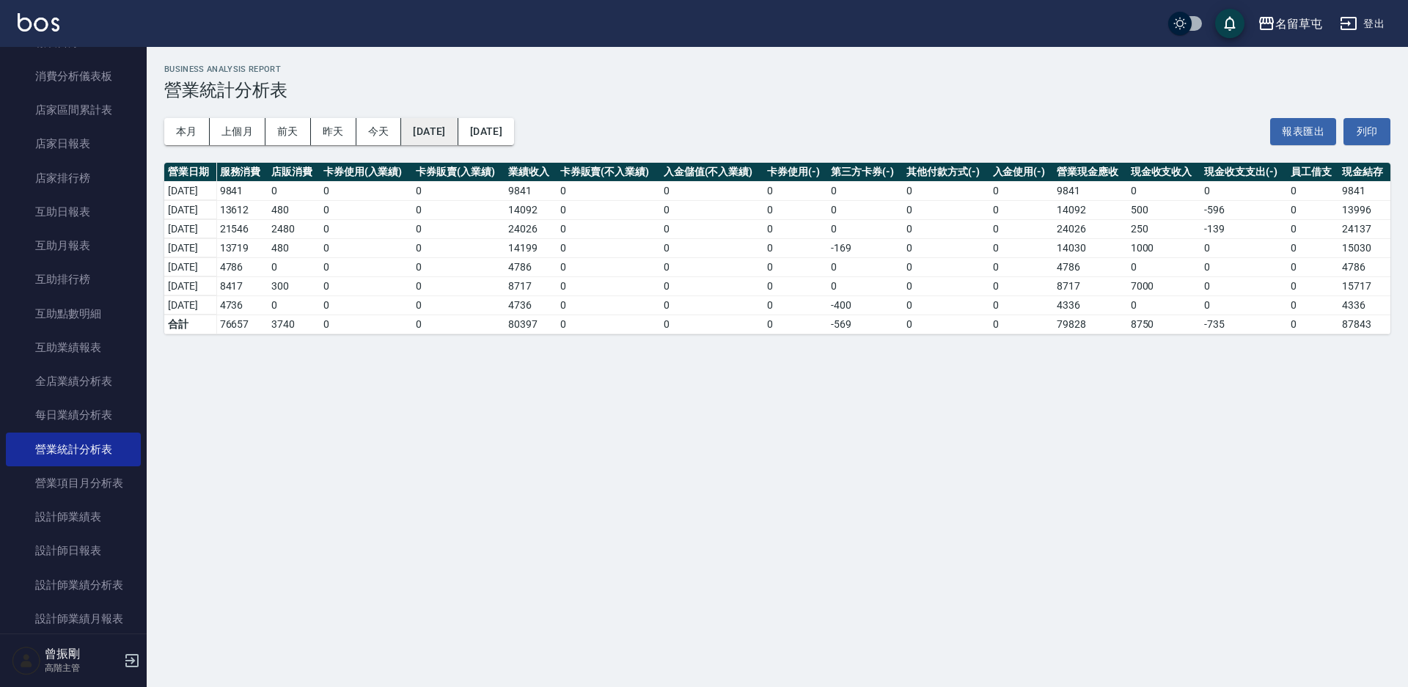
click at [458, 138] on button "[DATE]" at bounding box center [429, 131] width 56 height 27
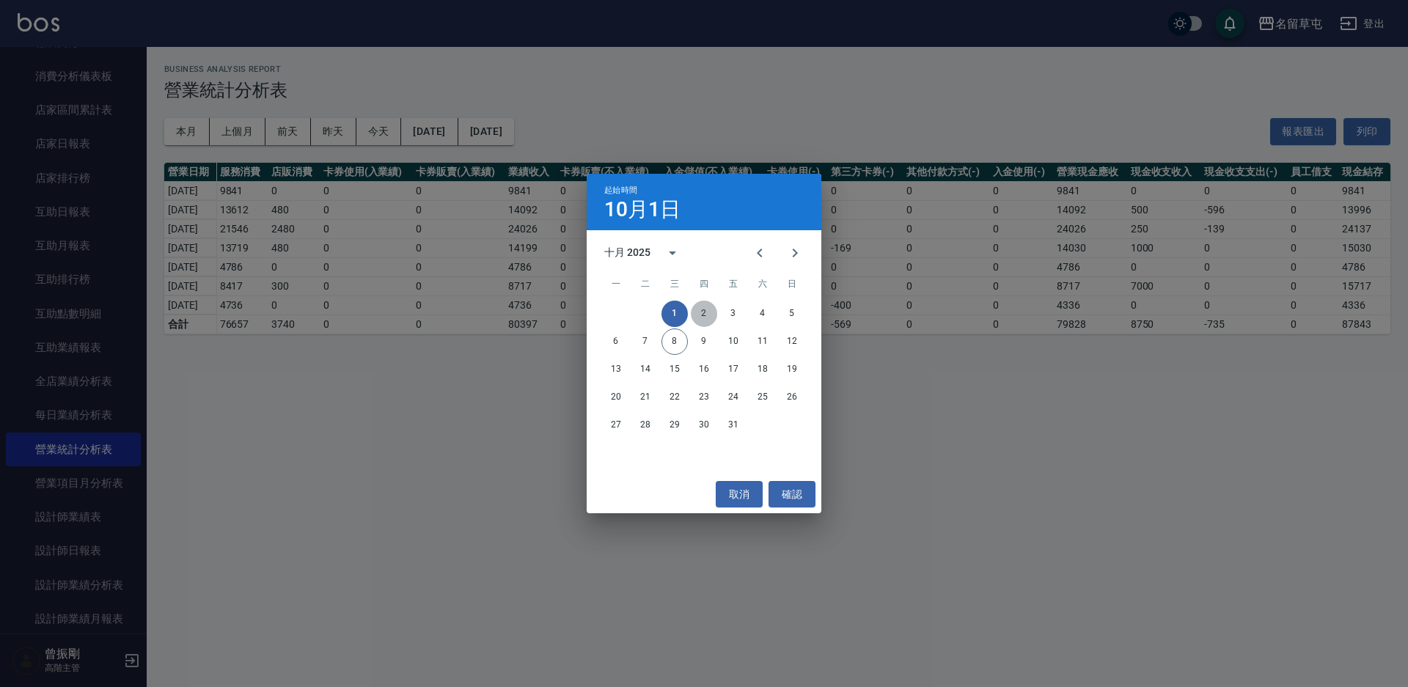
click at [700, 312] on button "2" at bounding box center [704, 314] width 26 height 26
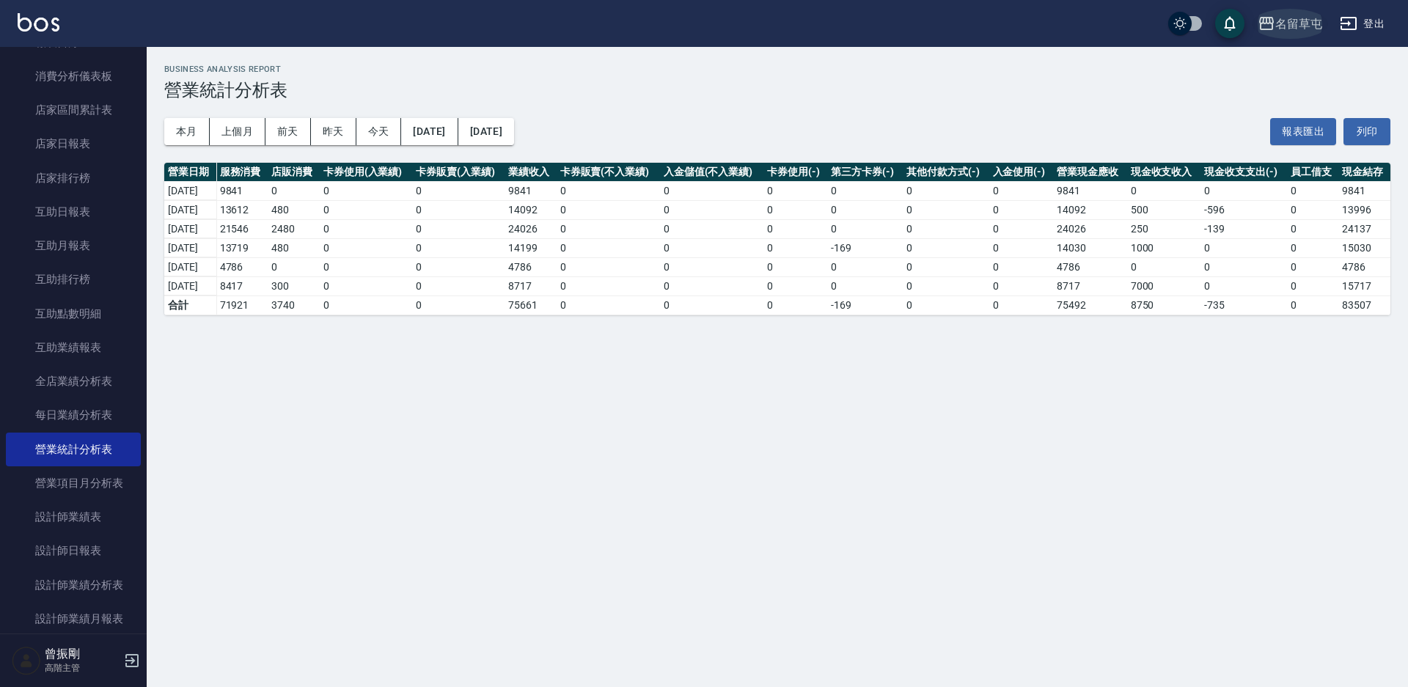
click at [1294, 22] on div "名留草屯" at bounding box center [1298, 24] width 47 height 18
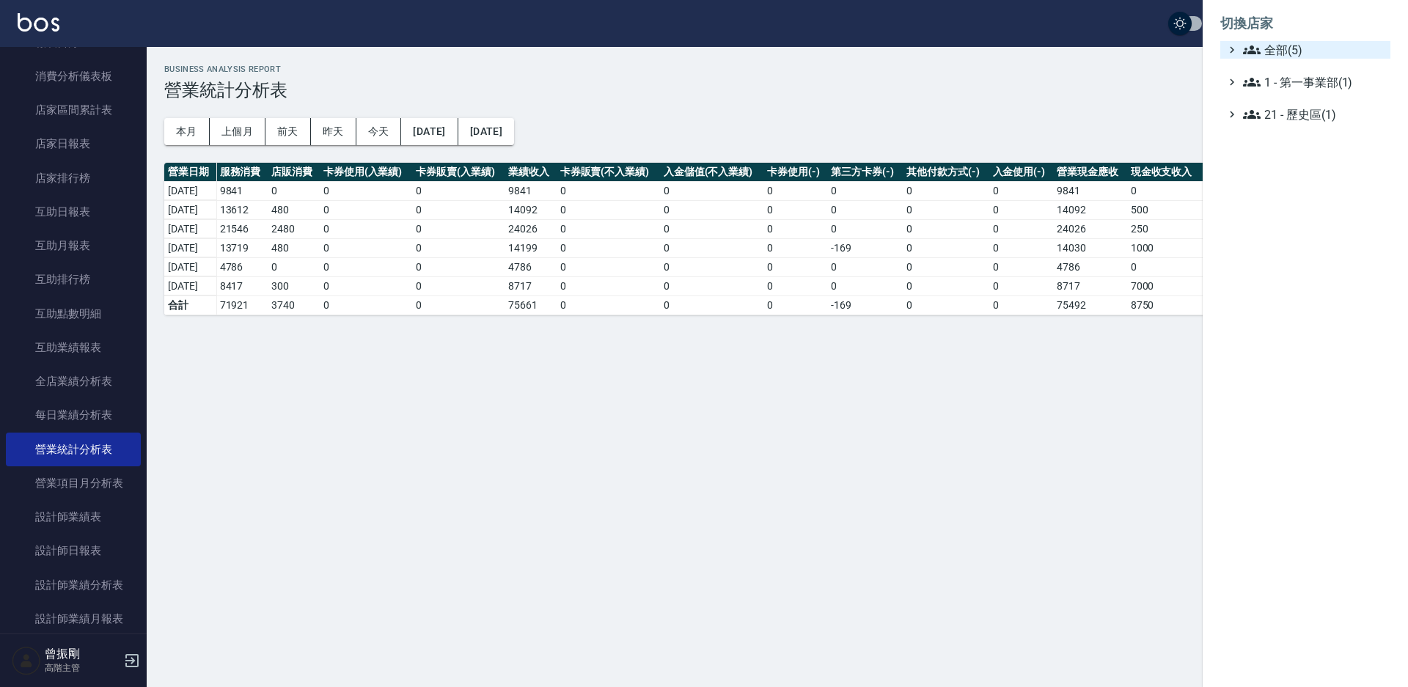
click at [1277, 49] on span "全部(5)" at bounding box center [1314, 50] width 142 height 18
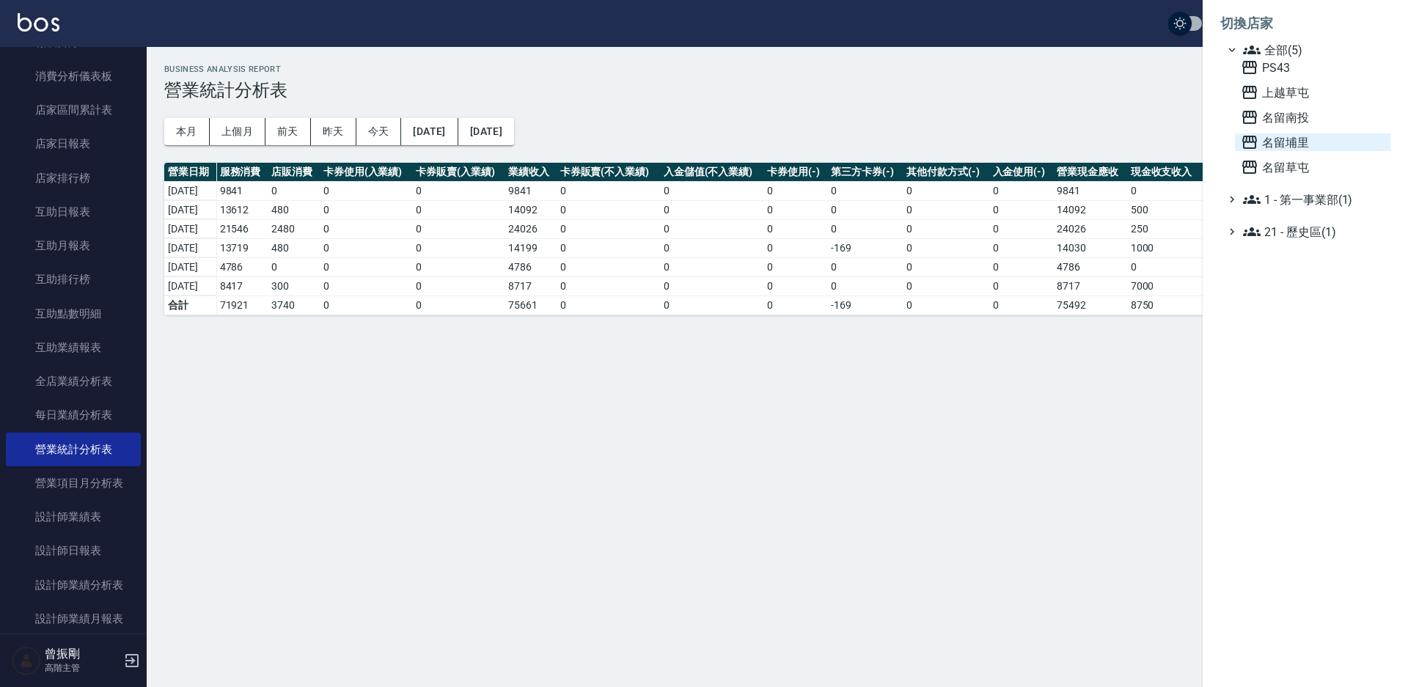
click at [1292, 144] on span "名留埔里" at bounding box center [1313, 142] width 144 height 18
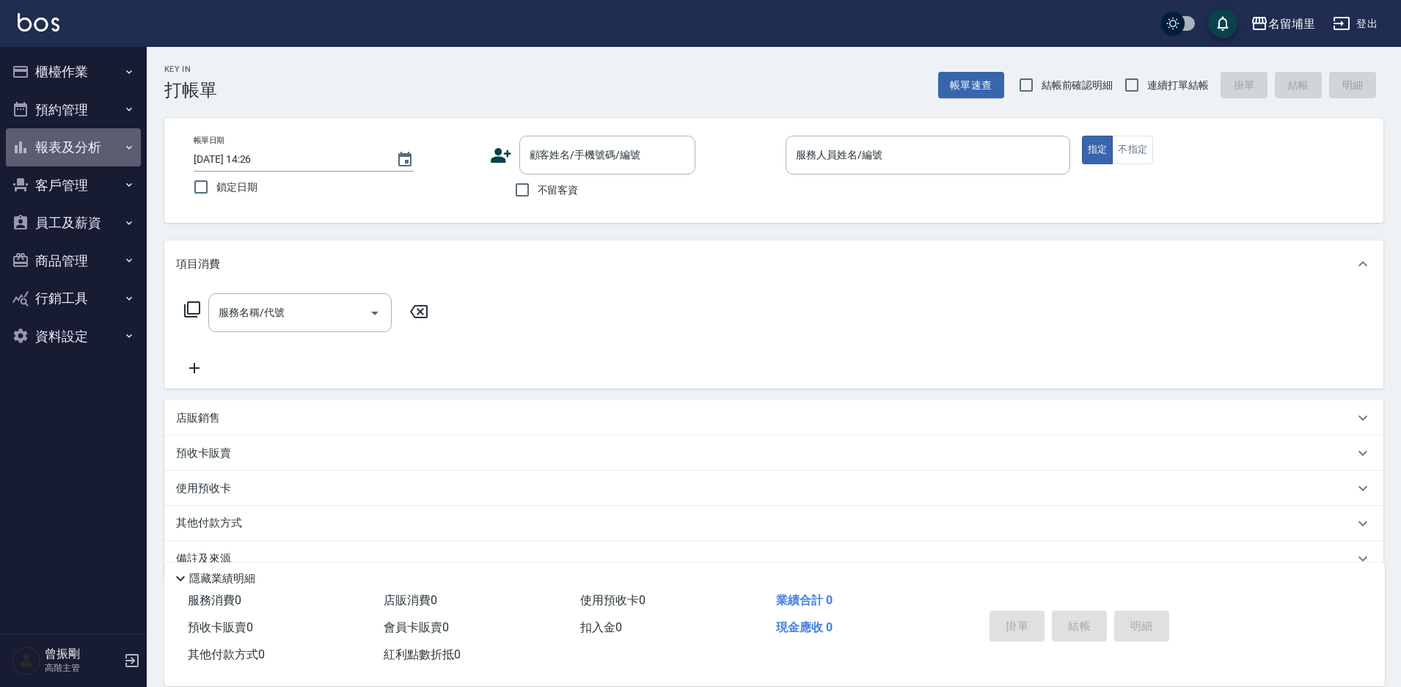
click at [80, 156] on button "報表及分析" at bounding box center [73, 147] width 135 height 38
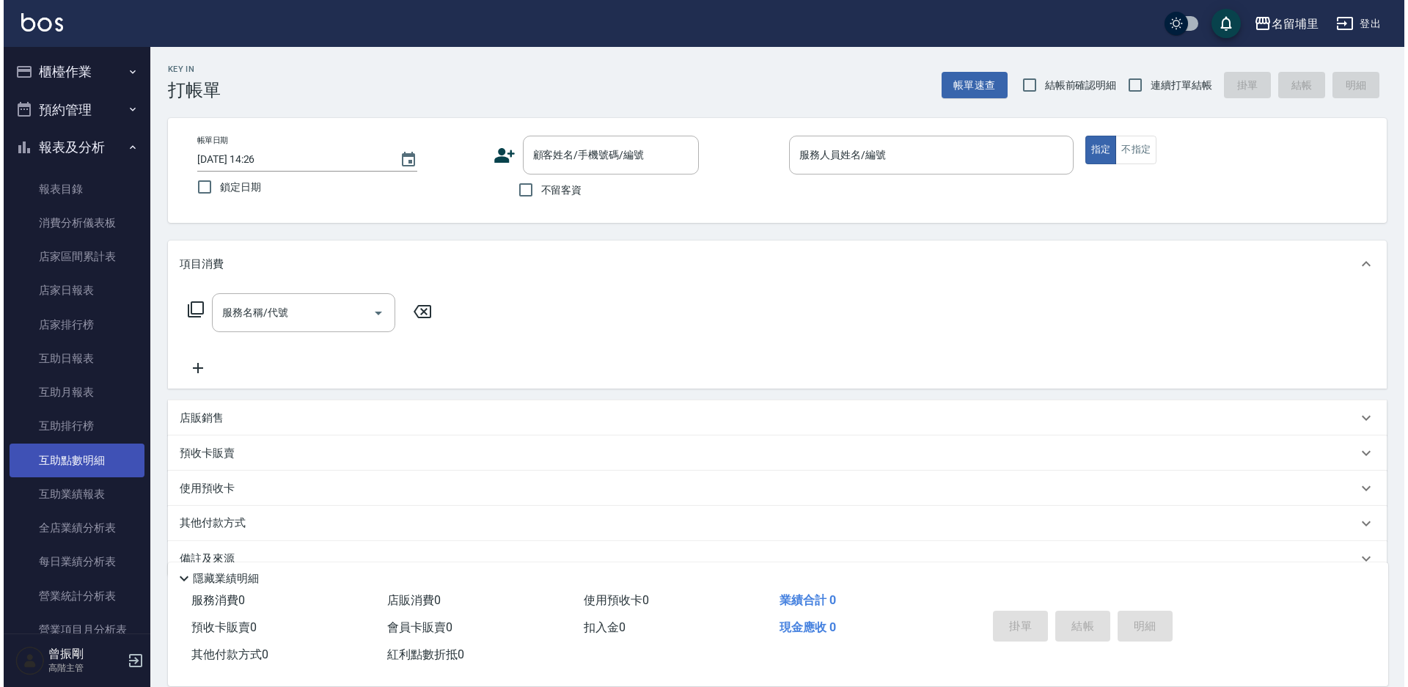
scroll to position [73, 0]
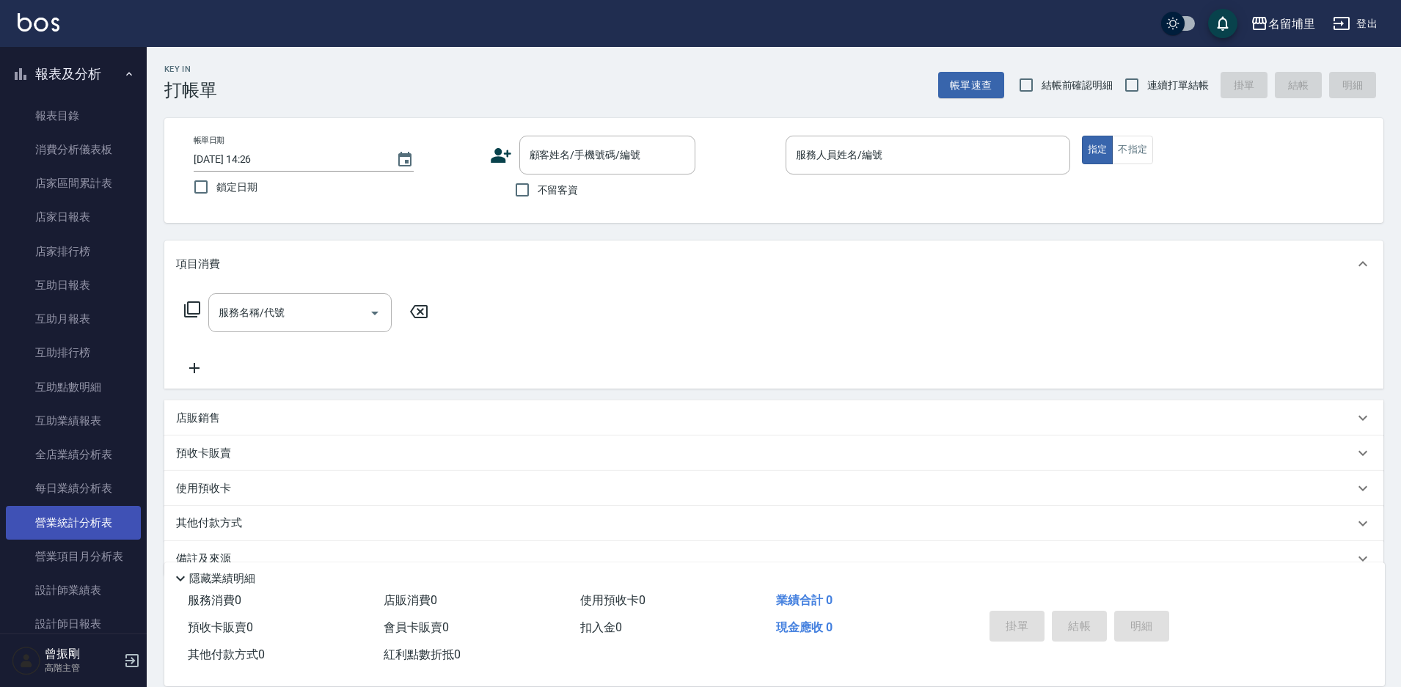
click at [87, 524] on link "營業統計分析表" at bounding box center [73, 523] width 135 height 34
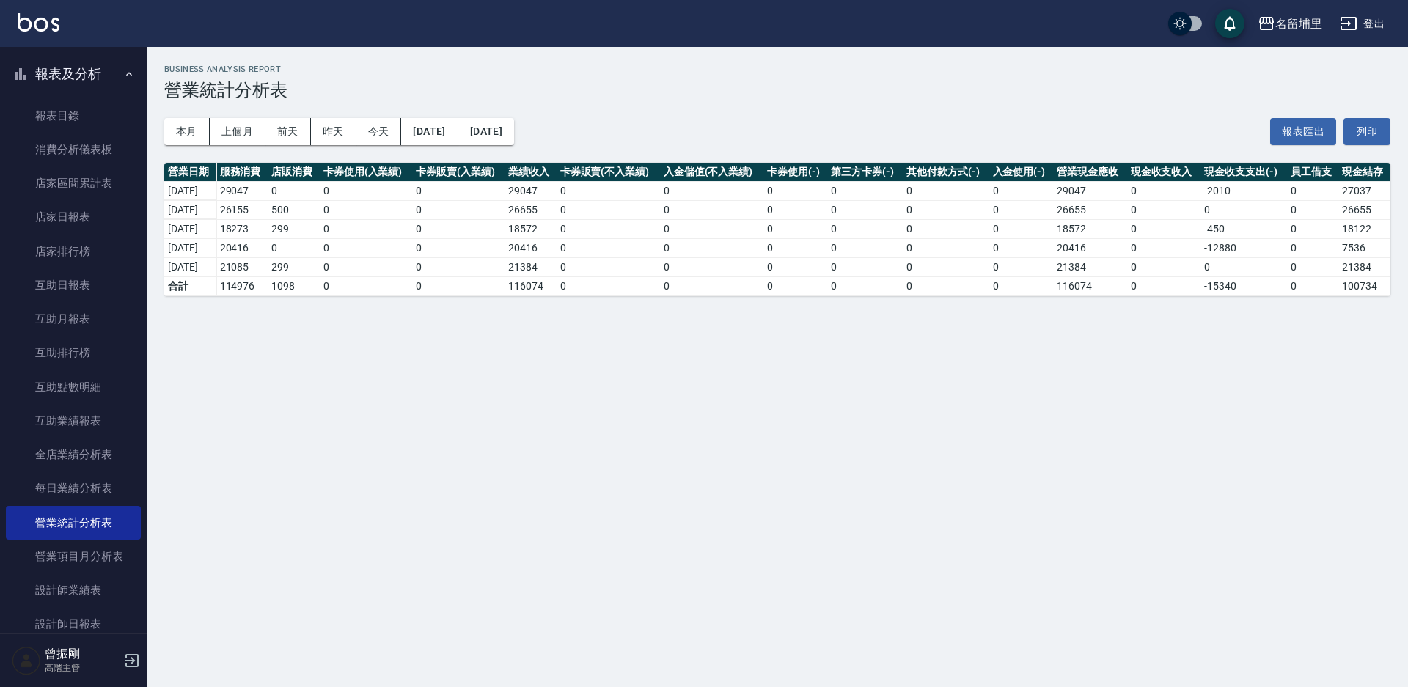
drag, startPoint x: 447, startPoint y: 130, endPoint x: 175, endPoint y: 219, distance: 286.4
click at [225, 214] on div "名留埔里 2025-10-01 - 2025-10-08 營業統計分析表 列印時間： 2025-10-08-14:26 Business Analysis R…" at bounding box center [777, 180] width 1261 height 267
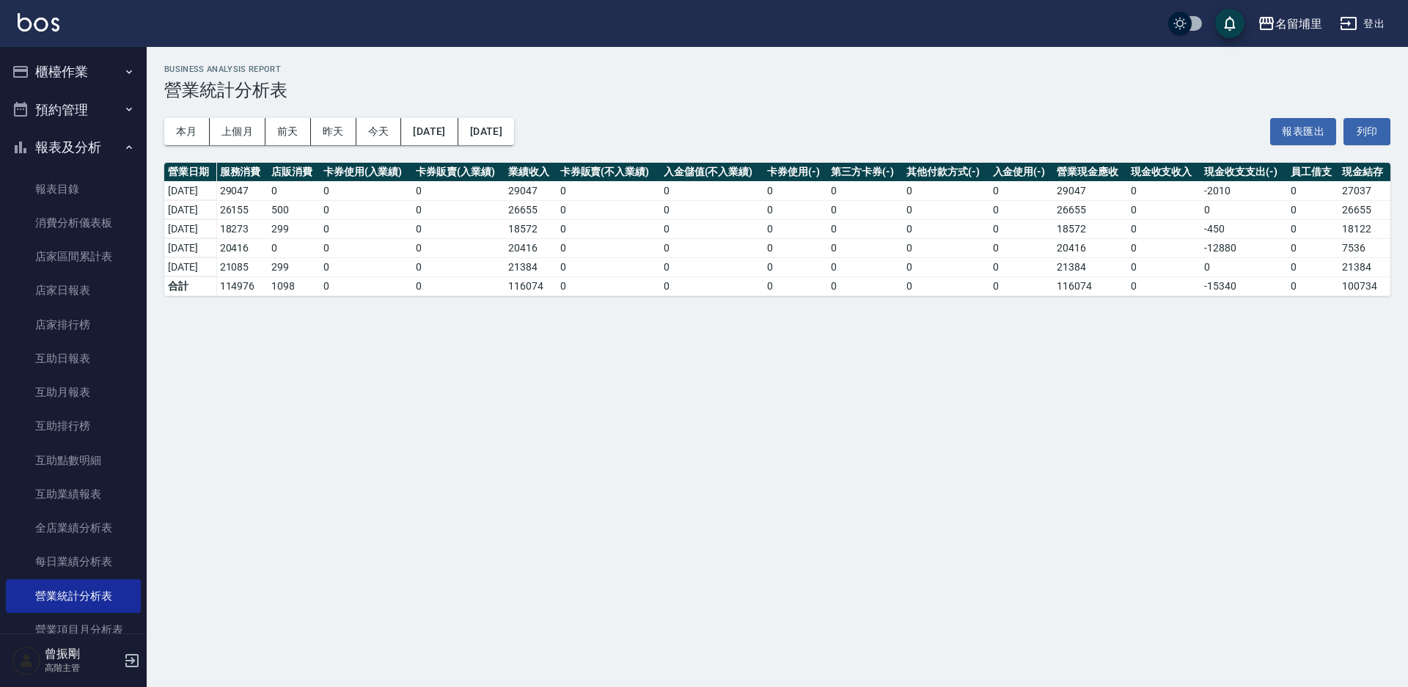
click at [62, 73] on button "櫃檯作業" at bounding box center [73, 72] width 135 height 38
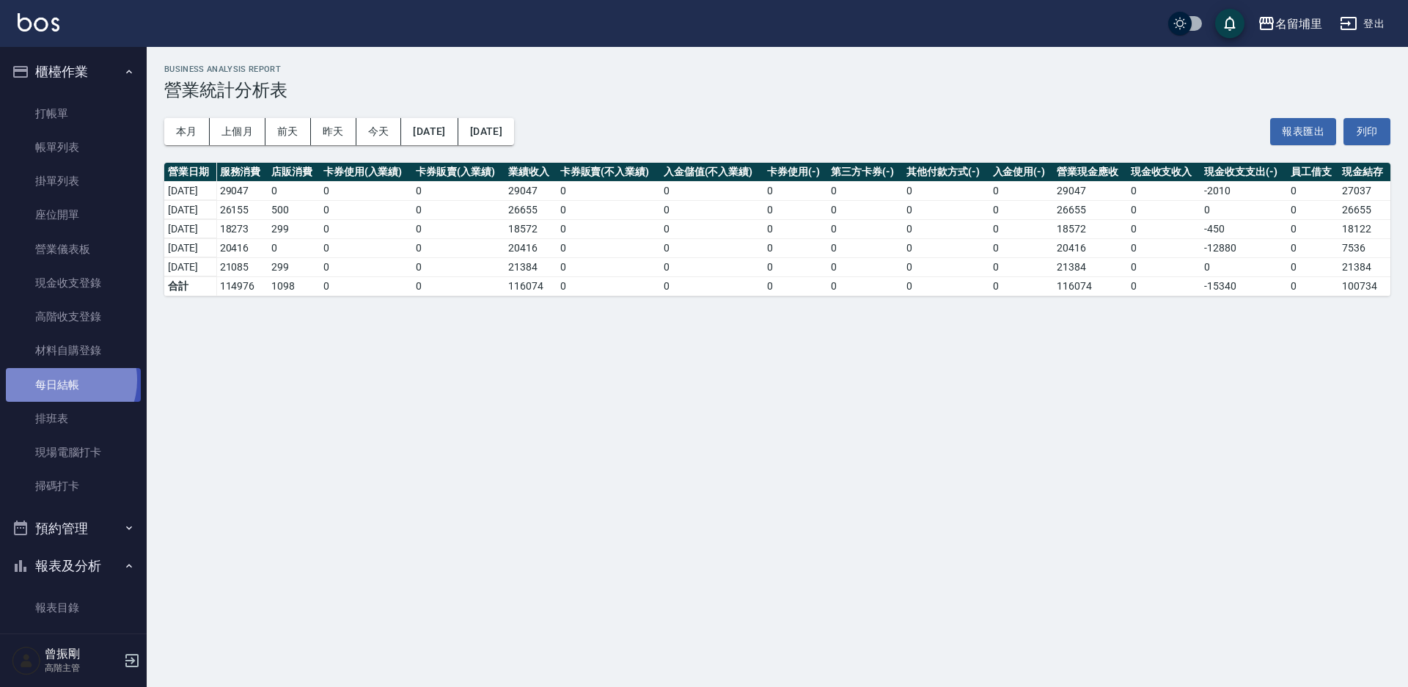
click at [62, 380] on link "每日結帳" at bounding box center [73, 385] width 135 height 34
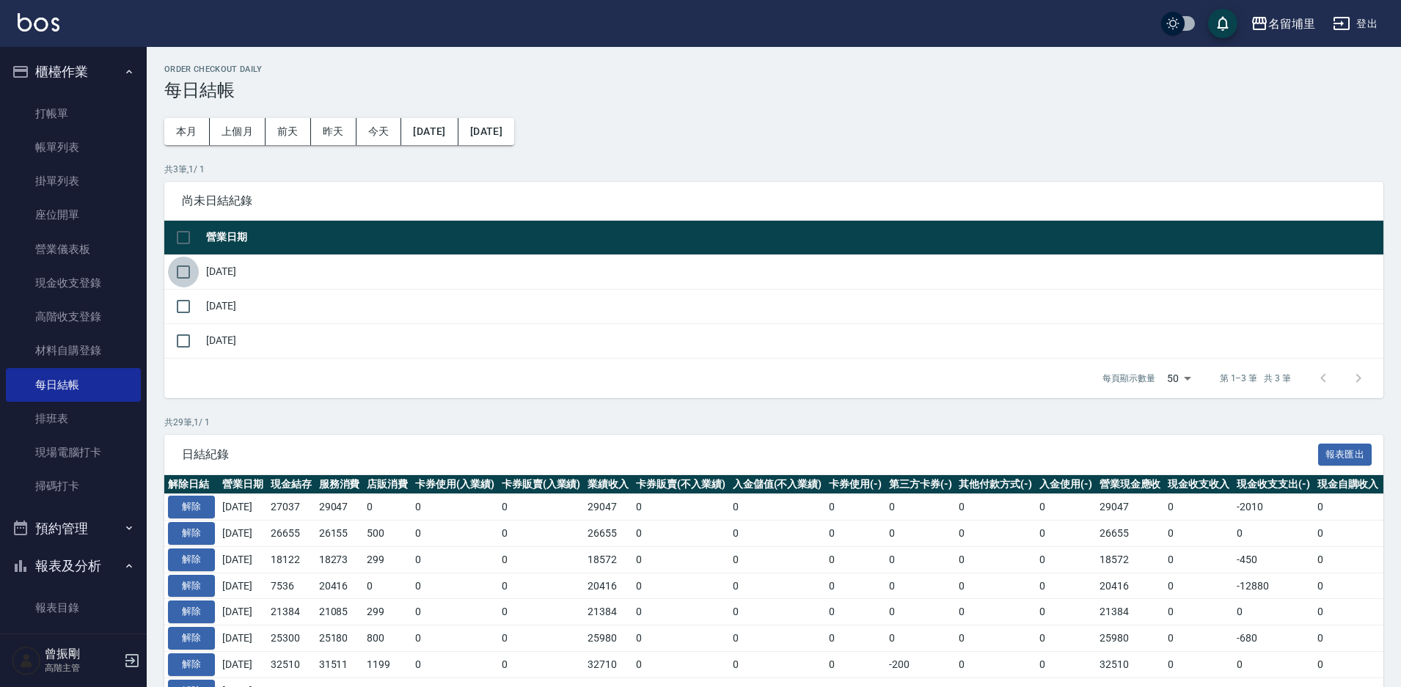
click at [188, 271] on input "checkbox" at bounding box center [183, 272] width 31 height 31
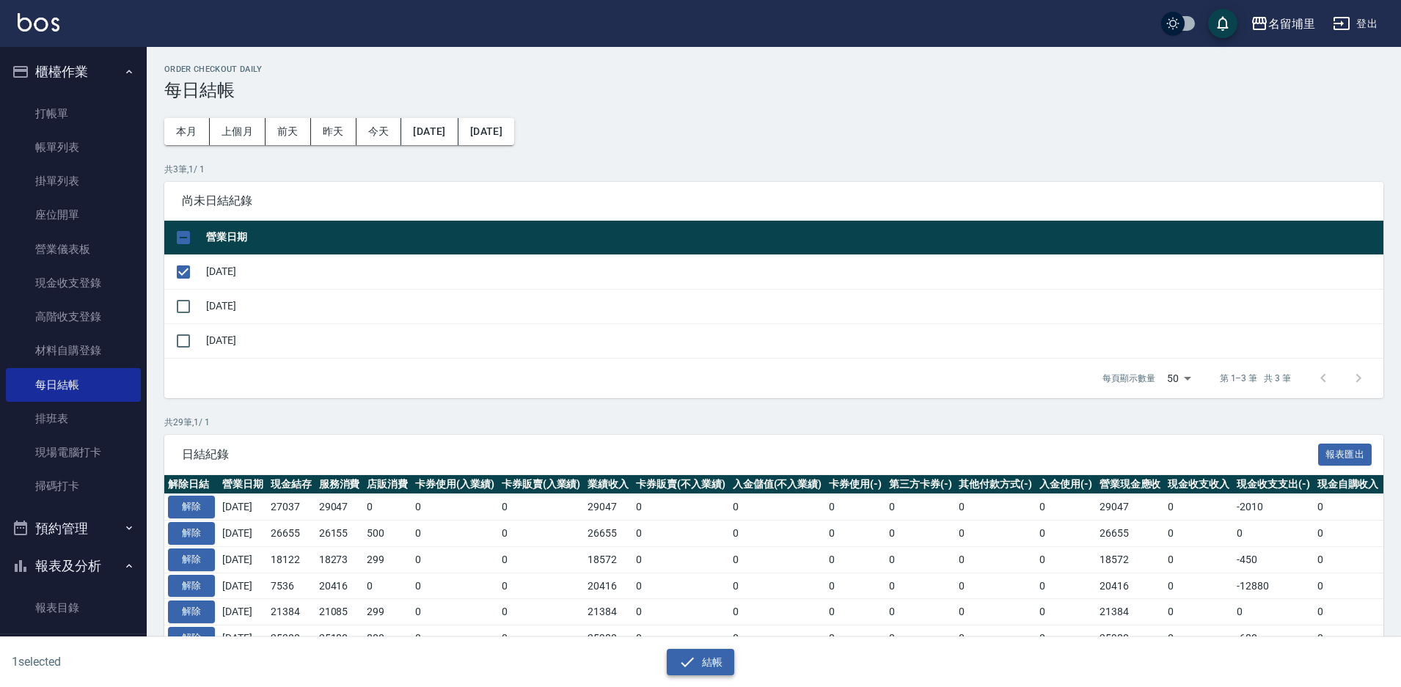
click at [692, 655] on icon "button" at bounding box center [687, 662] width 18 height 18
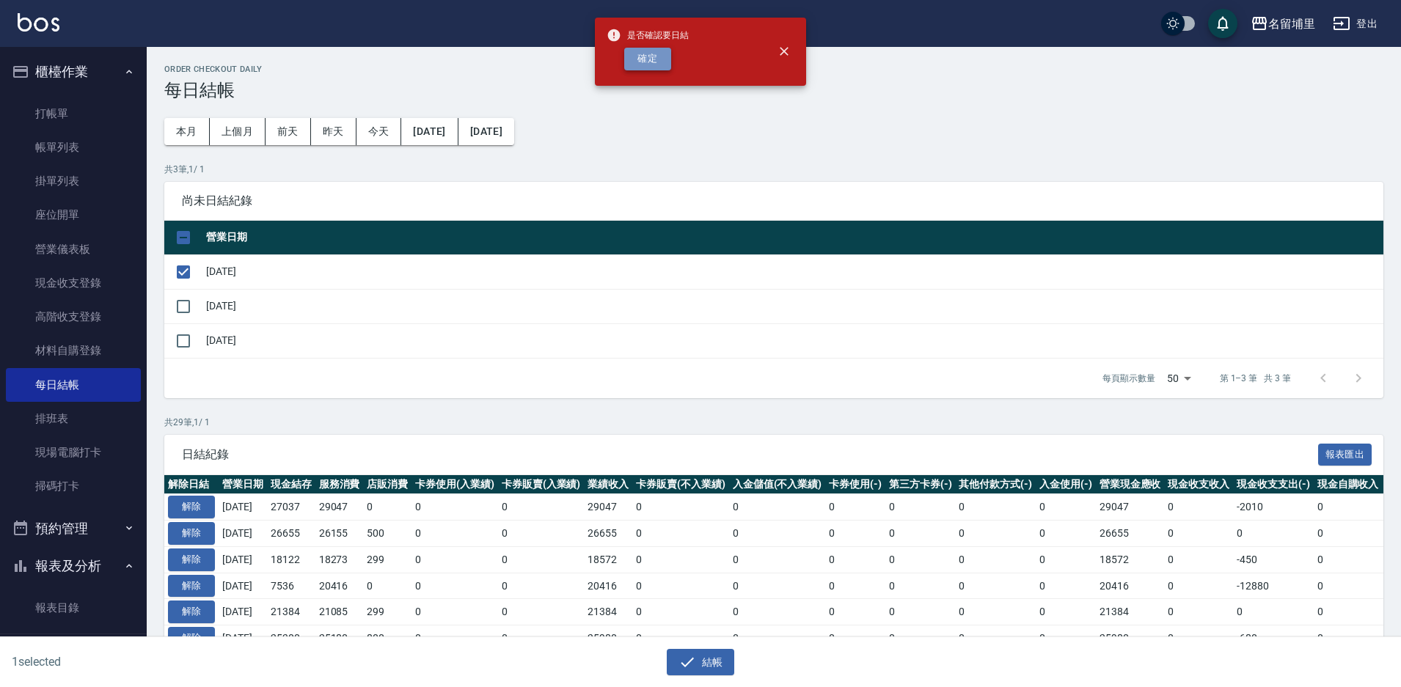
click at [656, 51] on button "確定" at bounding box center [647, 59] width 47 height 23
checkbox input "false"
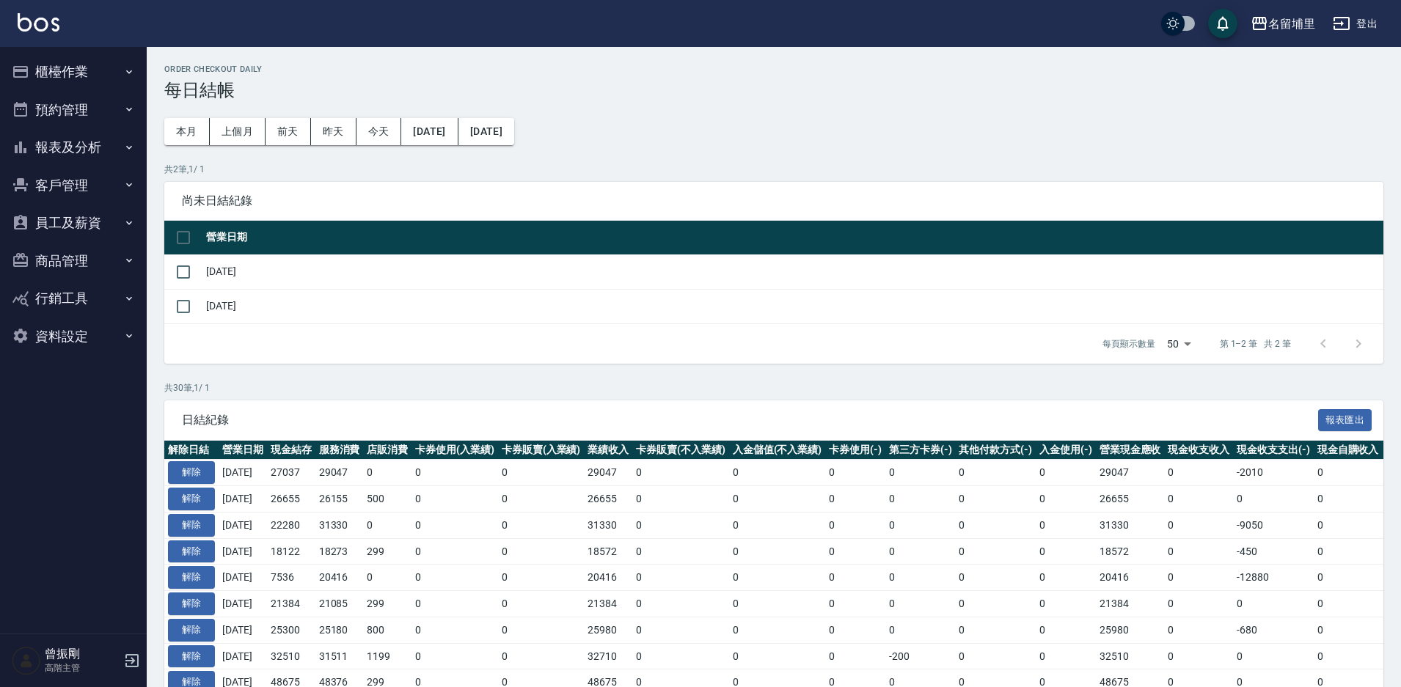
click at [71, 153] on button "報表及分析" at bounding box center [73, 147] width 135 height 38
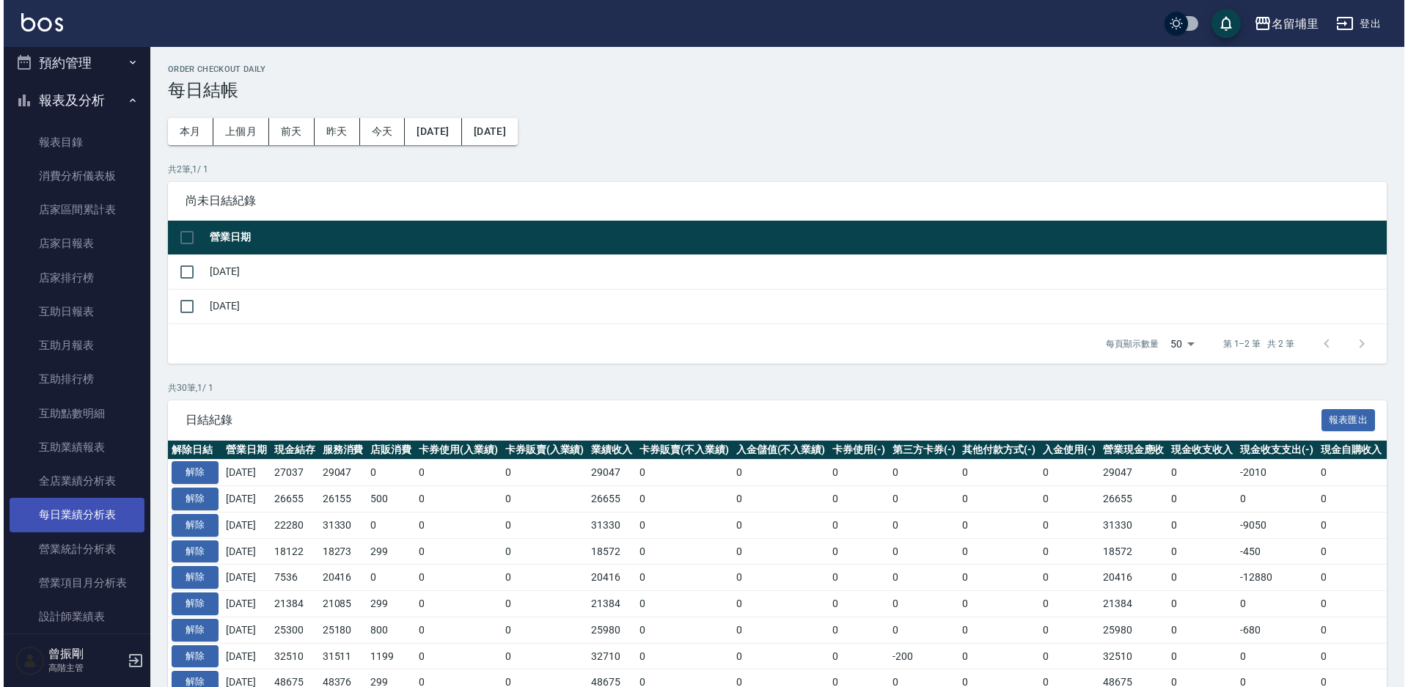
scroll to position [73, 0]
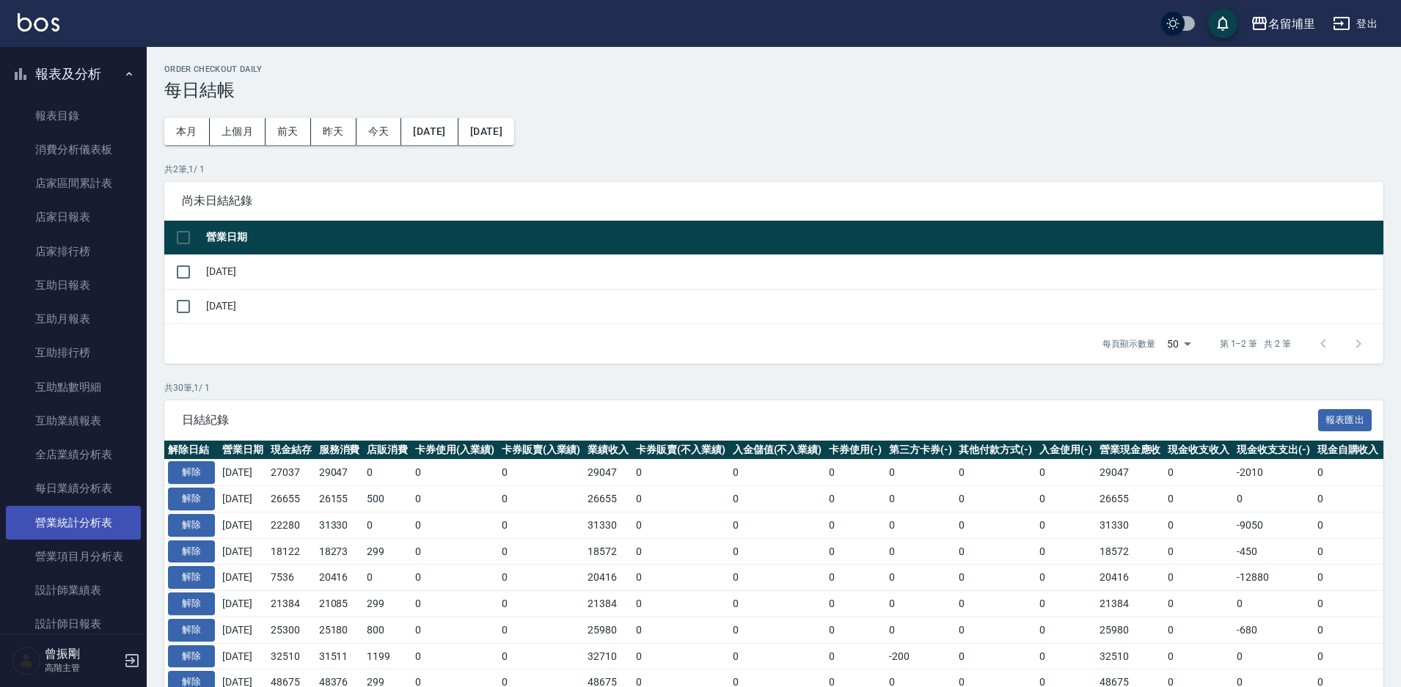
click at [75, 524] on link "營業統計分析表" at bounding box center [73, 523] width 135 height 34
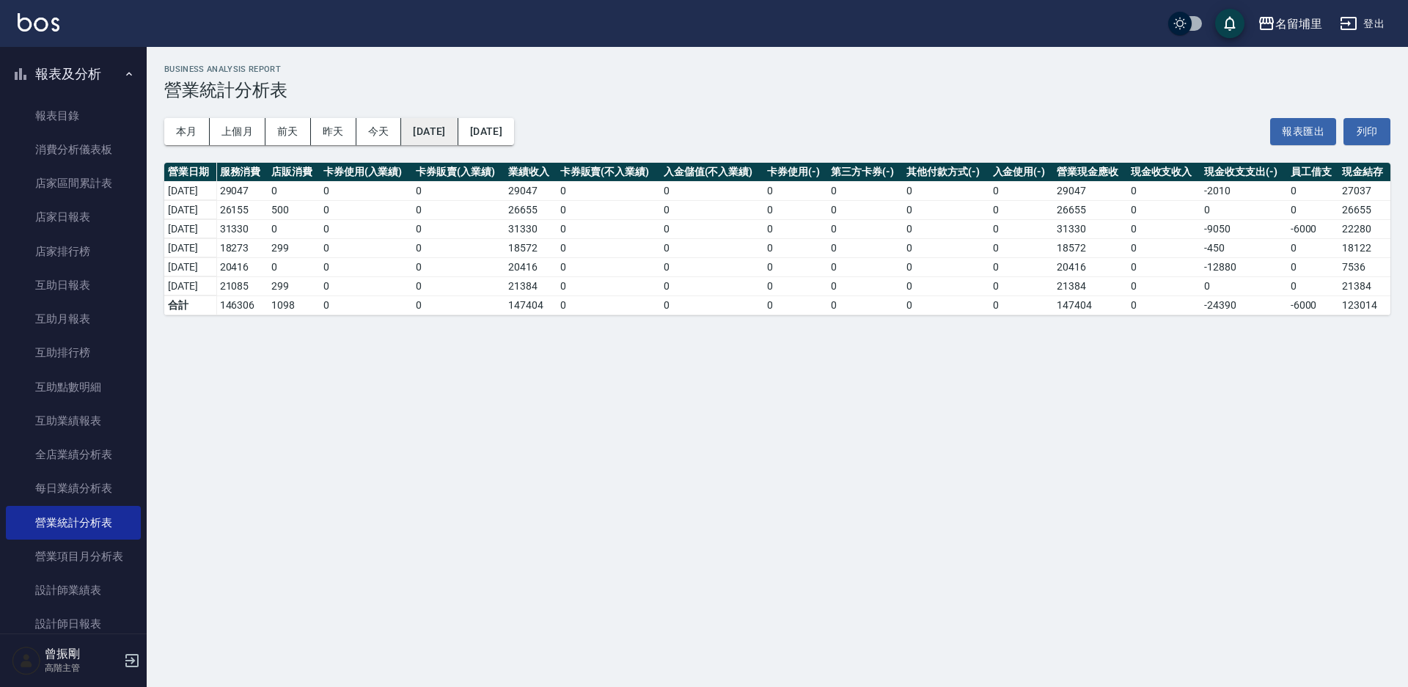
click at [453, 131] on button "[DATE]" at bounding box center [429, 131] width 56 height 27
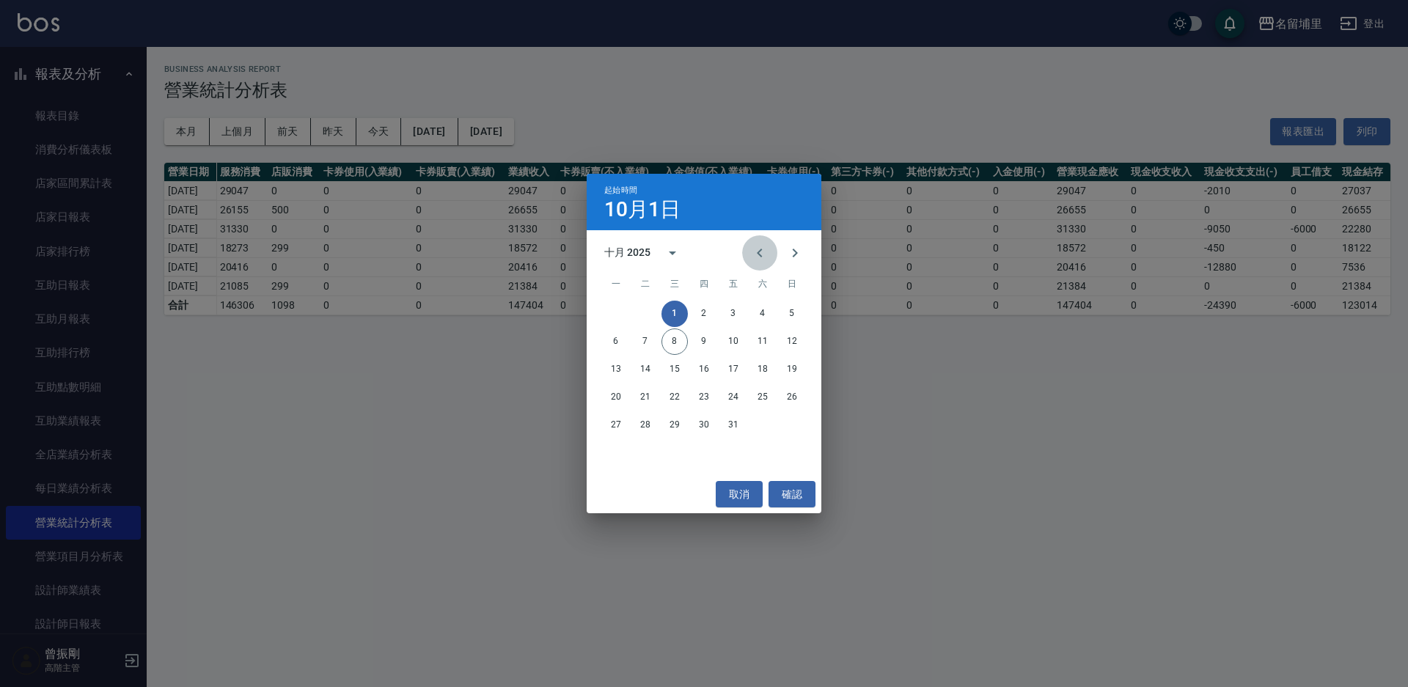
click at [759, 248] on icon "Previous month" at bounding box center [760, 253] width 18 height 18
click at [791, 369] on button "21" at bounding box center [792, 369] width 26 height 26
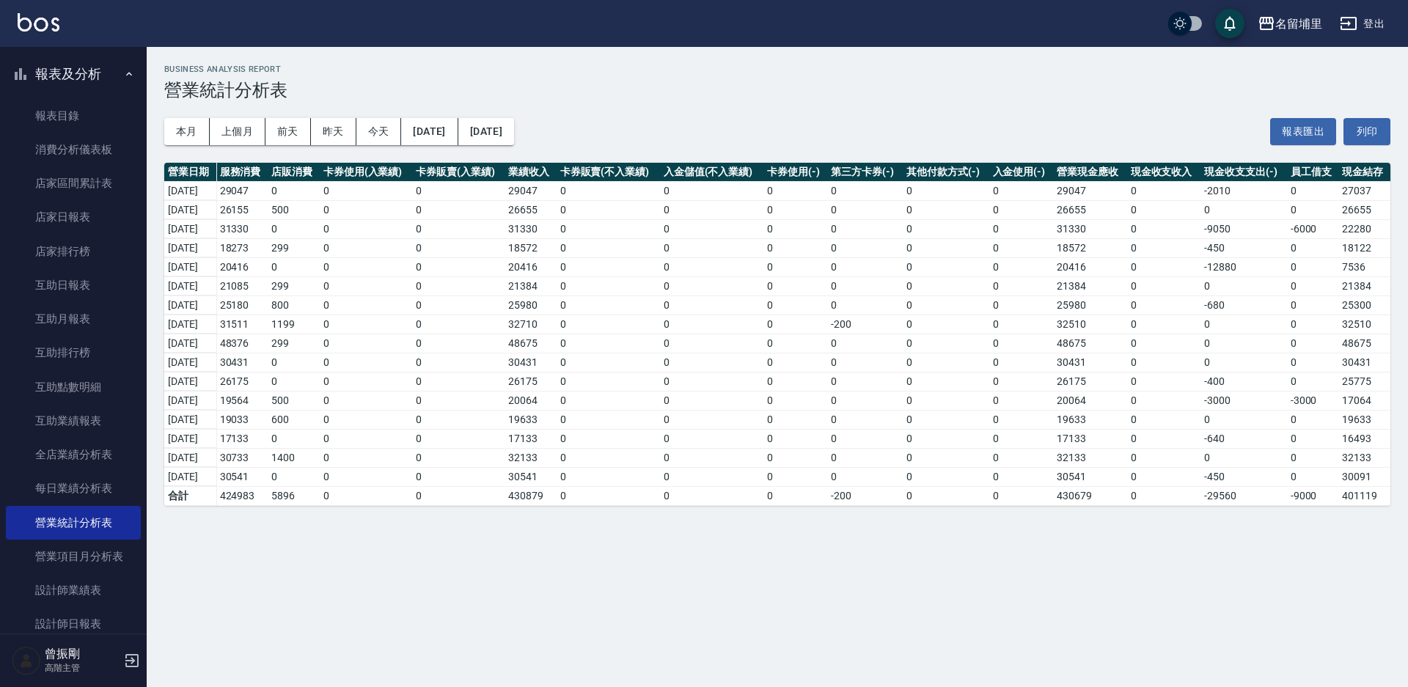
click at [514, 130] on button "[DATE]" at bounding box center [486, 131] width 56 height 27
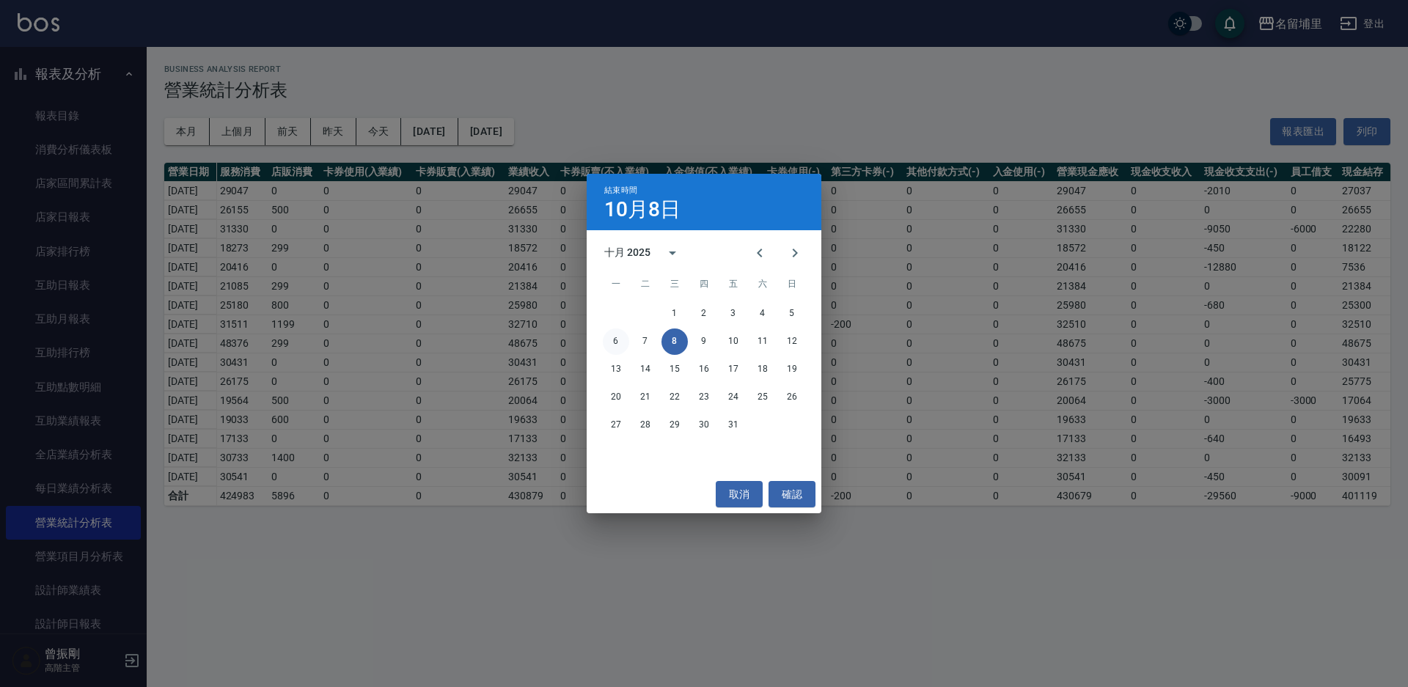
click at [611, 339] on button "6" at bounding box center [616, 342] width 26 height 26
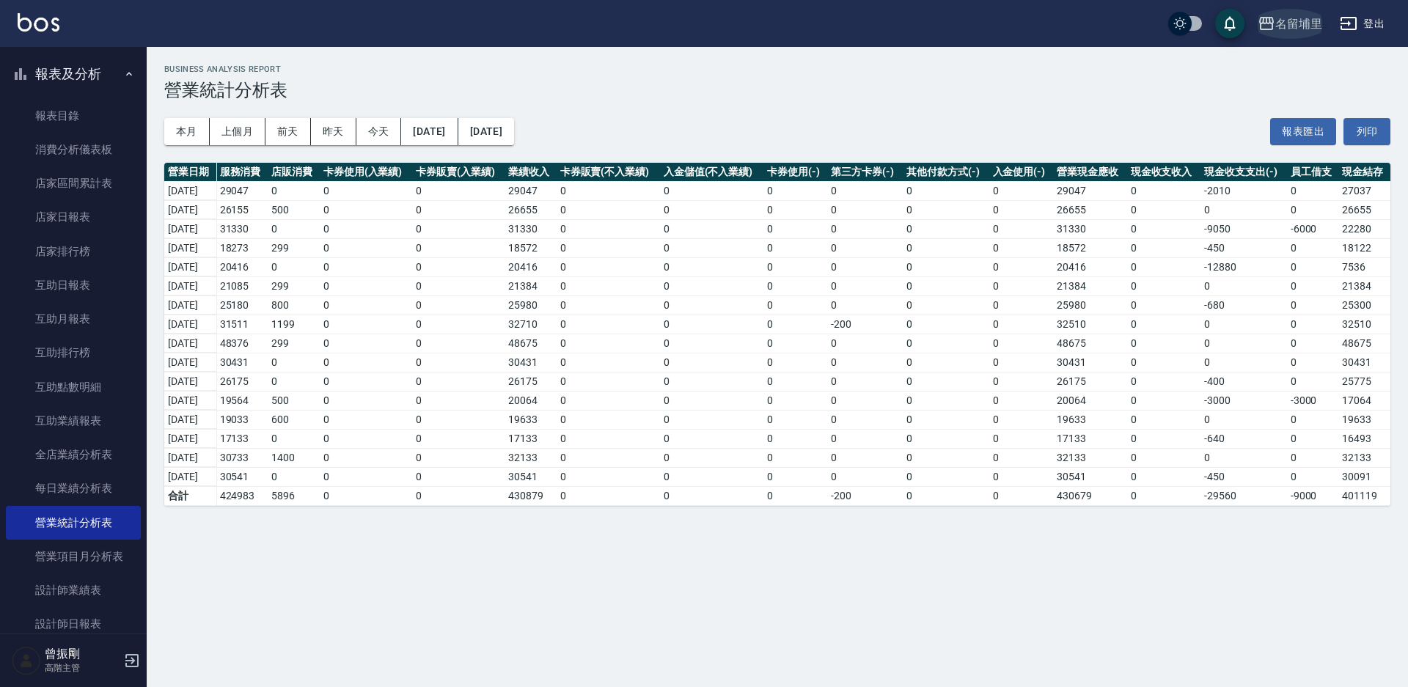
click at [1299, 16] on div "名留埔里" at bounding box center [1298, 24] width 47 height 18
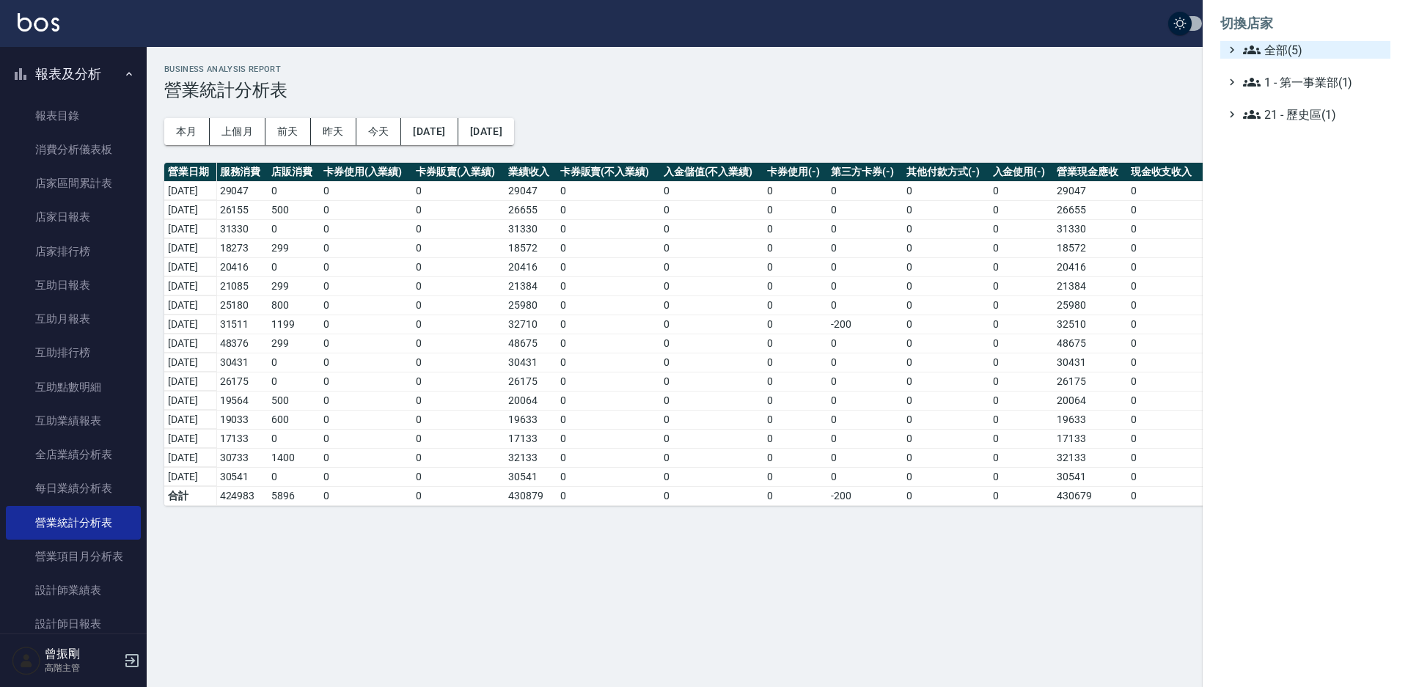
click at [1282, 47] on span "全部(5)" at bounding box center [1314, 50] width 142 height 18
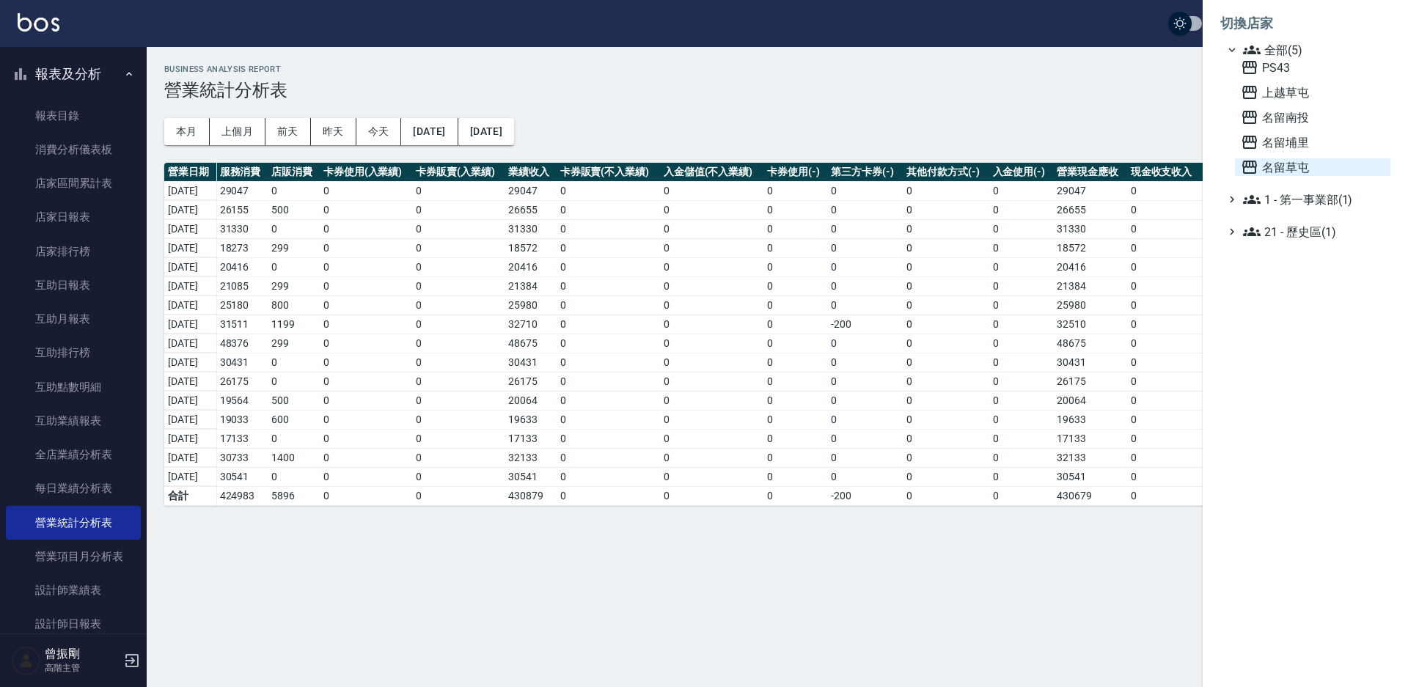
click at [1302, 167] on span "名留草屯" at bounding box center [1313, 167] width 144 height 18
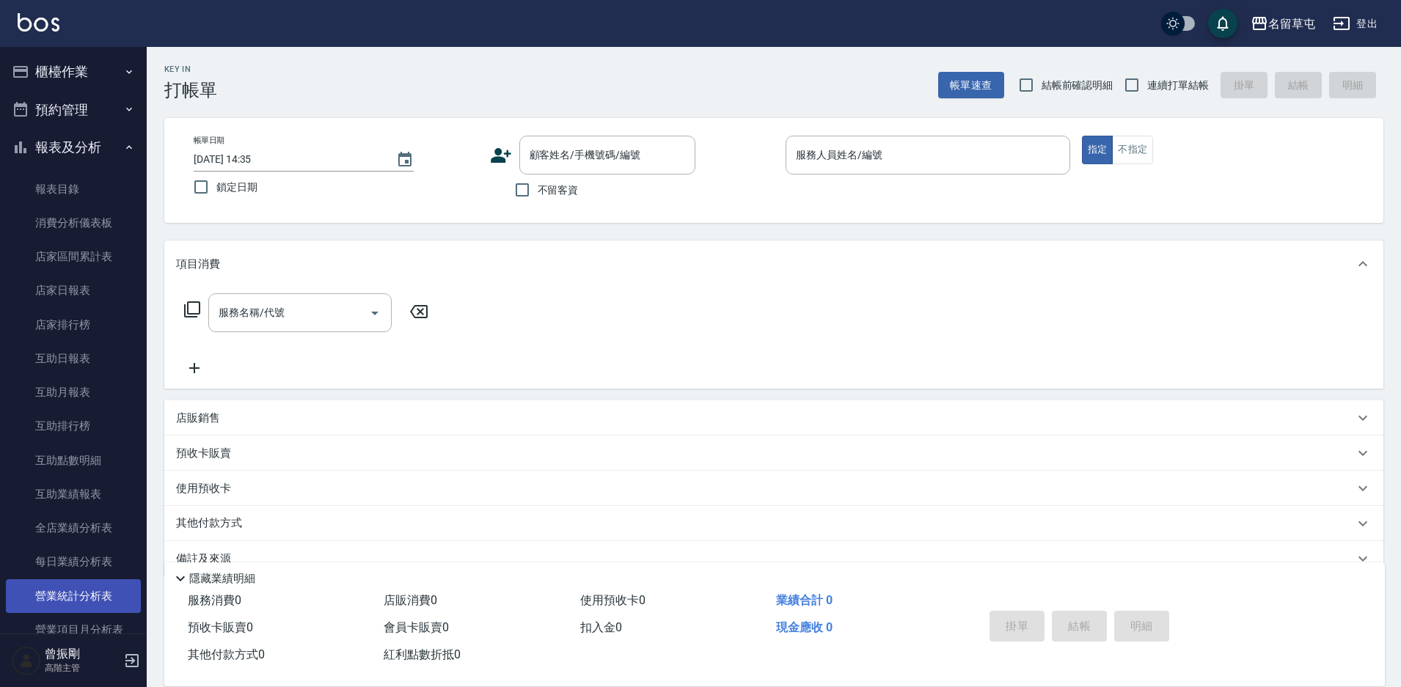
click at [60, 604] on link "營業統計分析表" at bounding box center [73, 596] width 135 height 34
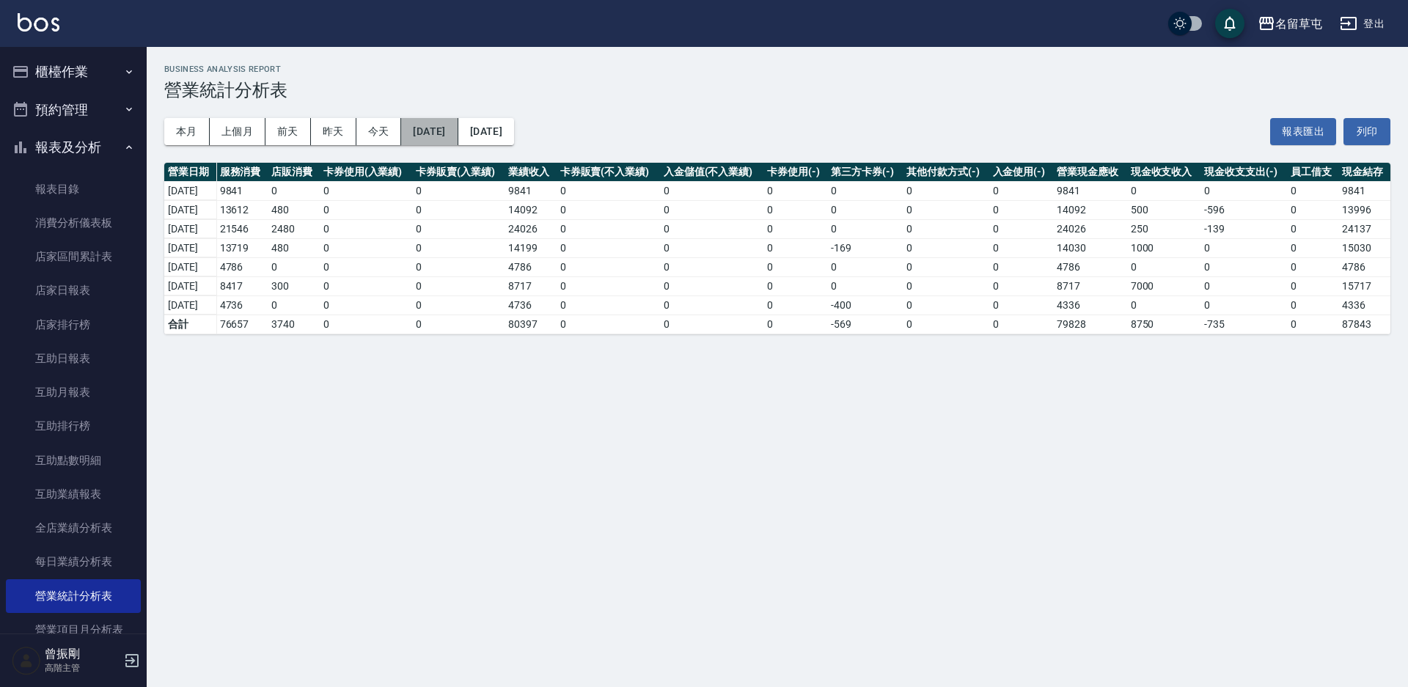
click at [453, 133] on button "[DATE]" at bounding box center [429, 131] width 56 height 27
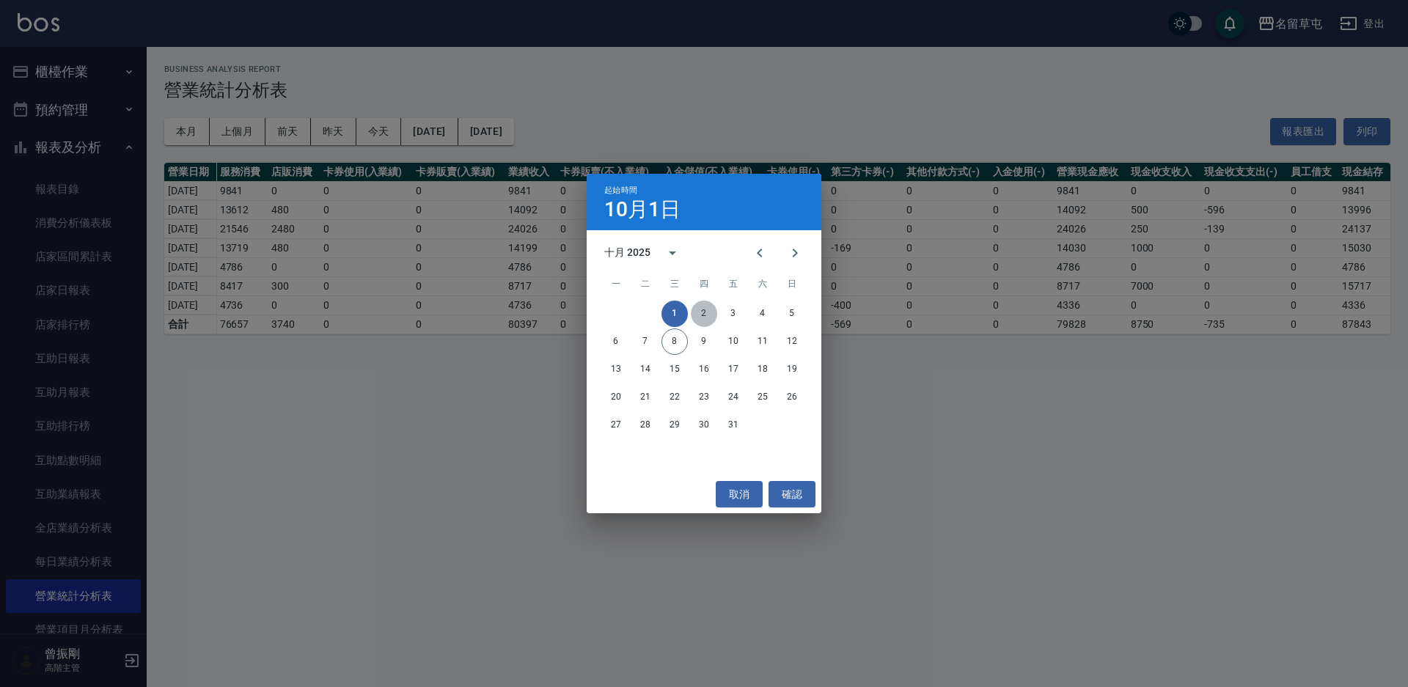
click at [703, 311] on button "2" at bounding box center [704, 314] width 26 height 26
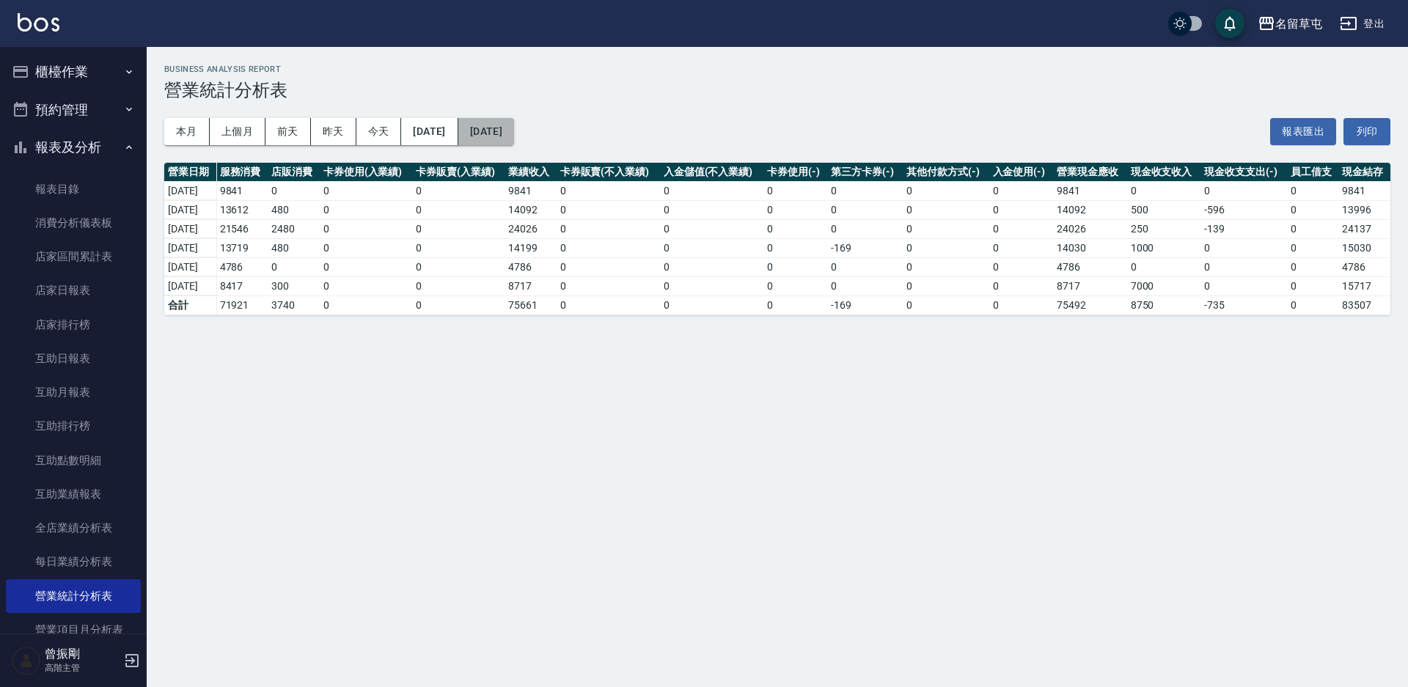
click at [514, 136] on button "[DATE]" at bounding box center [486, 131] width 56 height 27
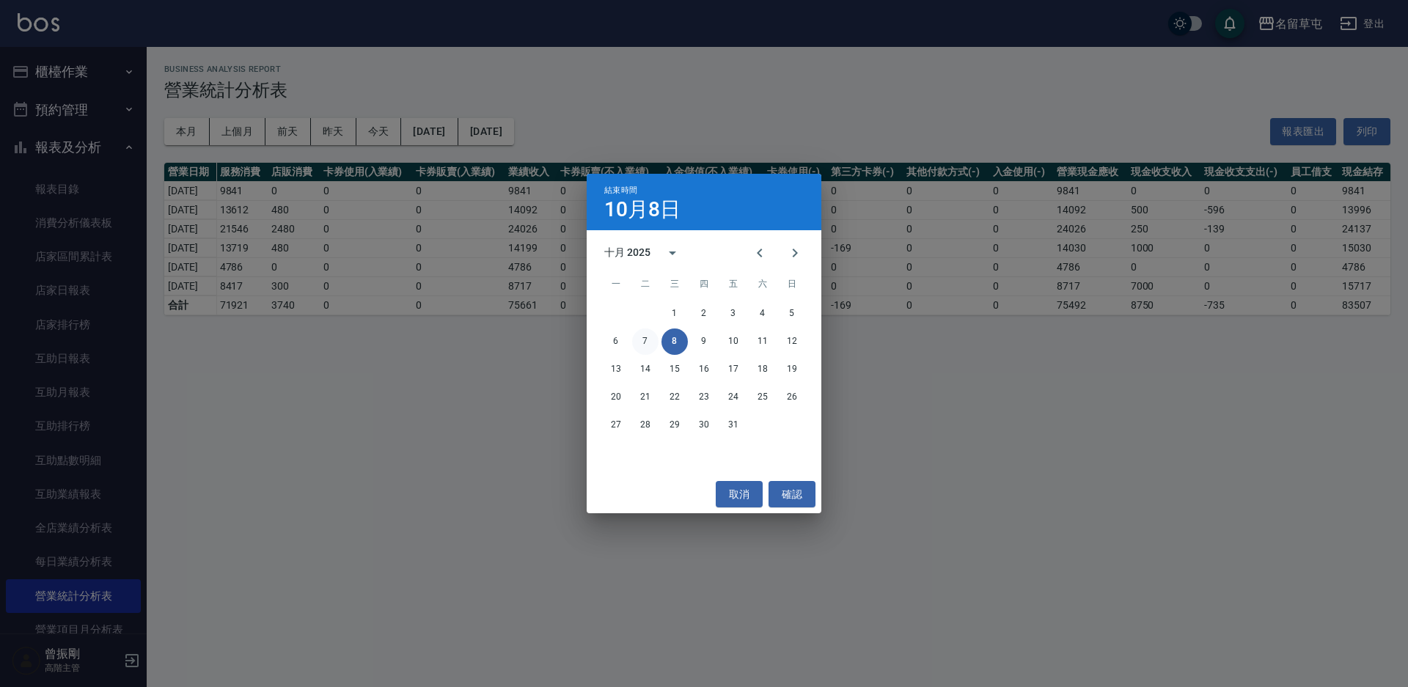
click at [645, 341] on button "7" at bounding box center [645, 342] width 26 height 26
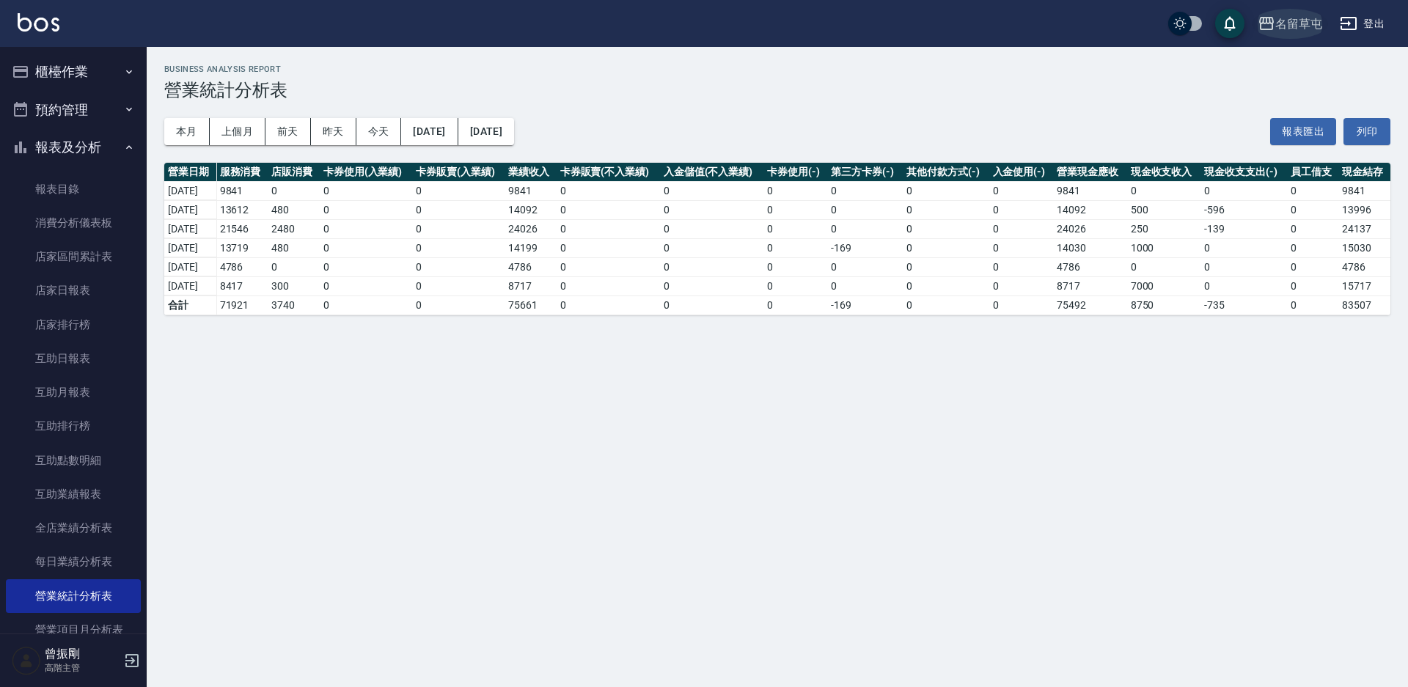
click at [1293, 30] on div "名留草屯" at bounding box center [1298, 24] width 47 height 18
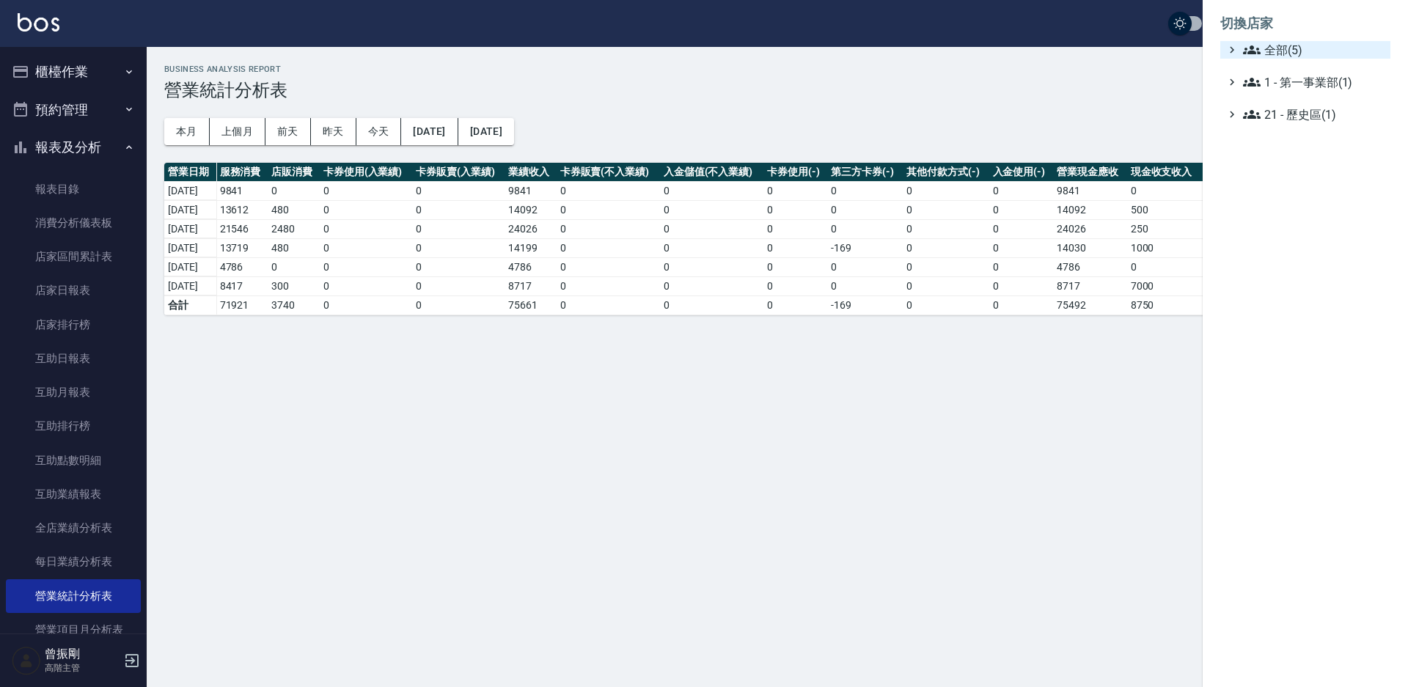
click at [1284, 46] on span "全部(5)" at bounding box center [1314, 50] width 142 height 18
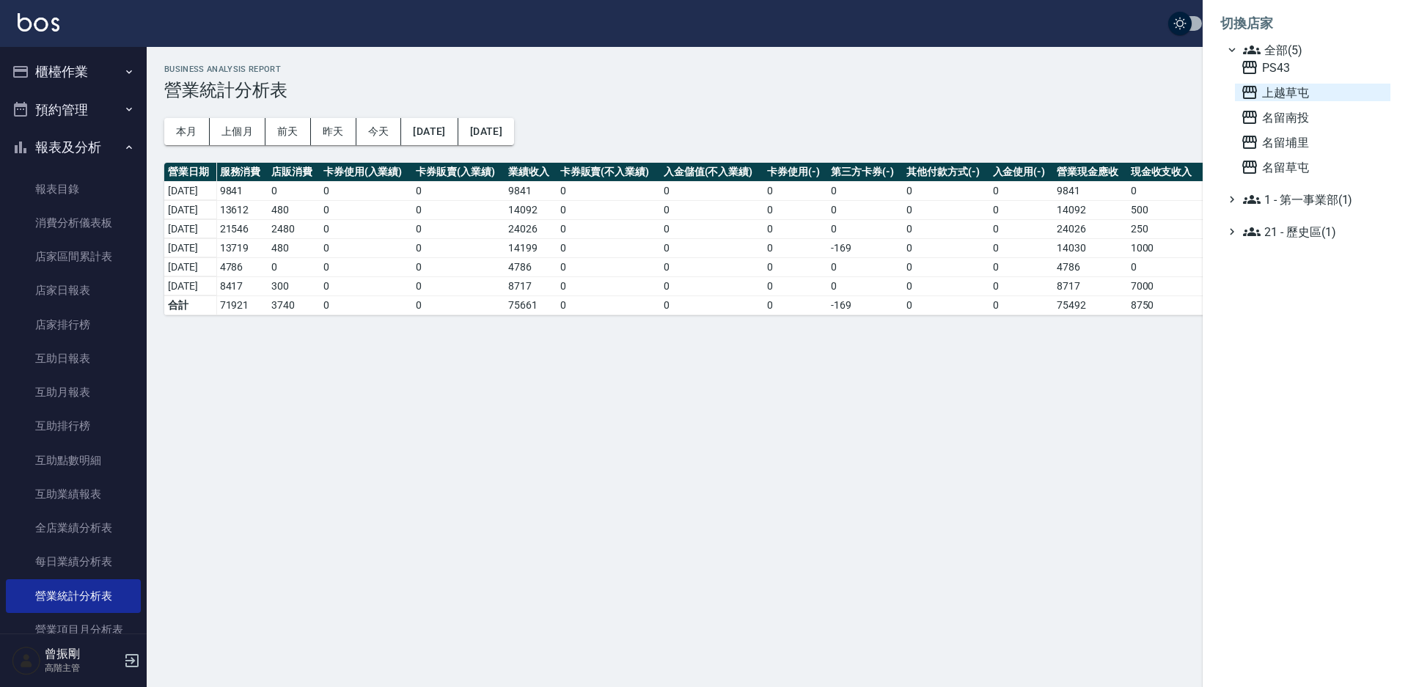
click at [1281, 88] on span "上越草屯" at bounding box center [1313, 93] width 144 height 18
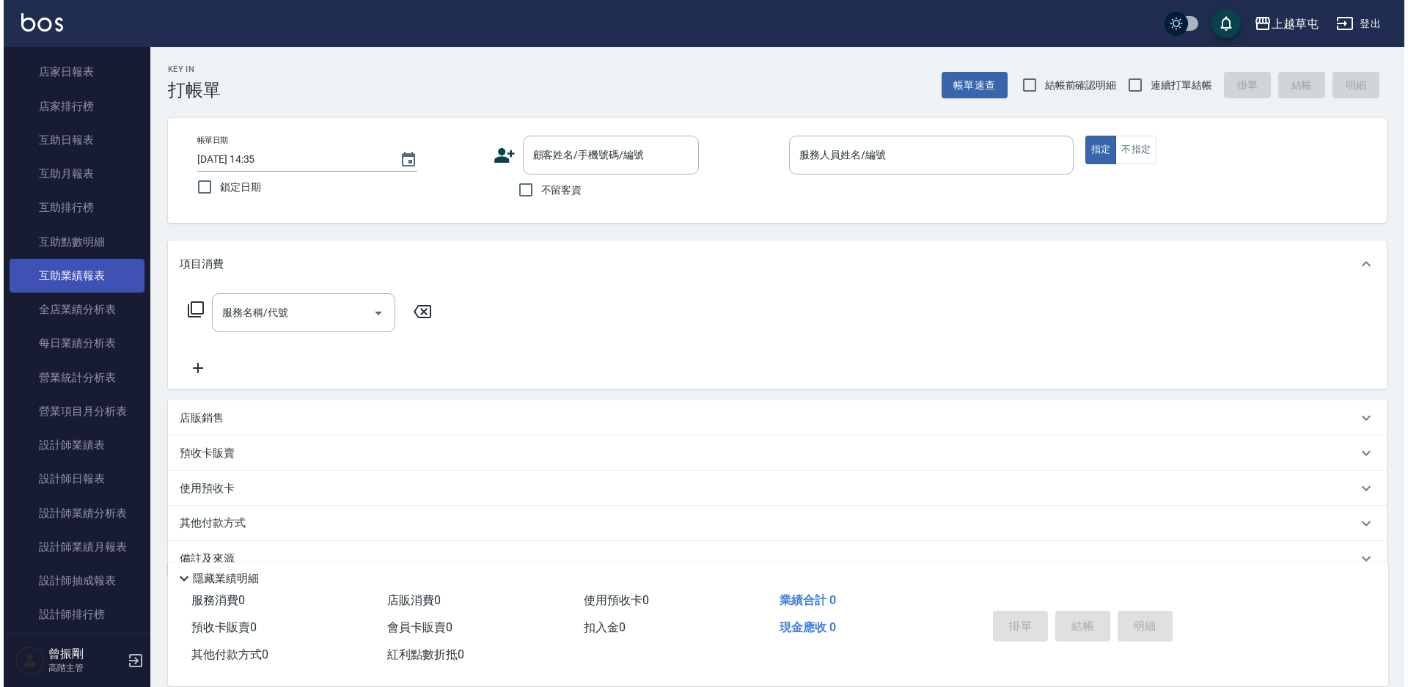
scroll to position [220, 0]
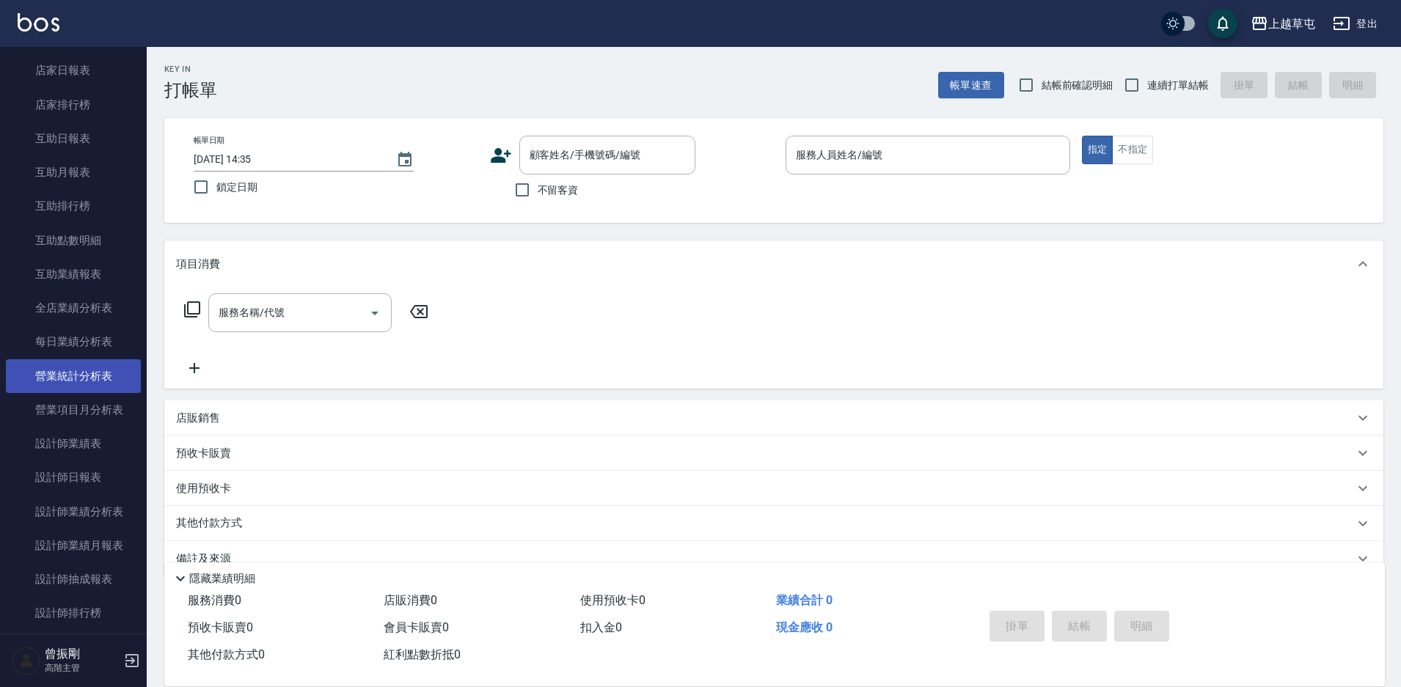
click at [70, 362] on link "營業統計分析表" at bounding box center [73, 376] width 135 height 34
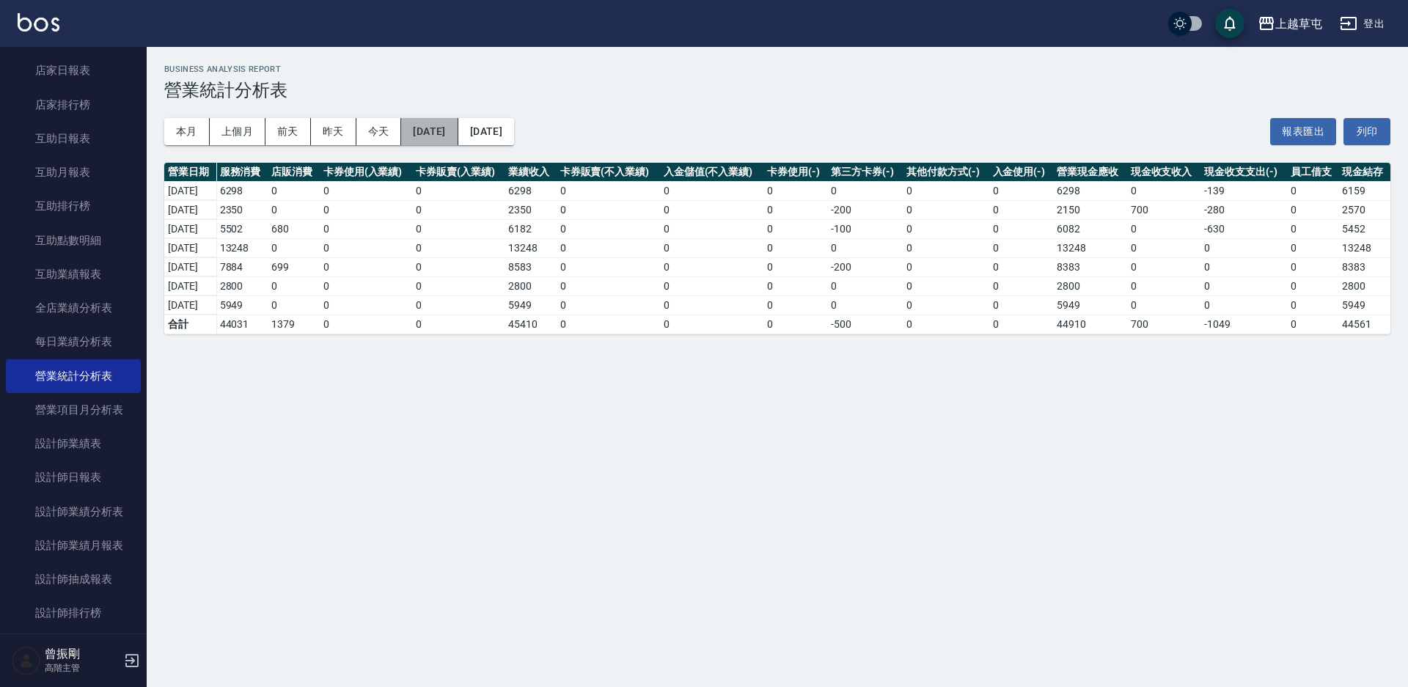
click at [458, 136] on button "[DATE]" at bounding box center [429, 131] width 56 height 27
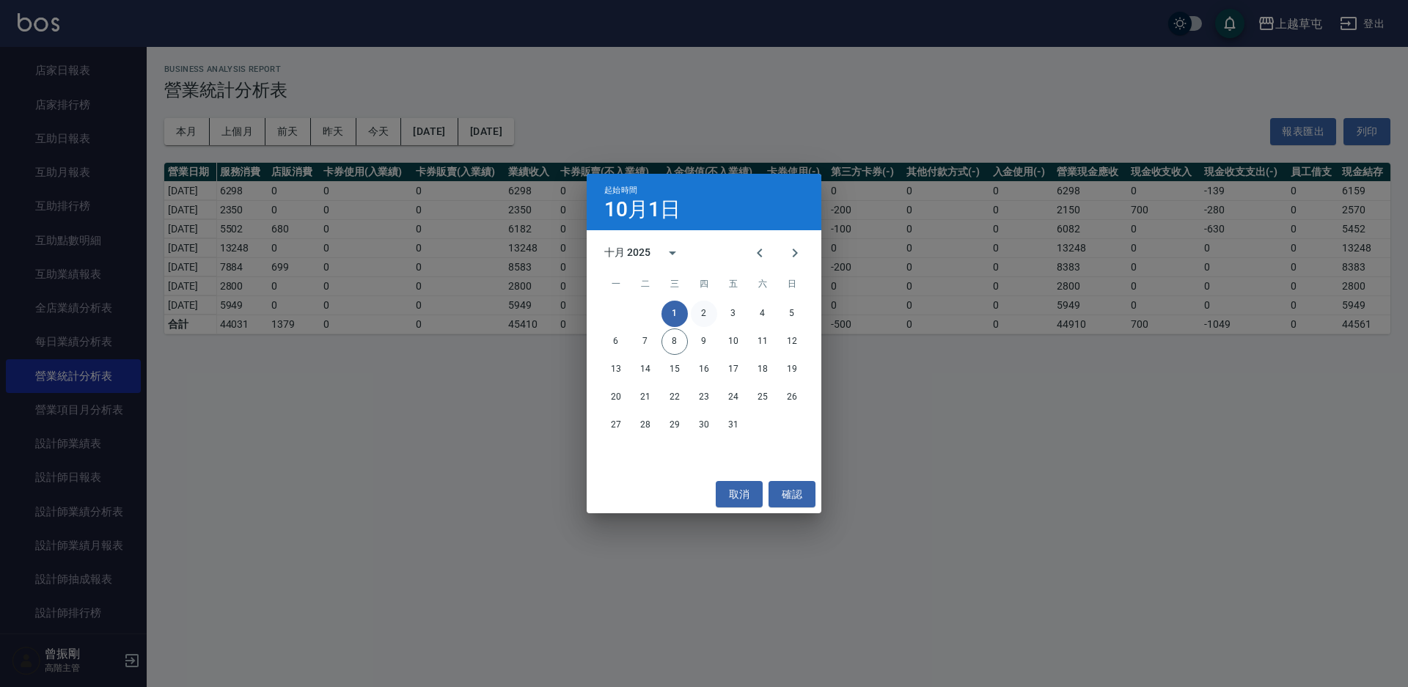
click at [699, 312] on button "2" at bounding box center [704, 314] width 26 height 26
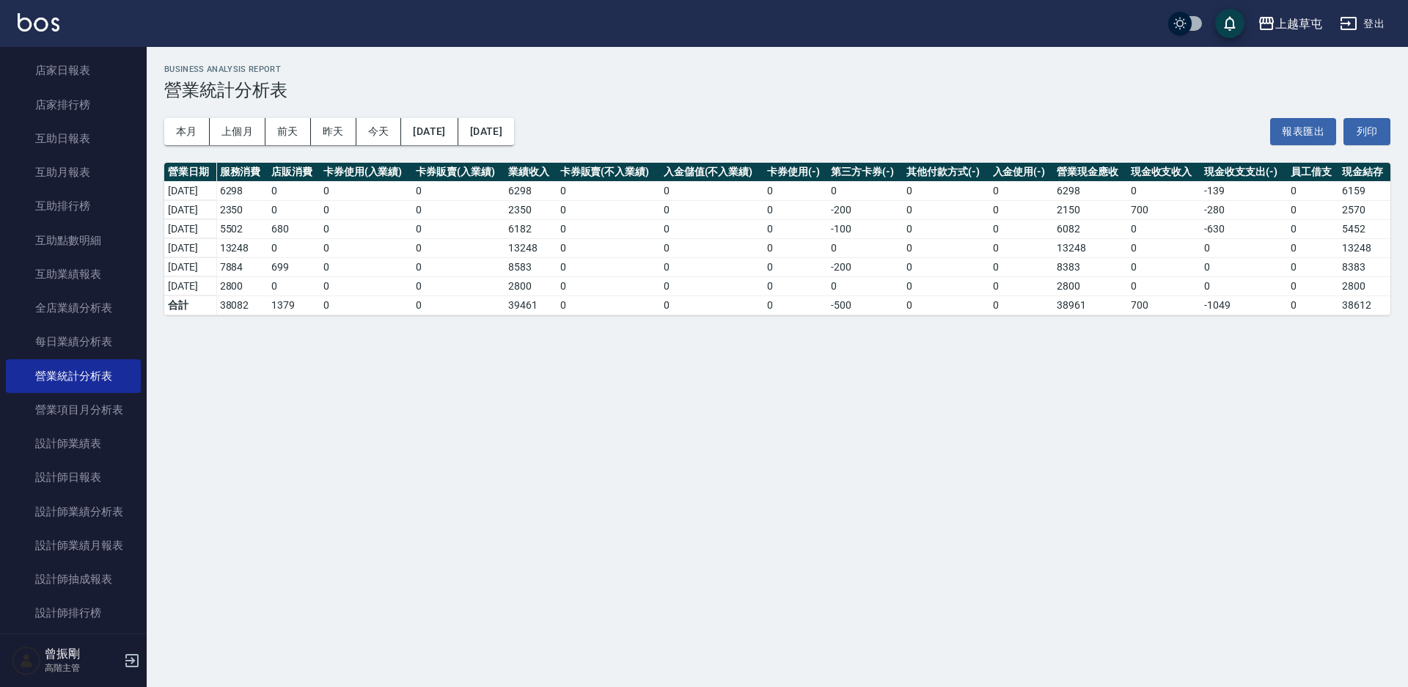
click at [514, 133] on button "2025/10/08" at bounding box center [486, 131] width 56 height 27
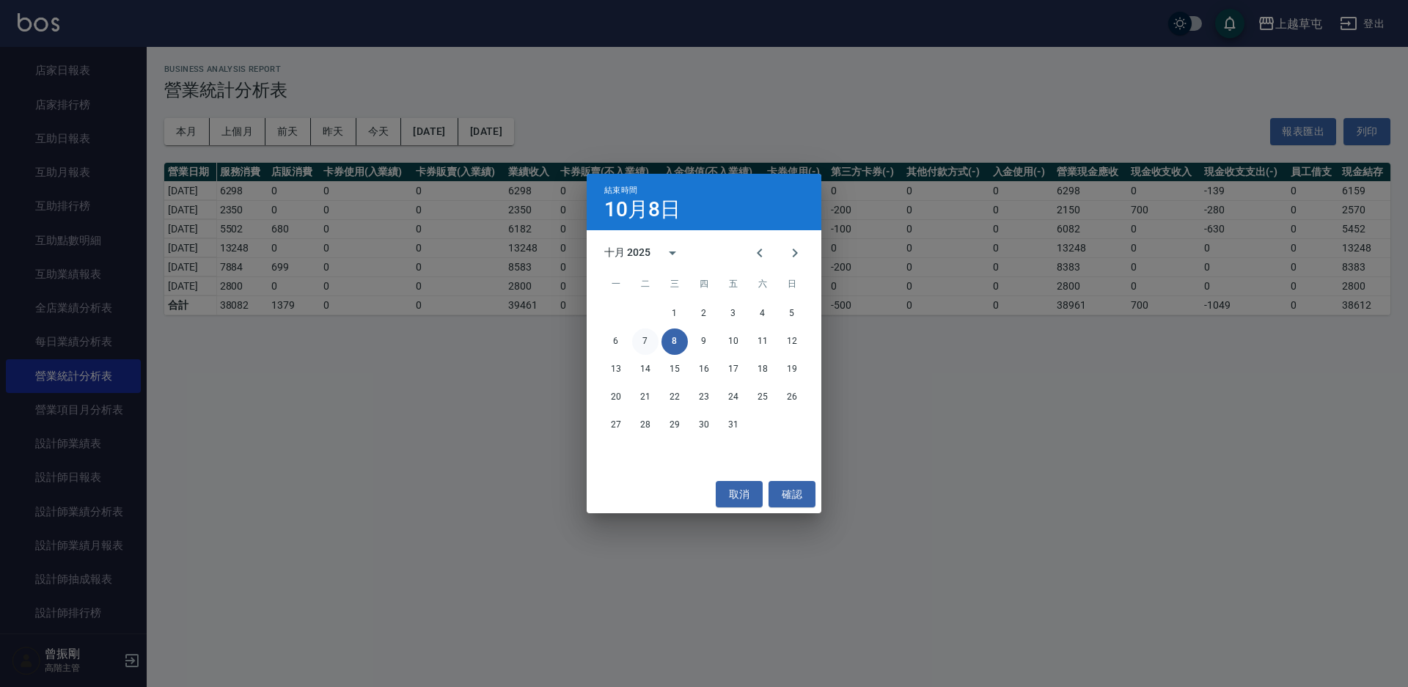
click at [647, 346] on button "7" at bounding box center [645, 342] width 26 height 26
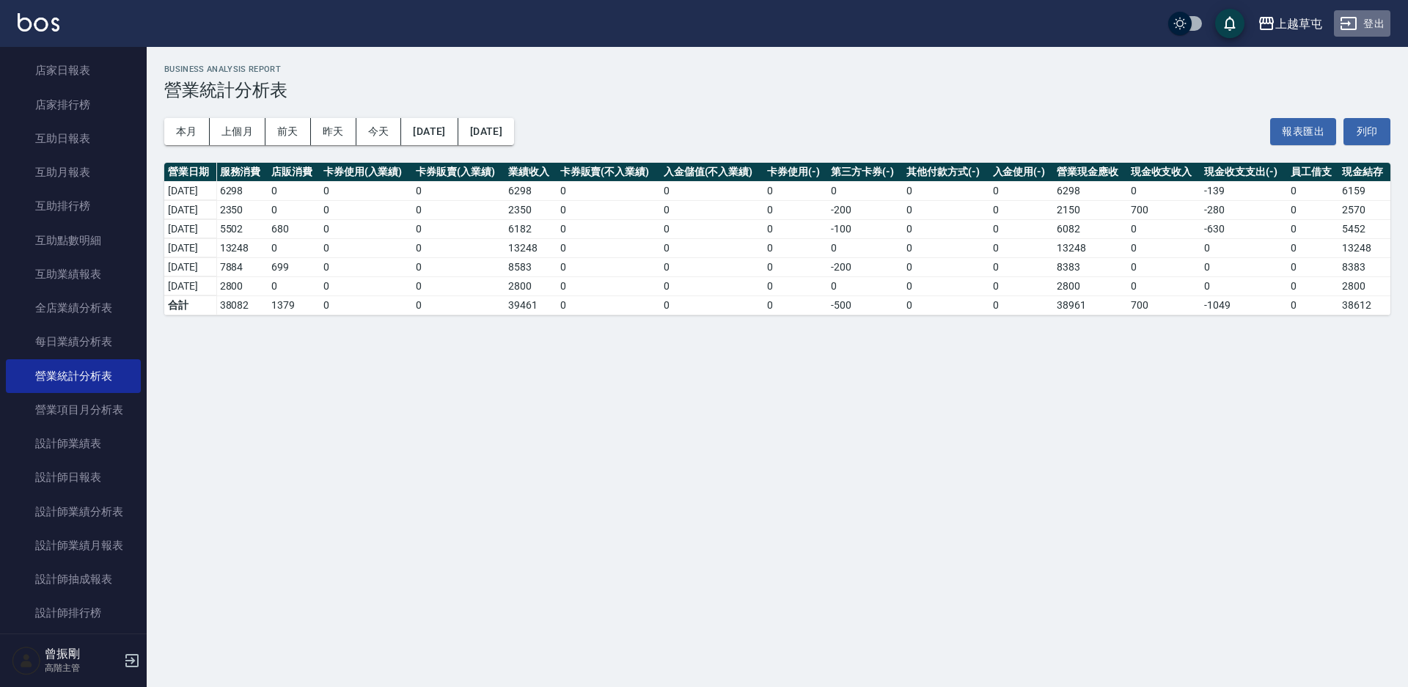
click at [1382, 21] on button "登出" at bounding box center [1362, 23] width 56 height 27
